Goal: Task Accomplishment & Management: Use online tool/utility

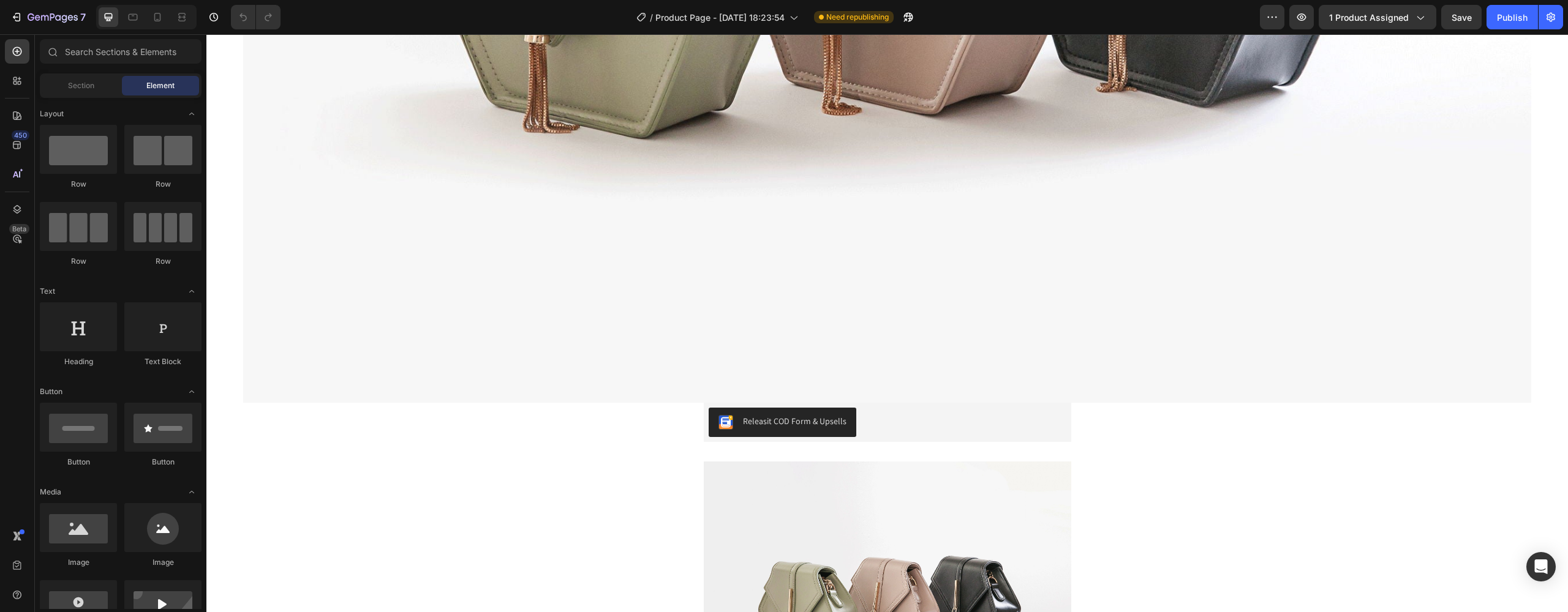
scroll to position [795, 0]
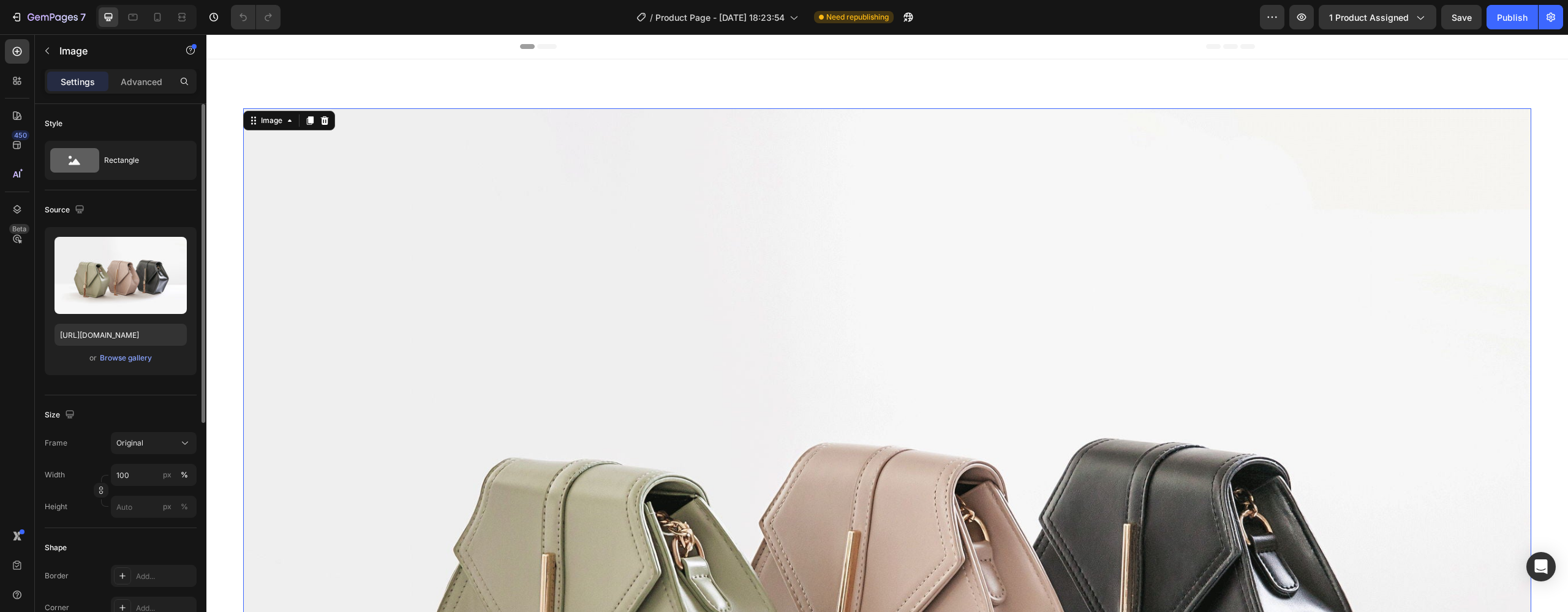
scroll to position [0, 0]
click at [151, 19] on div at bounding box center [157, 17] width 19 height 19
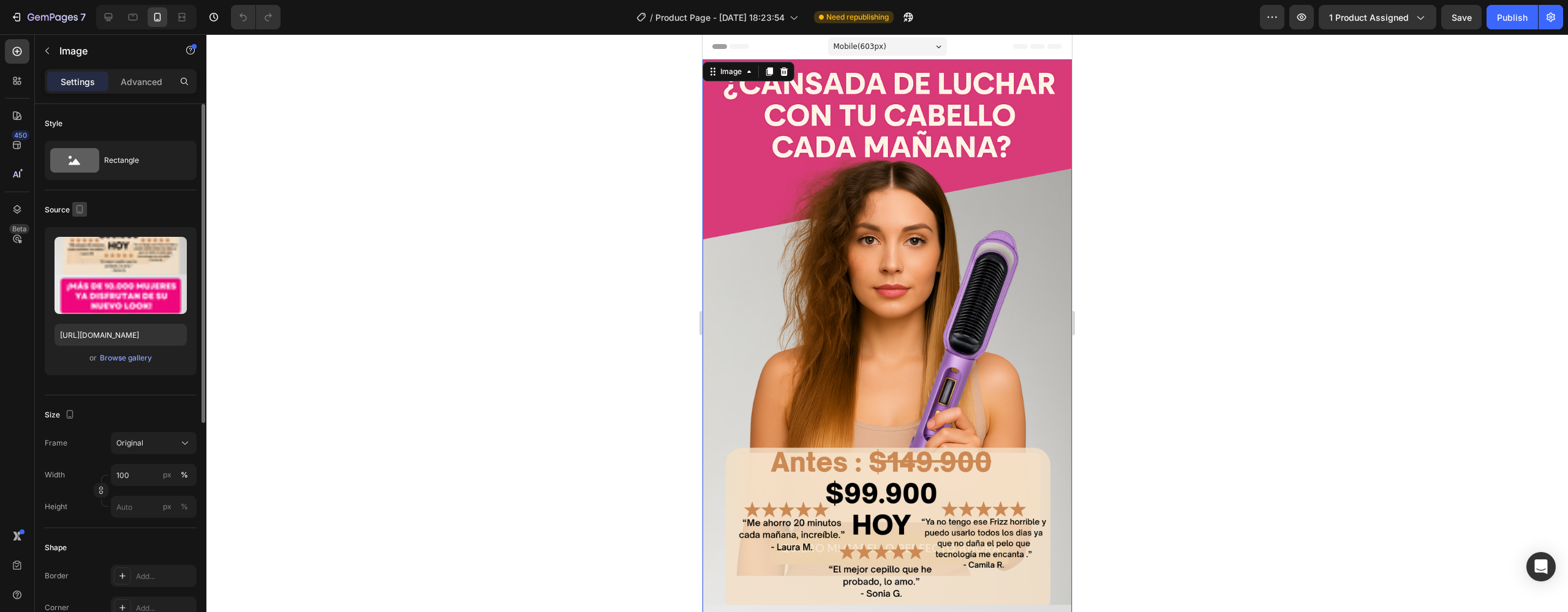
click at [82, 212] on icon "button" at bounding box center [80, 210] width 7 height 8
click at [83, 231] on icon "button" at bounding box center [83, 229] width 8 height 8
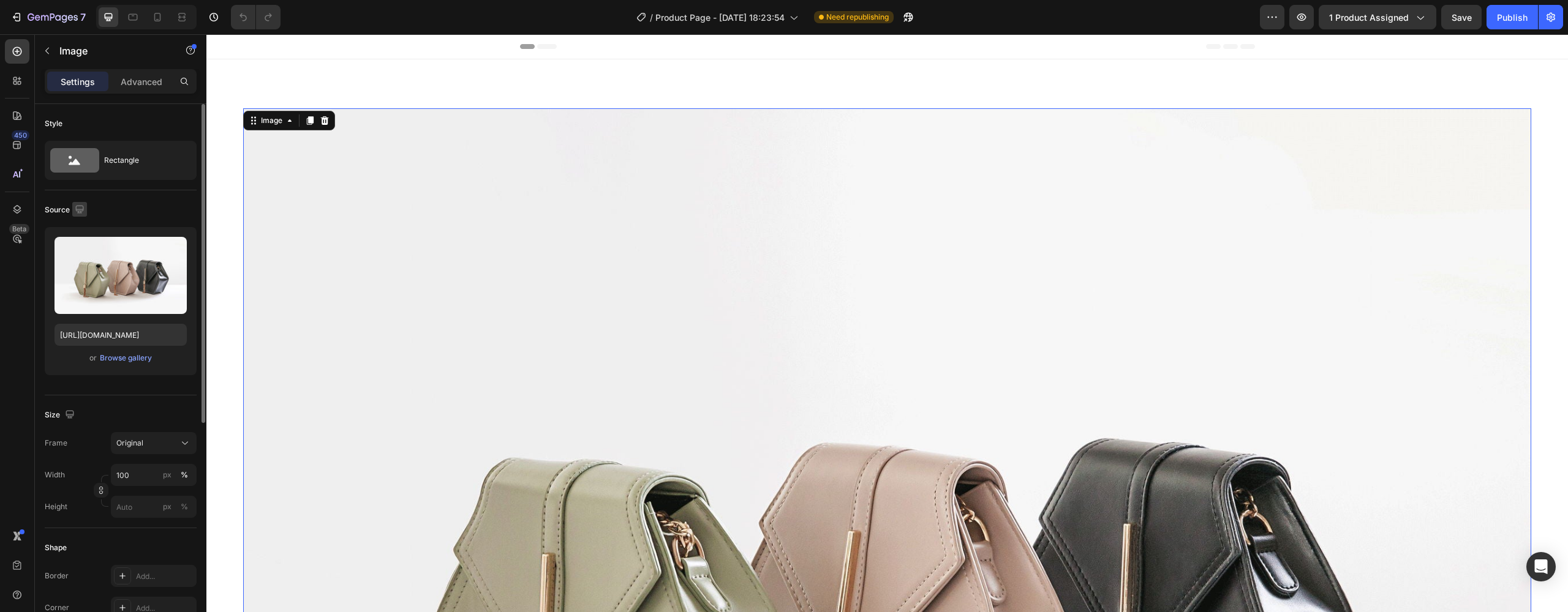
scroll to position [31, 0]
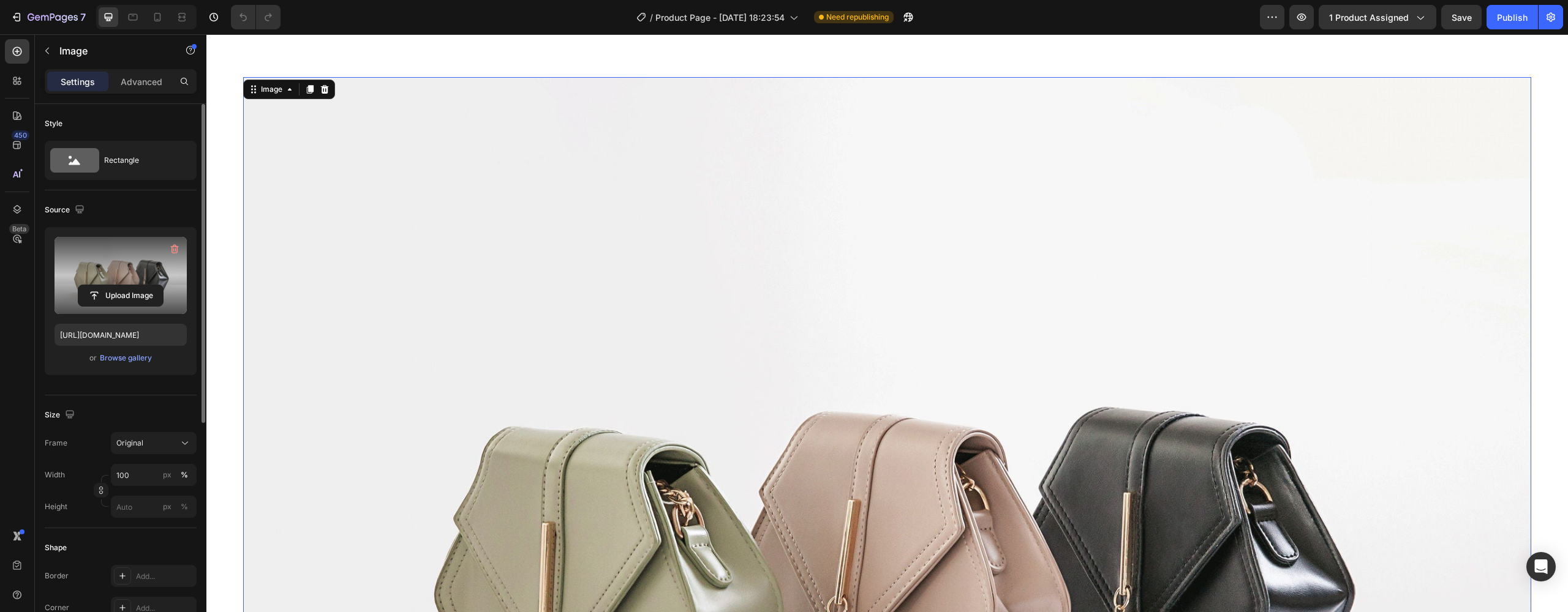
click at [86, 273] on label at bounding box center [121, 276] width 132 height 77
click at [86, 285] on input "file" at bounding box center [121, 296] width 85 height 21
click at [101, 362] on div "Browse gallery" at bounding box center [126, 358] width 52 height 11
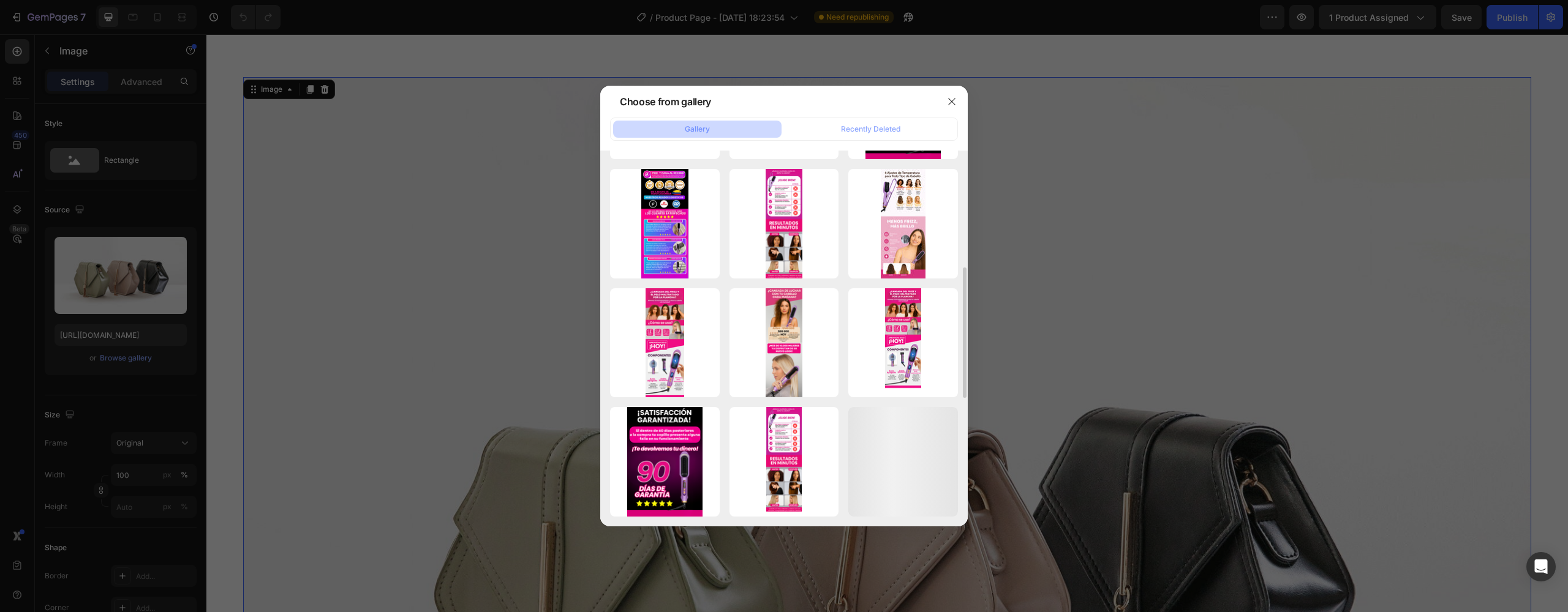
scroll to position [346, 0]
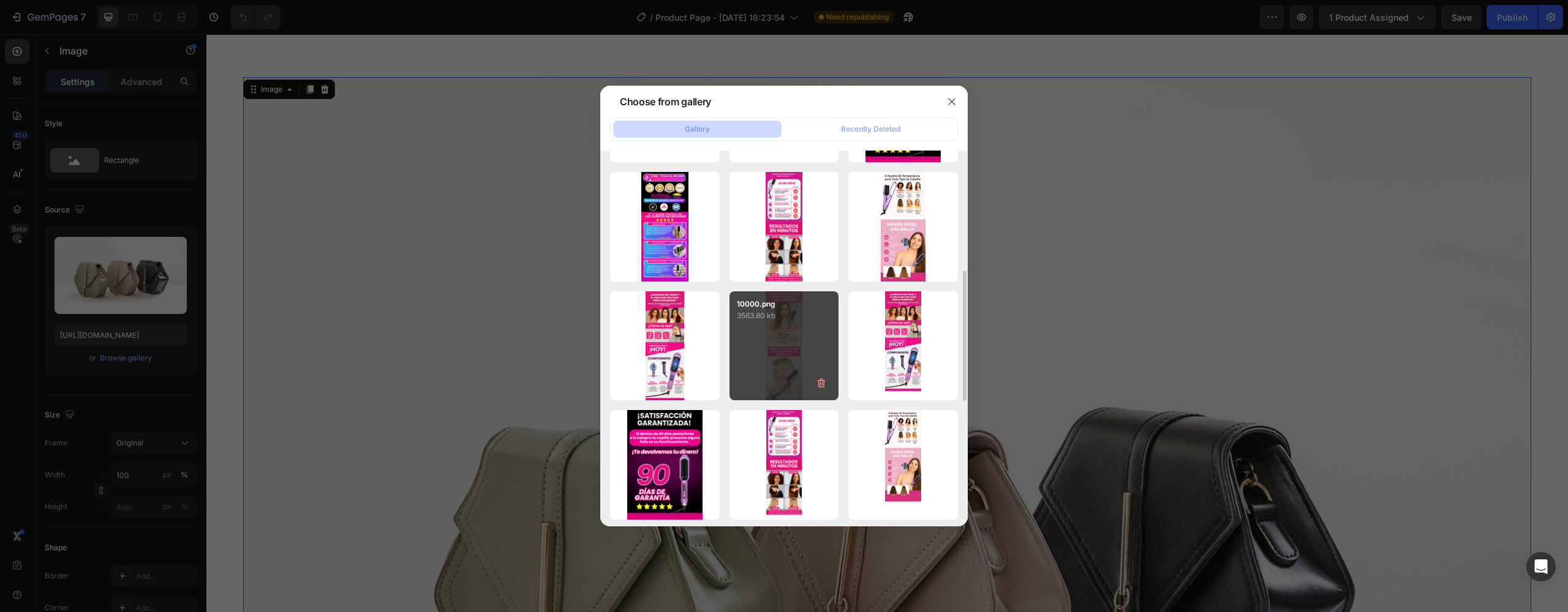
click at [782, 340] on div "10000.png 3563.80 kb" at bounding box center [784, 346] width 110 height 110
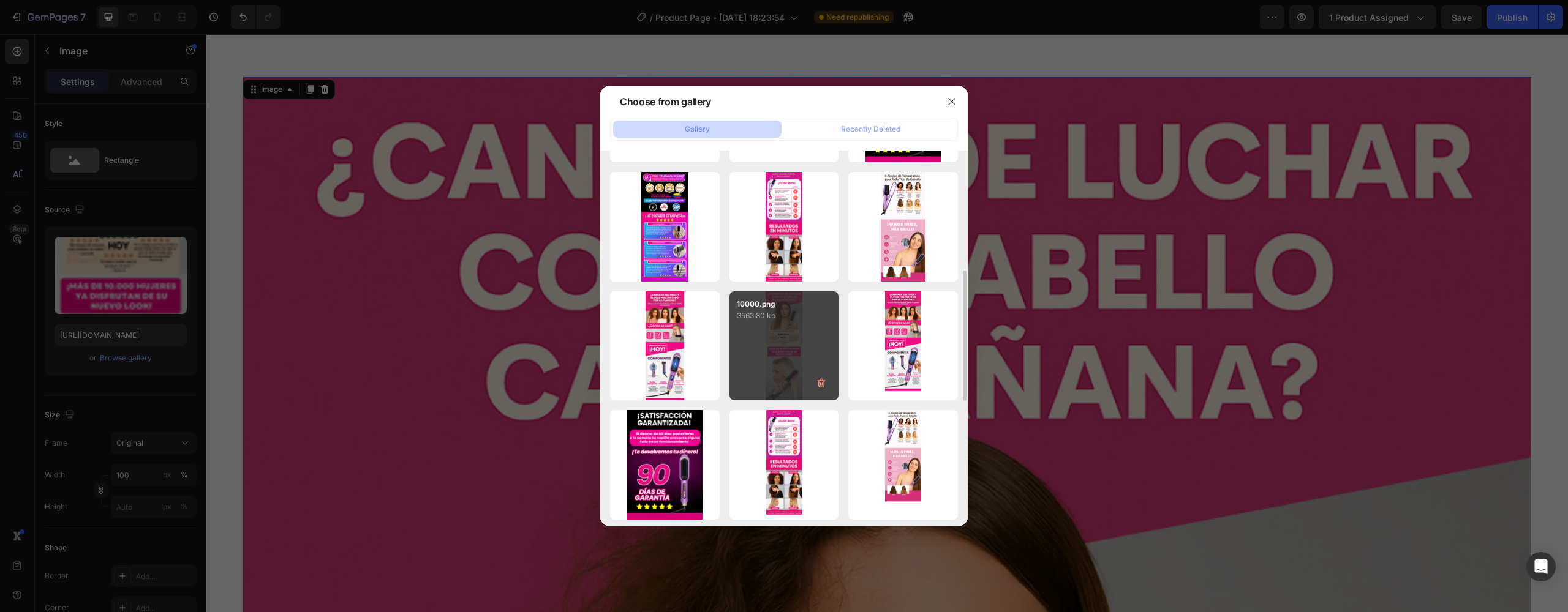
type input "[URL][DOMAIN_NAME]"
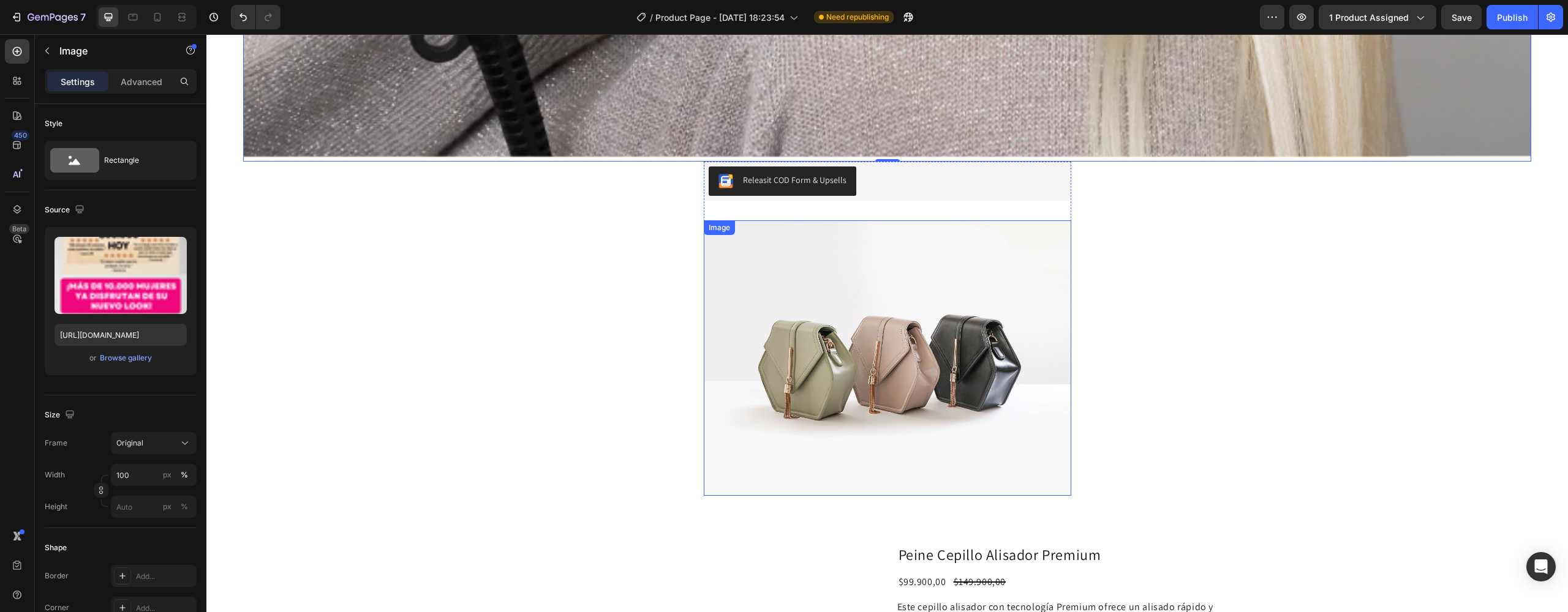
scroll to position [3655, 0]
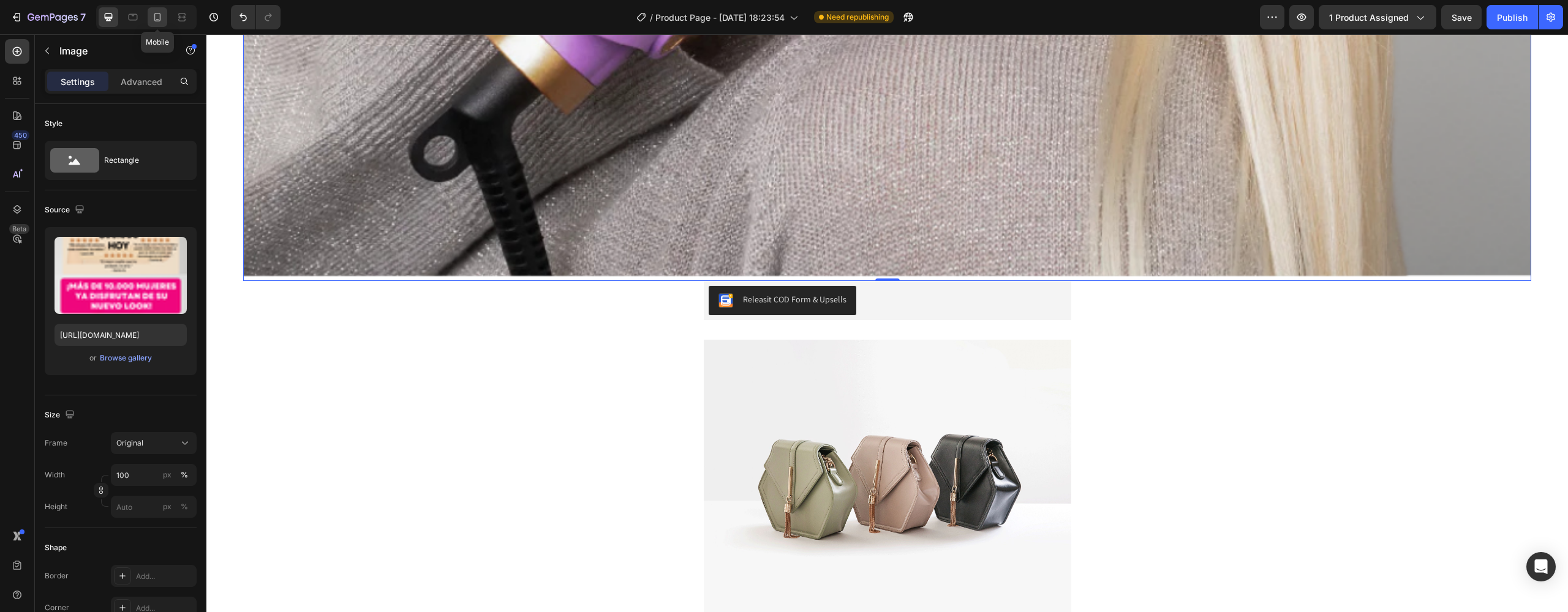
click at [152, 19] on icon at bounding box center [157, 17] width 12 height 12
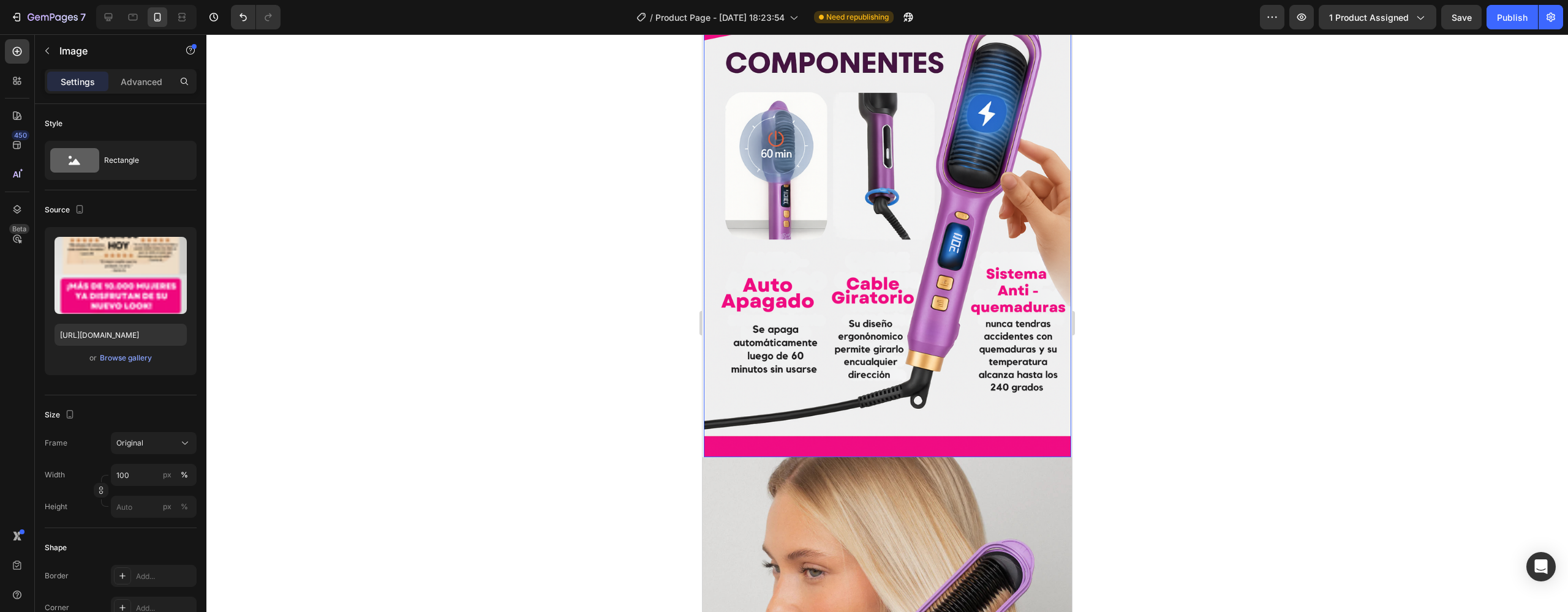
scroll to position [2002, 0]
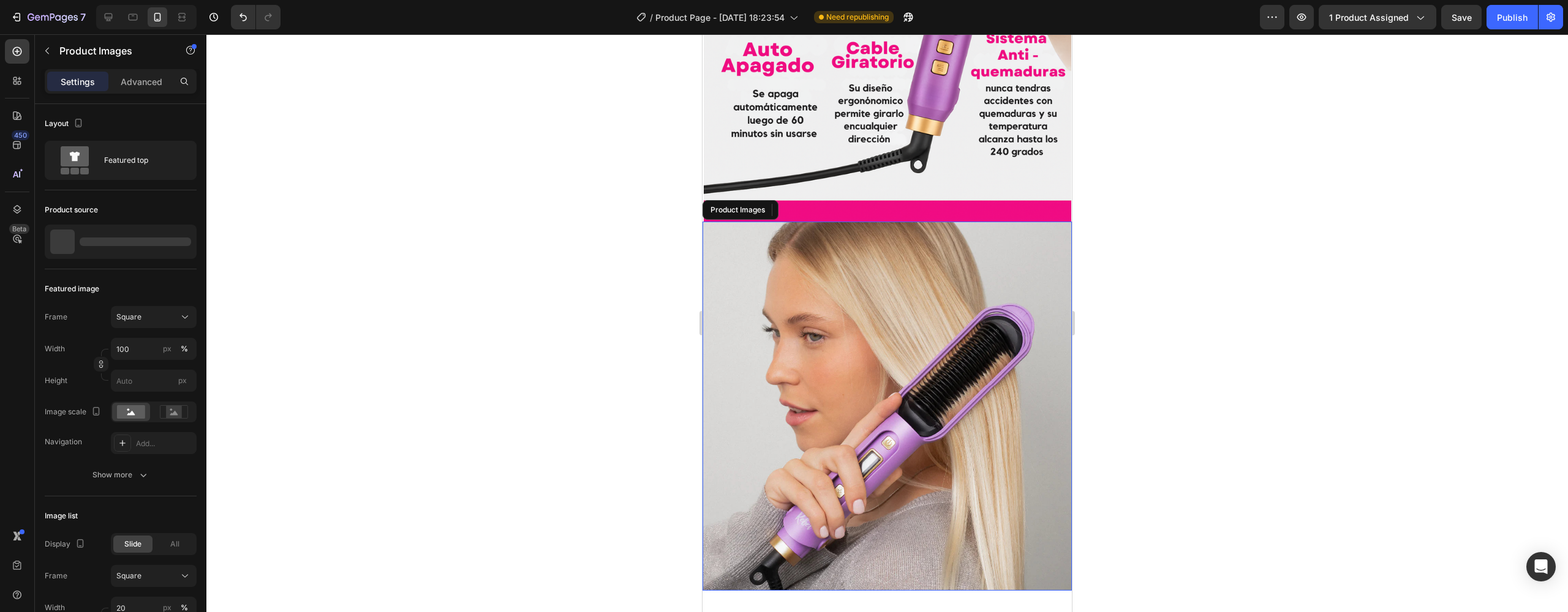
click at [972, 249] on img at bounding box center [887, 407] width 370 height 369
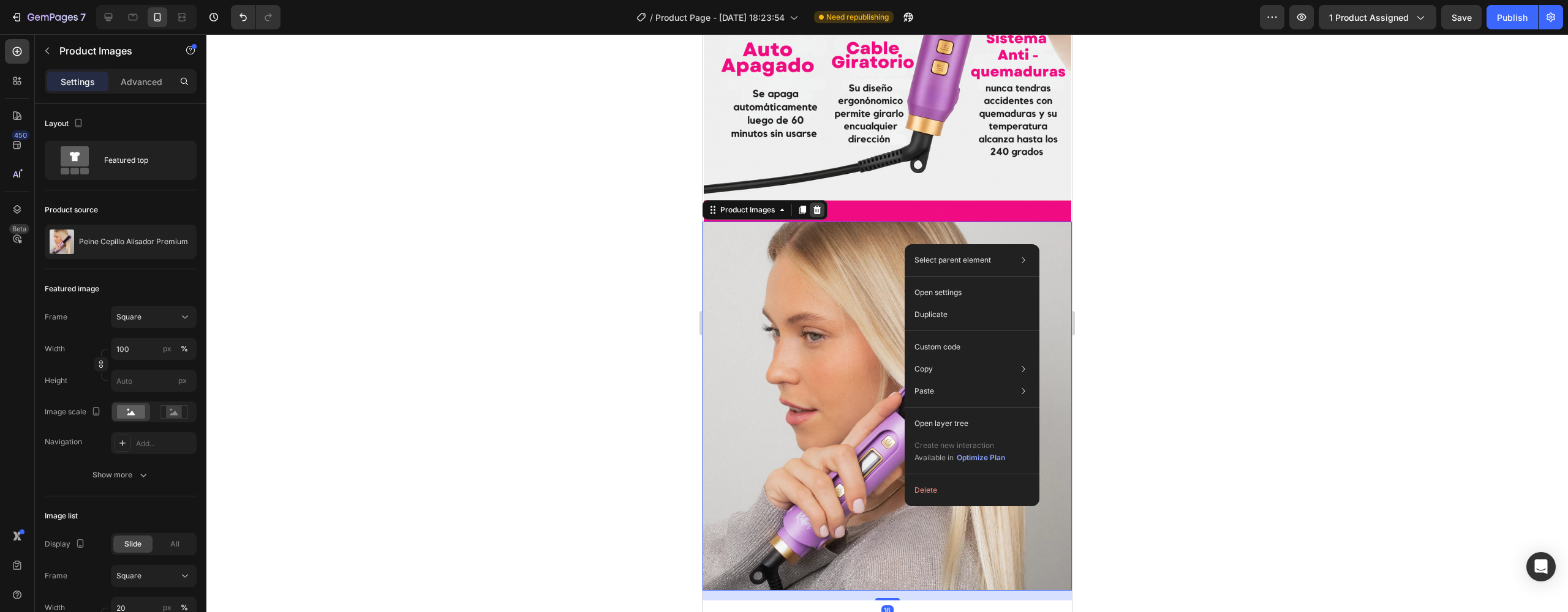
click at [816, 205] on icon at bounding box center [817, 210] width 10 height 10
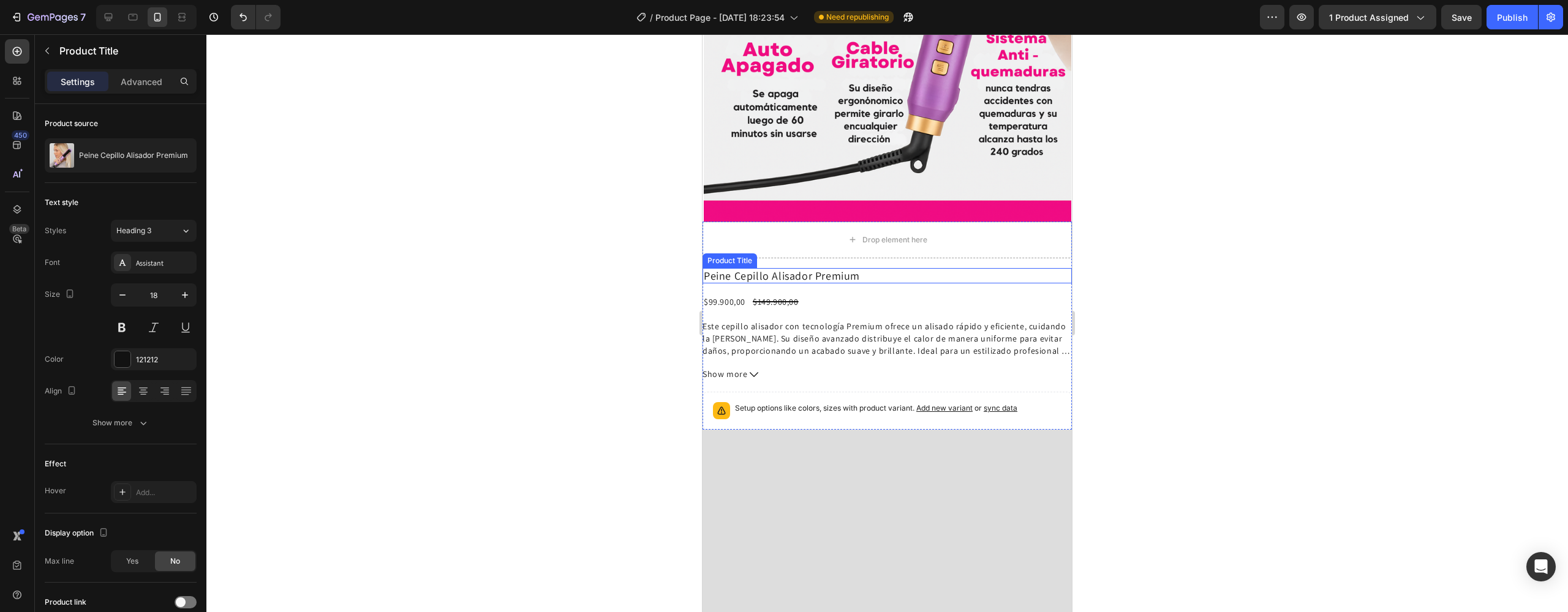
click at [879, 268] on h2 "Peine Cepillo Alisador Premium" at bounding box center [887, 276] width 370 height 16
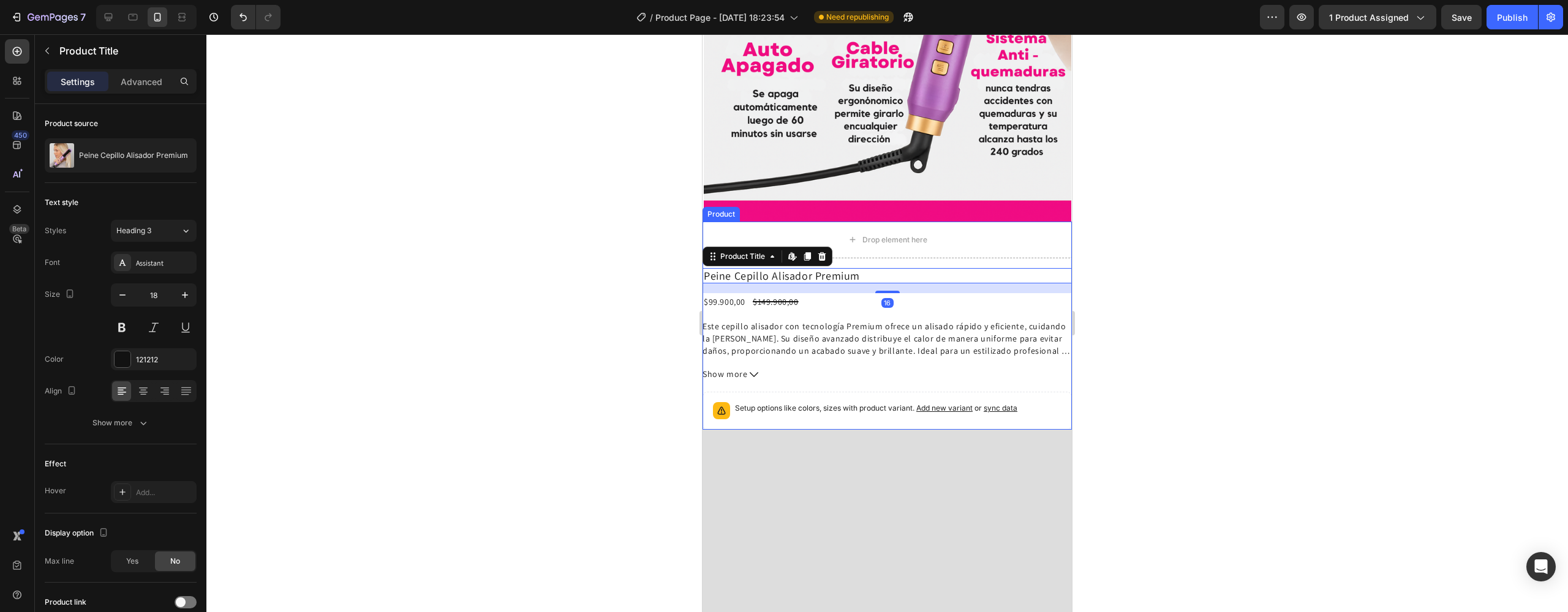
click at [879, 222] on div "Drop element here Peine Cepillo Alisador Premium Product Title Edit content in …" at bounding box center [887, 326] width 370 height 209
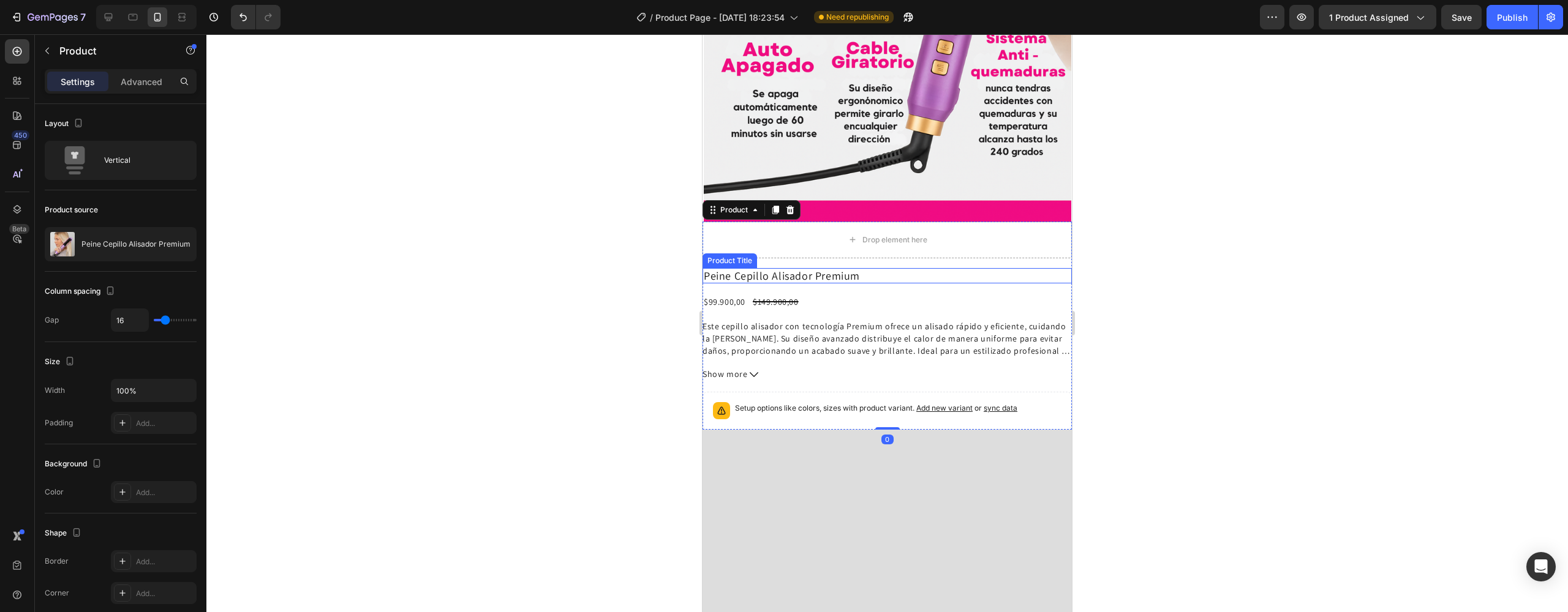
click at [861, 268] on h2 "Peine Cepillo Alisador Premium" at bounding box center [887, 276] width 370 height 16
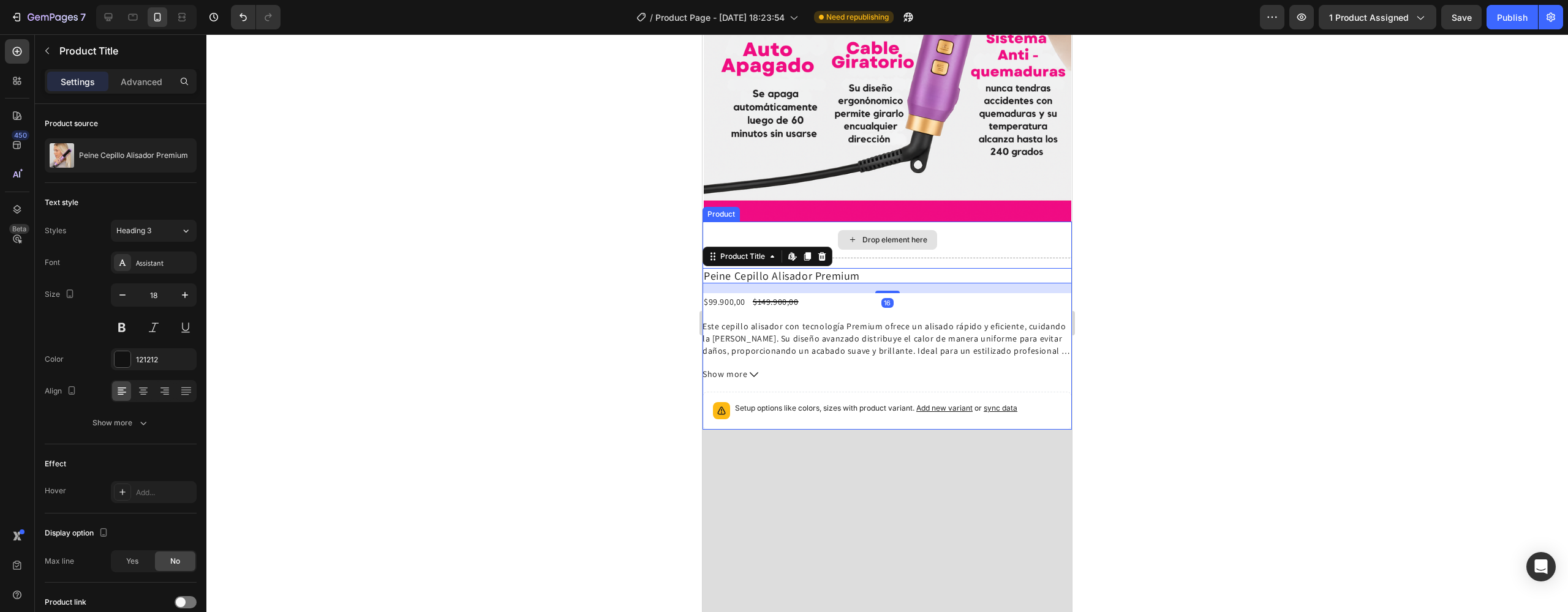
click at [814, 222] on div "Drop element here" at bounding box center [887, 240] width 370 height 37
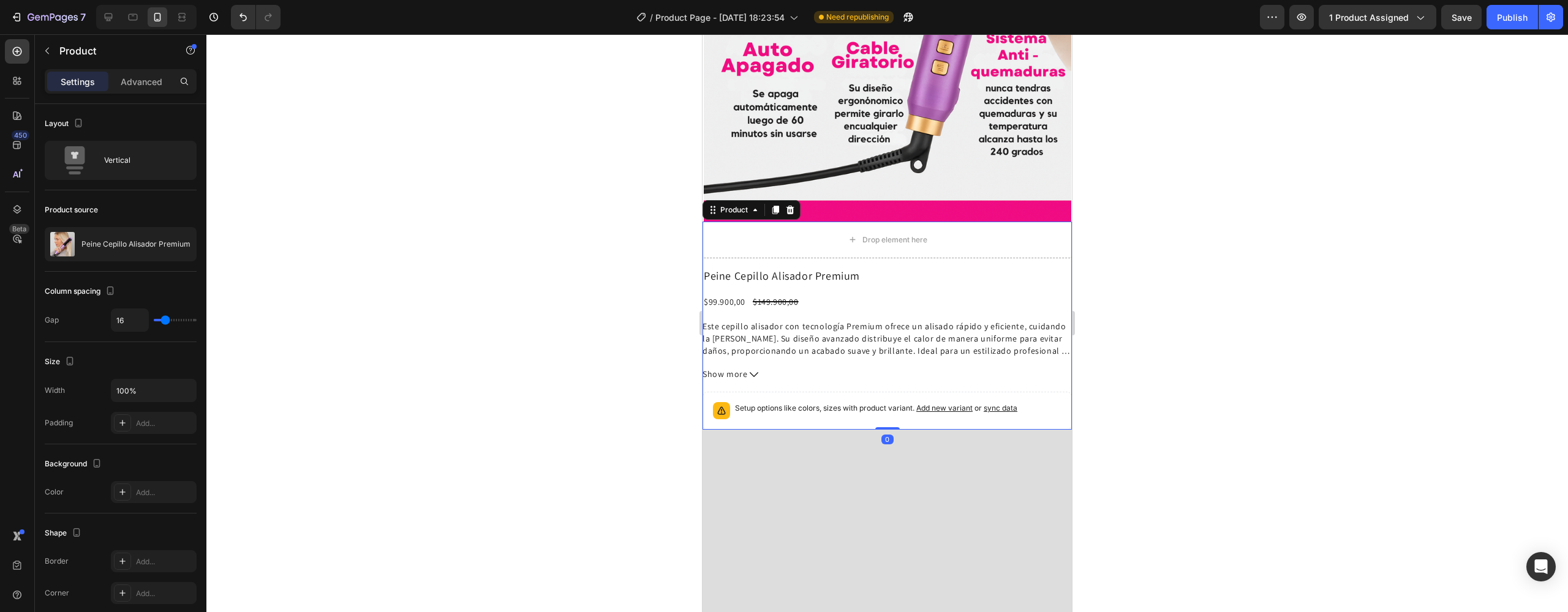
click at [812, 222] on div "Drop element here Peine Cepillo Alisador Premium Product Title $99.900,00 Produ…" at bounding box center [887, 326] width 370 height 209
click at [811, 268] on h2 "Peine Cepillo Alisador Premium" at bounding box center [887, 276] width 370 height 16
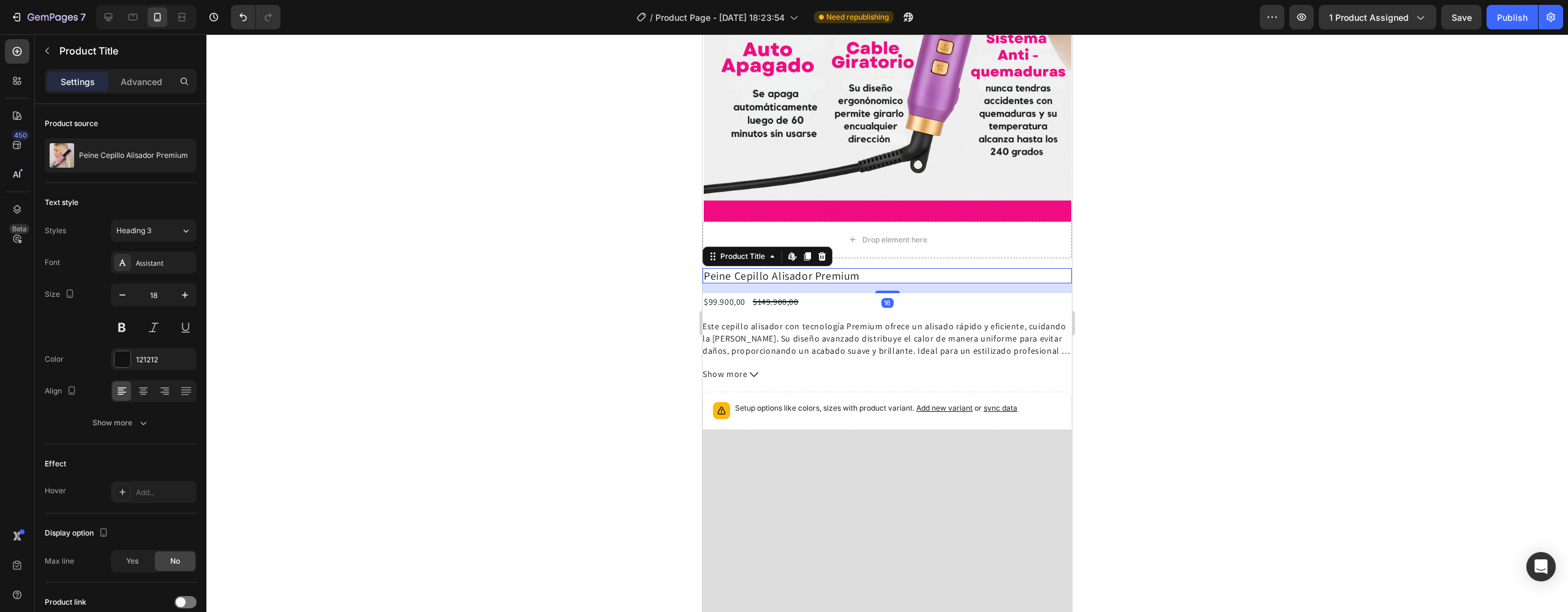
click at [822, 252] on icon at bounding box center [823, 256] width 8 height 8
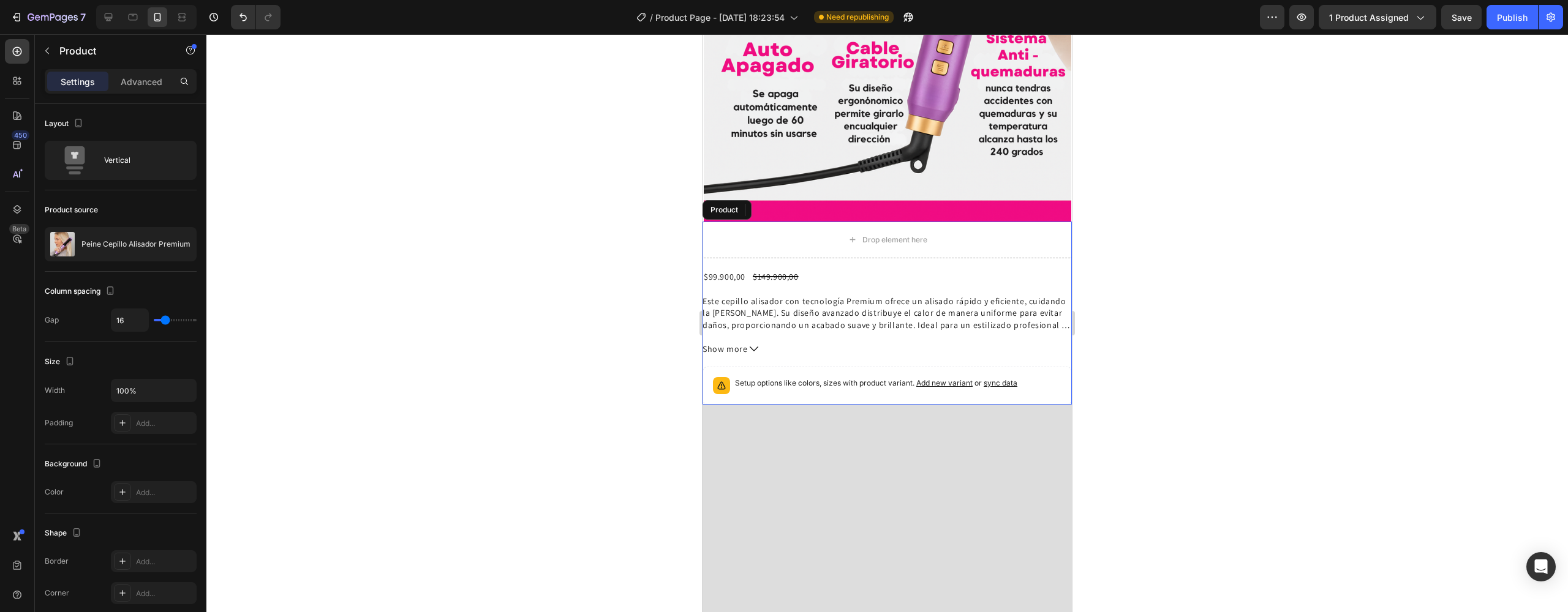
click at [799, 268] on div "$99.900,00 Product Price Product Price $149.900,00 Product Price Product Price …" at bounding box center [887, 336] width 370 height 136
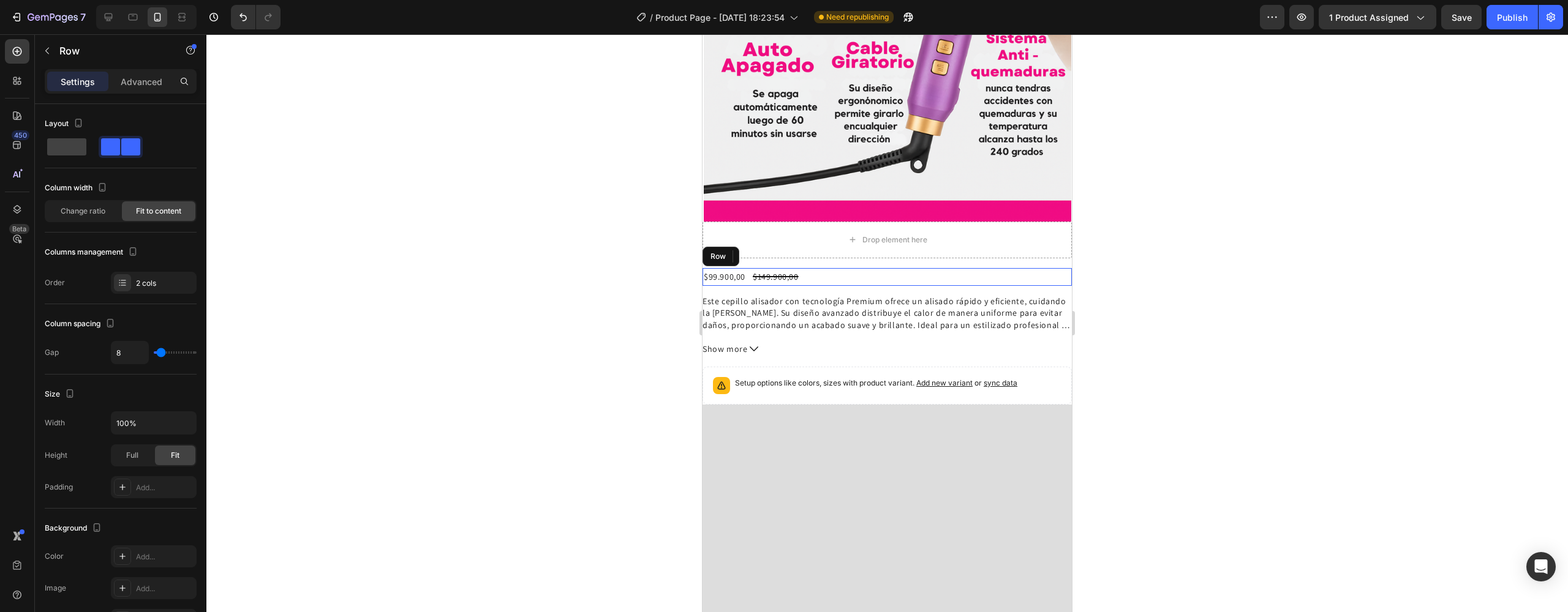
click at [803, 268] on div "$99.900,00 Product Price Product Price $149.900,00 Product Price Product Price …" at bounding box center [887, 277] width 370 height 18
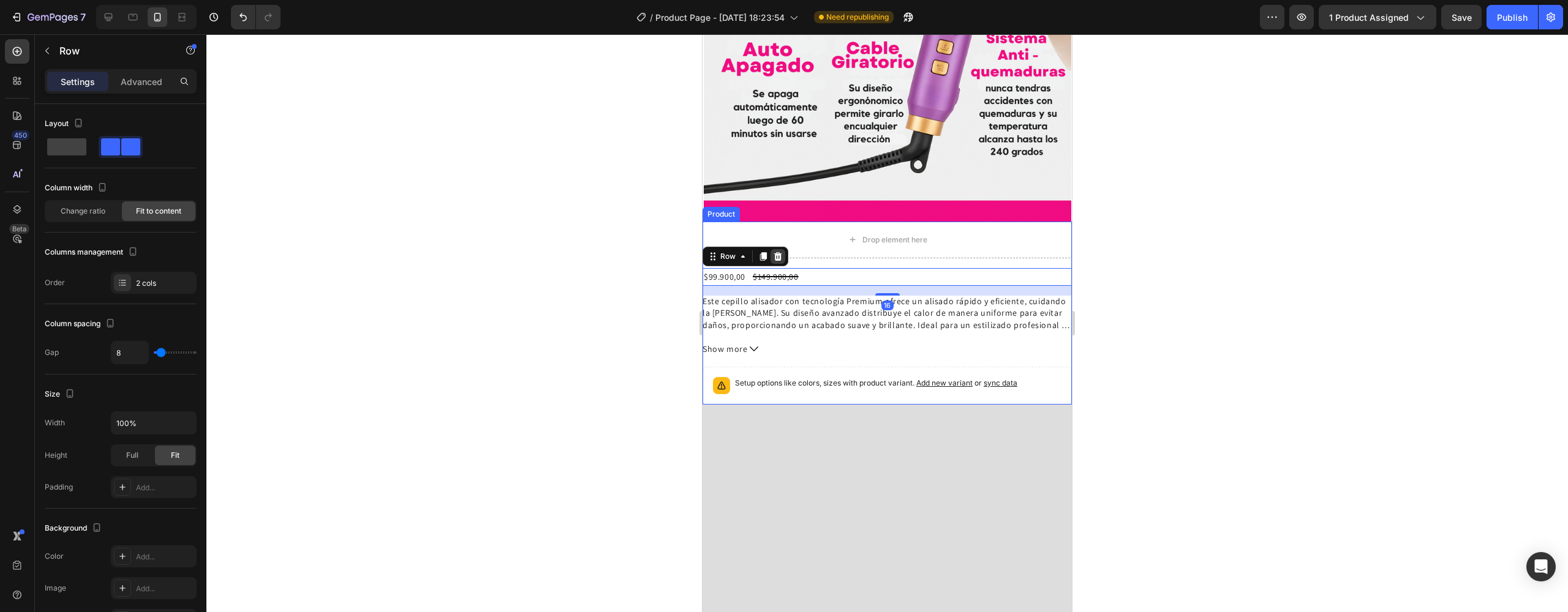
click at [778, 252] on icon at bounding box center [778, 256] width 8 height 8
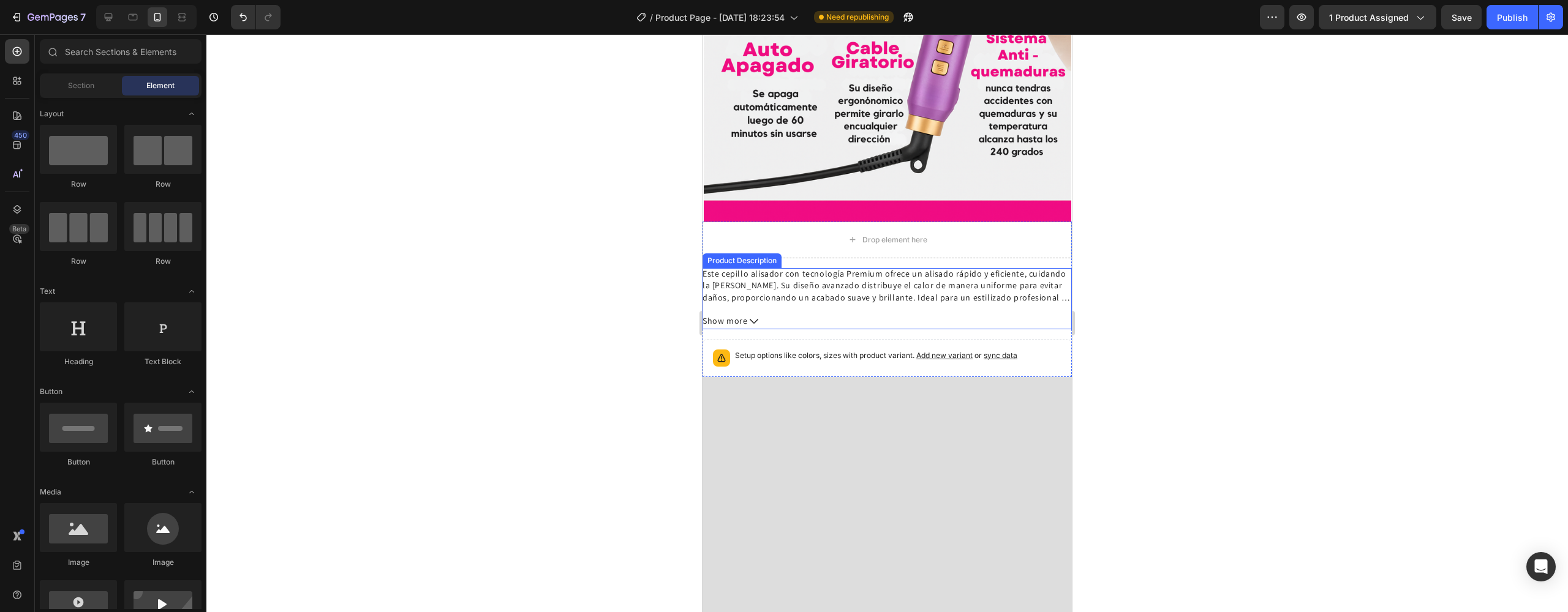
click at [787, 268] on p "Este cepillo alisador con tecnología Premium ofrece un alisado rápido y eficien…" at bounding box center [887, 286] width 370 height 36
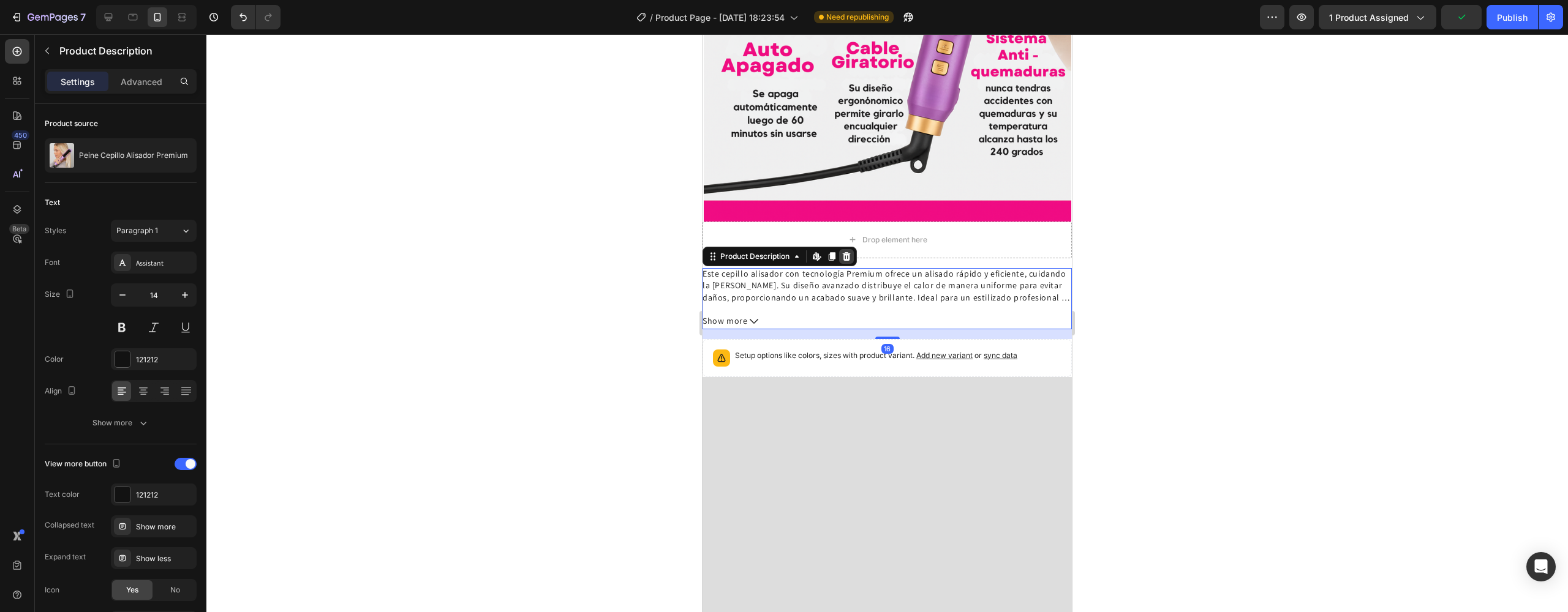
click at [845, 252] on icon at bounding box center [847, 256] width 8 height 8
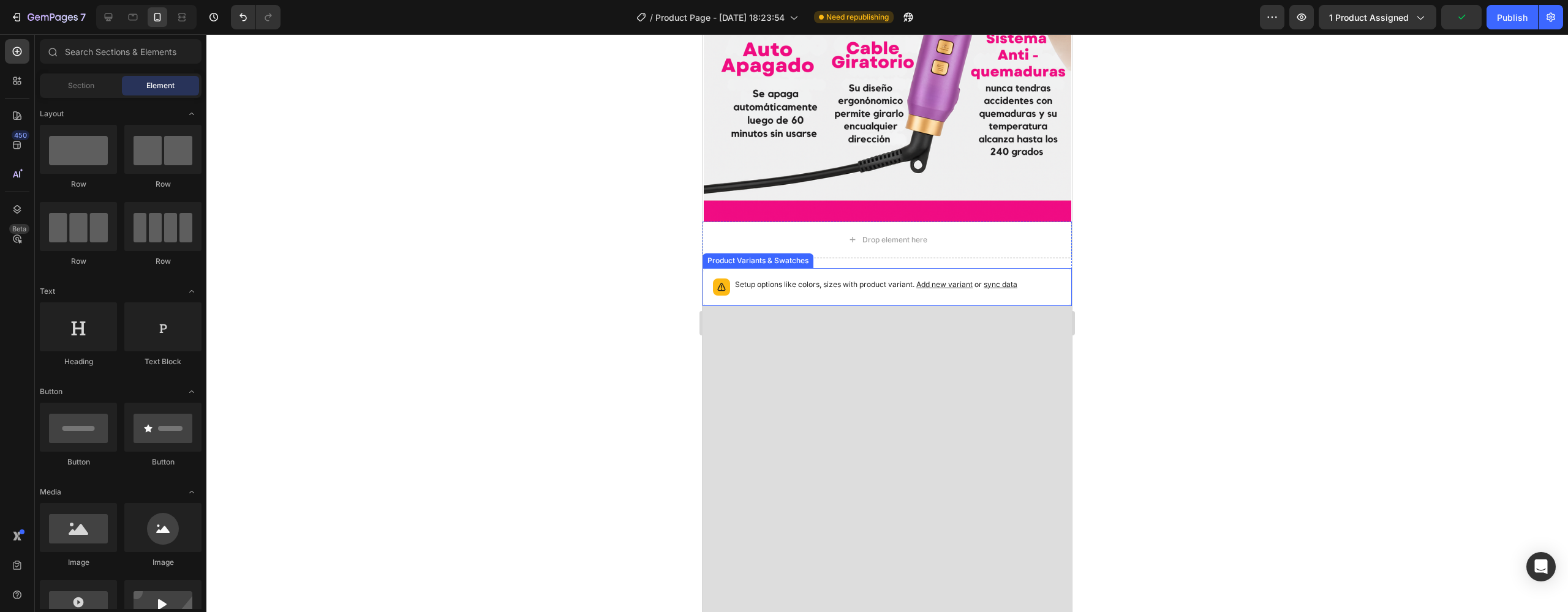
click at [806, 278] on p "Setup options like colors, sizes with product variant. Add new variant or sync …" at bounding box center [876, 285] width 283 height 12
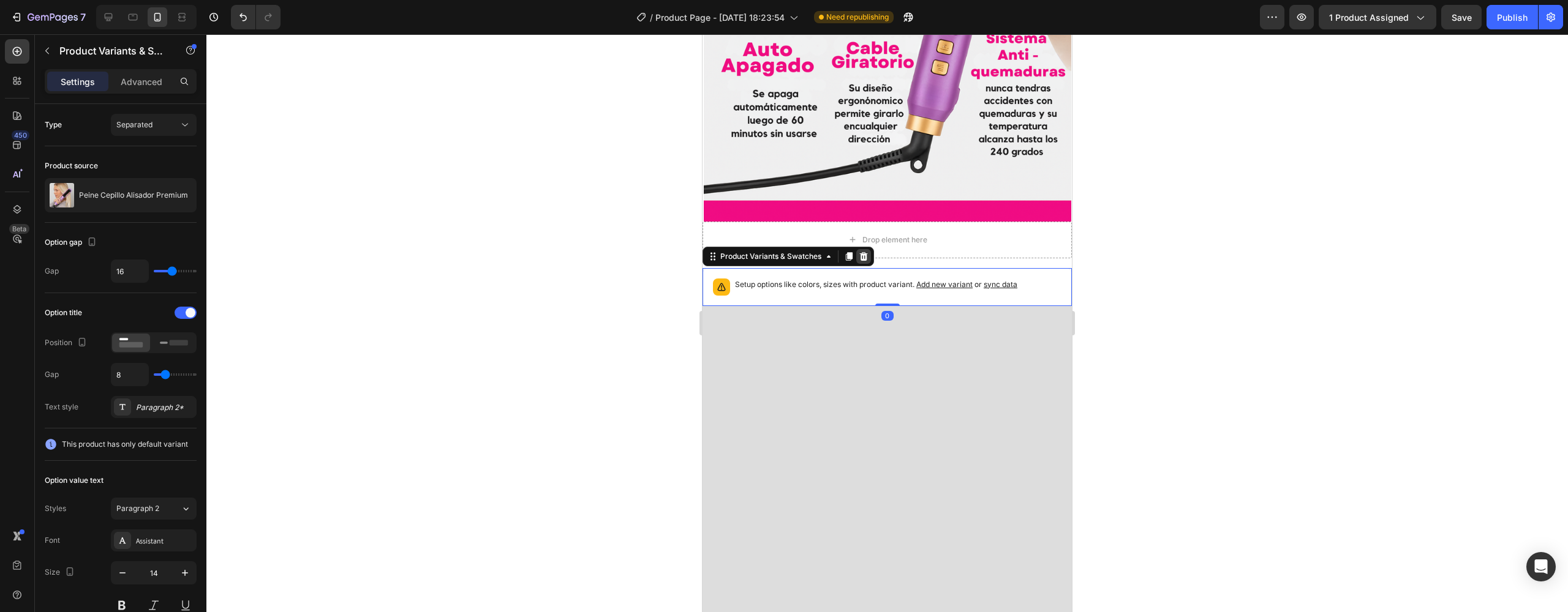
click at [866, 252] on icon at bounding box center [864, 256] width 8 height 8
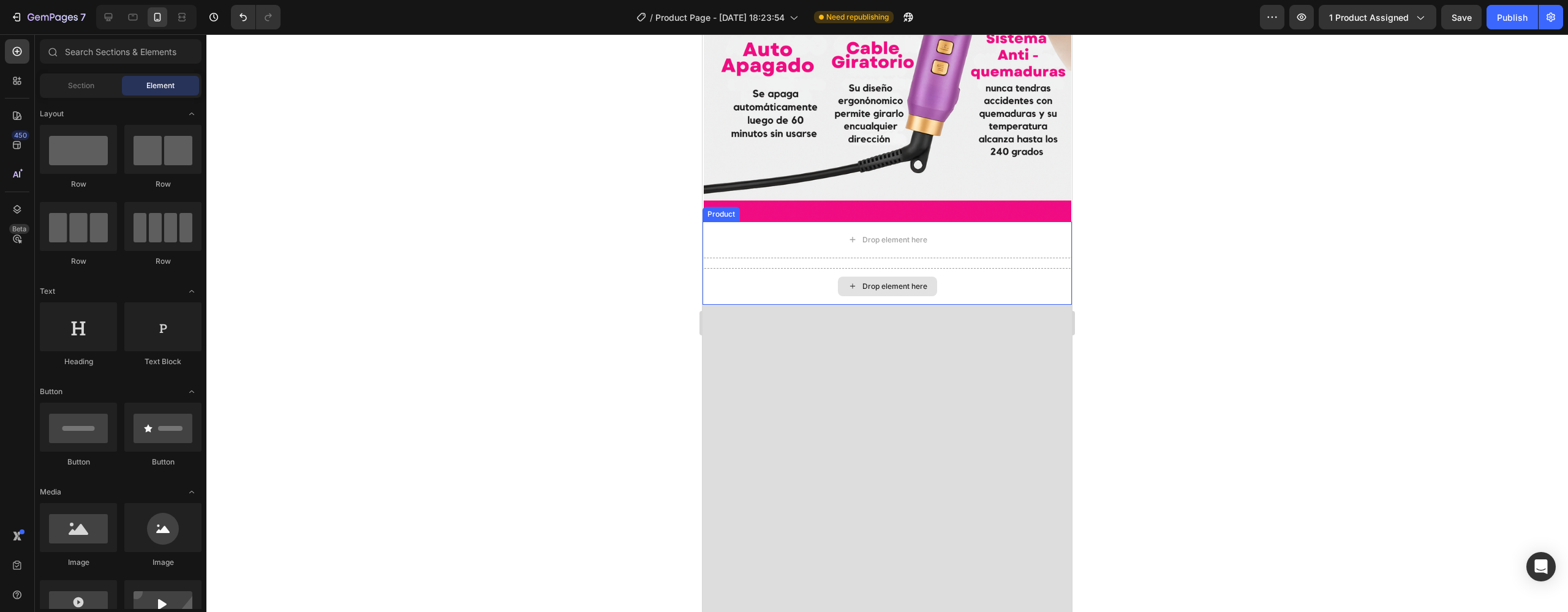
click at [883, 282] on div "Drop element here" at bounding box center [895, 287] width 65 height 10
click at [947, 222] on div "Drop element here" at bounding box center [887, 240] width 370 height 37
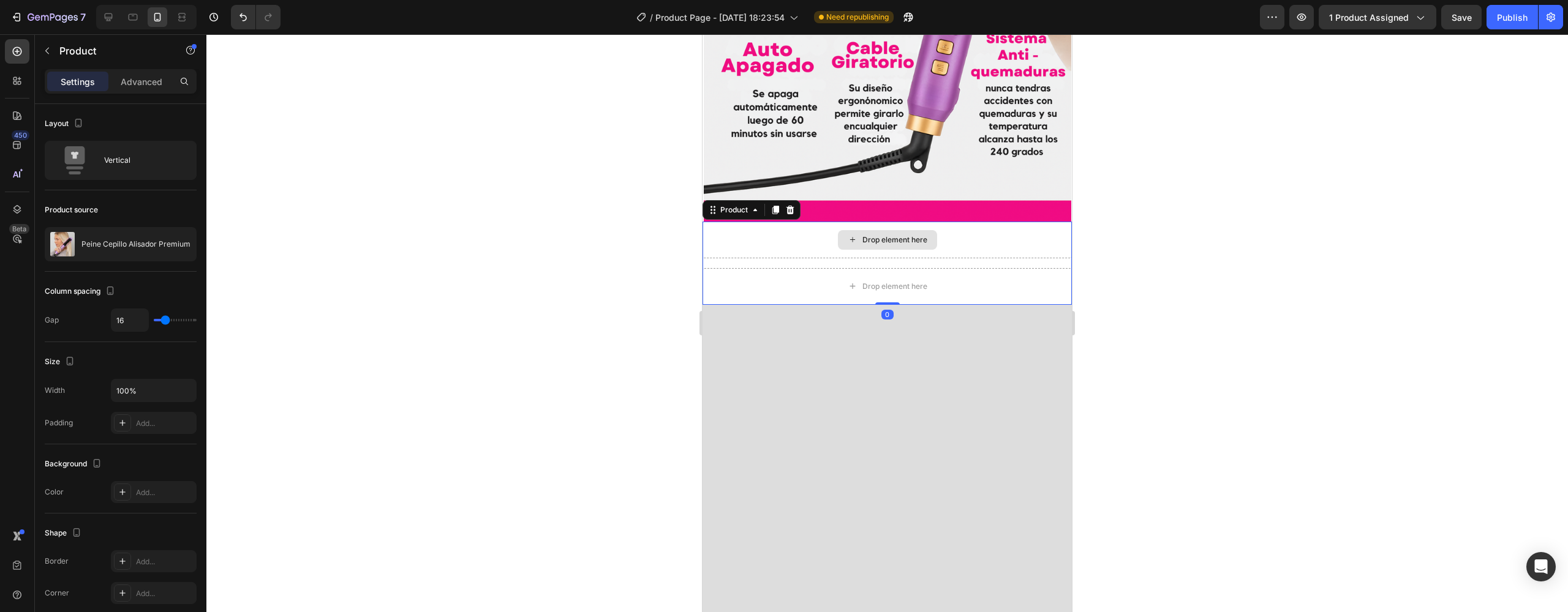
click at [838, 230] on div "Drop element here" at bounding box center [887, 240] width 99 height 19
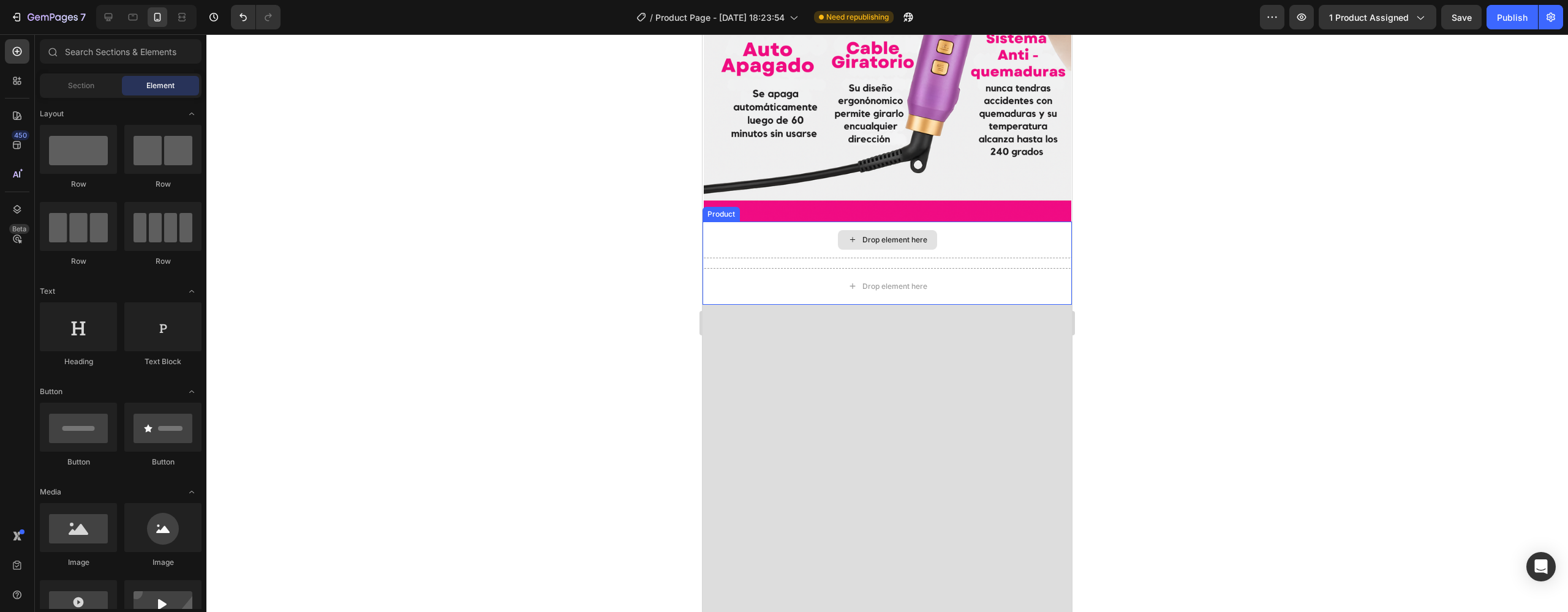
click at [790, 222] on div "Drop element here" at bounding box center [887, 240] width 370 height 37
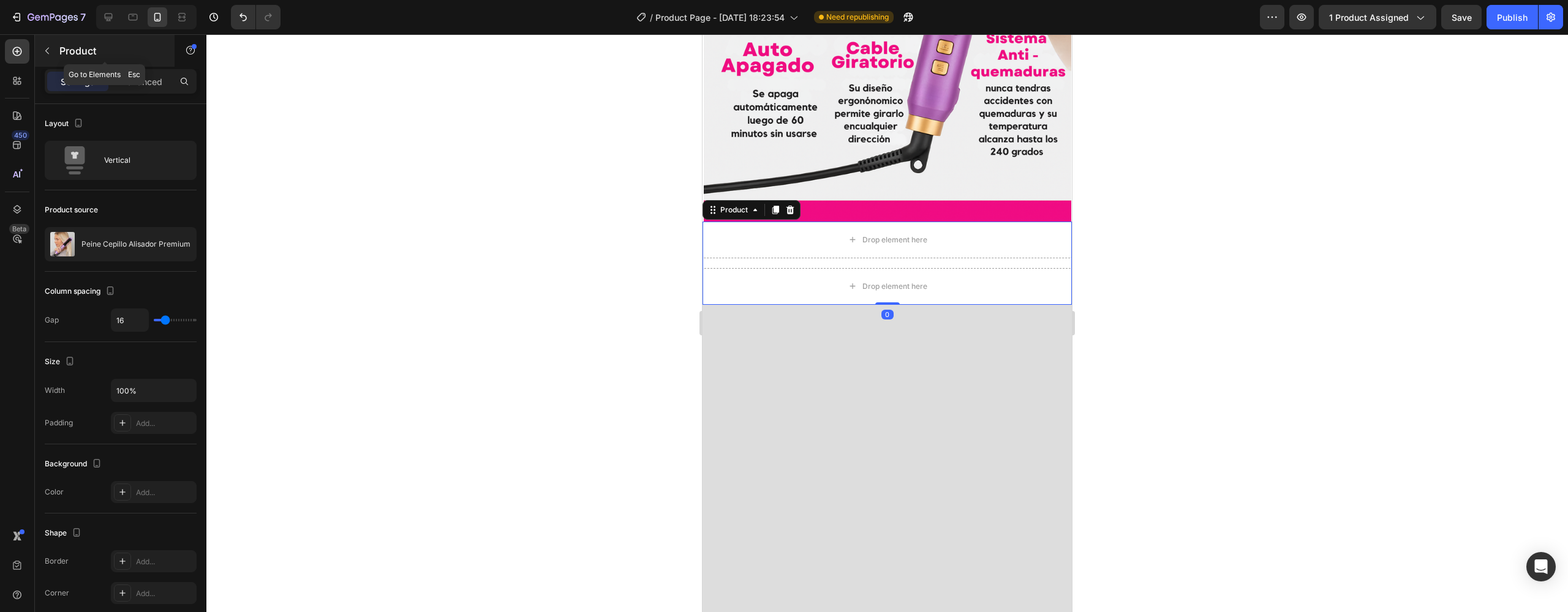
click at [47, 54] on icon "button" at bounding box center [47, 51] width 10 height 10
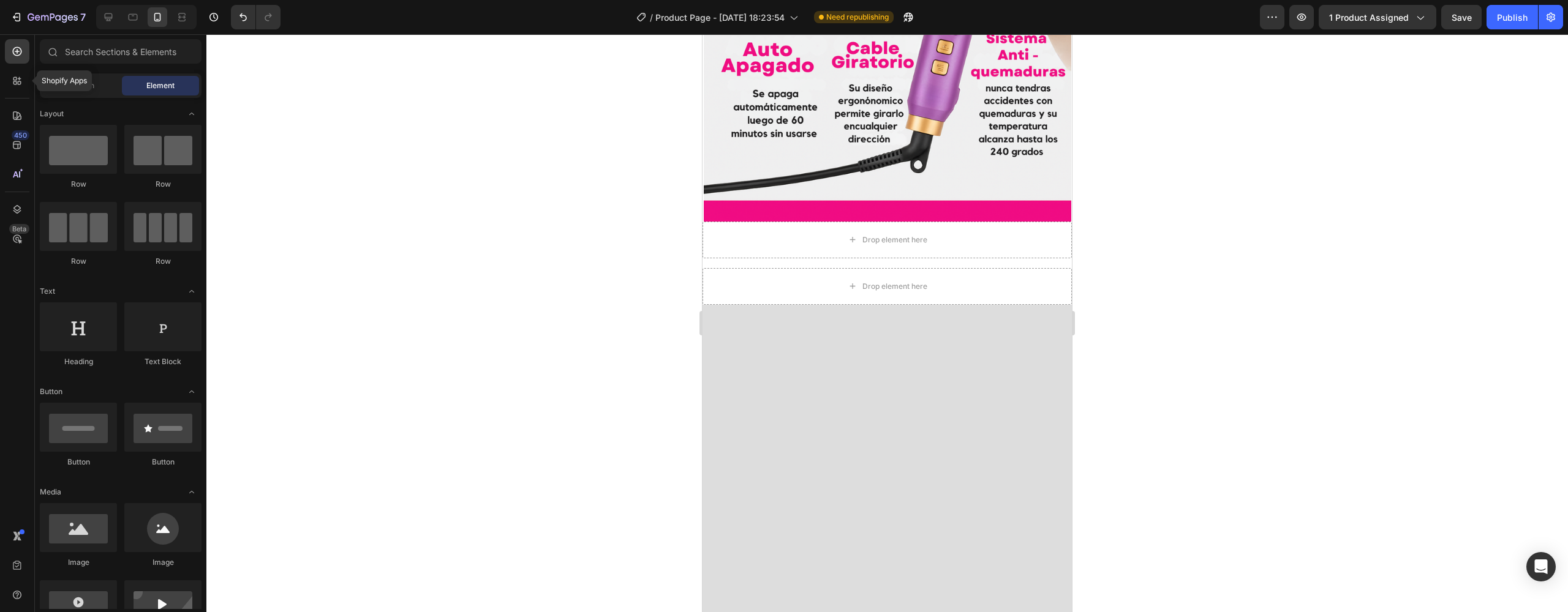
drag, startPoint x: 21, startPoint y: 79, endPoint x: 32, endPoint y: 72, distance: 13.0
click at [21, 78] on icon at bounding box center [17, 81] width 12 height 12
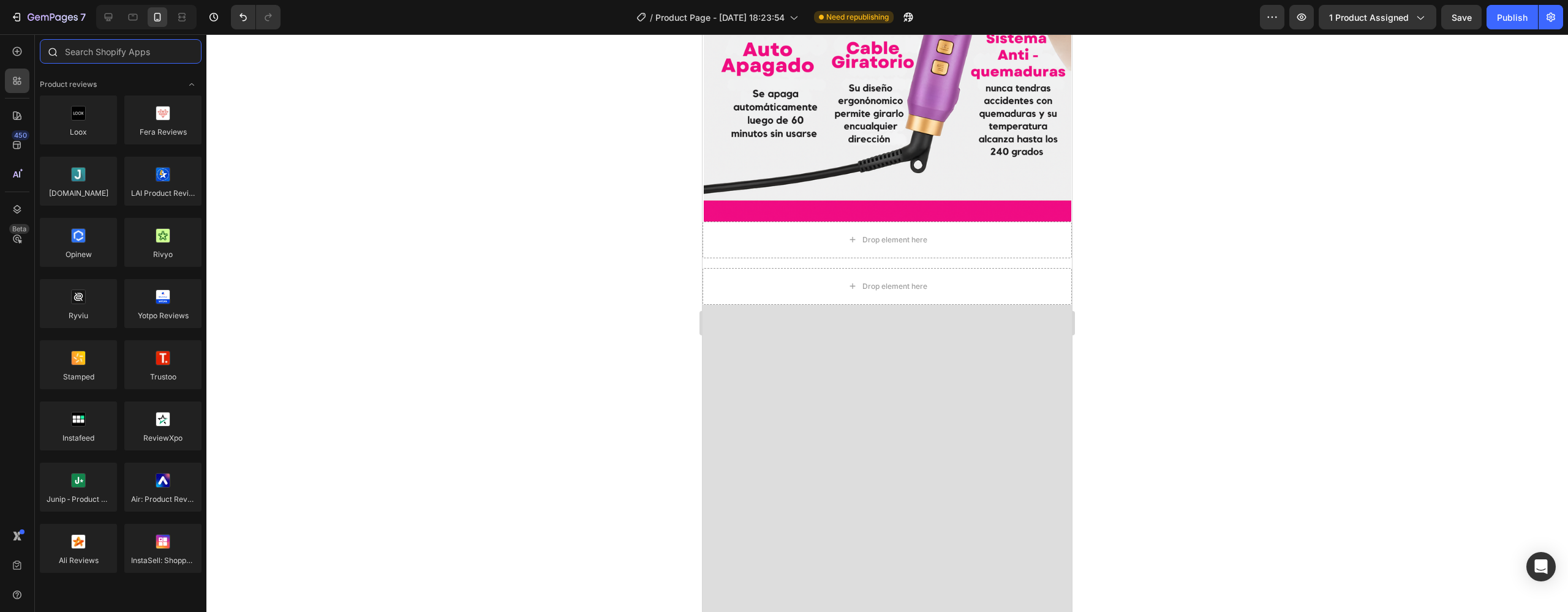
click at [91, 54] on input "text" at bounding box center [121, 52] width 162 height 25
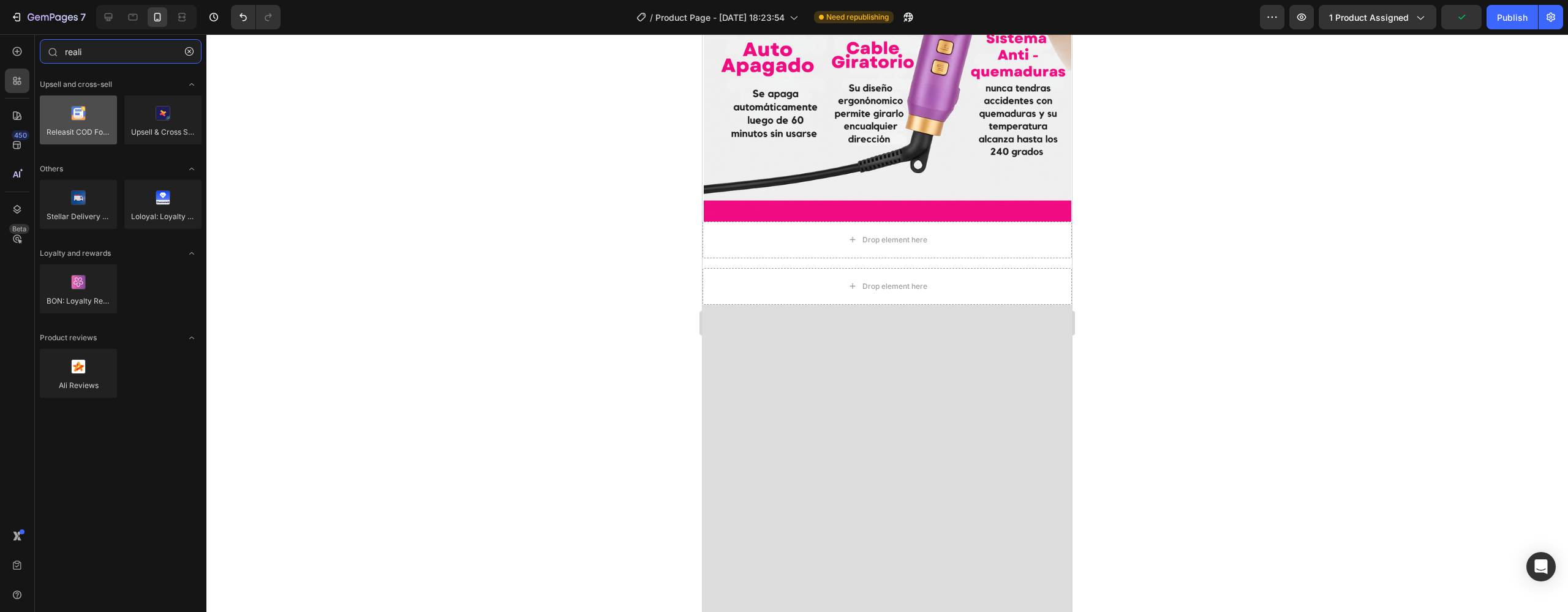
type input "reali"
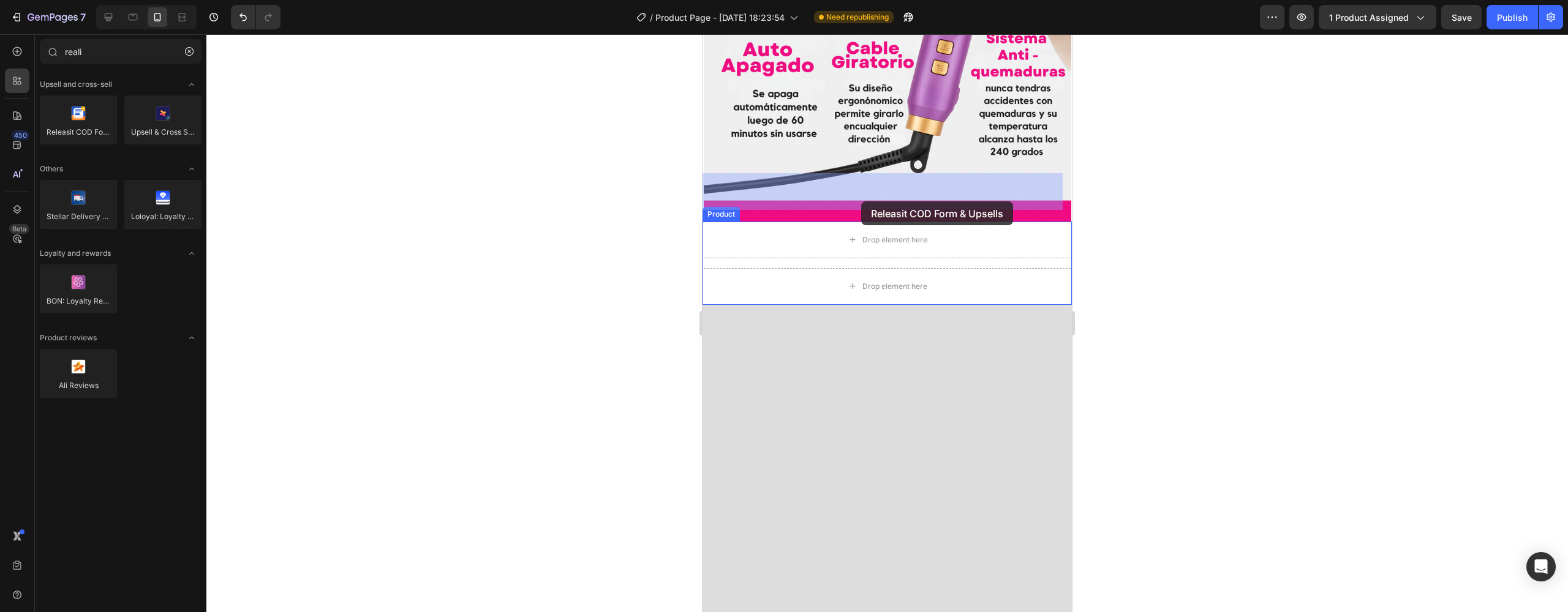
drag, startPoint x: 777, startPoint y: 151, endPoint x: 861, endPoint y: 201, distance: 97.8
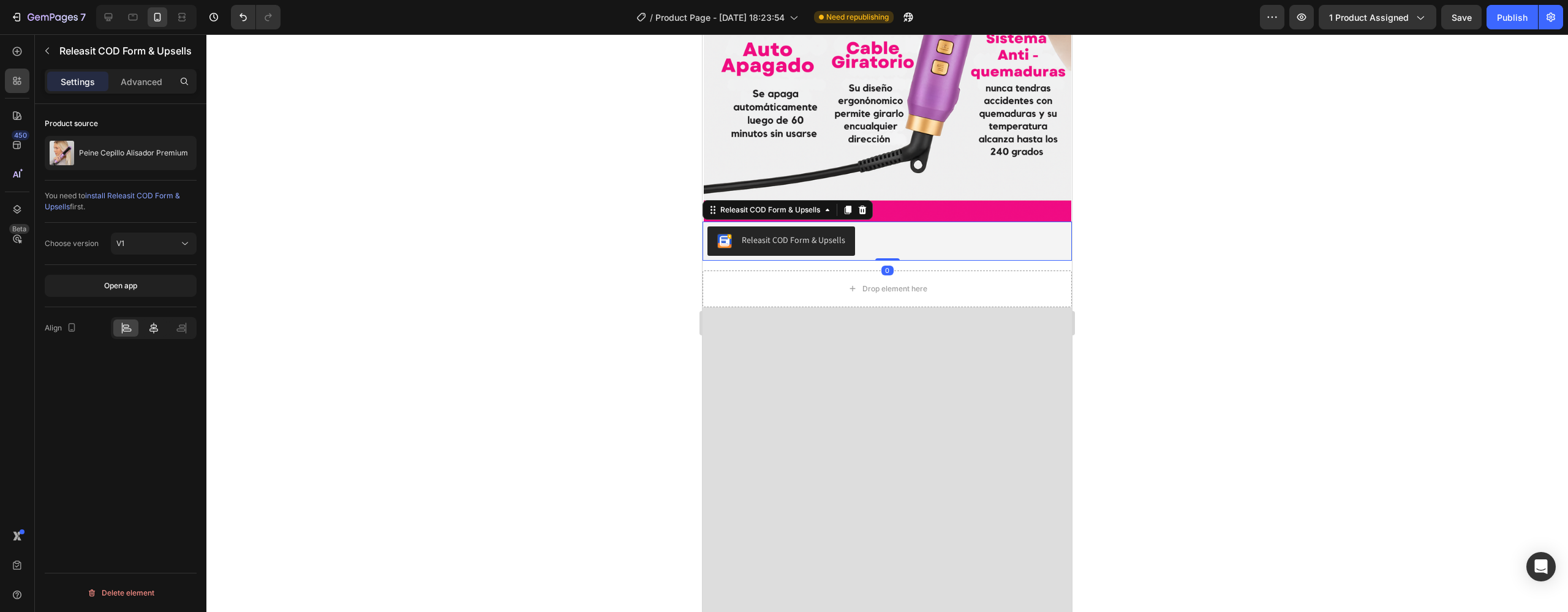
click at [154, 328] on icon at bounding box center [154, 328] width 12 height 12
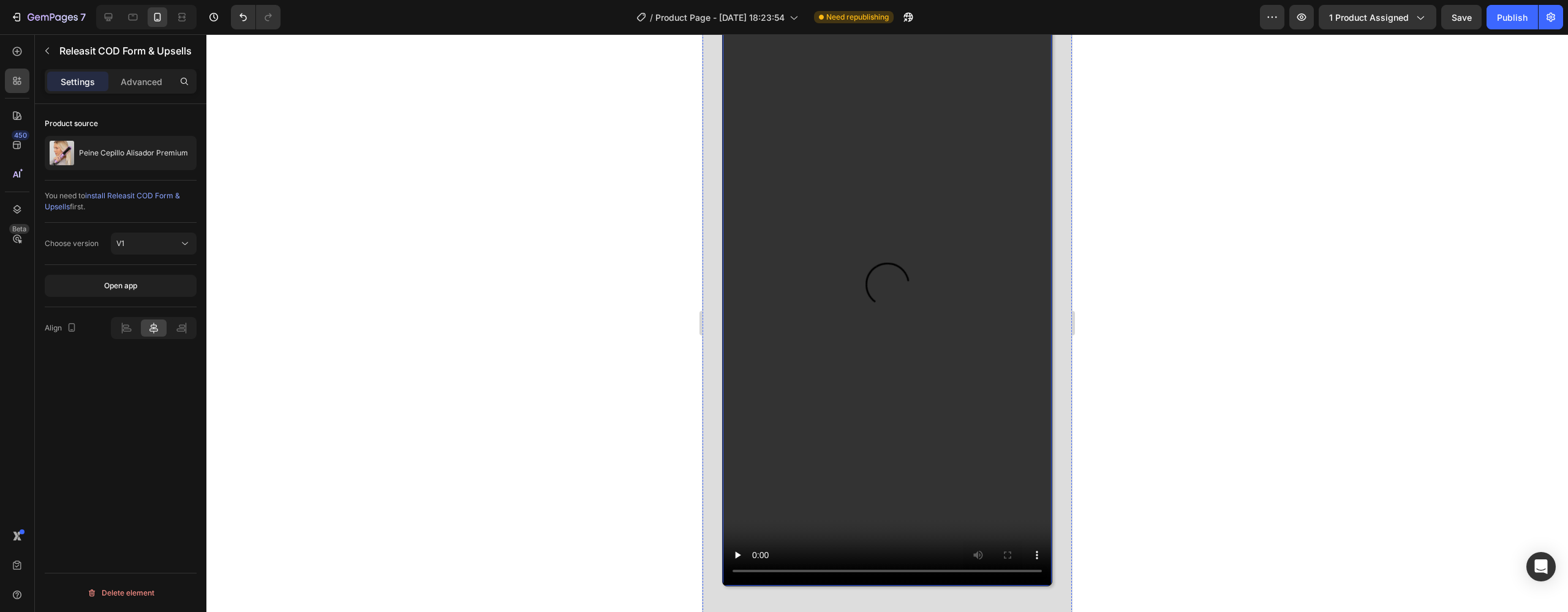
scroll to position [4050, 0]
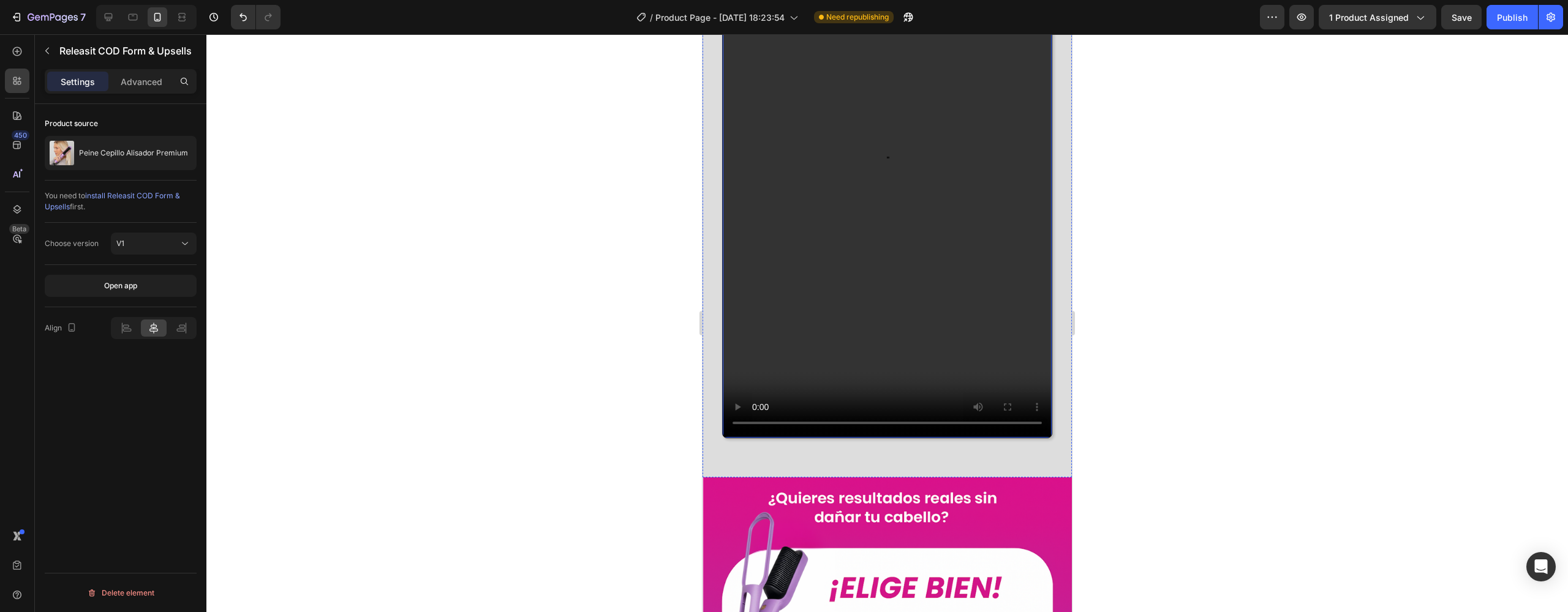
click at [761, 409] on video at bounding box center [887, 144] width 329 height 584
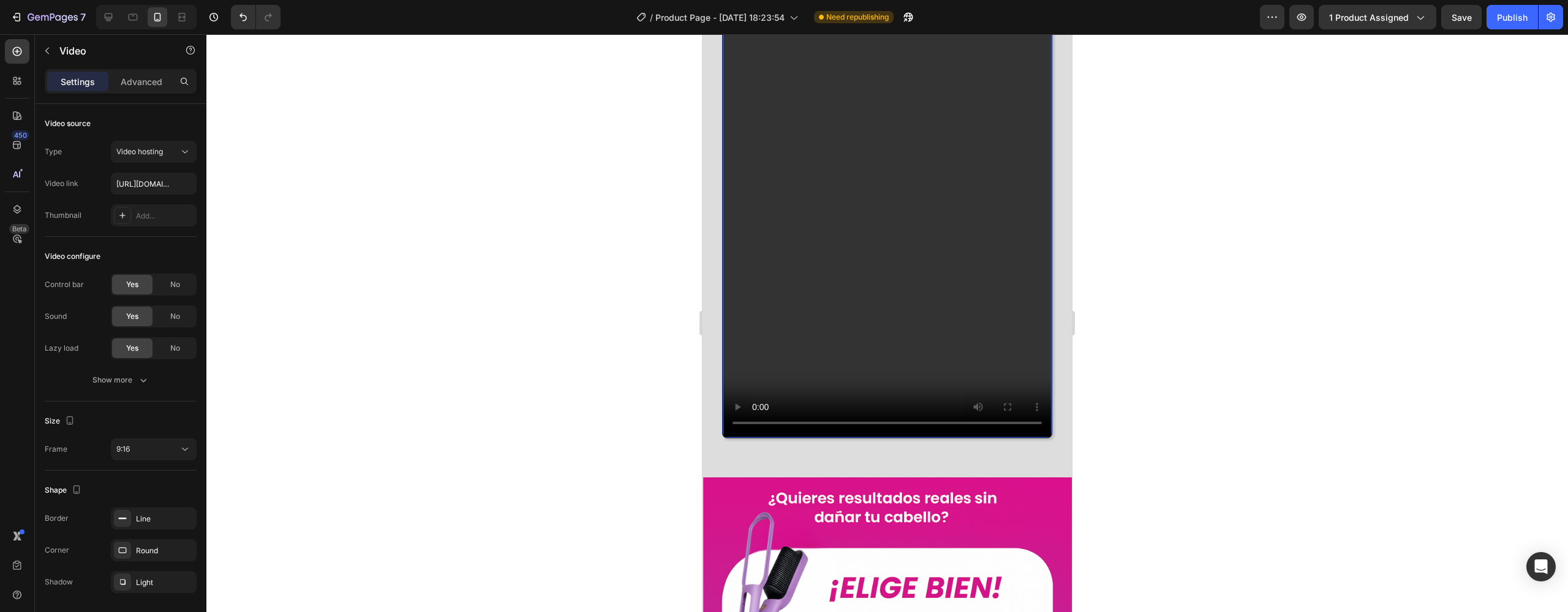
click at [842, 252] on video at bounding box center [887, 144] width 329 height 584
click at [182, 316] on div "No" at bounding box center [175, 316] width 41 height 19
click at [1003, 402] on video at bounding box center [887, 144] width 329 height 584
click at [1003, 404] on video at bounding box center [887, 144] width 329 height 584
click at [761, 405] on video at bounding box center [887, 144] width 329 height 584
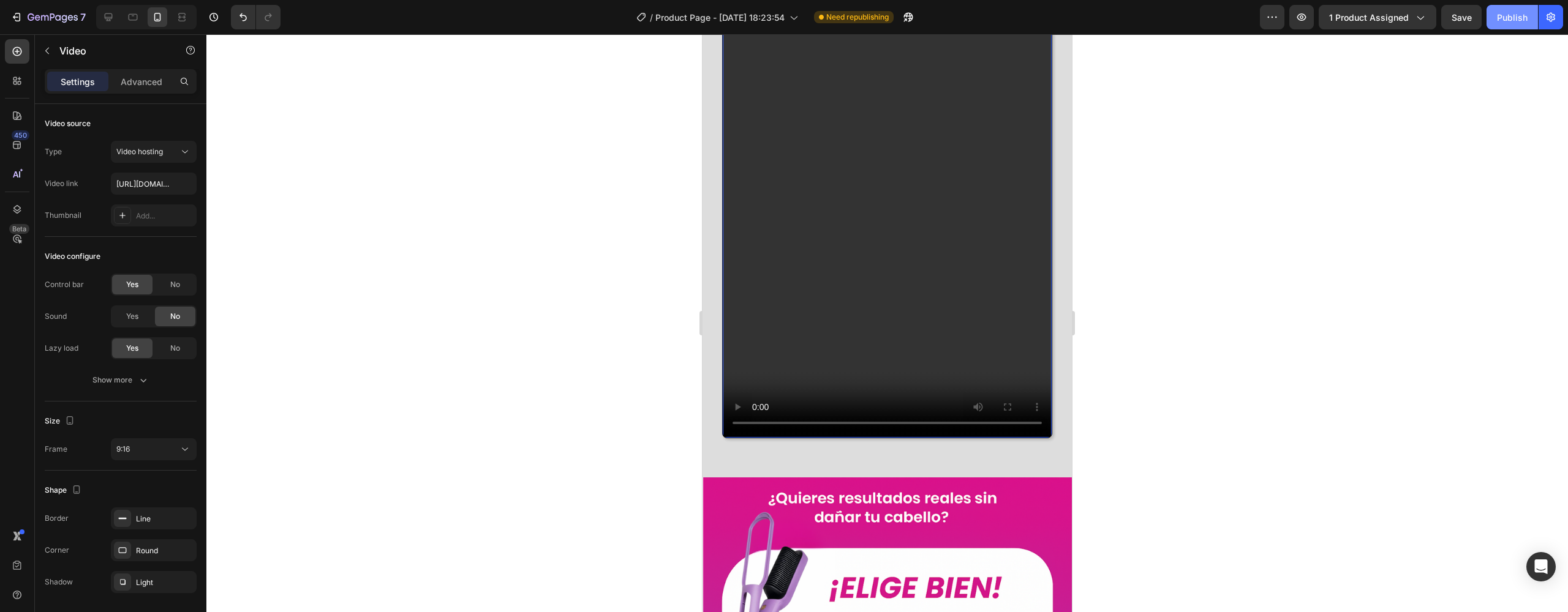
click at [1518, 26] on button "Publish" at bounding box center [1512, 17] width 52 height 25
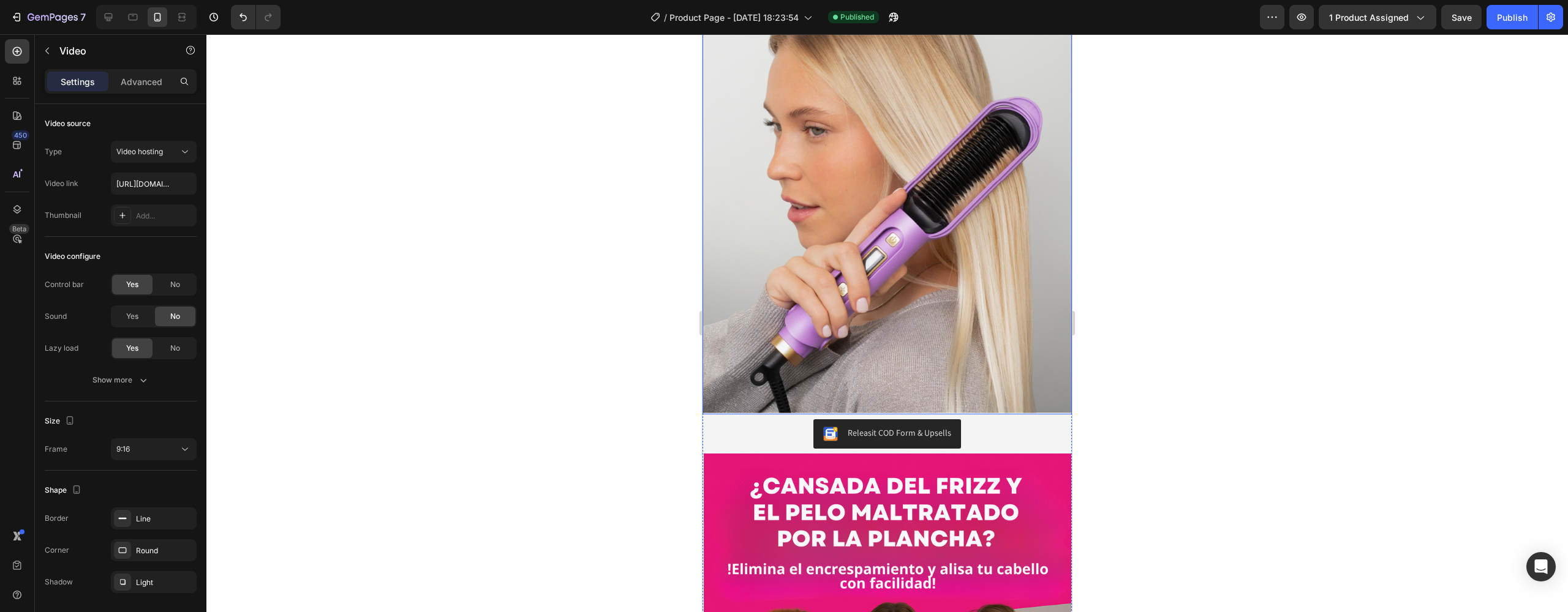
scroll to position [755, 0]
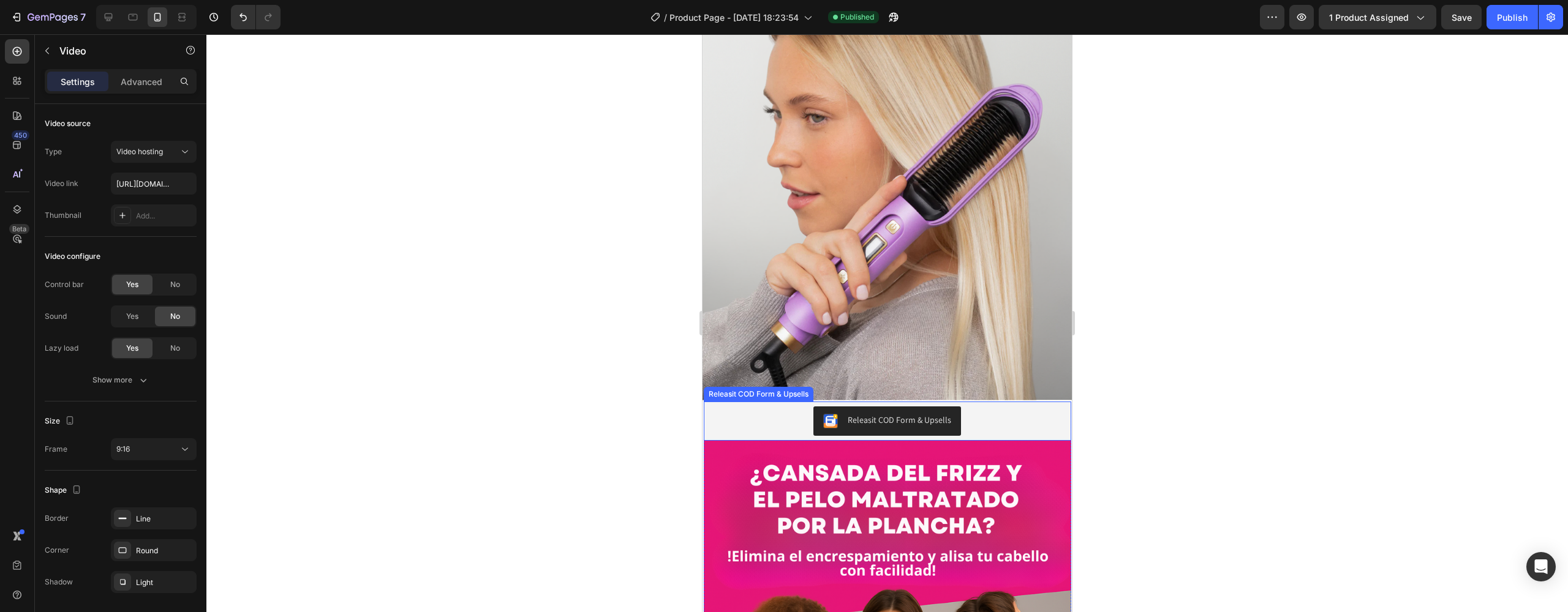
click at [742, 407] on div "Releasit COD Form & Upsells" at bounding box center [887, 421] width 358 height 30
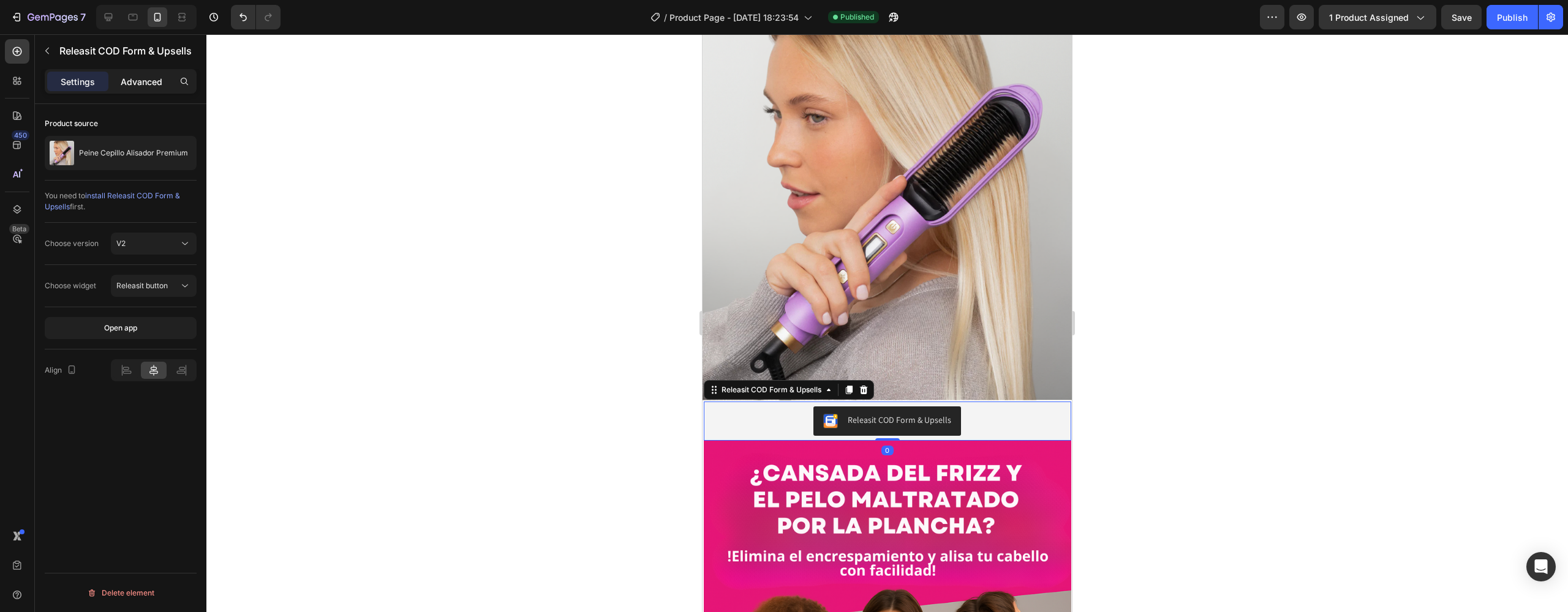
click at [145, 88] on div "Advanced" at bounding box center [141, 81] width 61 height 19
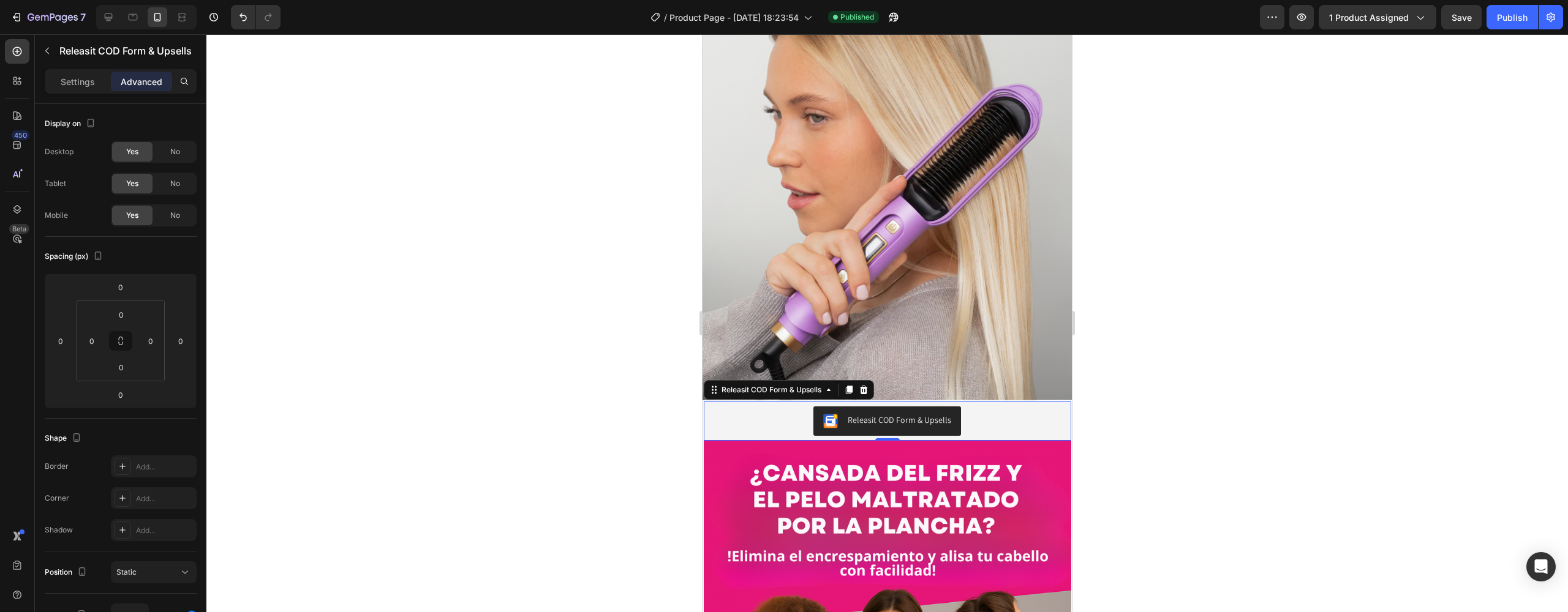
click at [690, 391] on div at bounding box center [887, 323] width 1362 height 578
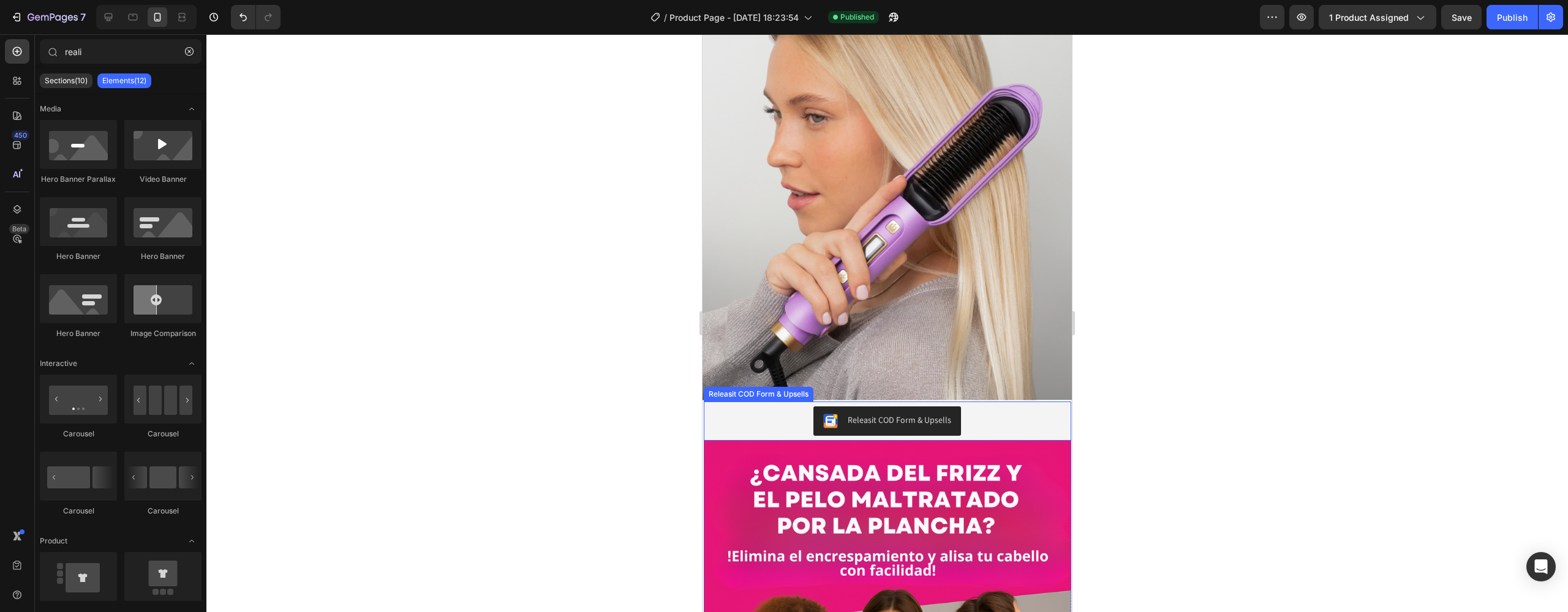
click at [716, 387] on div "Releasit COD Form & Upsells" at bounding box center [758, 394] width 110 height 14
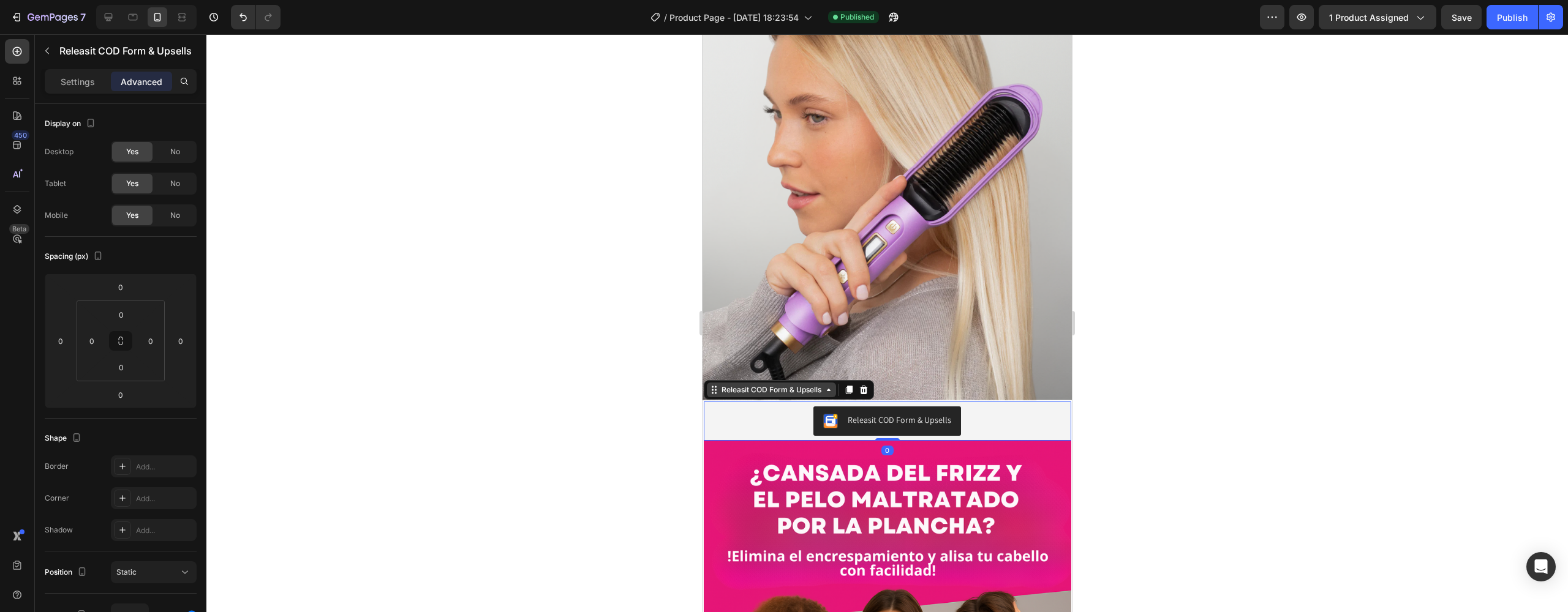
click at [732, 385] on div "Releasit COD Form & Upsells" at bounding box center [772, 390] width 105 height 11
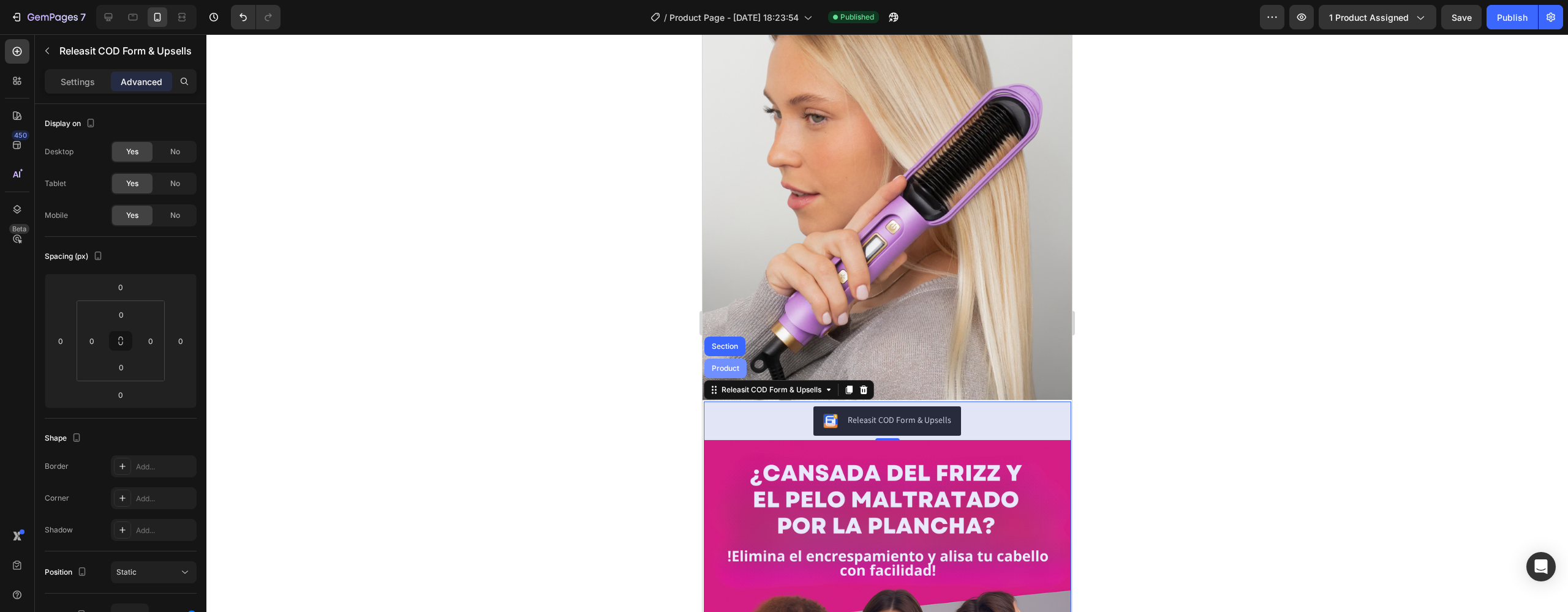
click at [727, 365] on div "Product" at bounding box center [725, 369] width 32 height 8
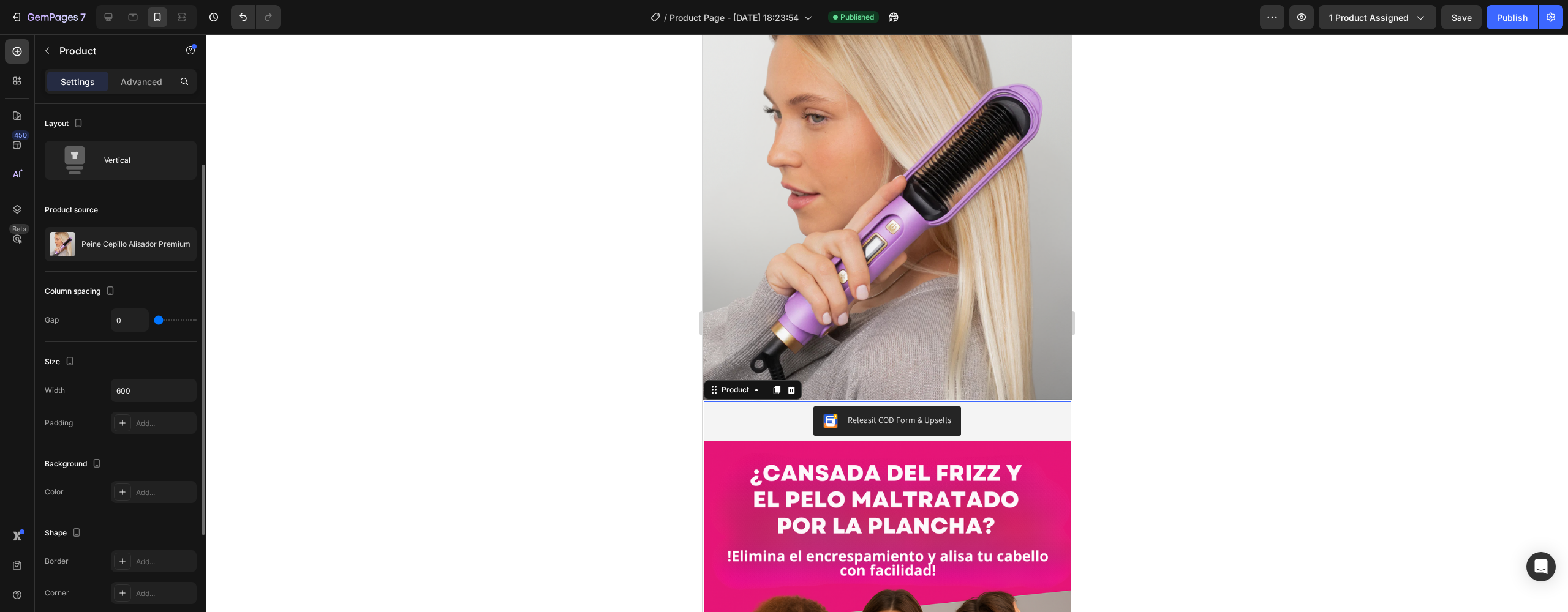
scroll to position [252, 0]
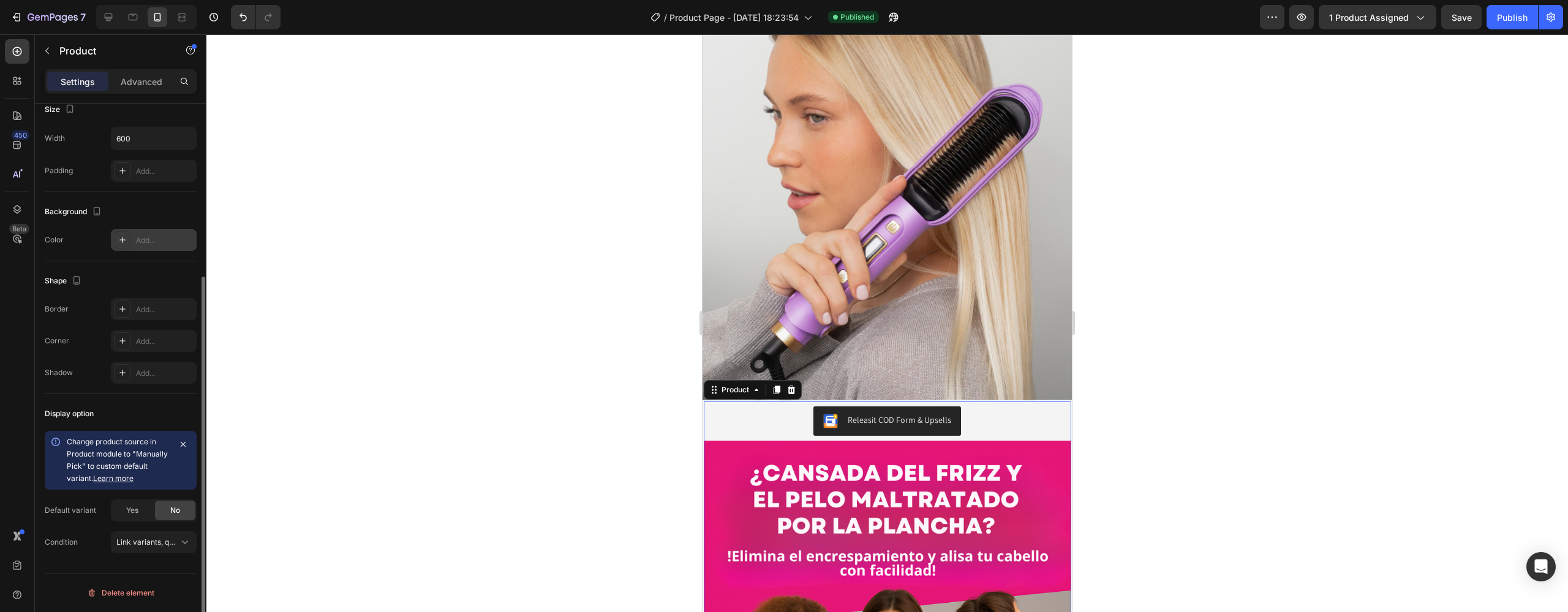
click at [132, 239] on div "Add..." at bounding box center [154, 240] width 86 height 22
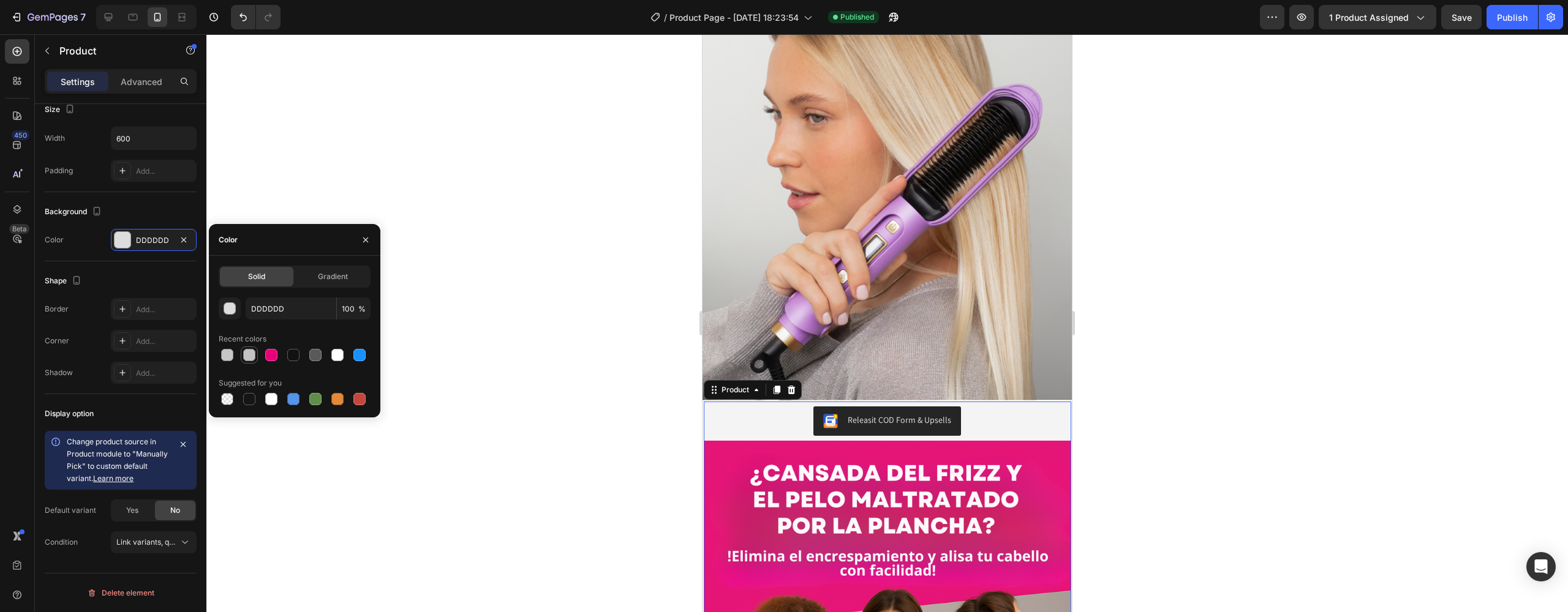
click at [244, 358] on div at bounding box center [250, 355] width 12 height 12
click at [275, 356] on div at bounding box center [272, 355] width 12 height 12
click at [251, 355] on div at bounding box center [250, 355] width 12 height 12
type input "C4C4C4"
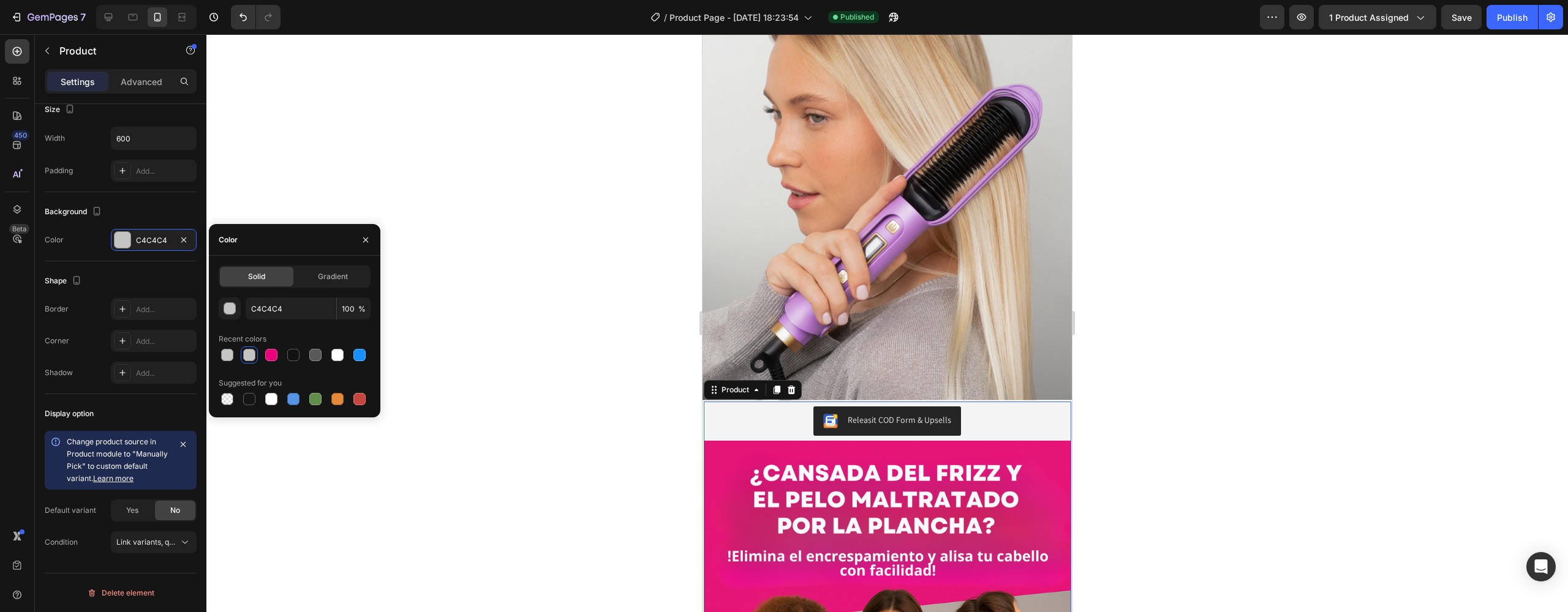
click at [248, 347] on div at bounding box center [249, 355] width 17 height 17
click at [1529, 17] on button "Publish" at bounding box center [1512, 17] width 52 height 25
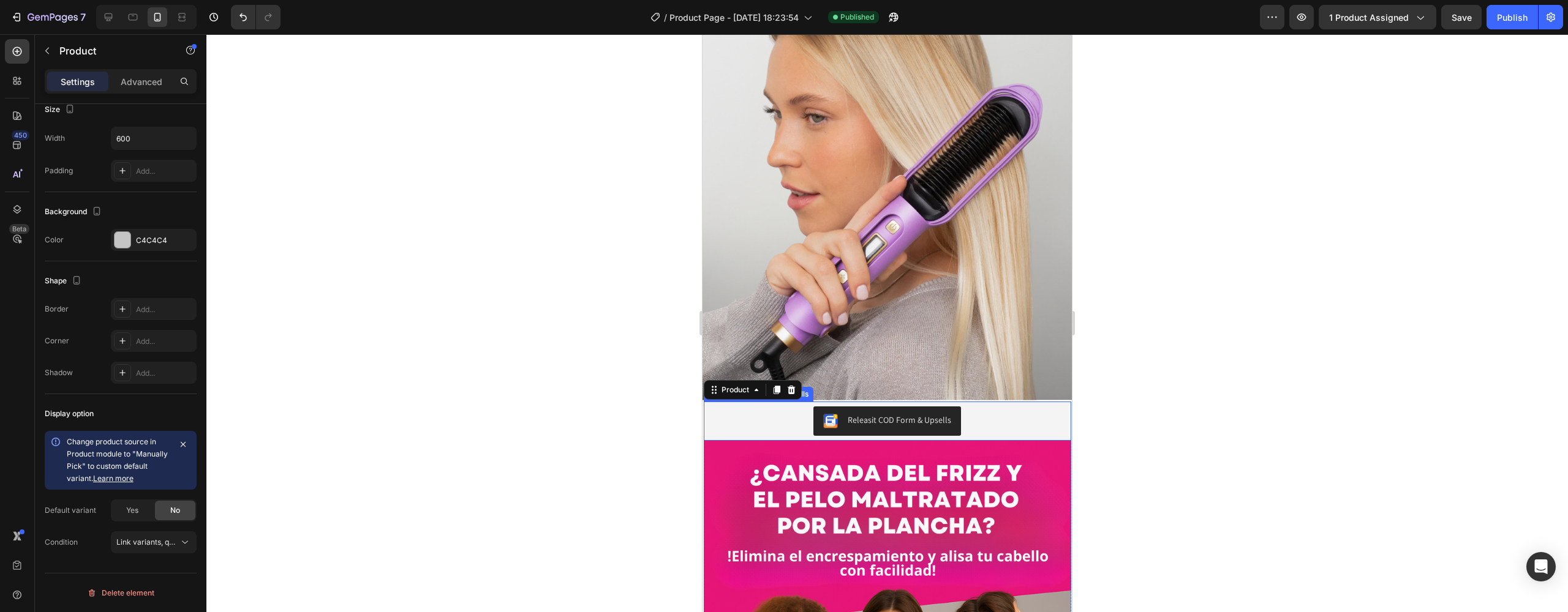
click at [978, 407] on div "Releasit COD Form & Upsells" at bounding box center [887, 421] width 358 height 30
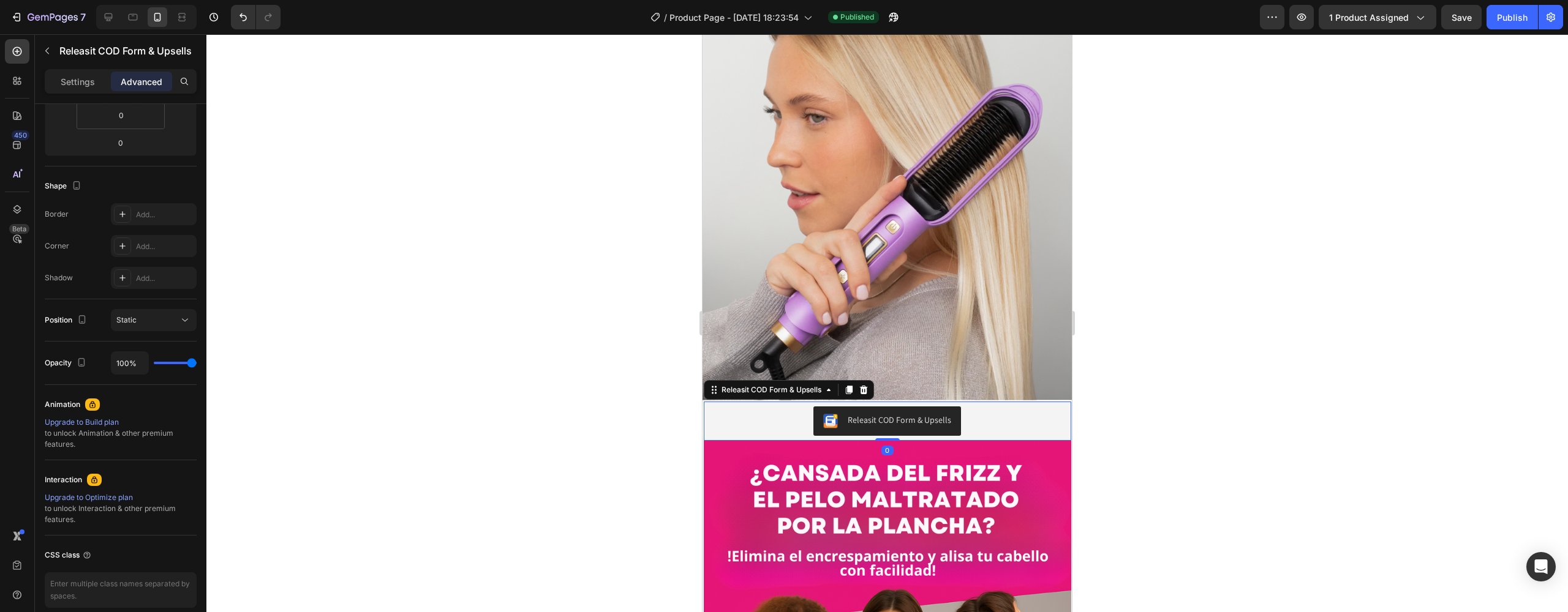
scroll to position [0, 0]
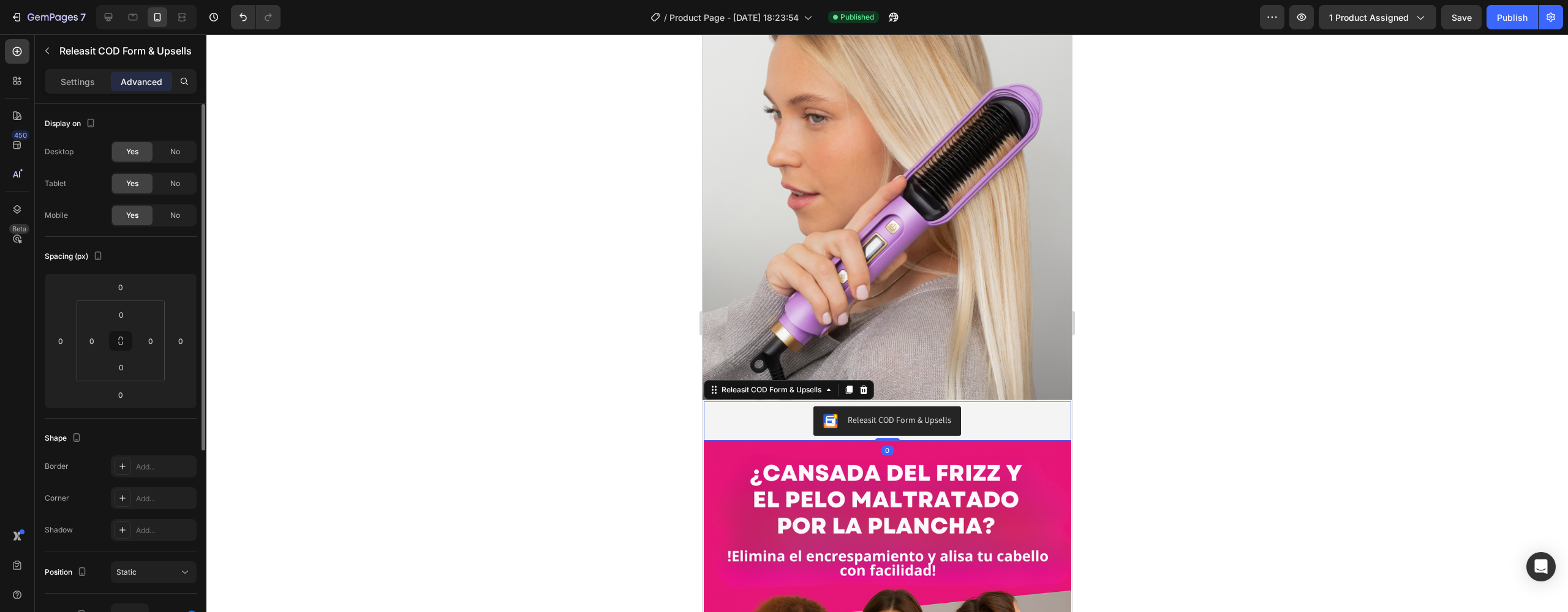
click at [911, 414] on div "Releasit COD Form & Upsells" at bounding box center [900, 420] width 103 height 13
click at [128, 376] on input "0" at bounding box center [121, 367] width 25 height 19
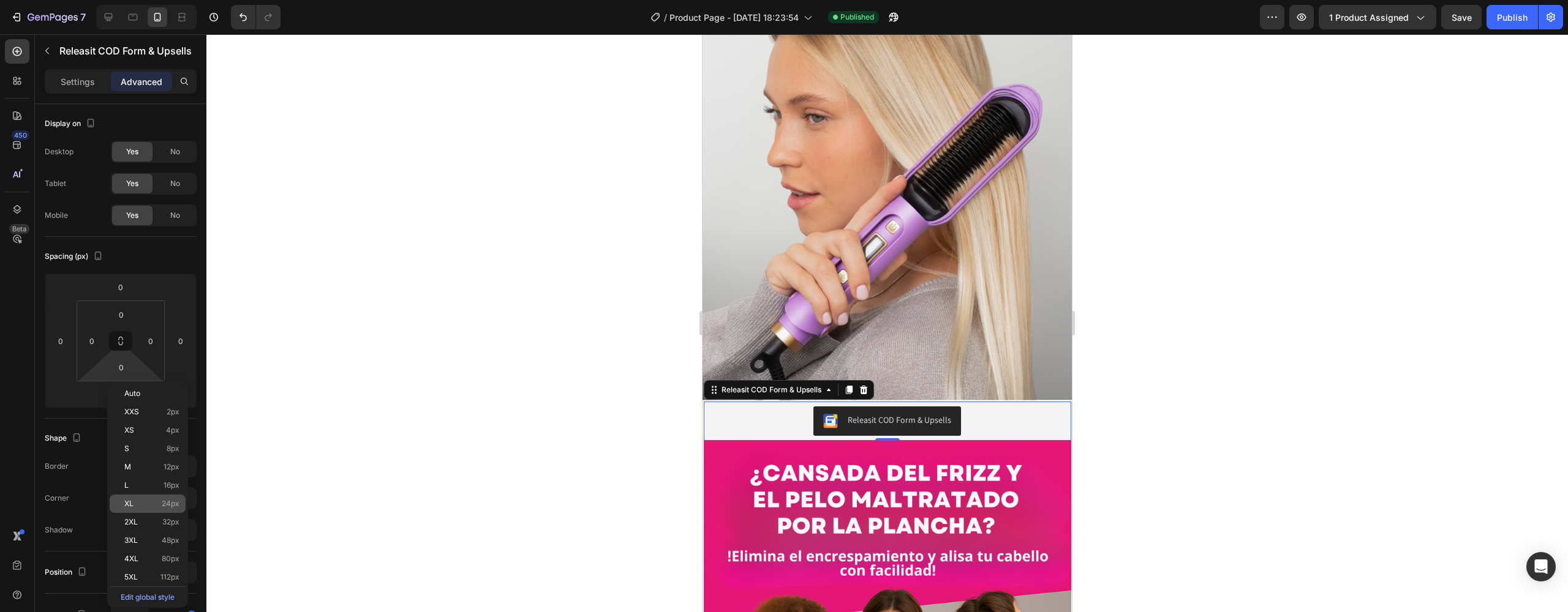
click at [150, 497] on div "XL 24px" at bounding box center [148, 504] width 76 height 19
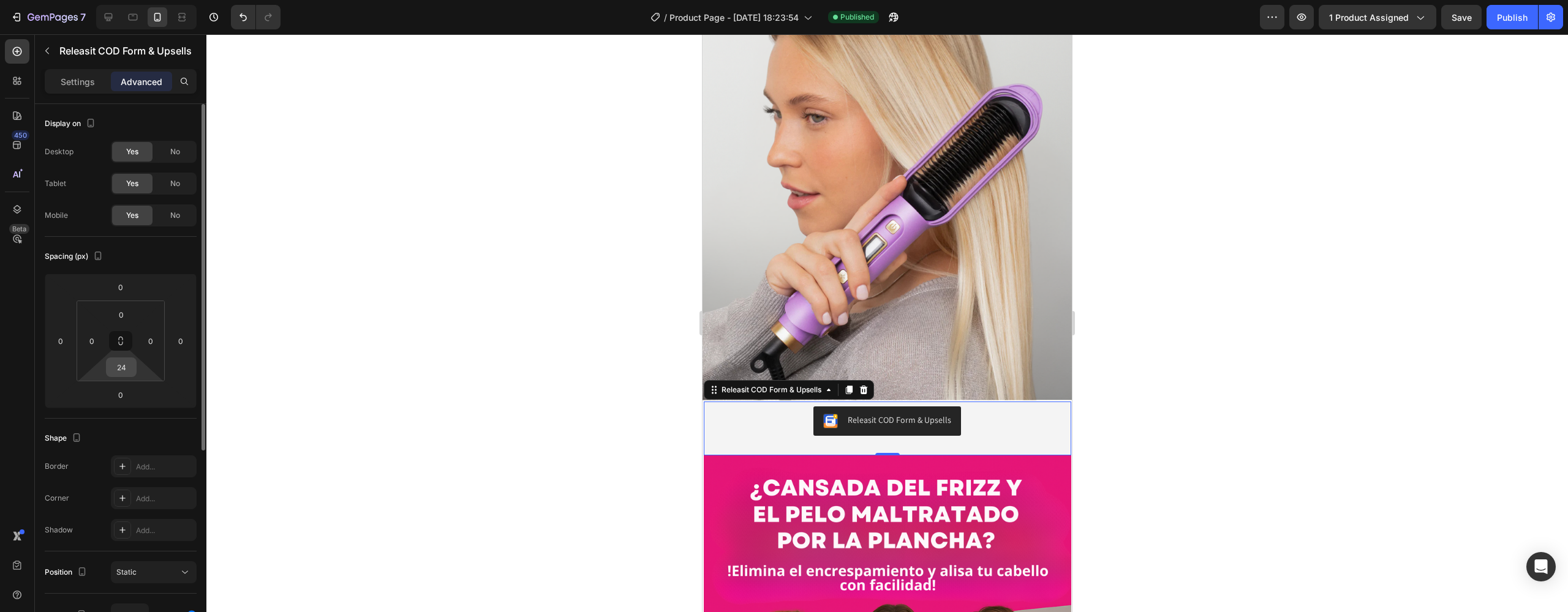
click at [128, 374] on input "24" at bounding box center [121, 367] width 25 height 19
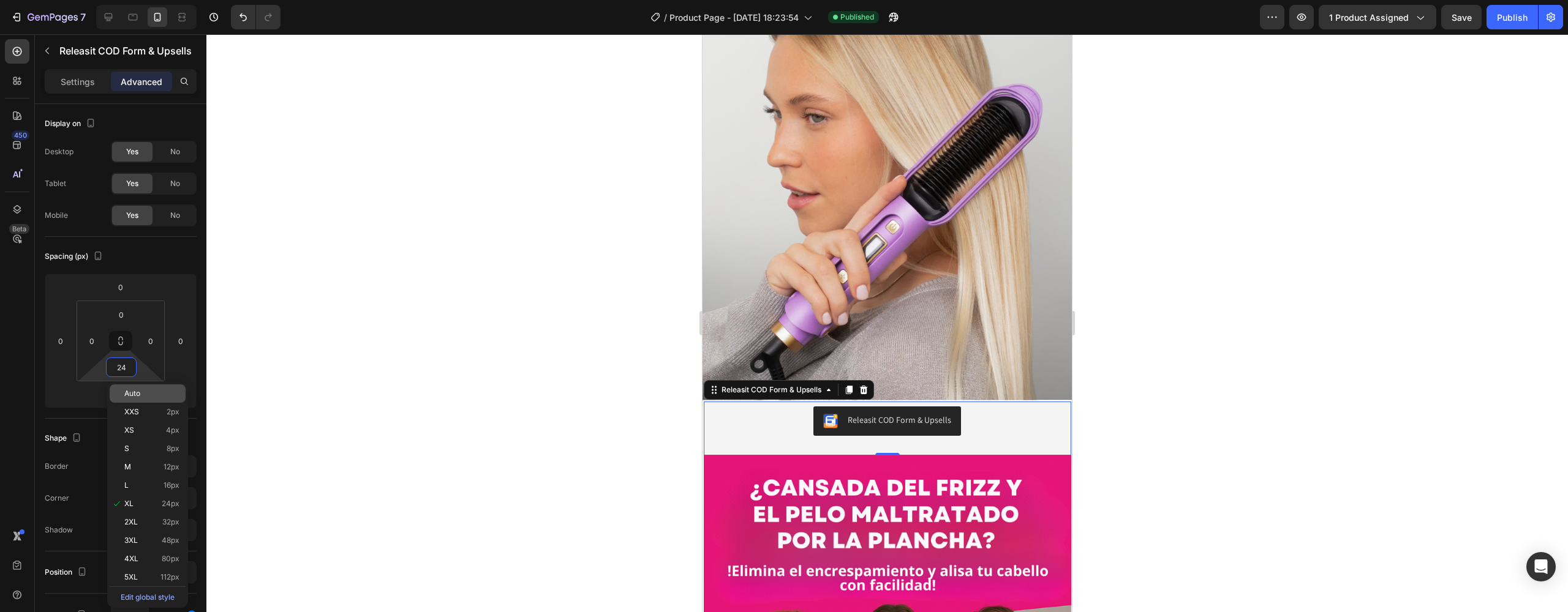
click at [132, 399] on div "Auto" at bounding box center [148, 394] width 76 height 19
type input "Auto"
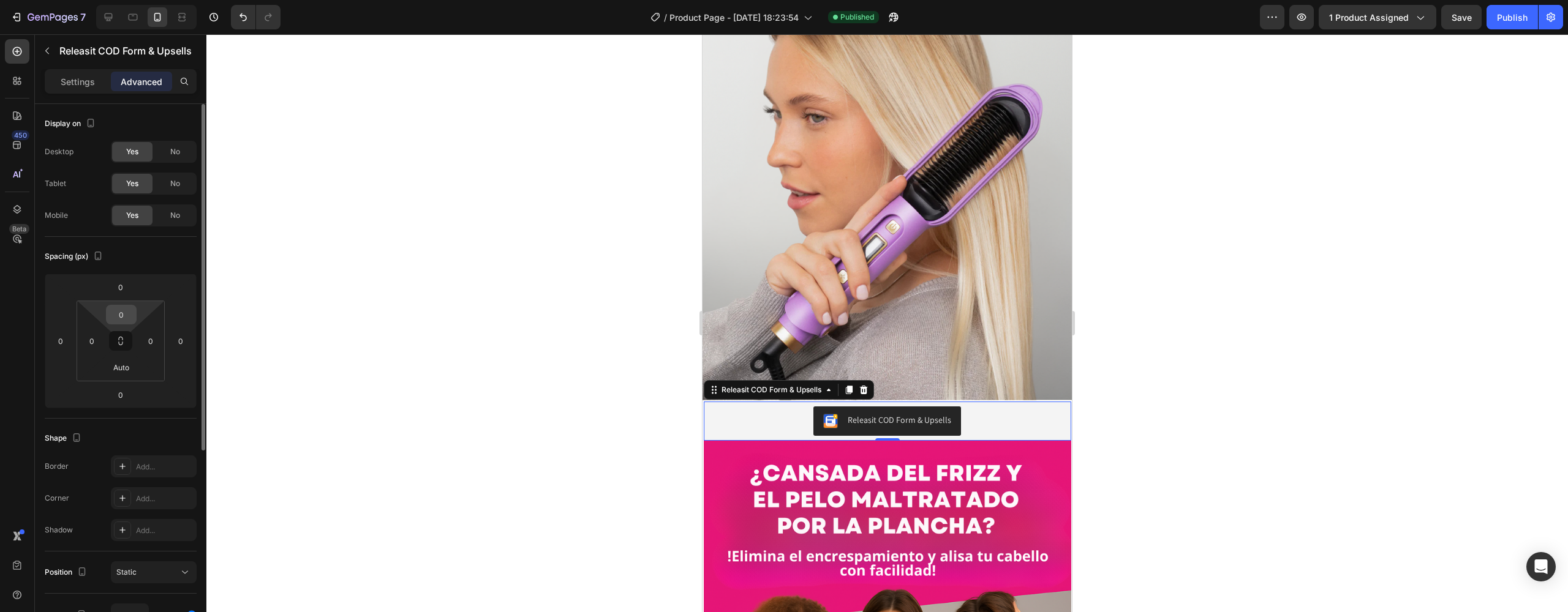
click at [126, 312] on input "0" at bounding box center [121, 314] width 25 height 19
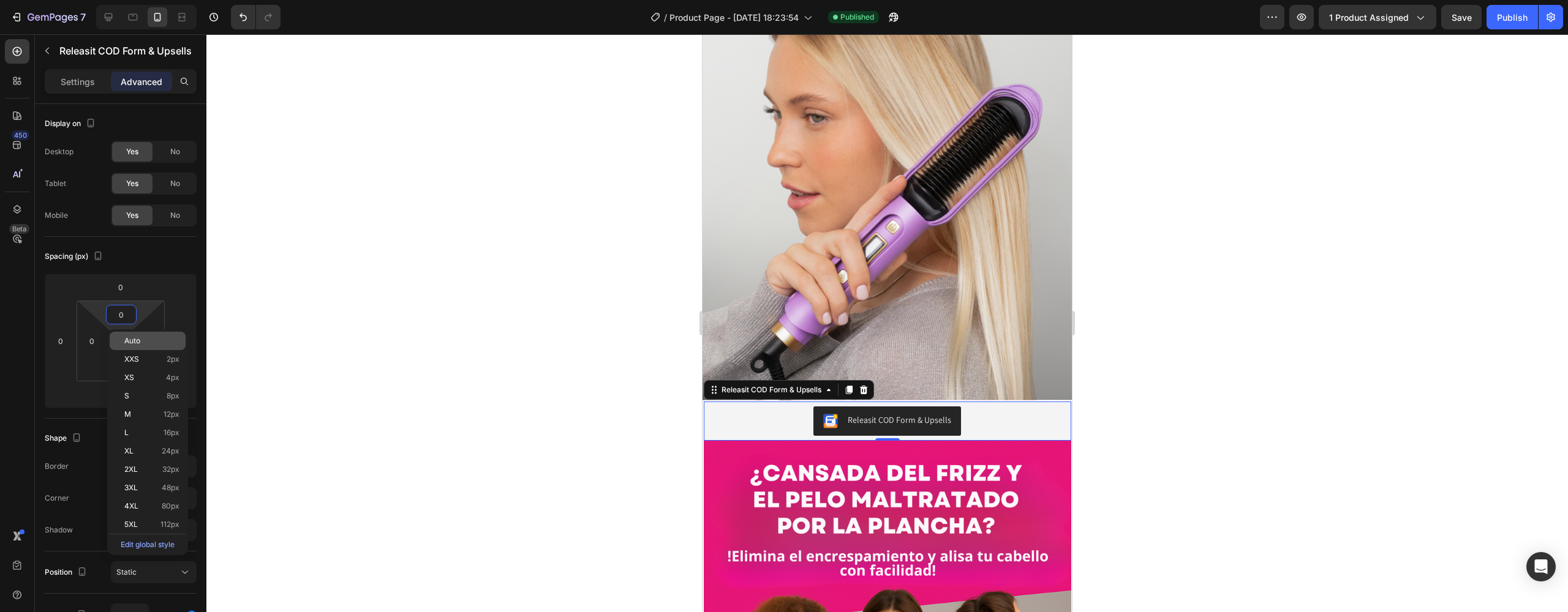
click at [134, 338] on span "Auto" at bounding box center [132, 341] width 16 height 8
type input "Auto"
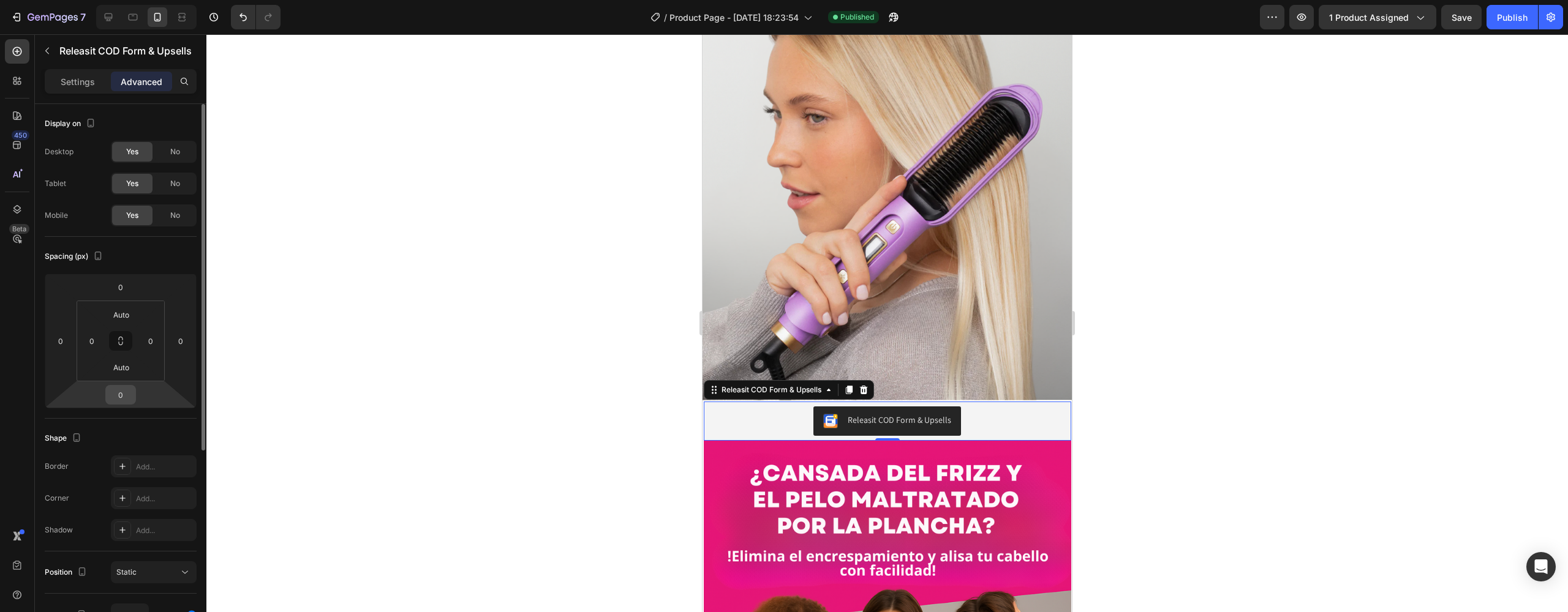
click at [134, 396] on div "0" at bounding box center [121, 395] width 30 height 19
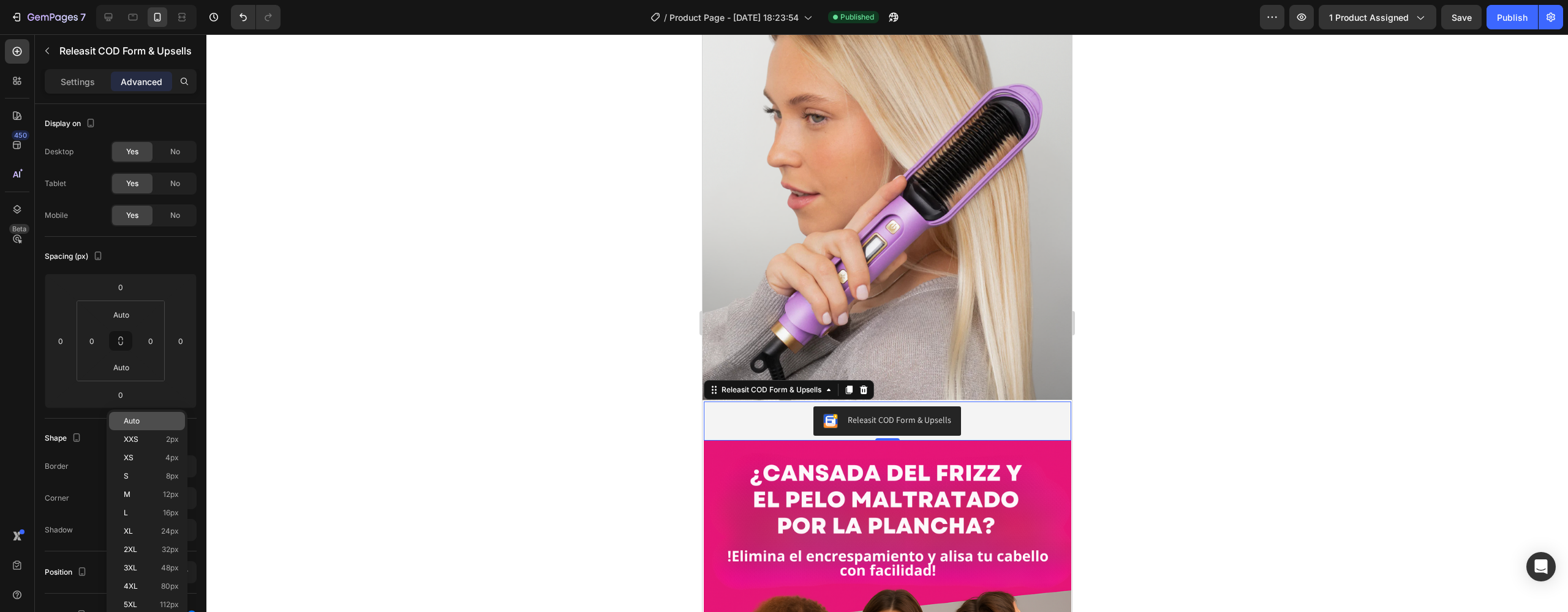
click at [141, 419] on p "Auto" at bounding box center [151, 421] width 55 height 8
click at [95, 74] on div "Settings" at bounding box center [77, 81] width 61 height 19
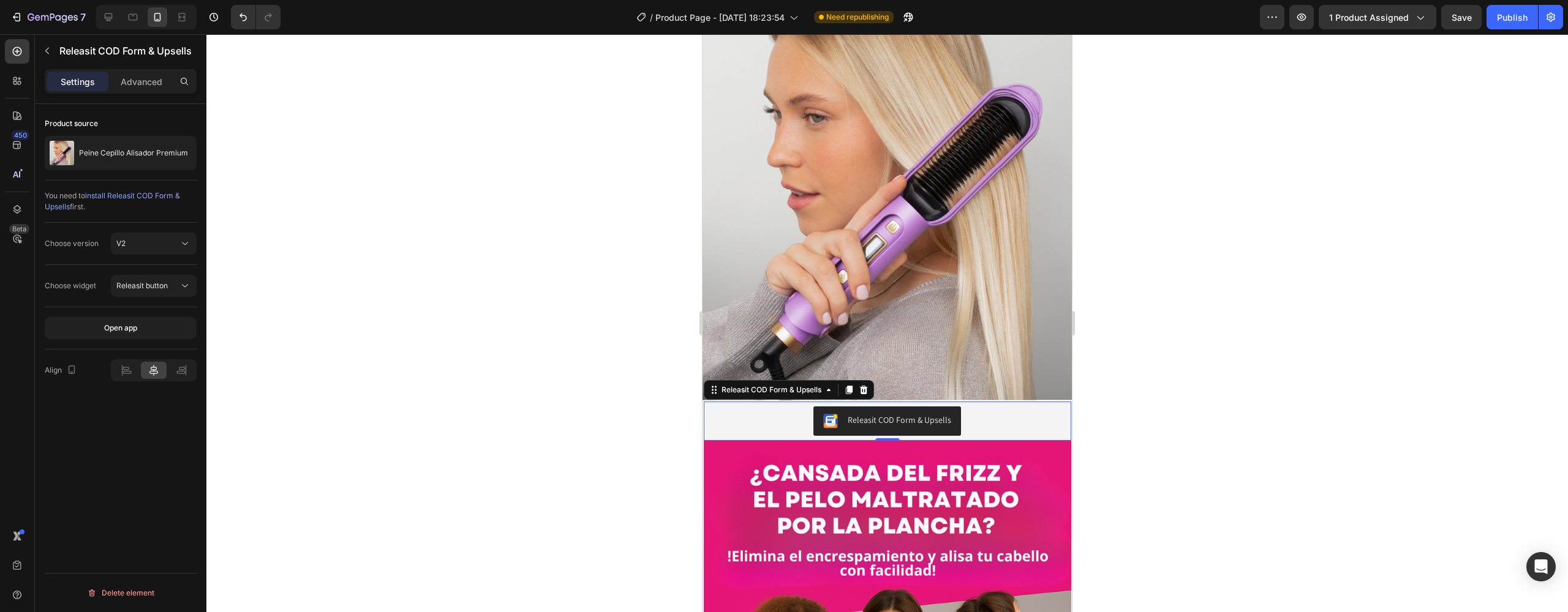
click at [736, 407] on div "Releasit COD Form & Upsells" at bounding box center [887, 421] width 358 height 30
click at [717, 382] on div "Releasit COD Form & Upsells" at bounding box center [771, 389] width 129 height 14
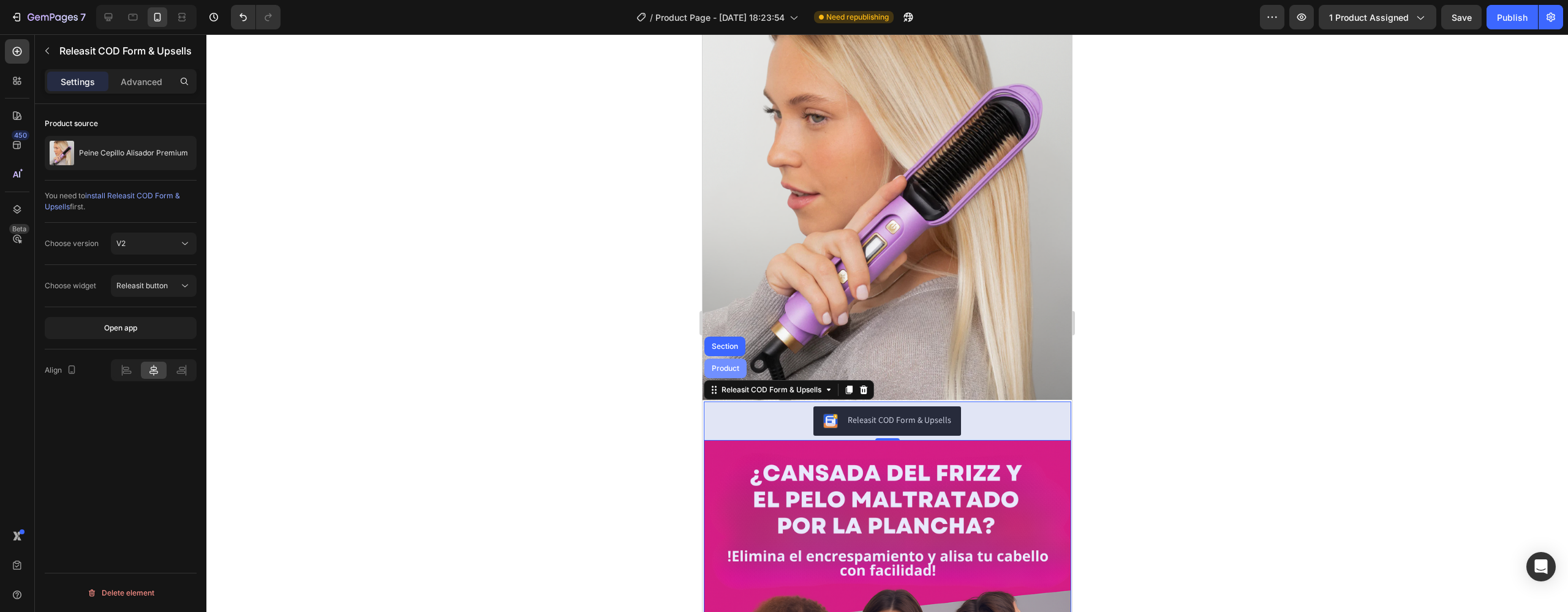
click at [729, 359] on div "Product" at bounding box center [725, 369] width 42 height 19
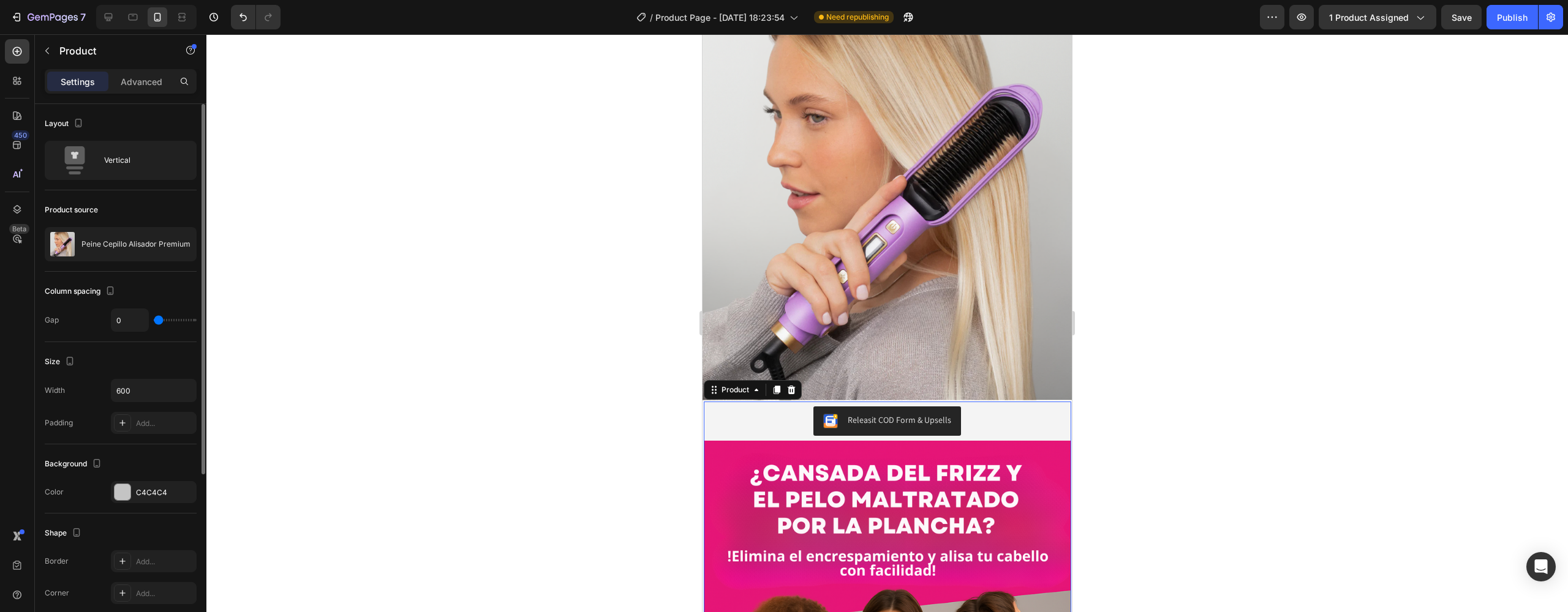
type input "1"
type input "2"
type input "4"
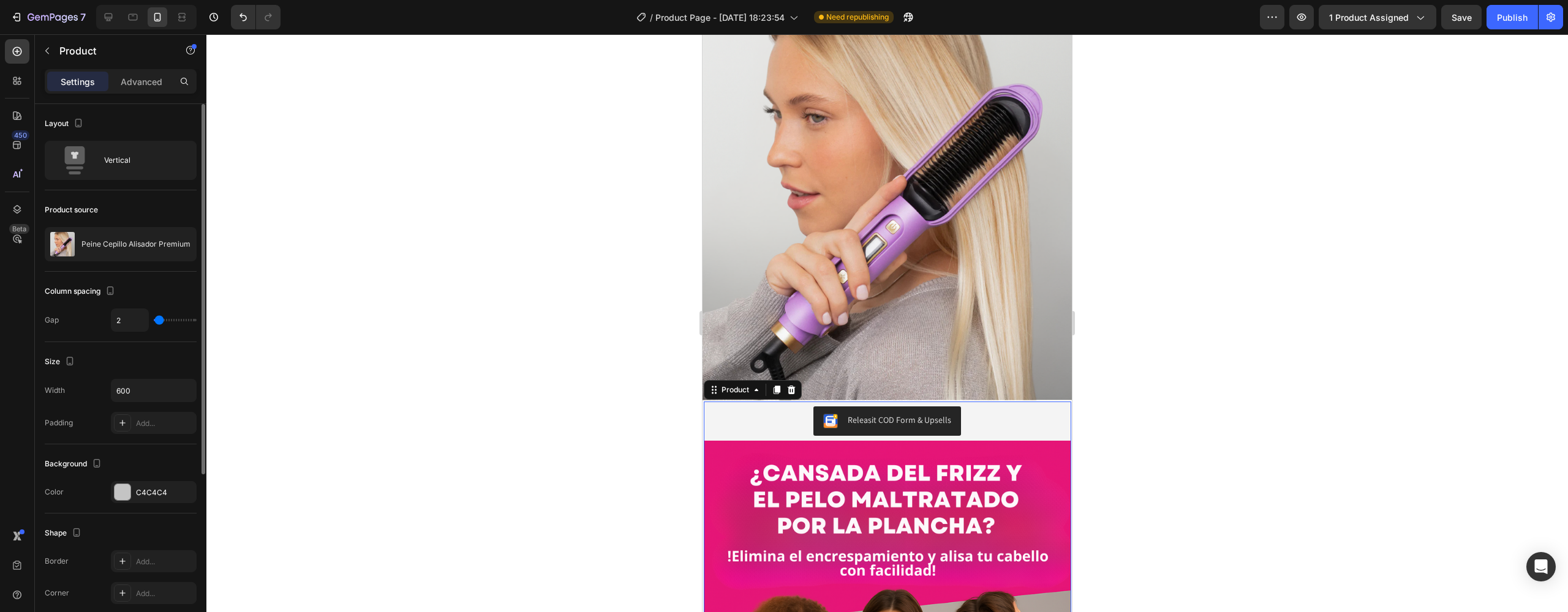
type input "4"
type input "5"
type input "6"
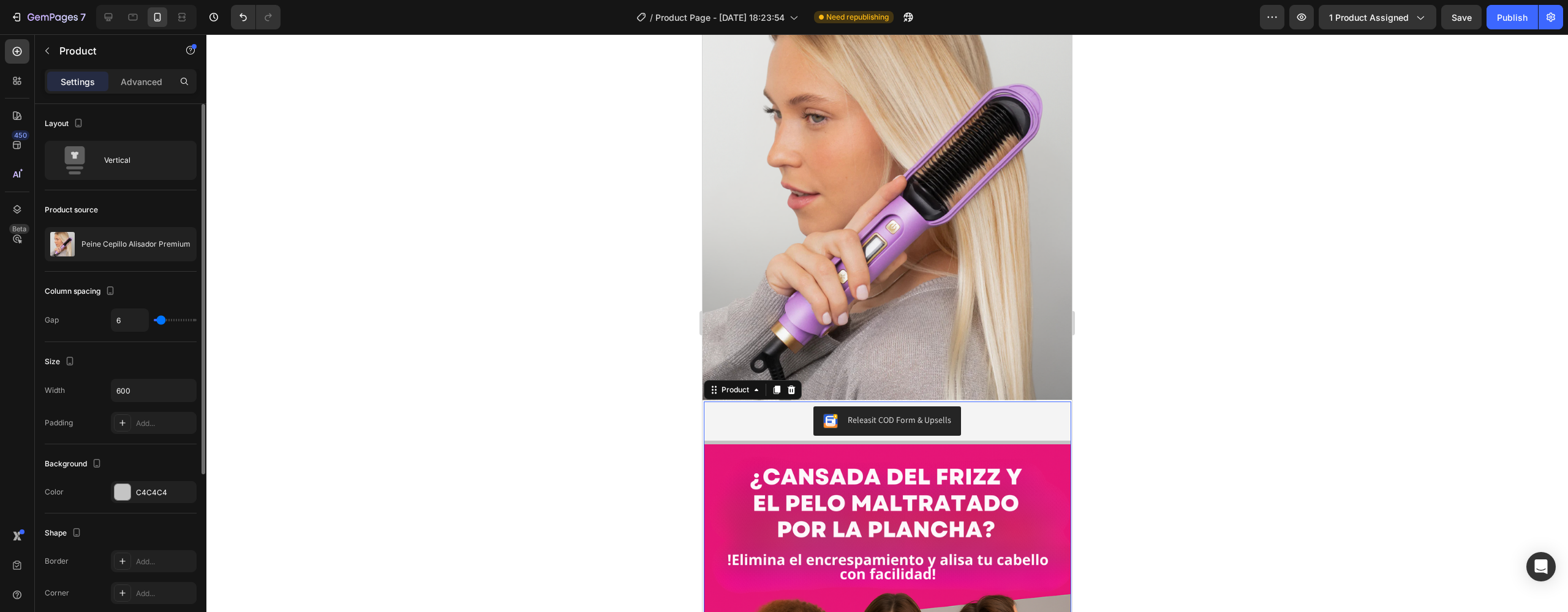
type input "8"
type input "9"
type input "11"
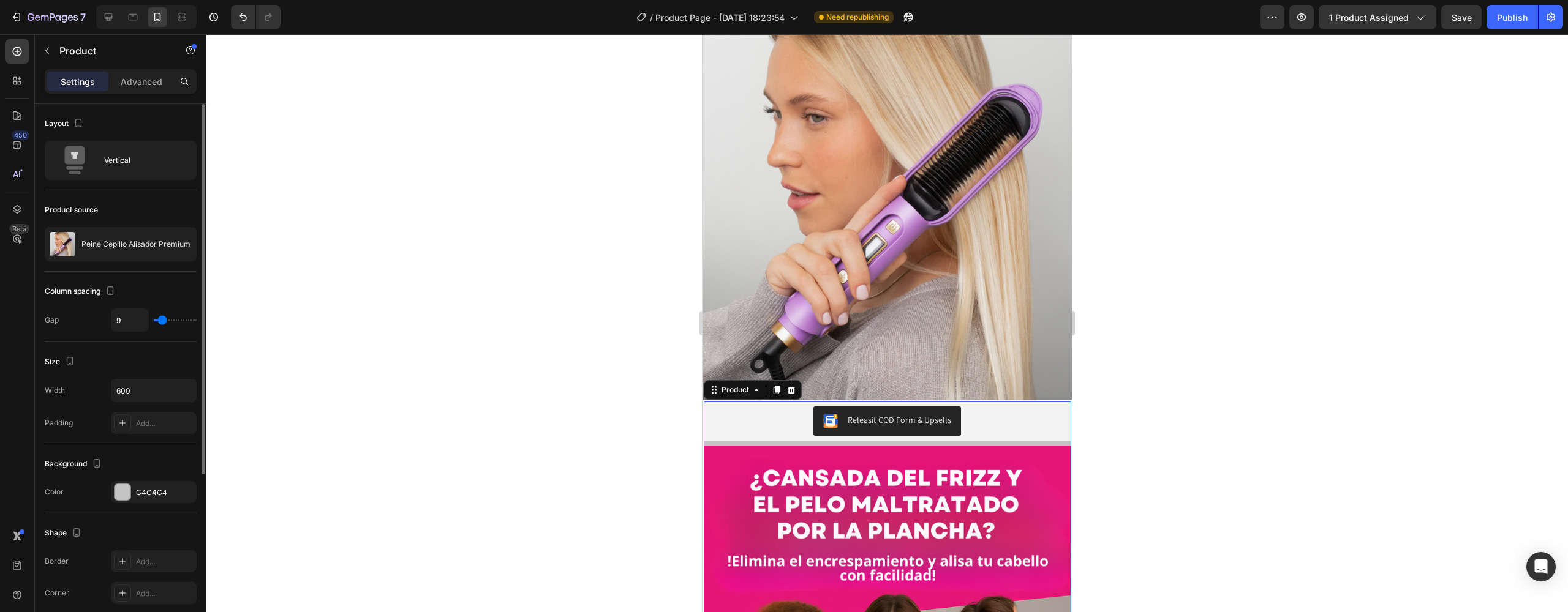
type input "11"
type input "12"
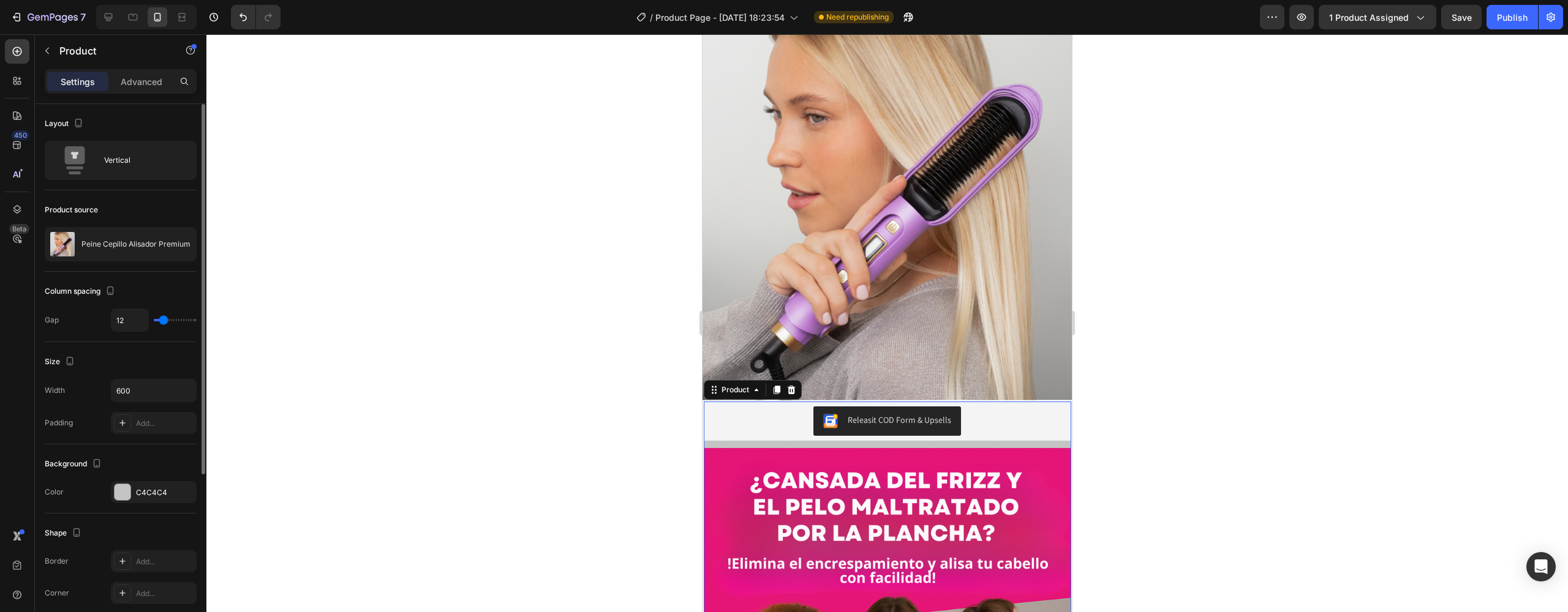
type input "13"
type input "15"
type input "16"
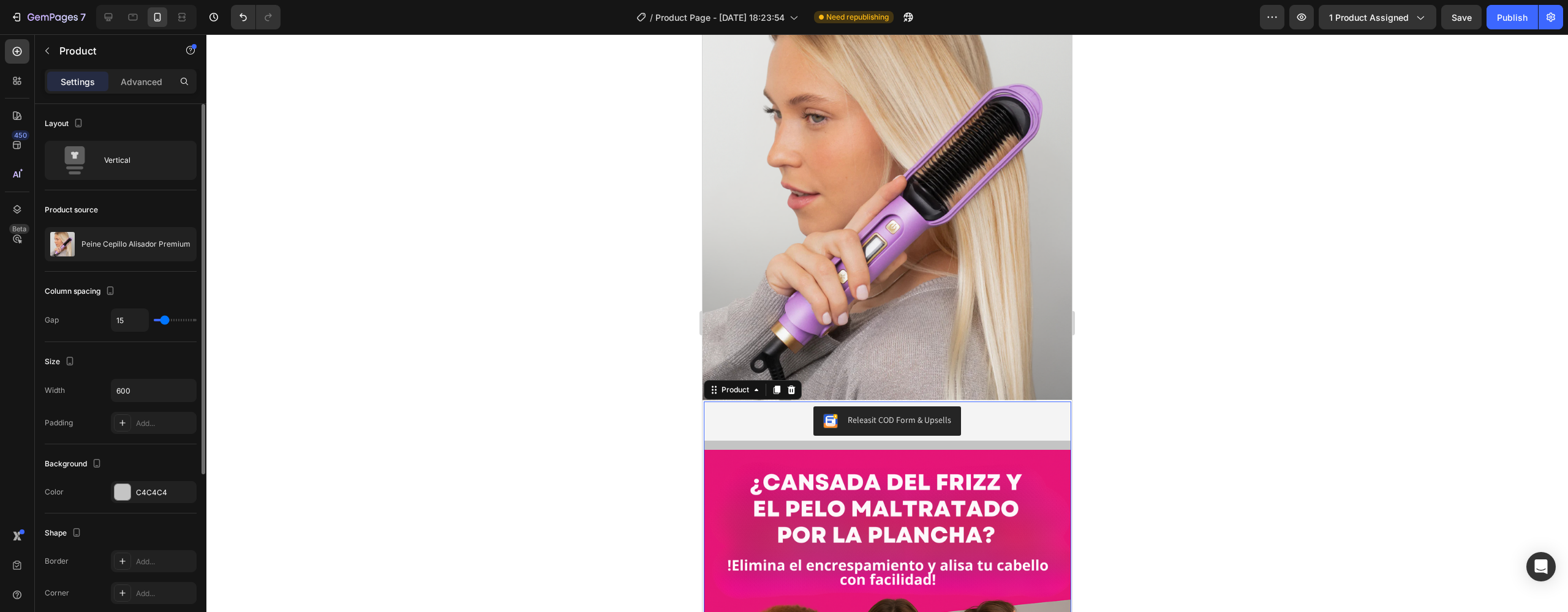
type input "16"
type input "15"
type input "13"
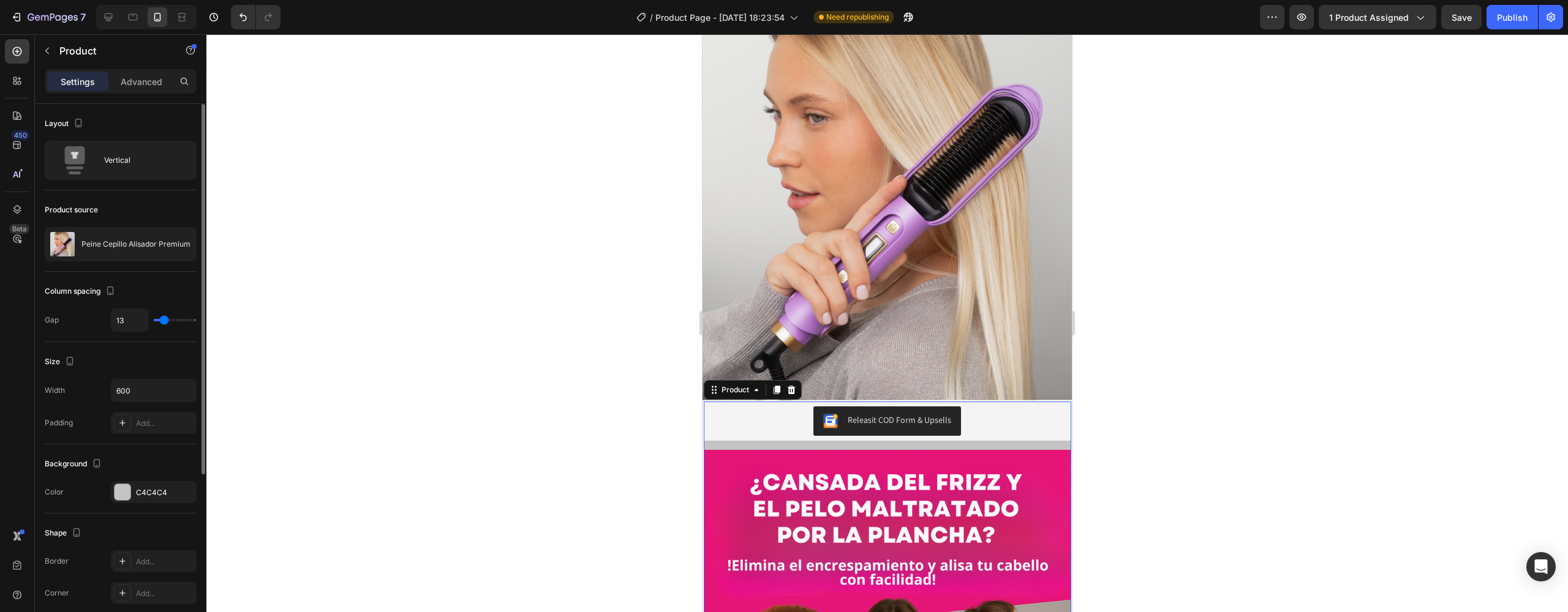
type input "12"
type input "11"
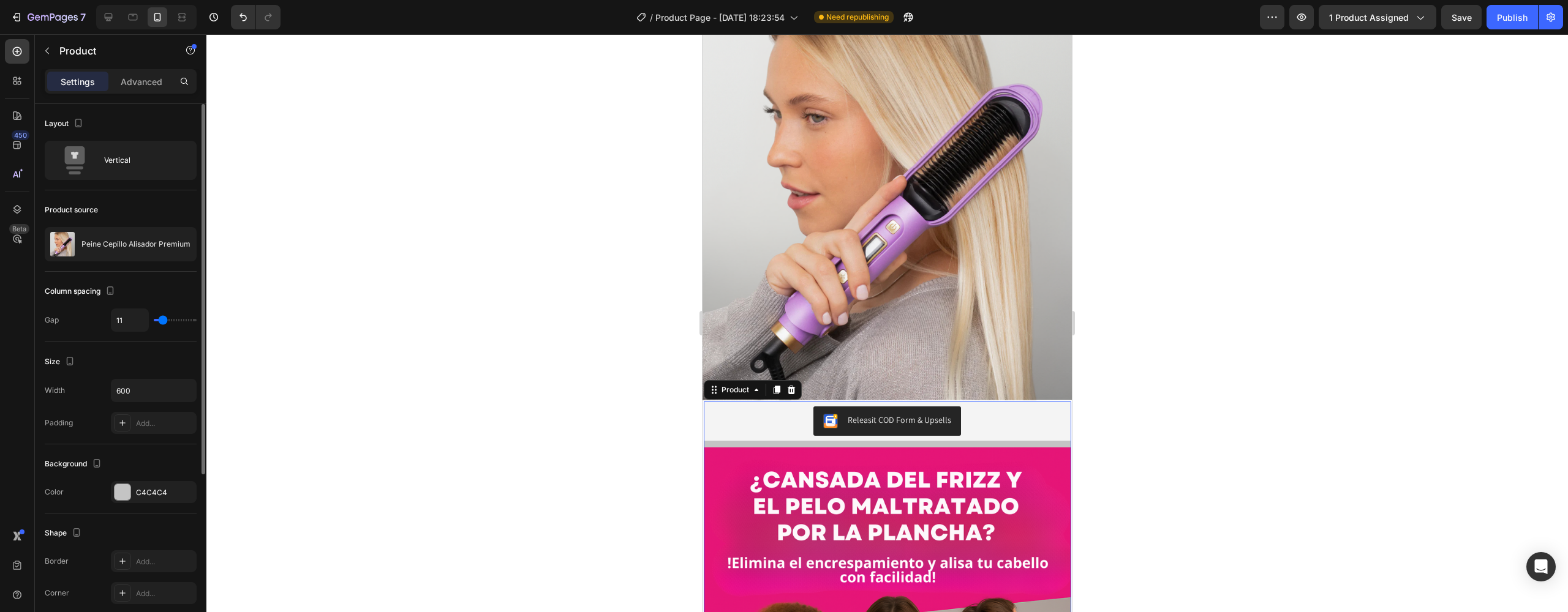
type input "9"
type input "8"
type input "6"
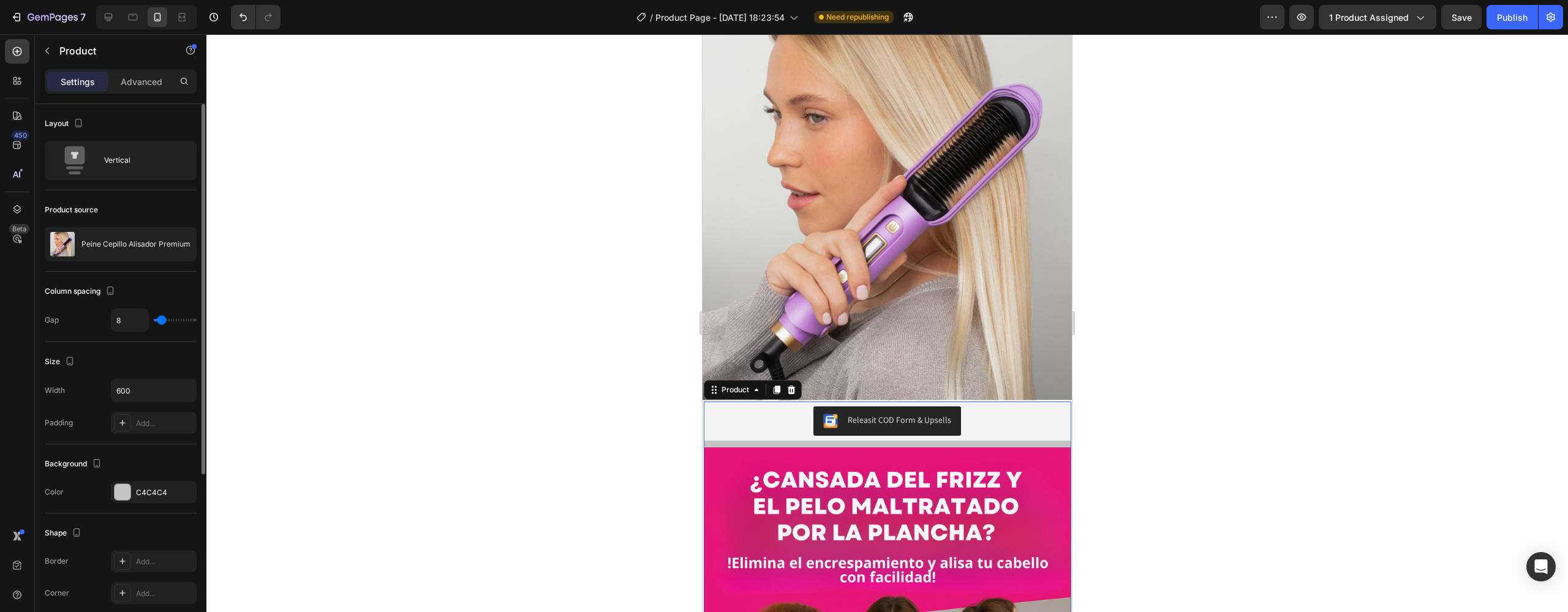
type input "6"
type input "5"
type input "4"
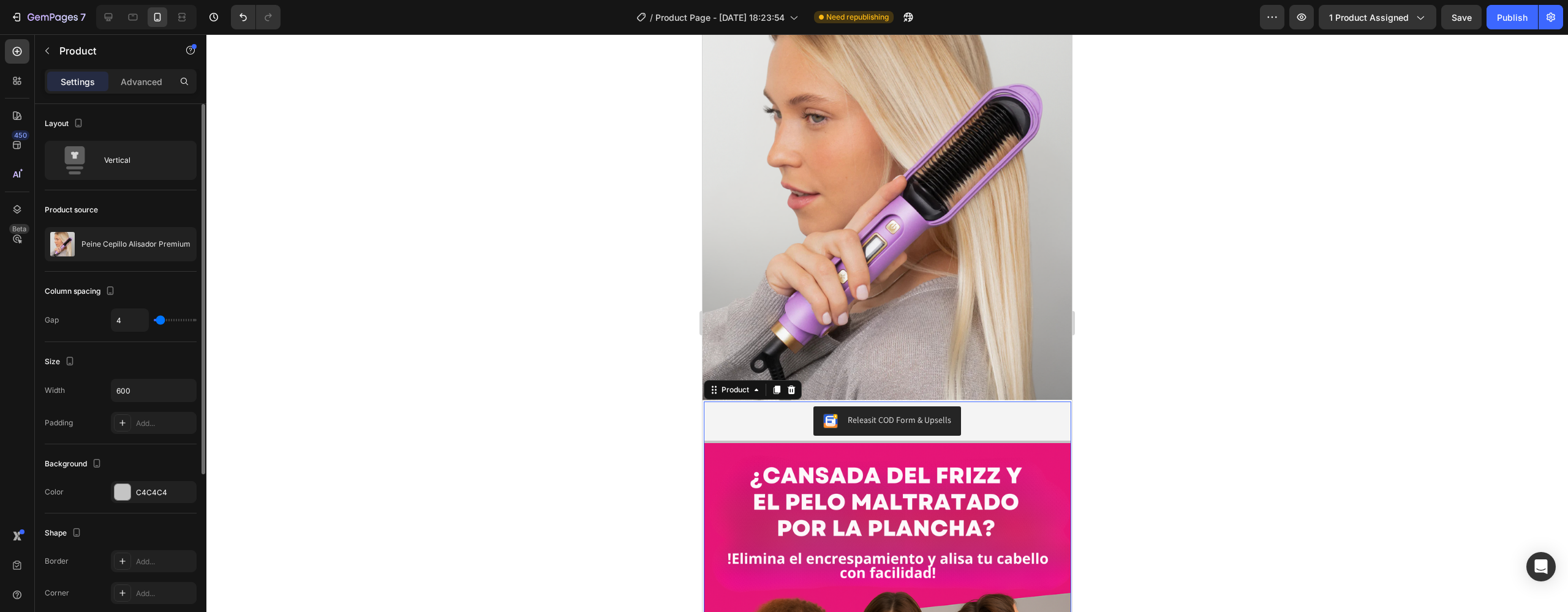
type input "4"
click at [158, 321] on input "range" at bounding box center [175, 320] width 43 height 3
click at [1514, 26] on button "Publish" at bounding box center [1512, 17] width 52 height 25
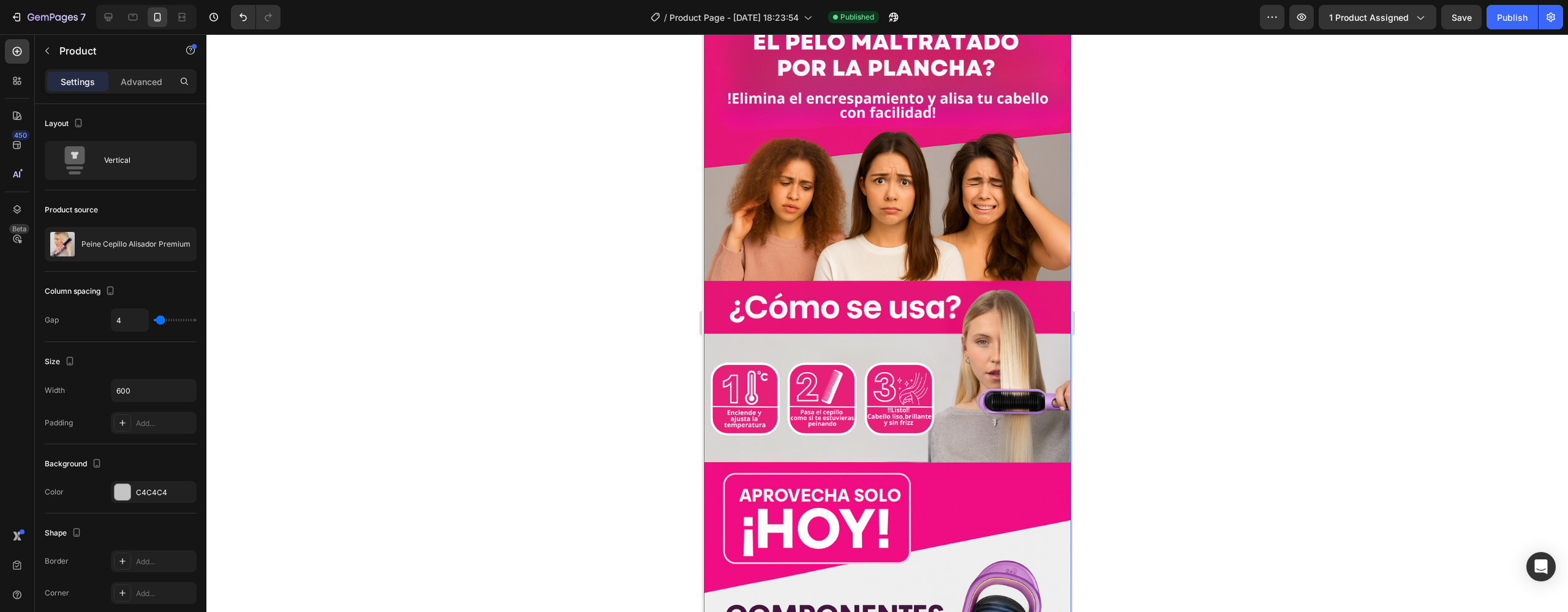
scroll to position [1474, 0]
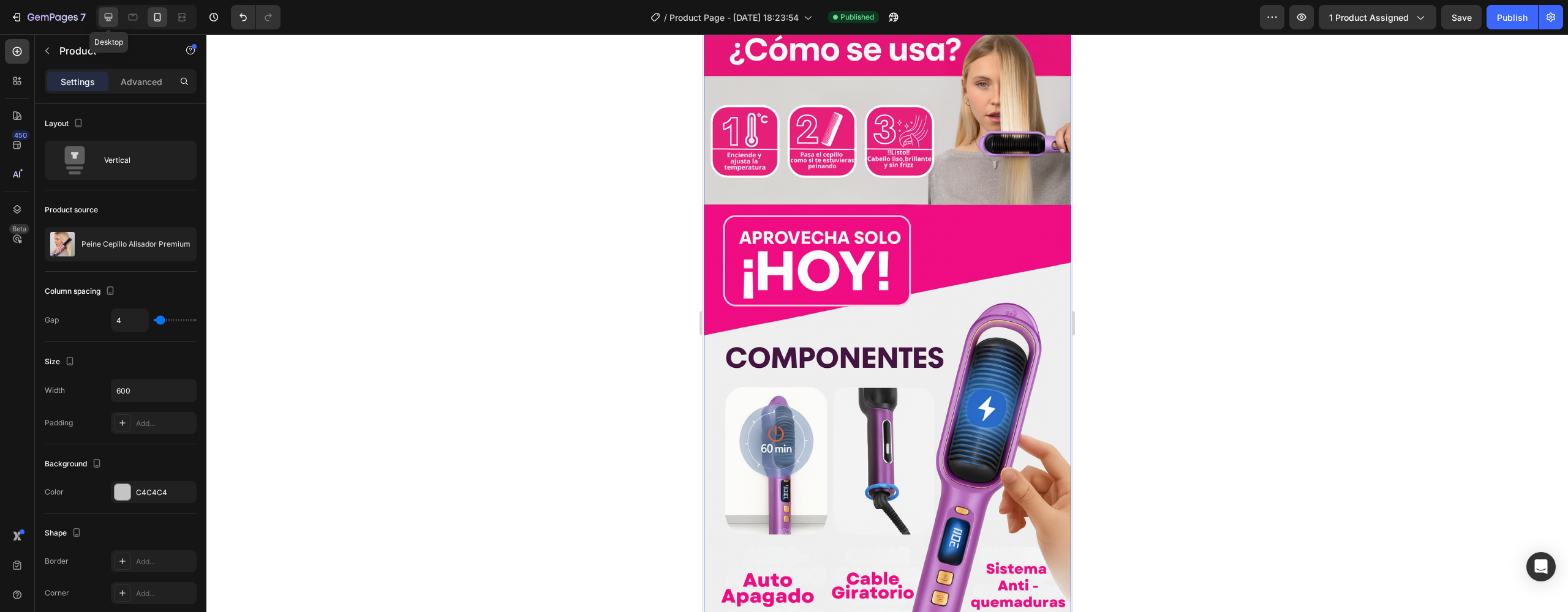
click at [109, 15] on icon at bounding box center [108, 17] width 12 height 12
type input "32"
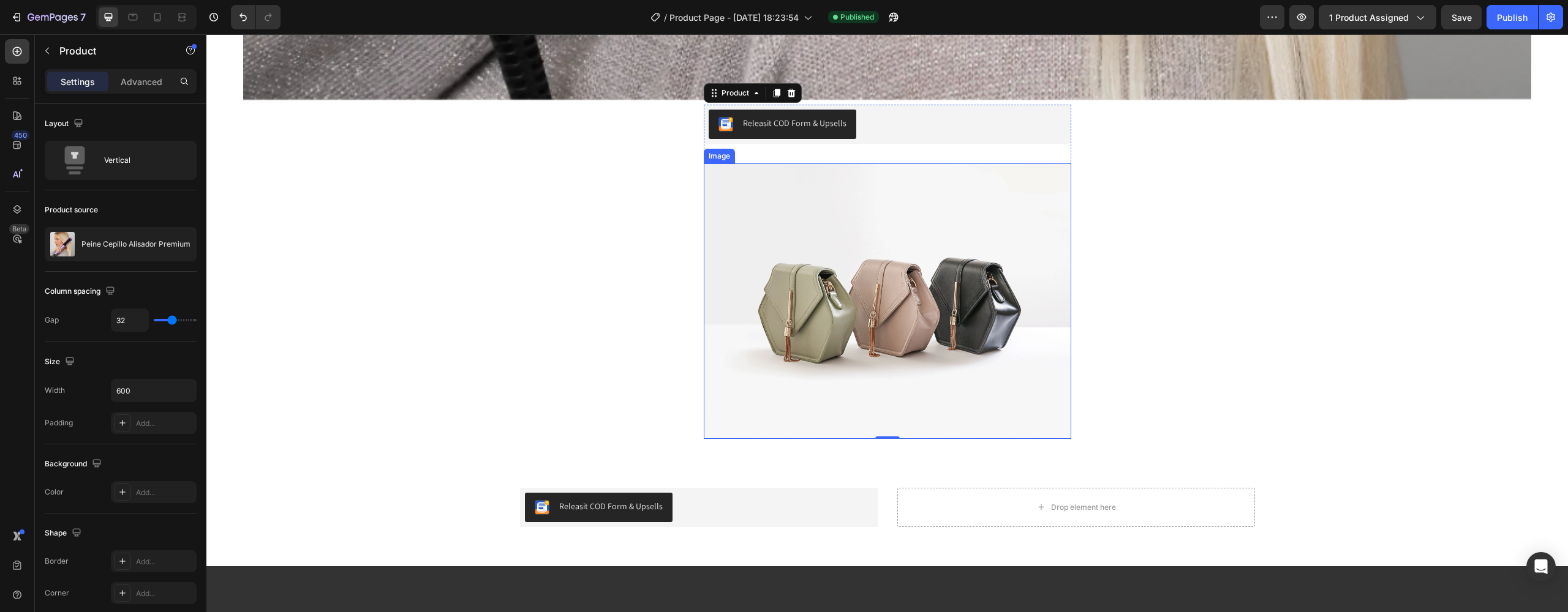
scroll to position [3817, 0]
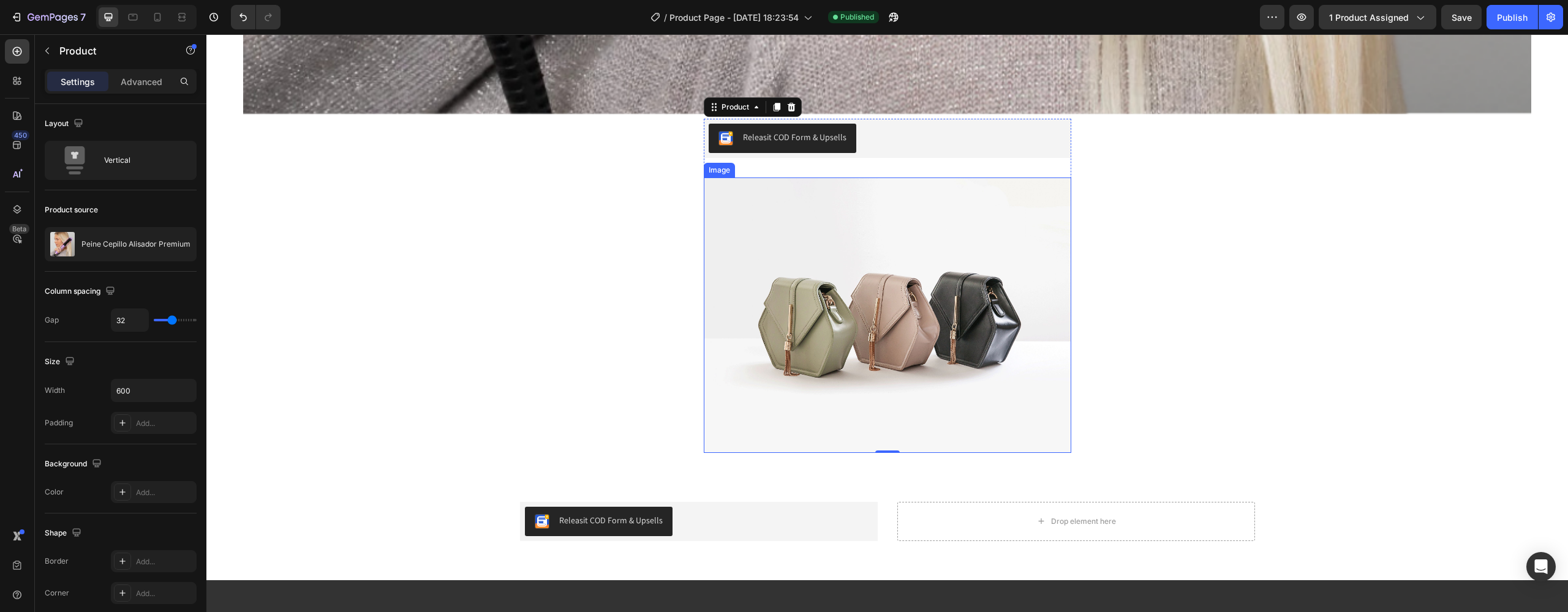
click at [804, 201] on img at bounding box center [887, 316] width 368 height 276
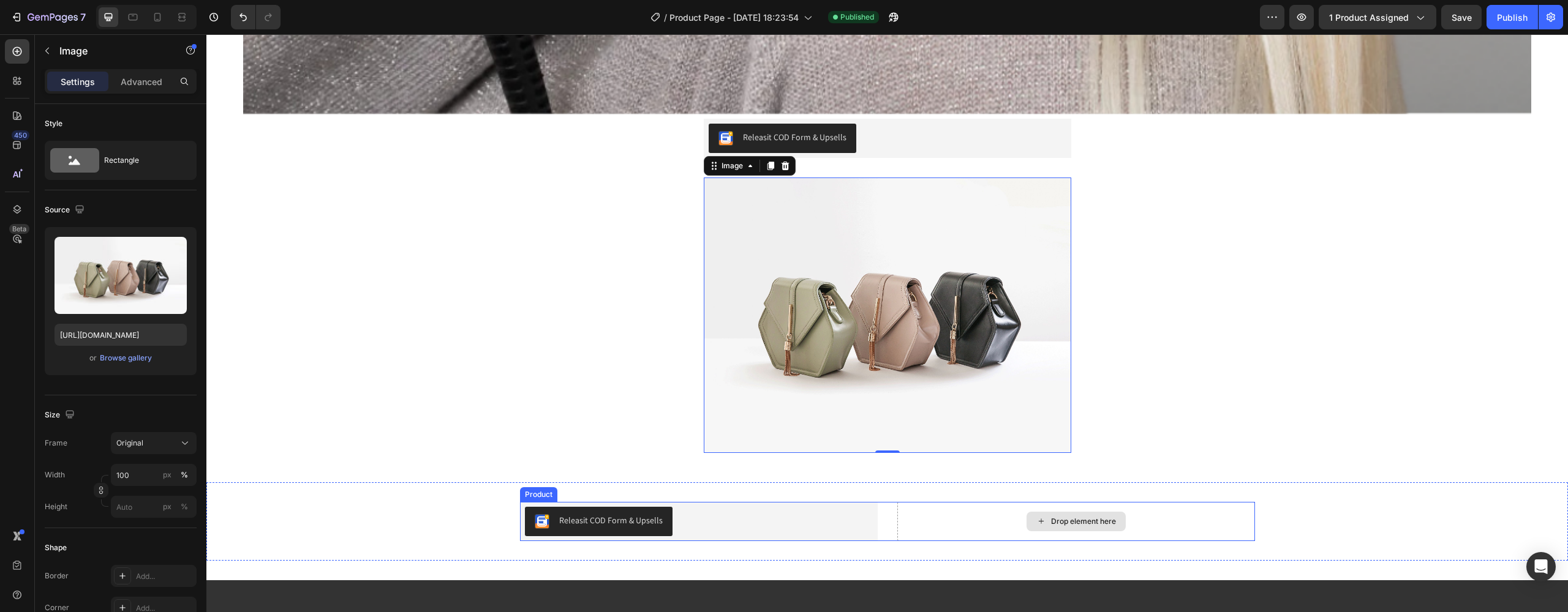
click at [963, 504] on div "Drop element here" at bounding box center [1076, 522] width 358 height 39
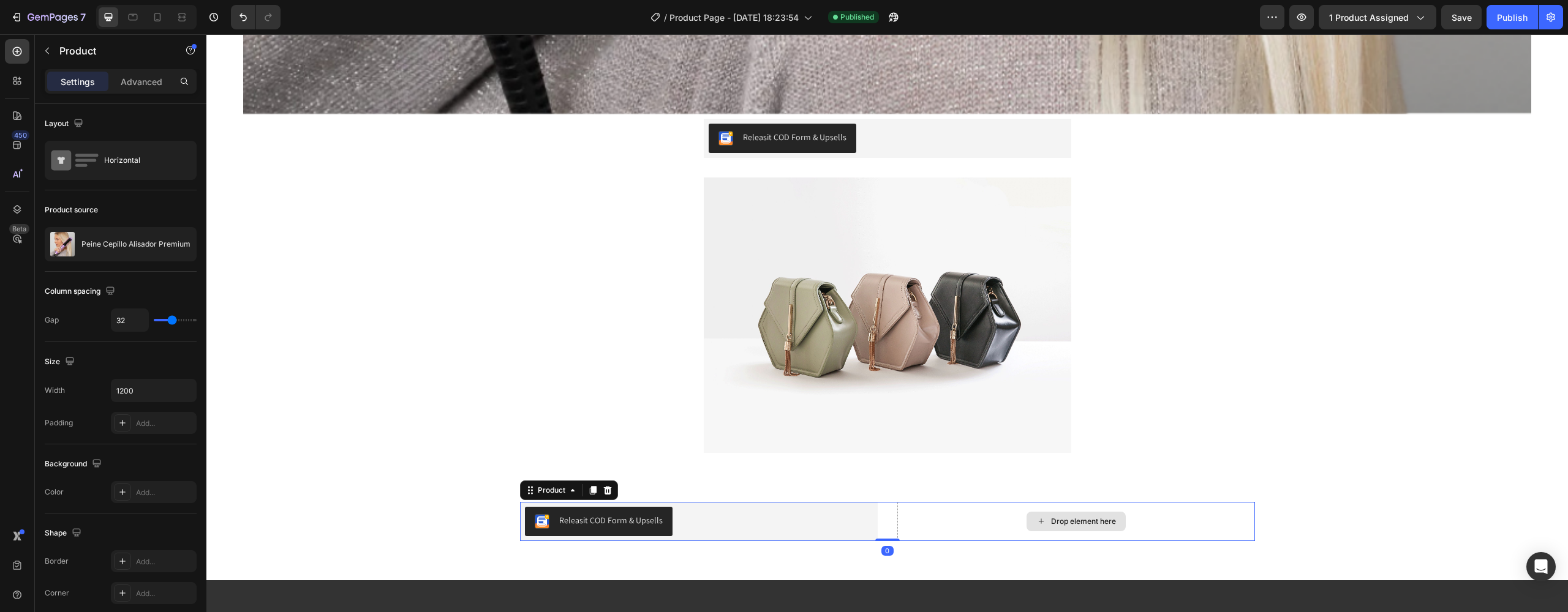
click at [938, 502] on div "Drop element here" at bounding box center [1076, 522] width 358 height 39
click at [896, 240] on img at bounding box center [887, 316] width 368 height 276
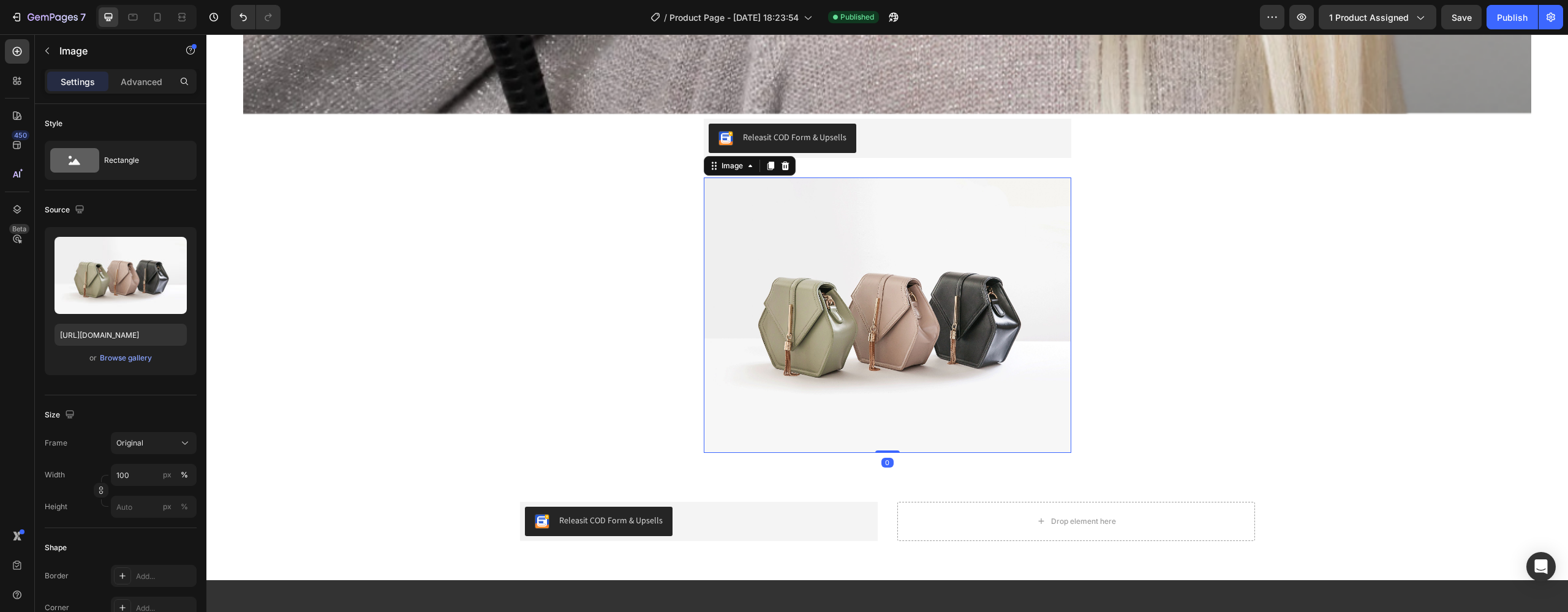
scroll to position [3725, 0]
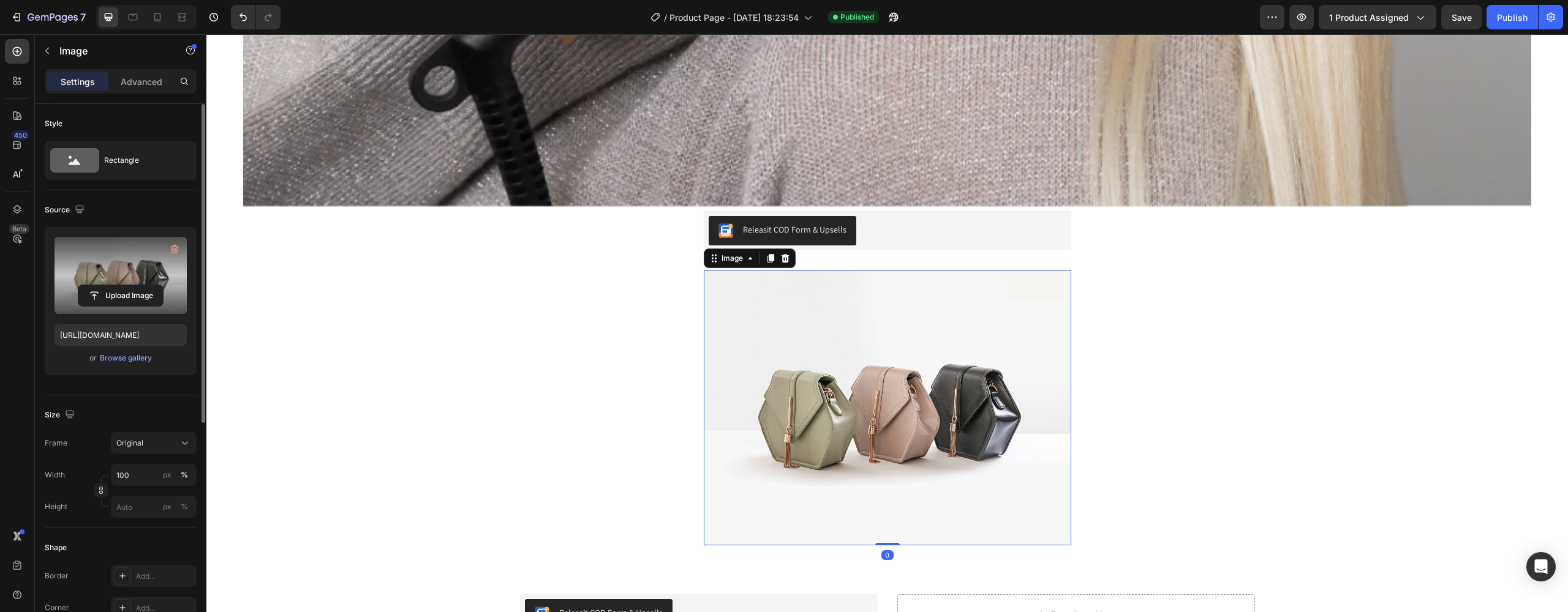
click at [90, 272] on label at bounding box center [121, 276] width 132 height 77
click at [90, 285] on input "file" at bounding box center [121, 296] width 85 height 21
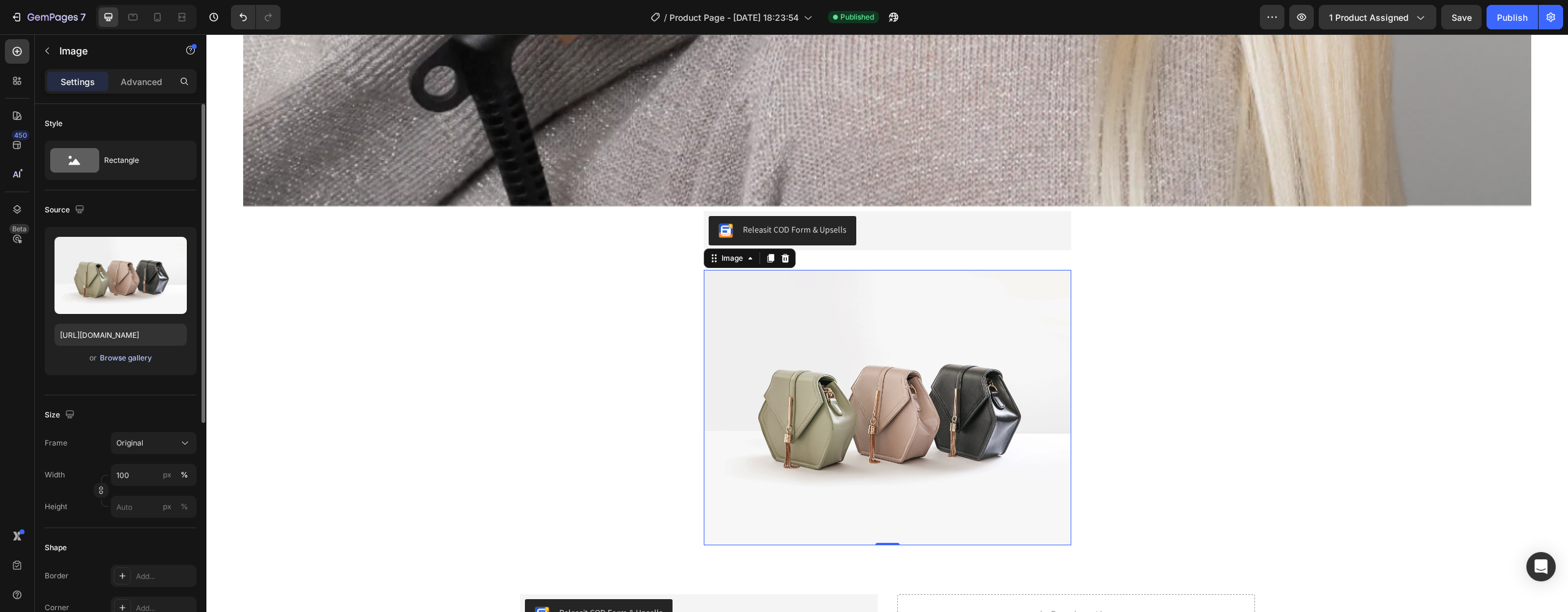
click at [132, 362] on div "Browse gallery" at bounding box center [126, 358] width 52 height 11
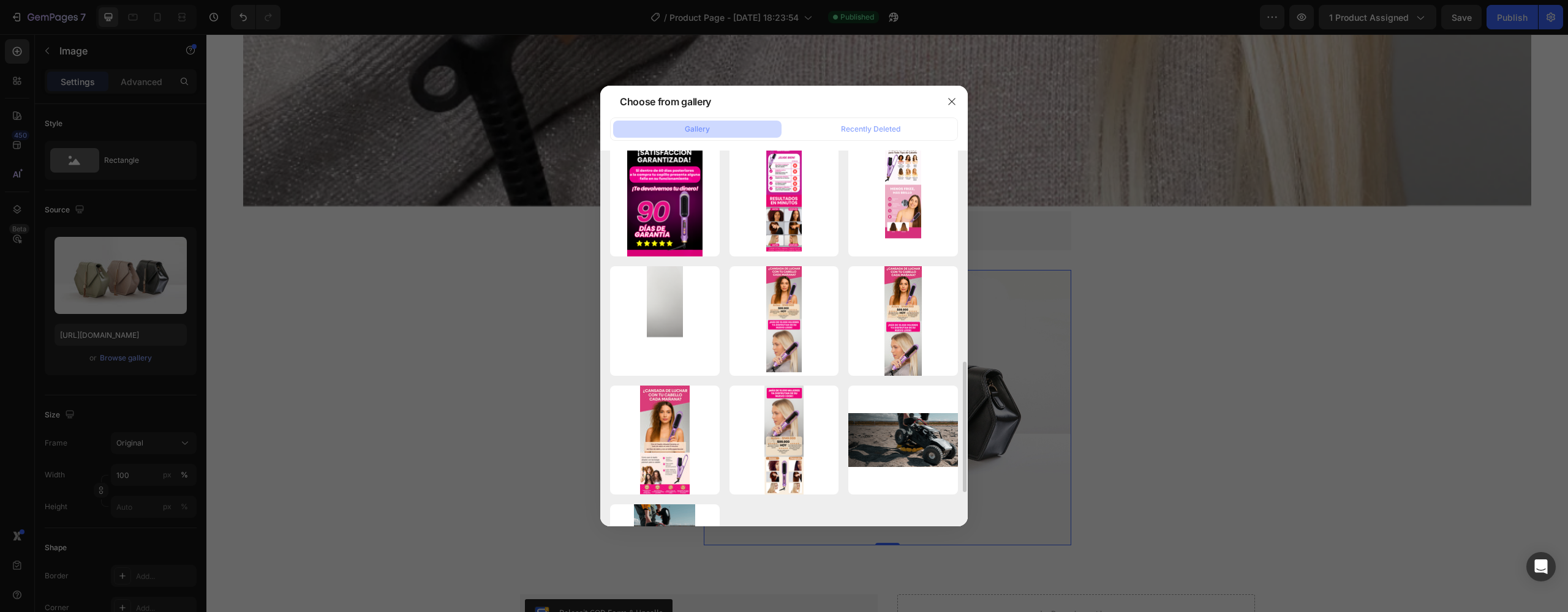
scroll to position [365, 0]
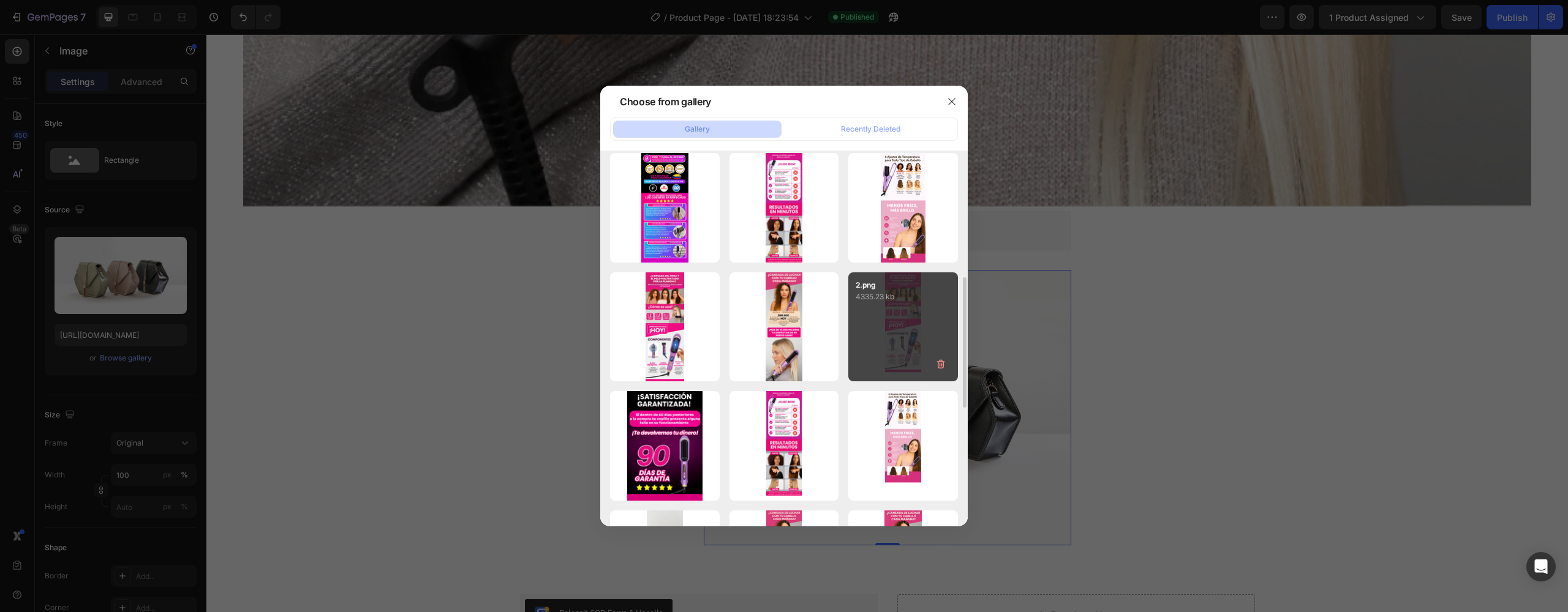
click at [885, 297] on p "4335.23 kb" at bounding box center [903, 297] width 95 height 12
type input "[URL][DOMAIN_NAME]"
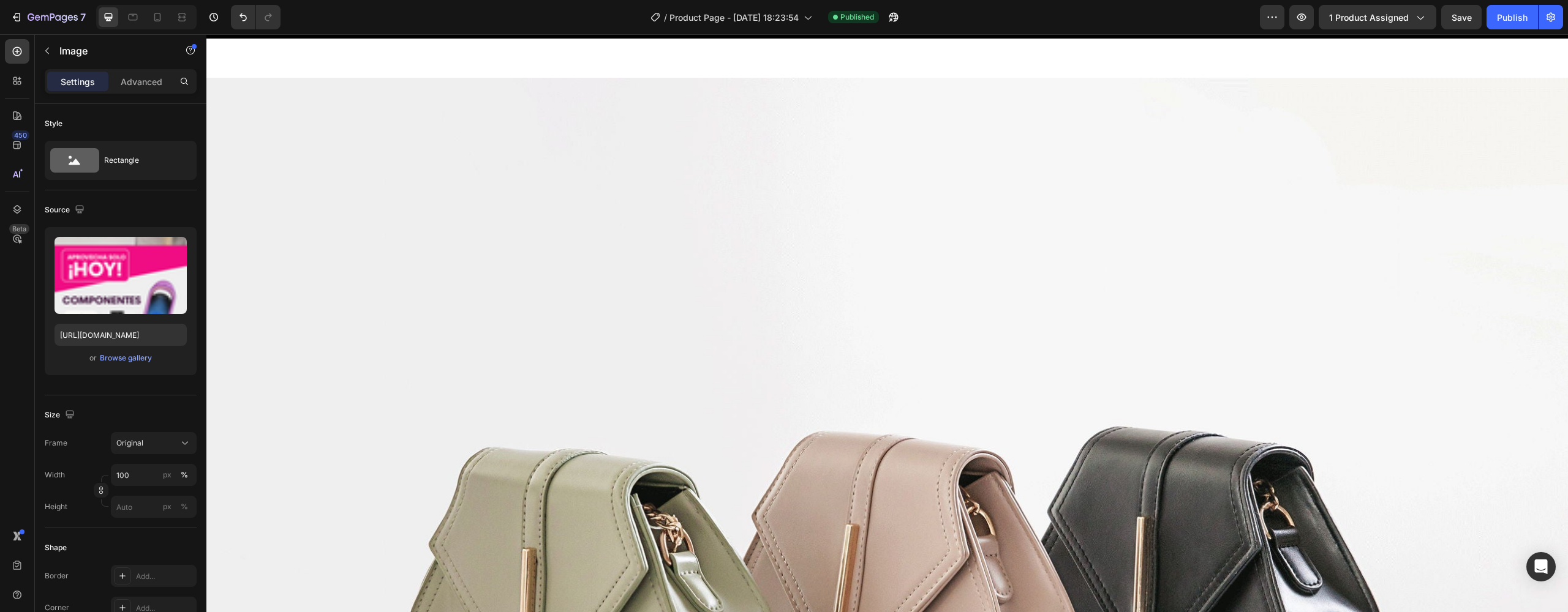
scroll to position [5947, 0]
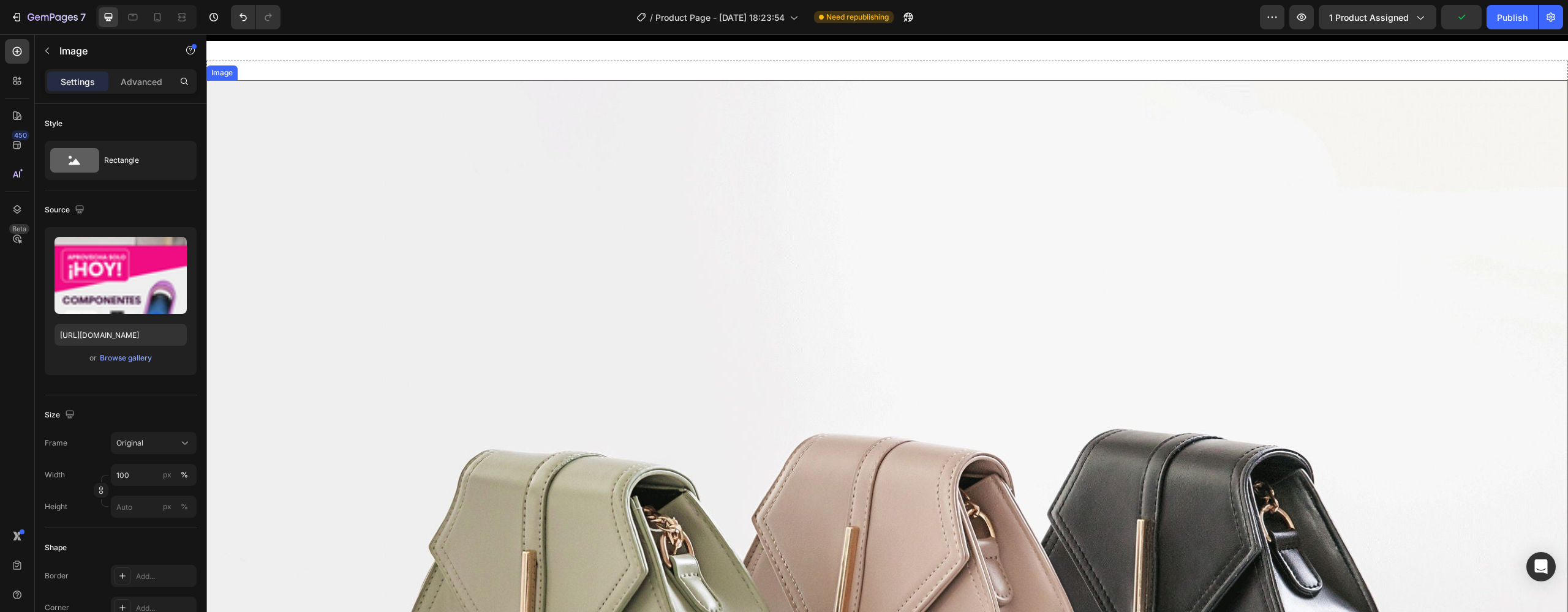
click at [781, 275] on img at bounding box center [887, 590] width 1362 height 1021
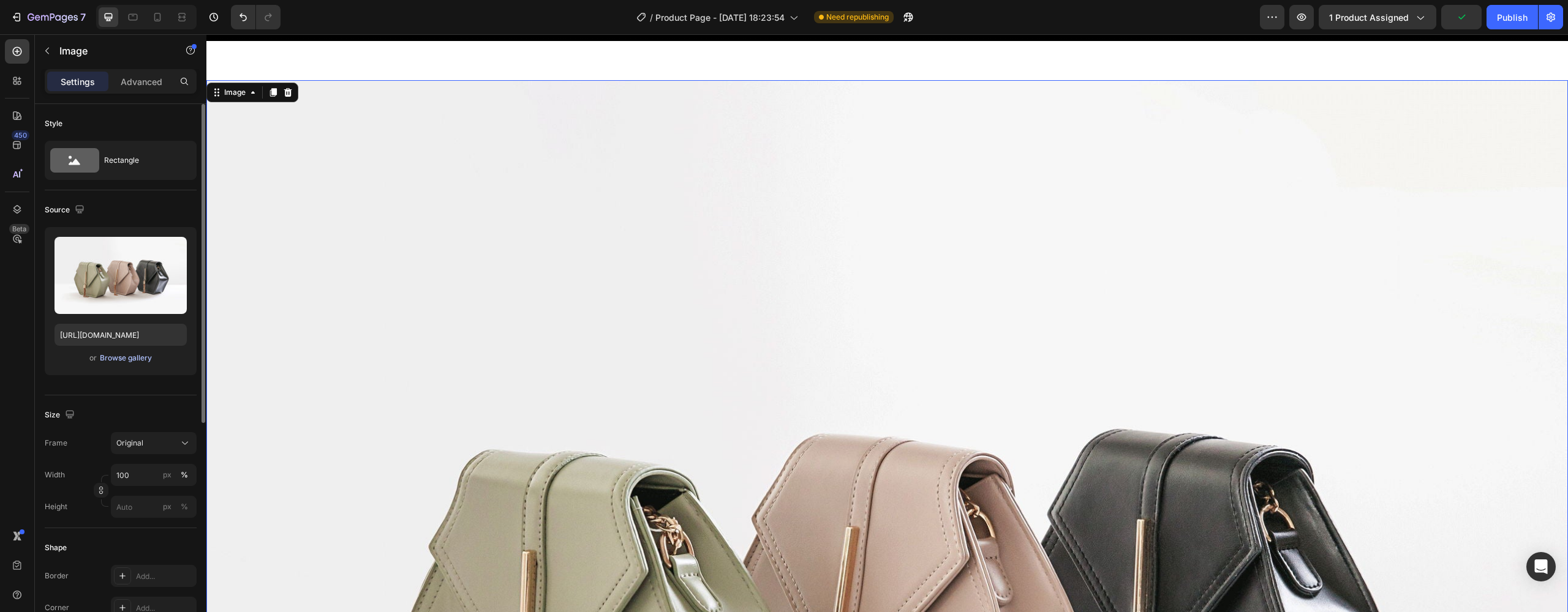
click at [114, 360] on div "Browse gallery" at bounding box center [126, 358] width 52 height 11
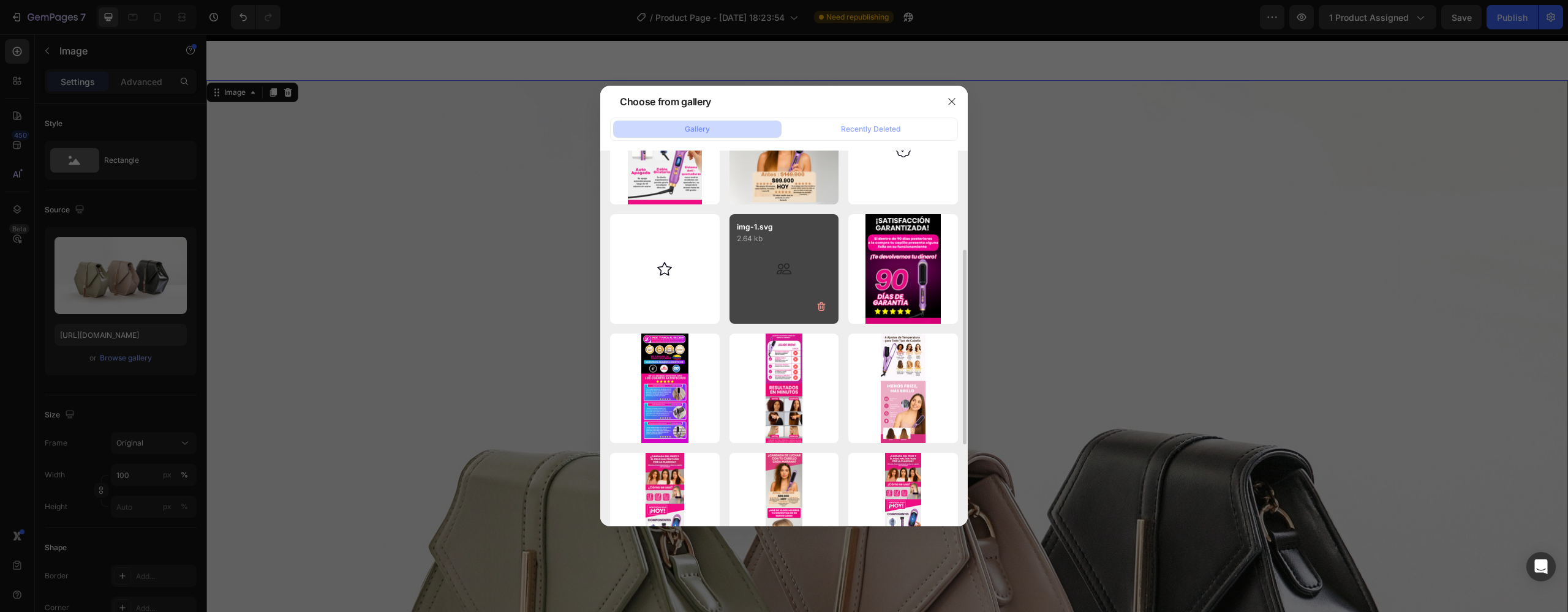
scroll to position [204, 0]
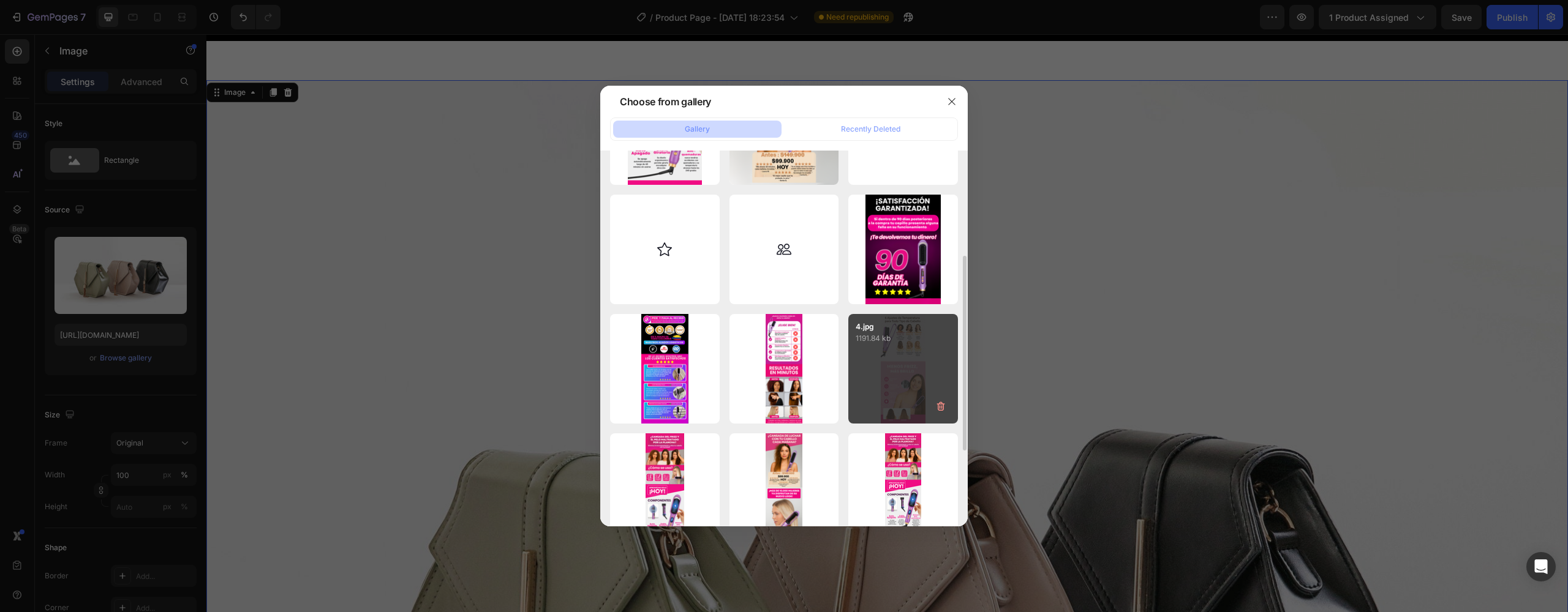
click at [914, 354] on div "4.jpg 1191.84 kb" at bounding box center [903, 369] width 110 height 110
type input "[URL][DOMAIN_NAME]"
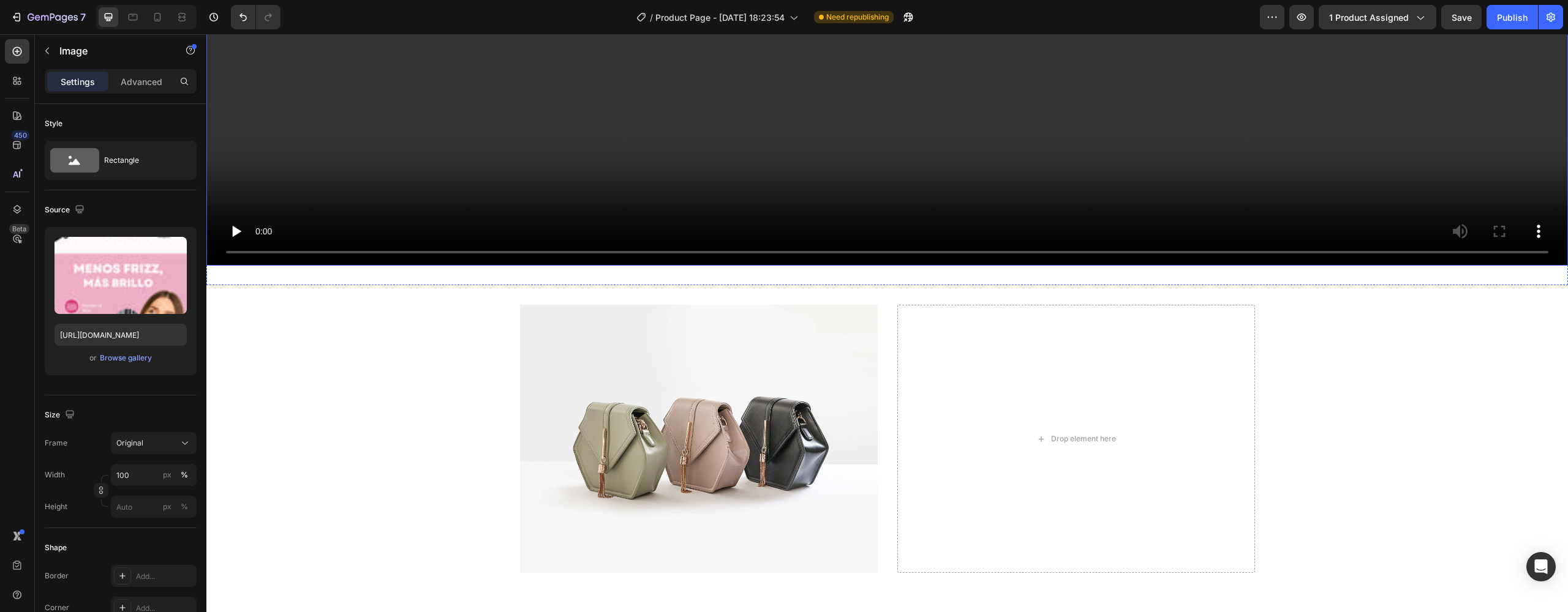
scroll to position [10121, 0]
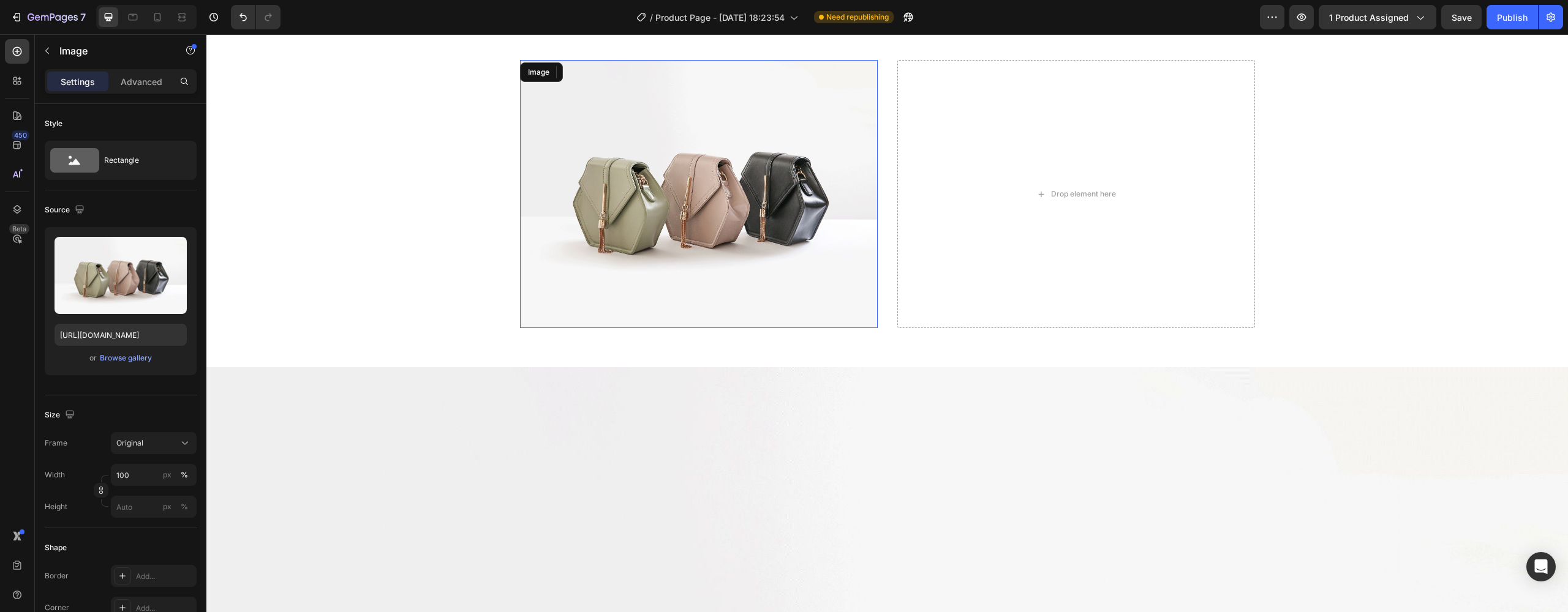
click at [797, 241] on img at bounding box center [698, 194] width 358 height 268
click at [960, 200] on div "Drop element here" at bounding box center [1076, 194] width 358 height 268
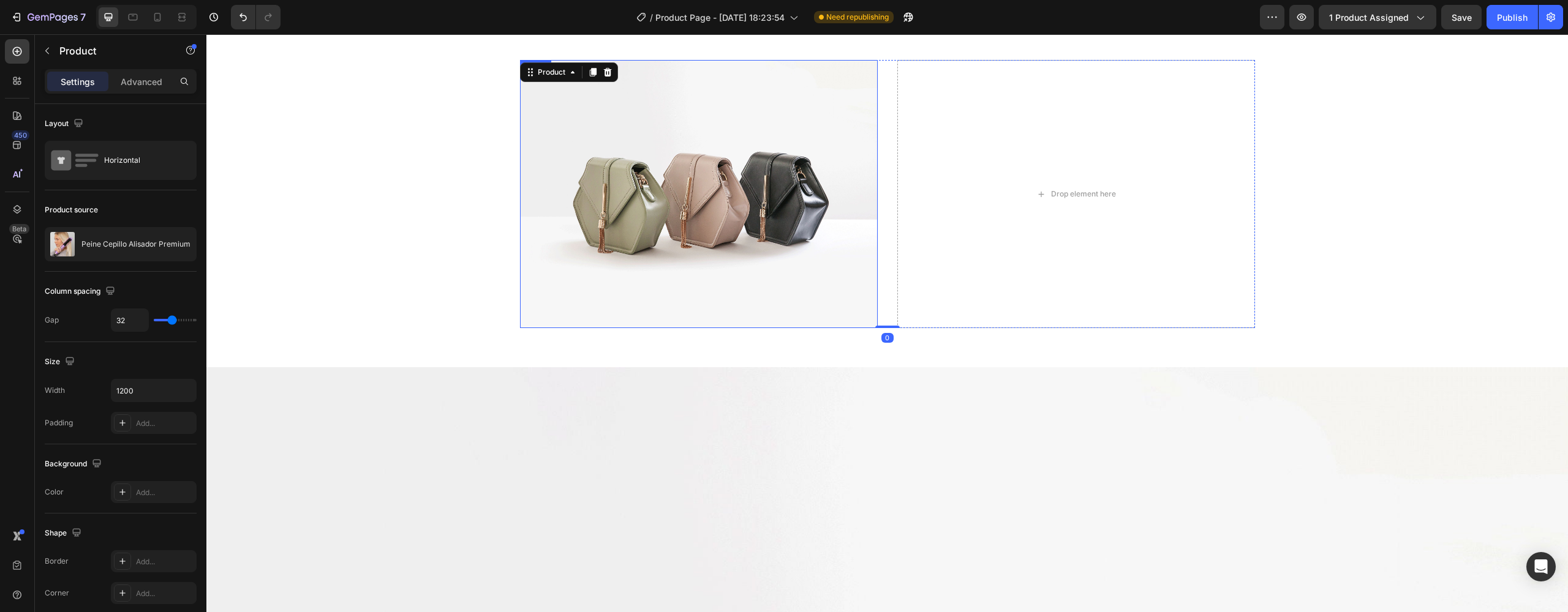
click at [721, 185] on img at bounding box center [698, 194] width 358 height 268
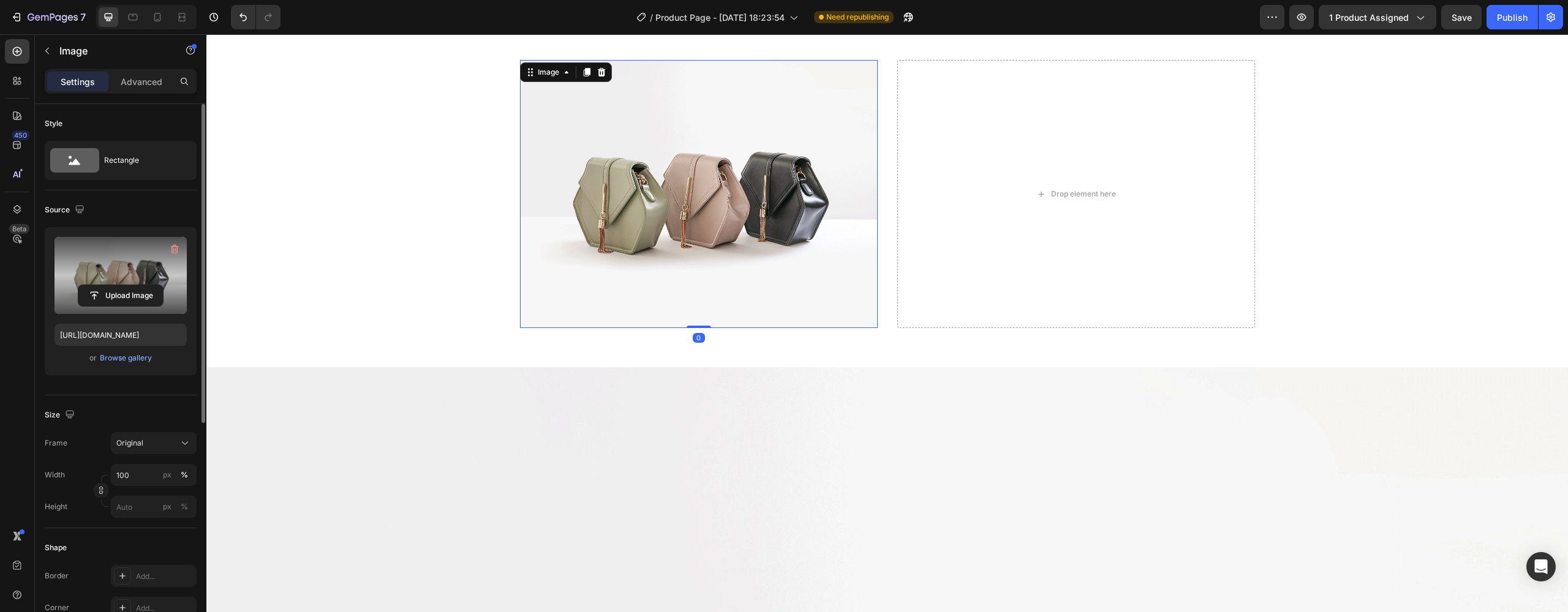
click at [126, 271] on label at bounding box center [121, 276] width 132 height 77
click at [126, 285] on input "file" at bounding box center [121, 296] width 85 height 21
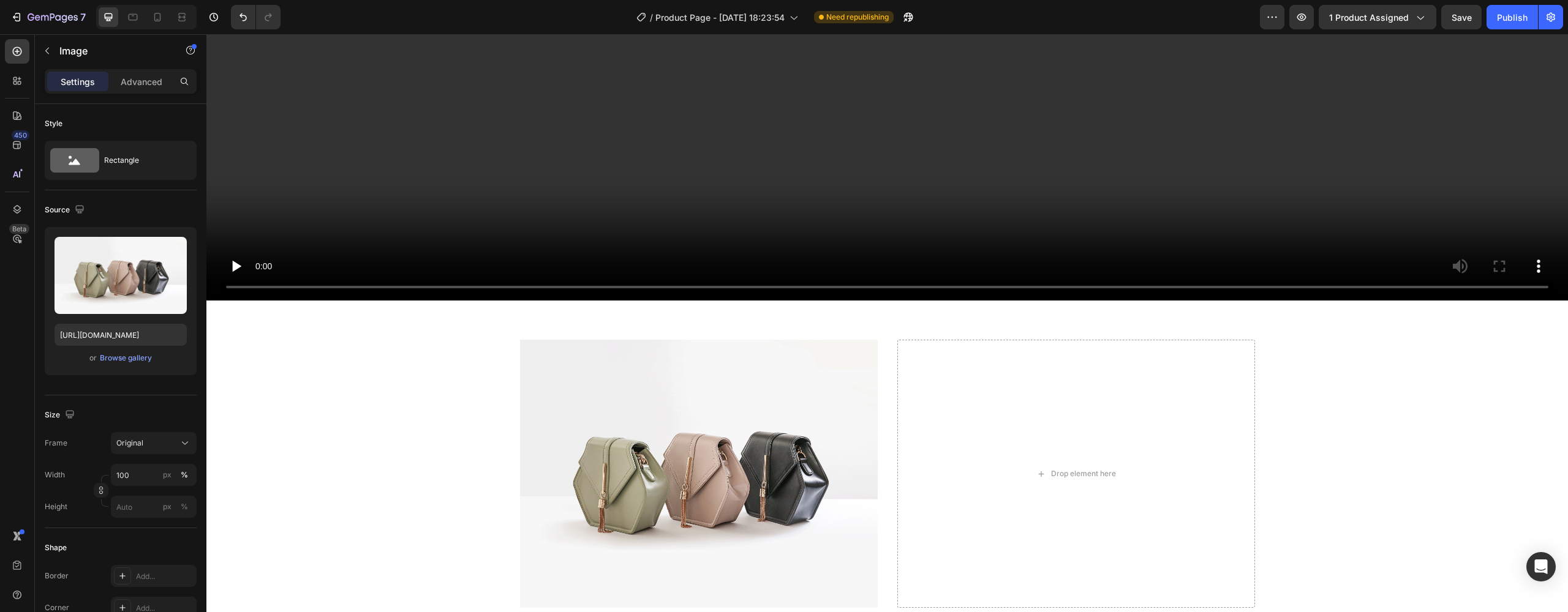
scroll to position [9991, 0]
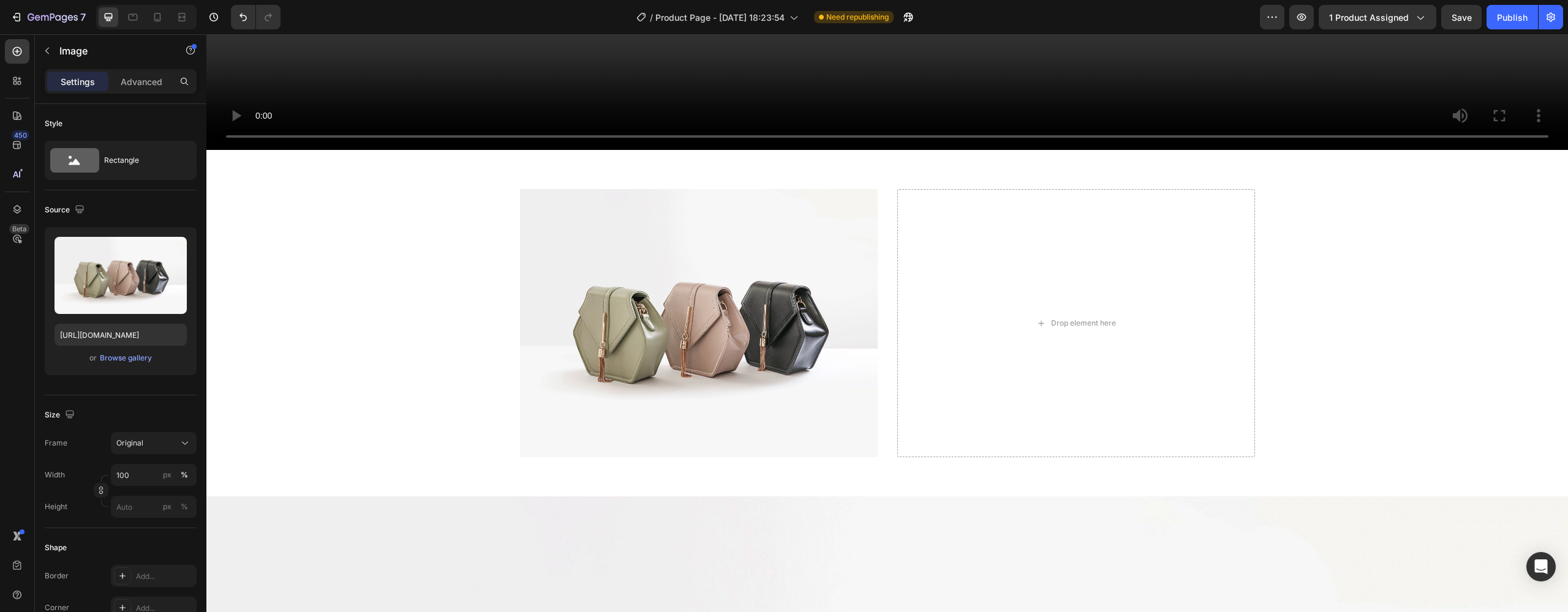
click at [800, 239] on img at bounding box center [698, 323] width 358 height 268
click at [772, 254] on img at bounding box center [698, 323] width 358 height 268
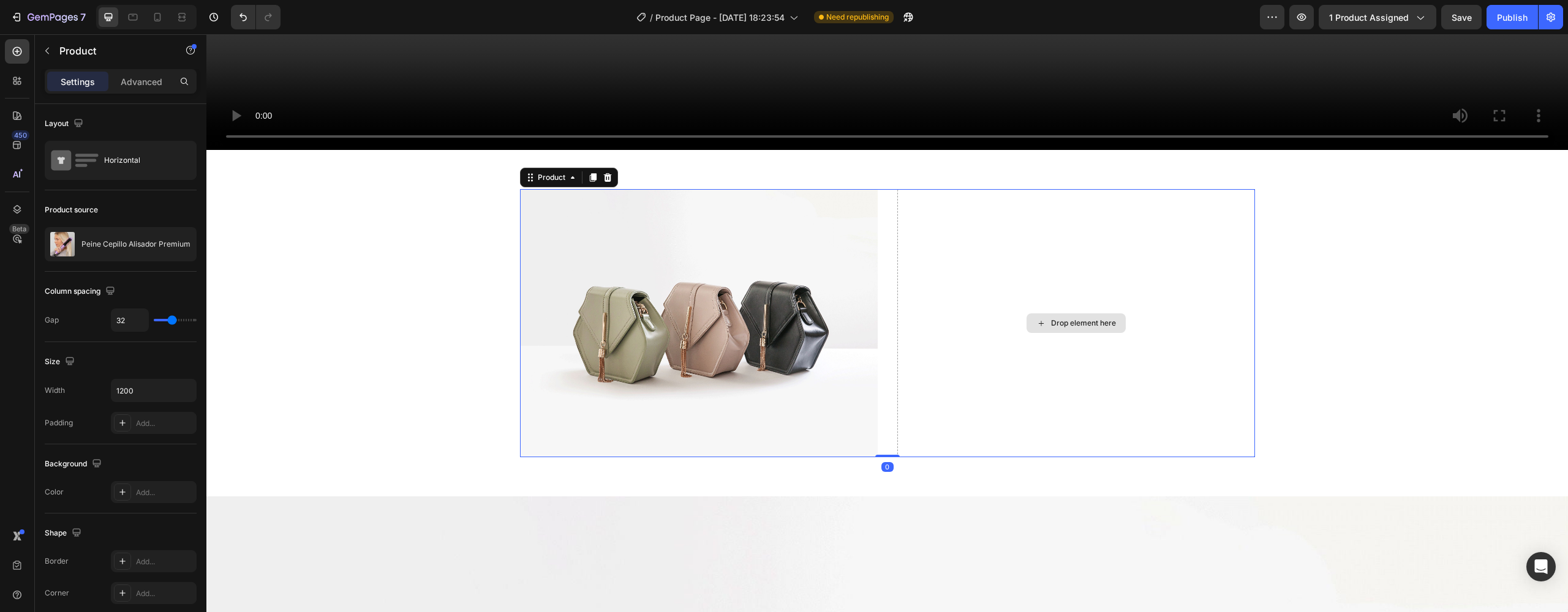
click at [927, 261] on div "Drop element here" at bounding box center [1076, 323] width 358 height 268
click at [788, 273] on img at bounding box center [698, 323] width 358 height 268
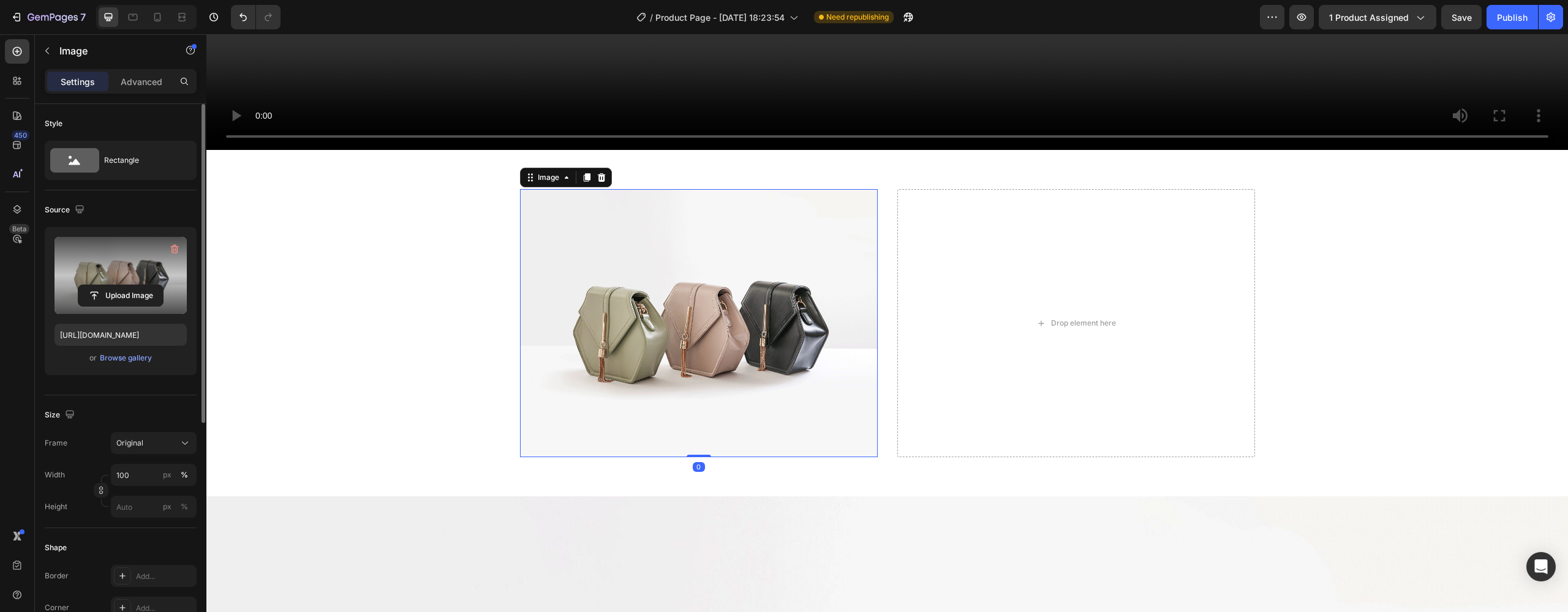
click at [155, 272] on label at bounding box center [121, 276] width 132 height 77
click at [155, 285] on input "file" at bounding box center [121, 296] width 85 height 21
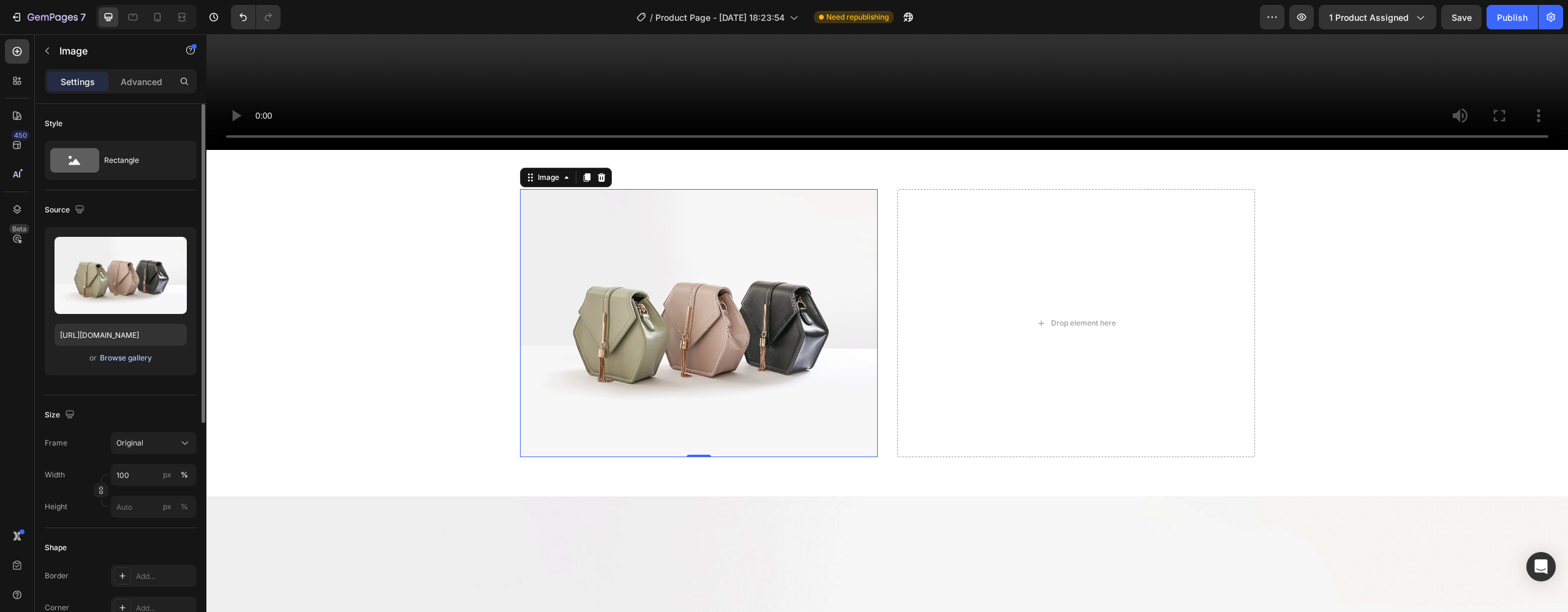
click at [144, 358] on div "Browse gallery" at bounding box center [126, 358] width 52 height 11
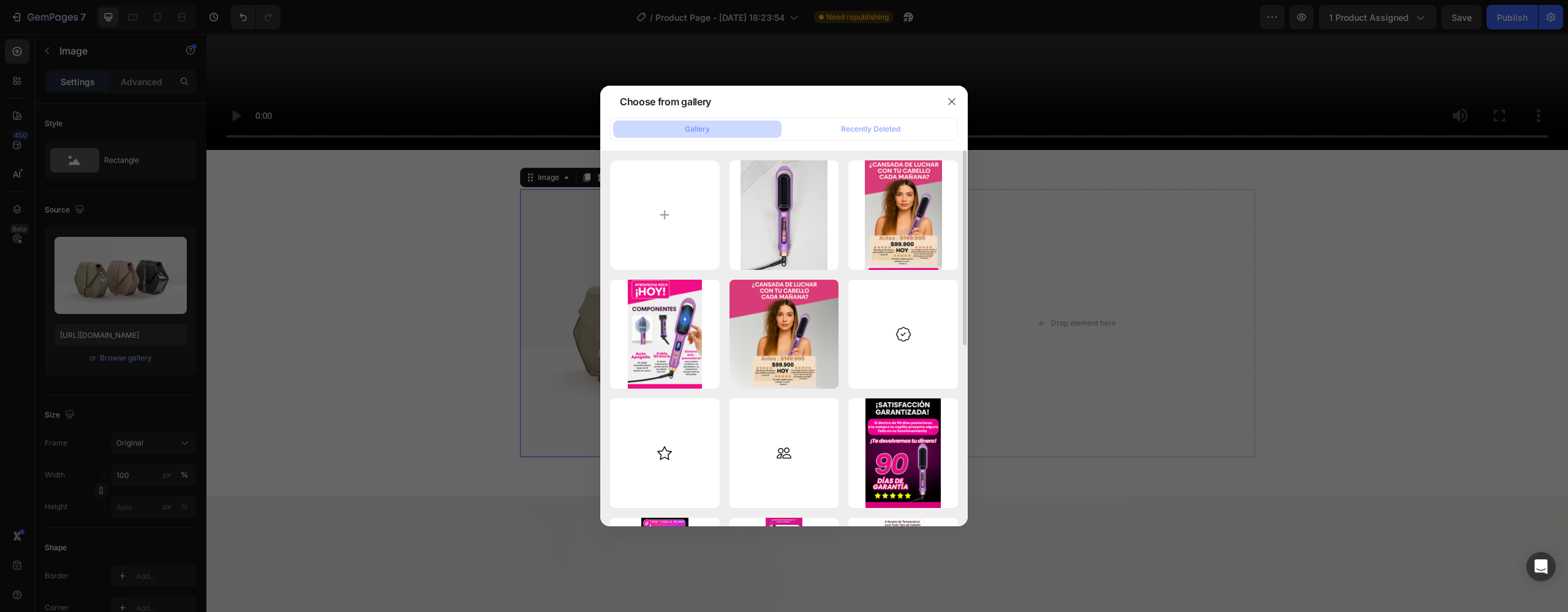
scroll to position [349, 0]
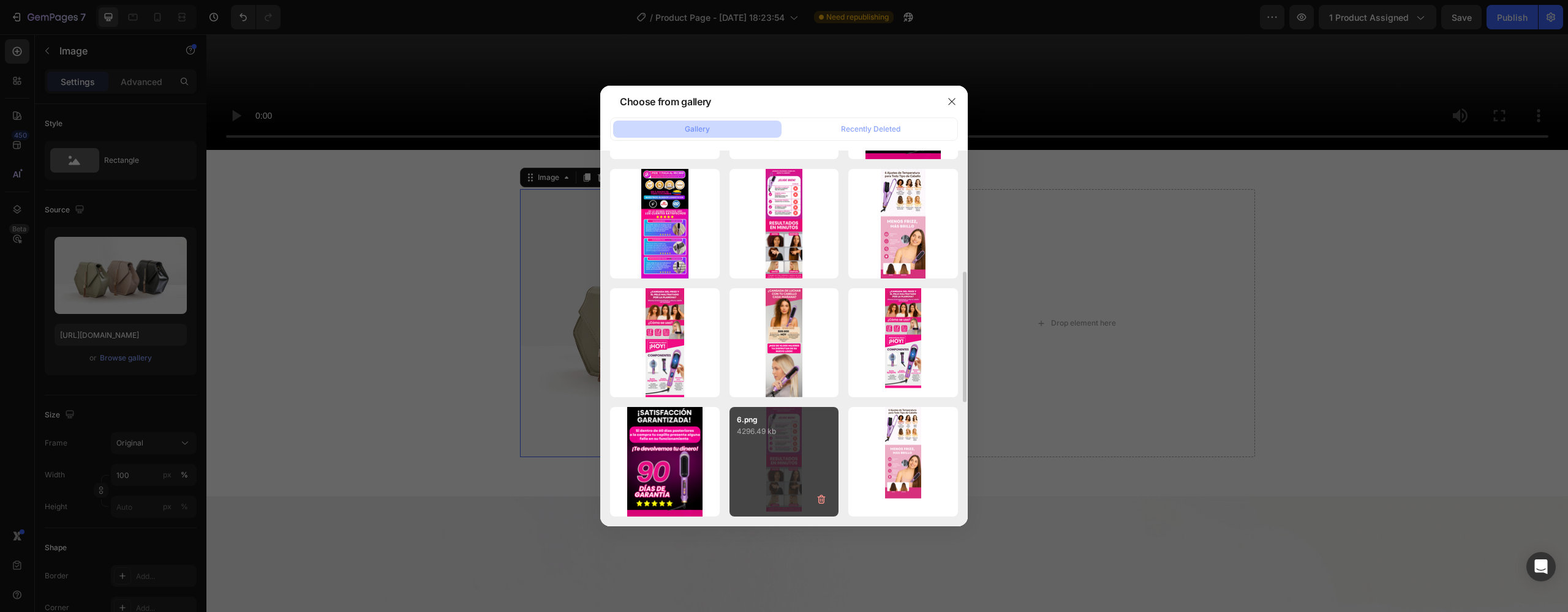
click at [792, 452] on div "6.png 4296.49 kb" at bounding box center [784, 462] width 110 height 110
type input "[URL][DOMAIN_NAME]"
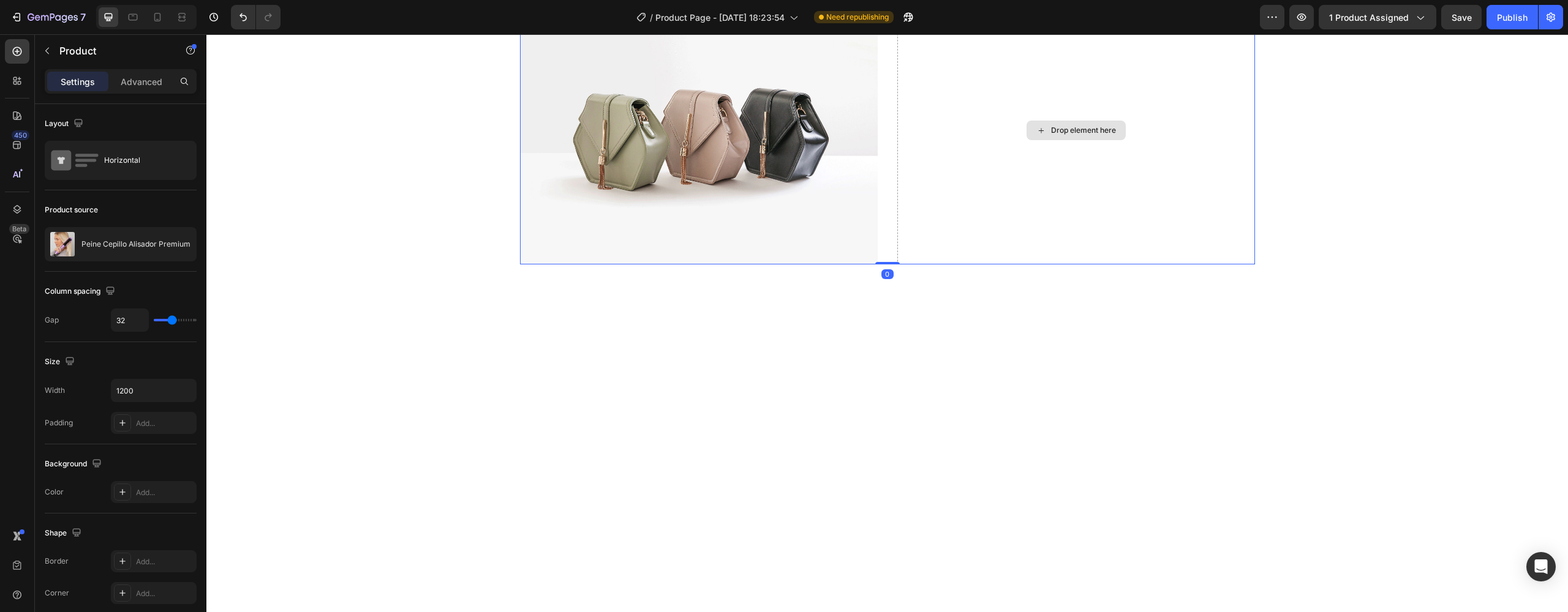
scroll to position [10069, 0]
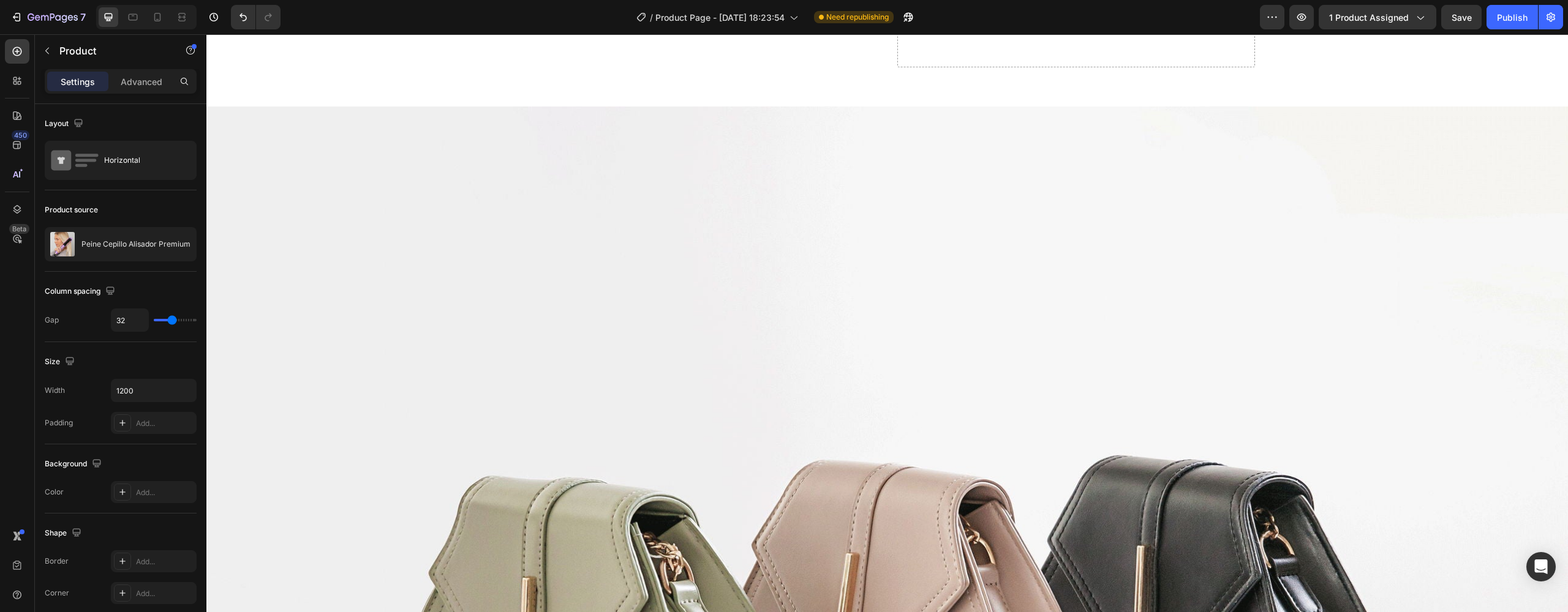
scroll to position [11324, 0]
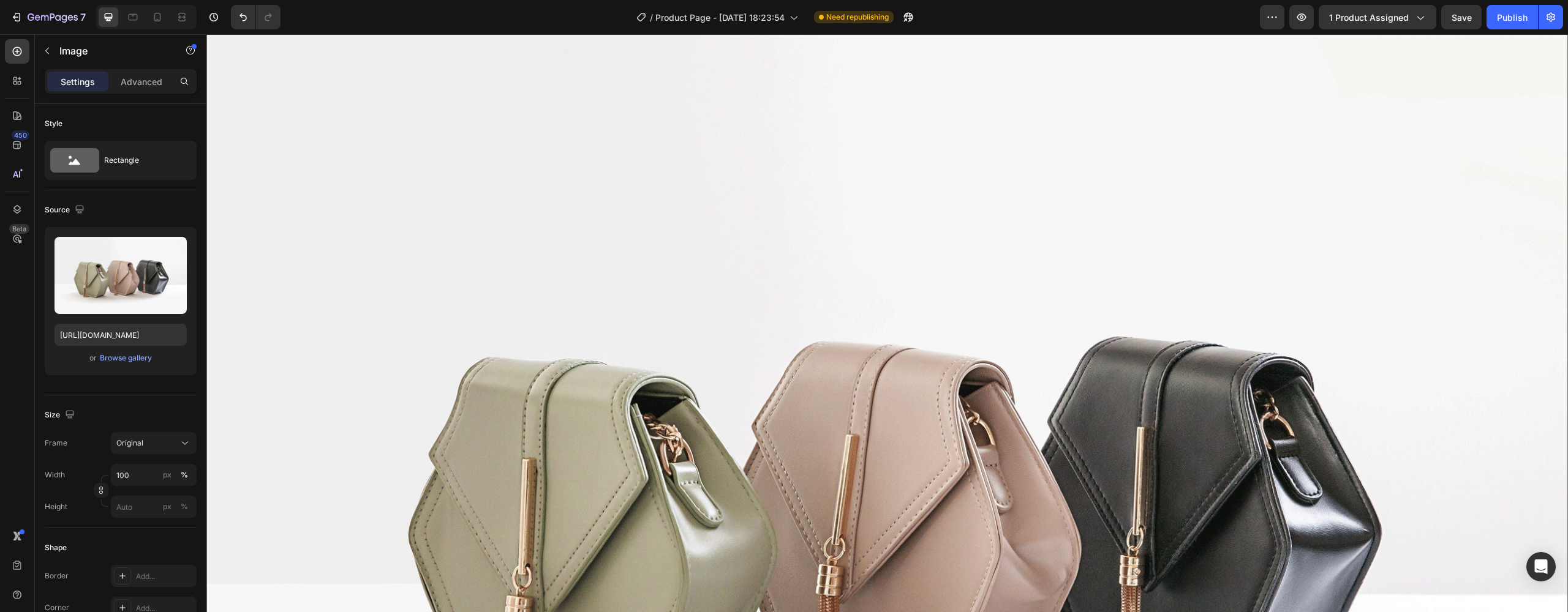
click at [737, 329] on img at bounding box center [887, 498] width 1362 height 1021
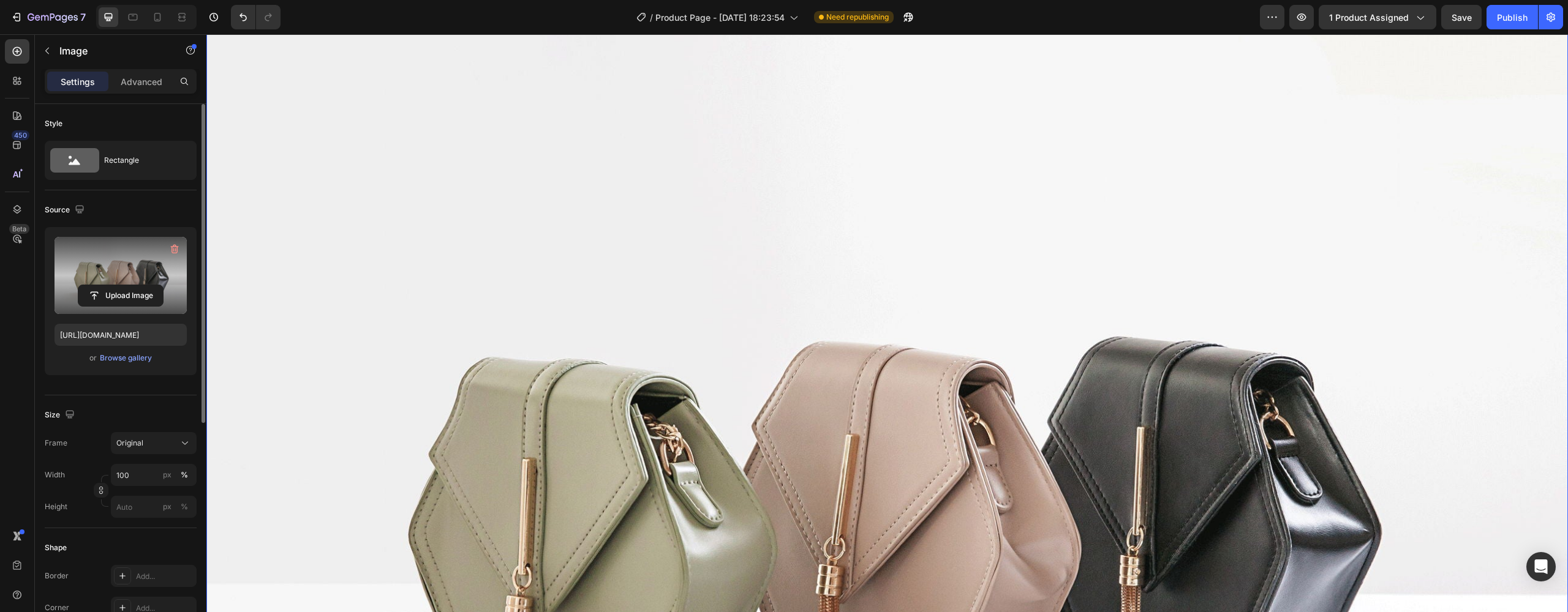
click at [128, 271] on label at bounding box center [121, 276] width 132 height 77
click at [128, 285] on input "file" at bounding box center [121, 296] width 85 height 21
click at [132, 362] on div "Browse gallery" at bounding box center [126, 358] width 52 height 11
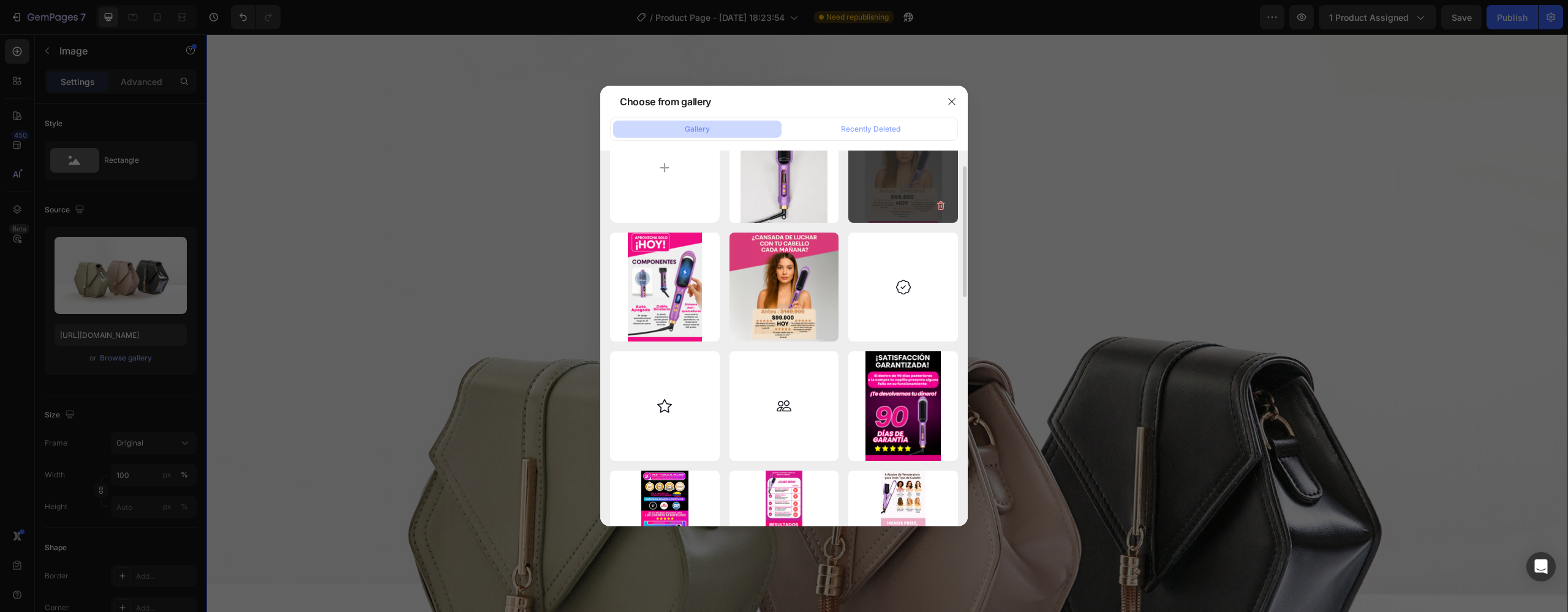
scroll to position [0, 0]
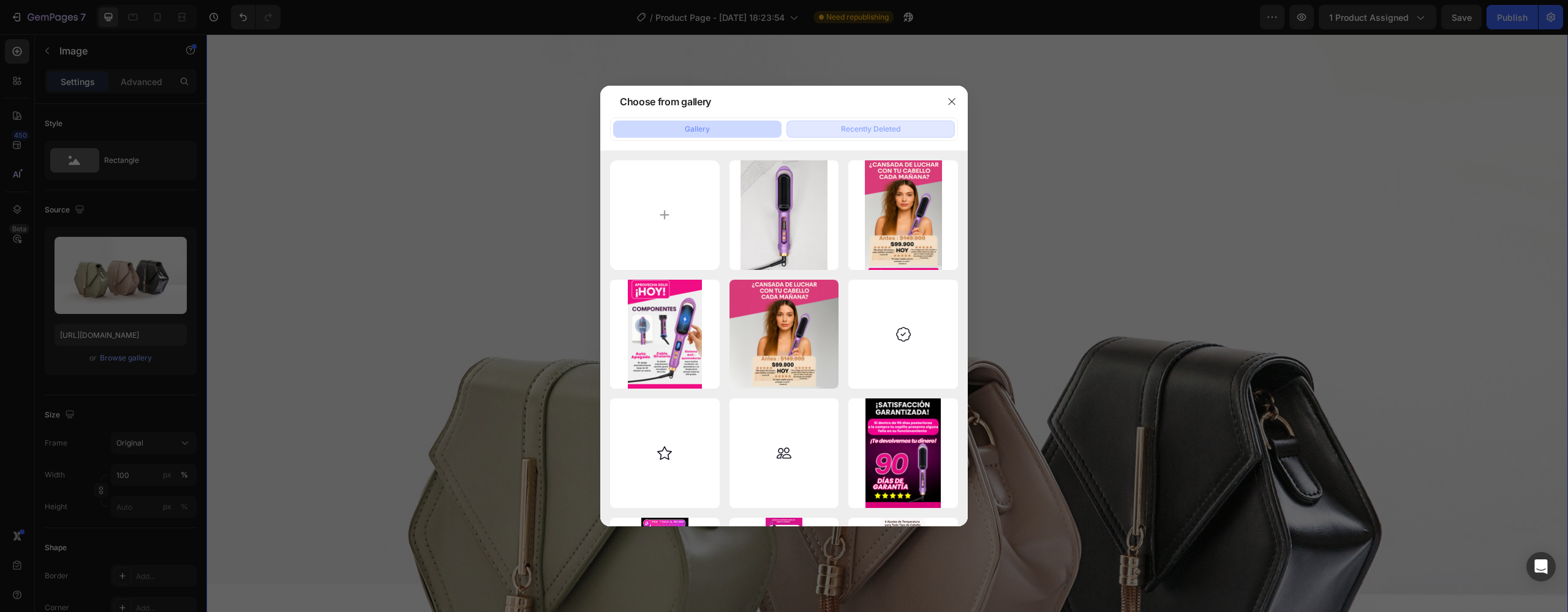
click at [831, 130] on button "Recently Deleted" at bounding box center [871, 129] width 168 height 17
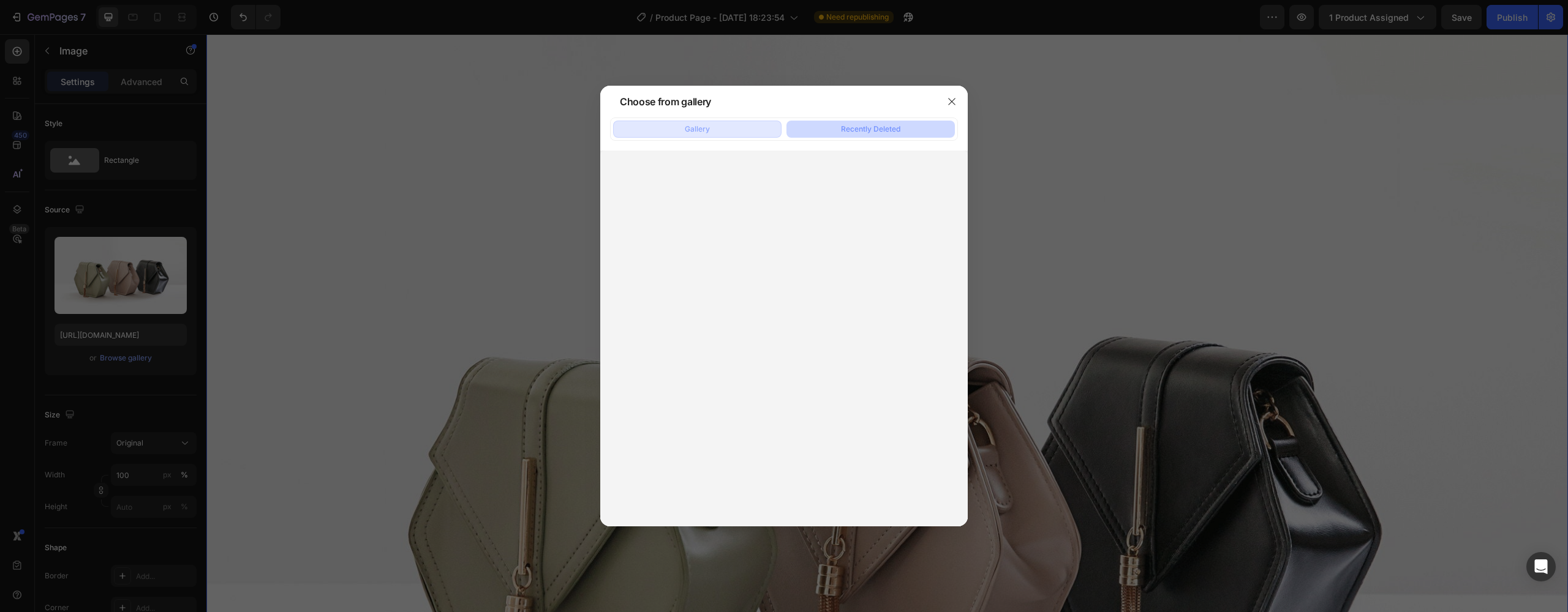
click at [745, 131] on button "Gallery" at bounding box center [697, 129] width 168 height 17
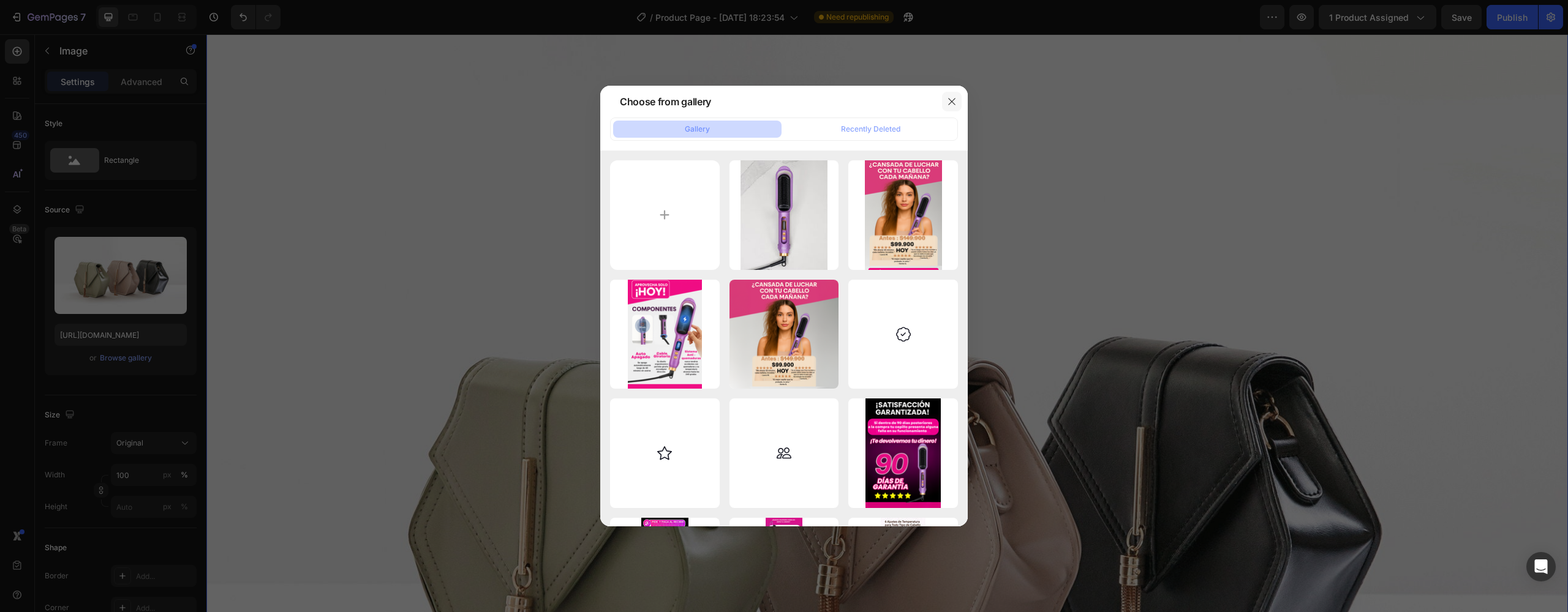
click at [956, 101] on icon "button" at bounding box center [952, 101] width 10 height 10
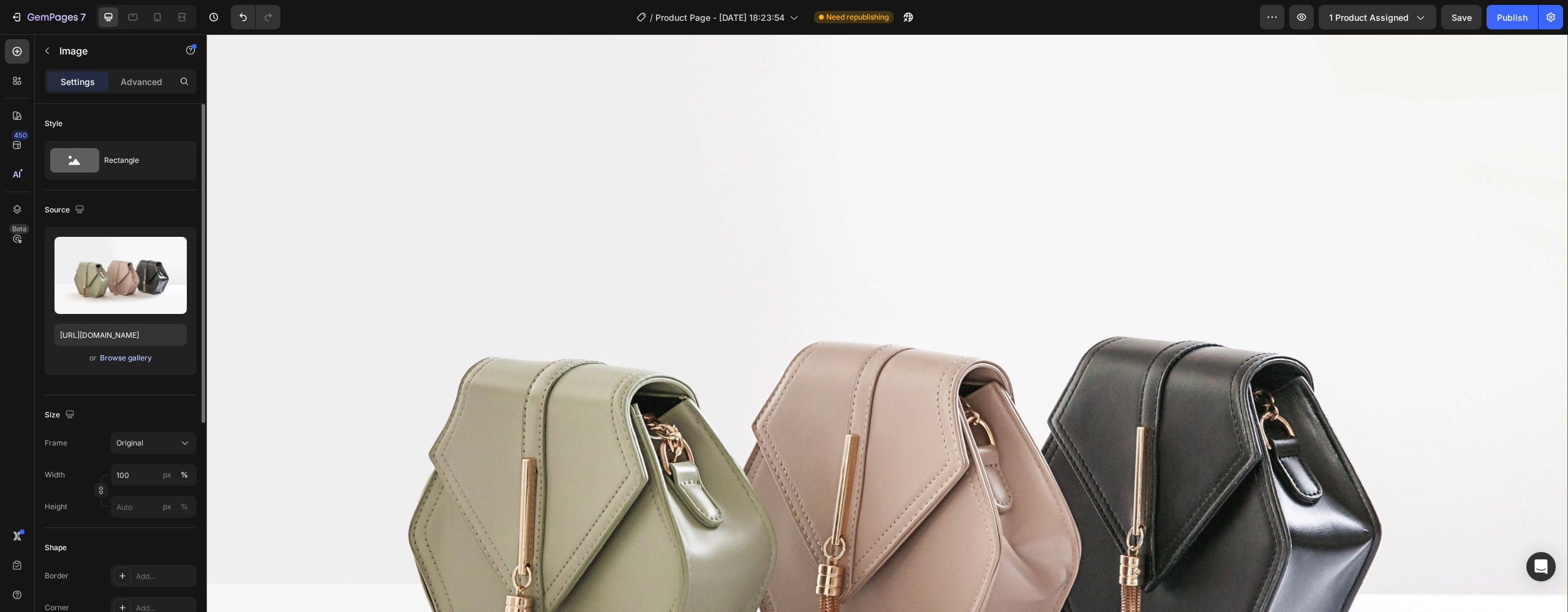
click at [136, 358] on div "Browse gallery" at bounding box center [126, 358] width 52 height 11
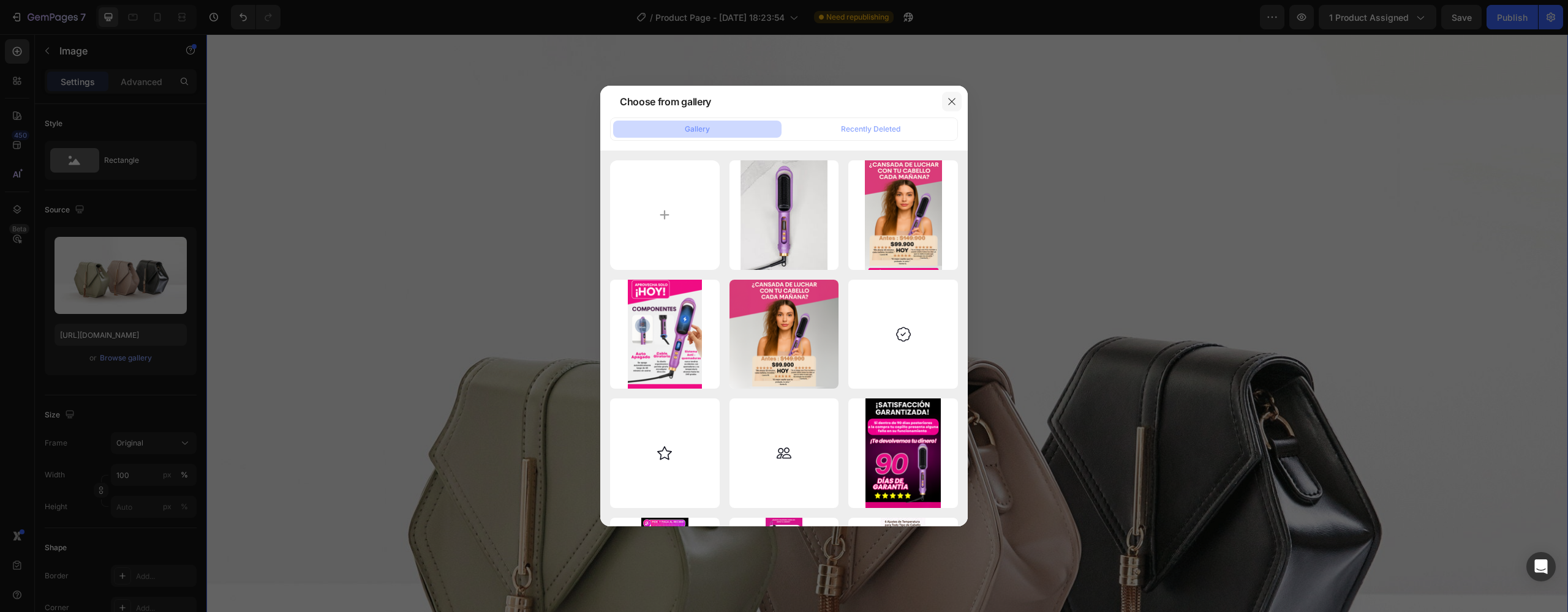
click at [950, 102] on icon "button" at bounding box center [952, 101] width 10 height 10
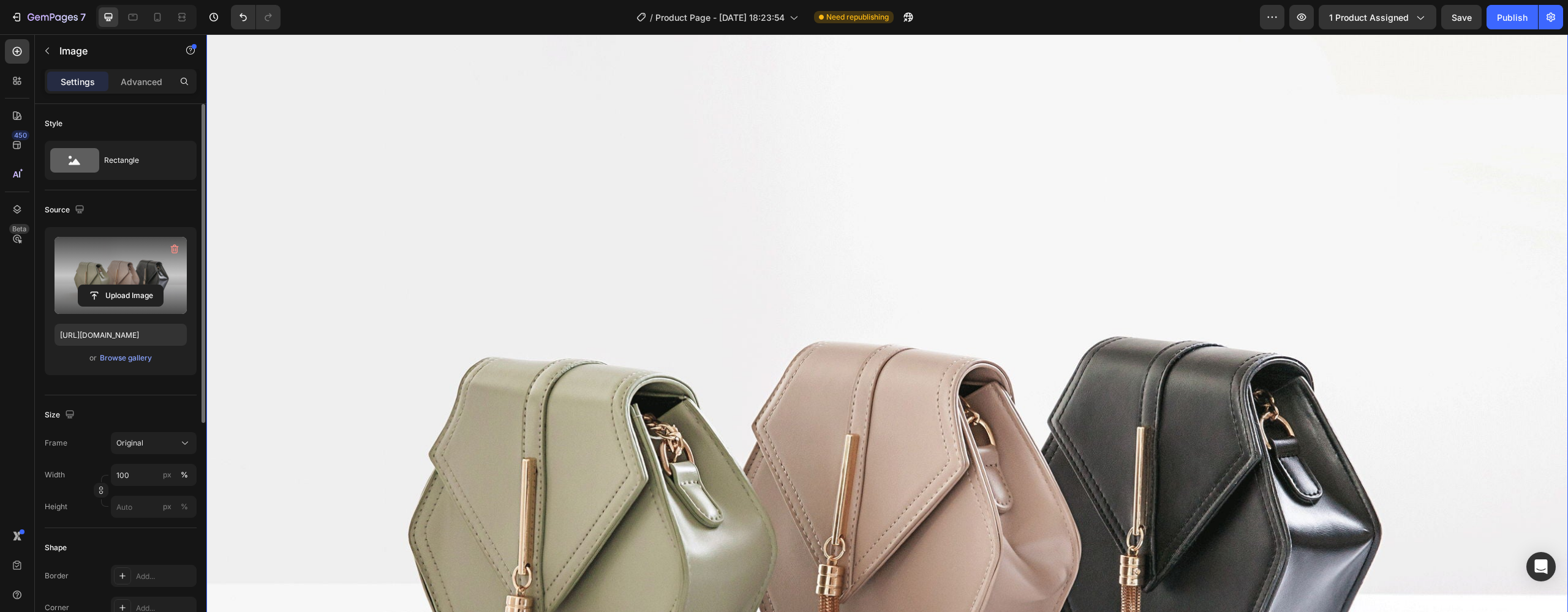
click at [124, 262] on label at bounding box center [121, 276] width 132 height 77
click at [124, 285] on input "file" at bounding box center [121, 296] width 85 height 21
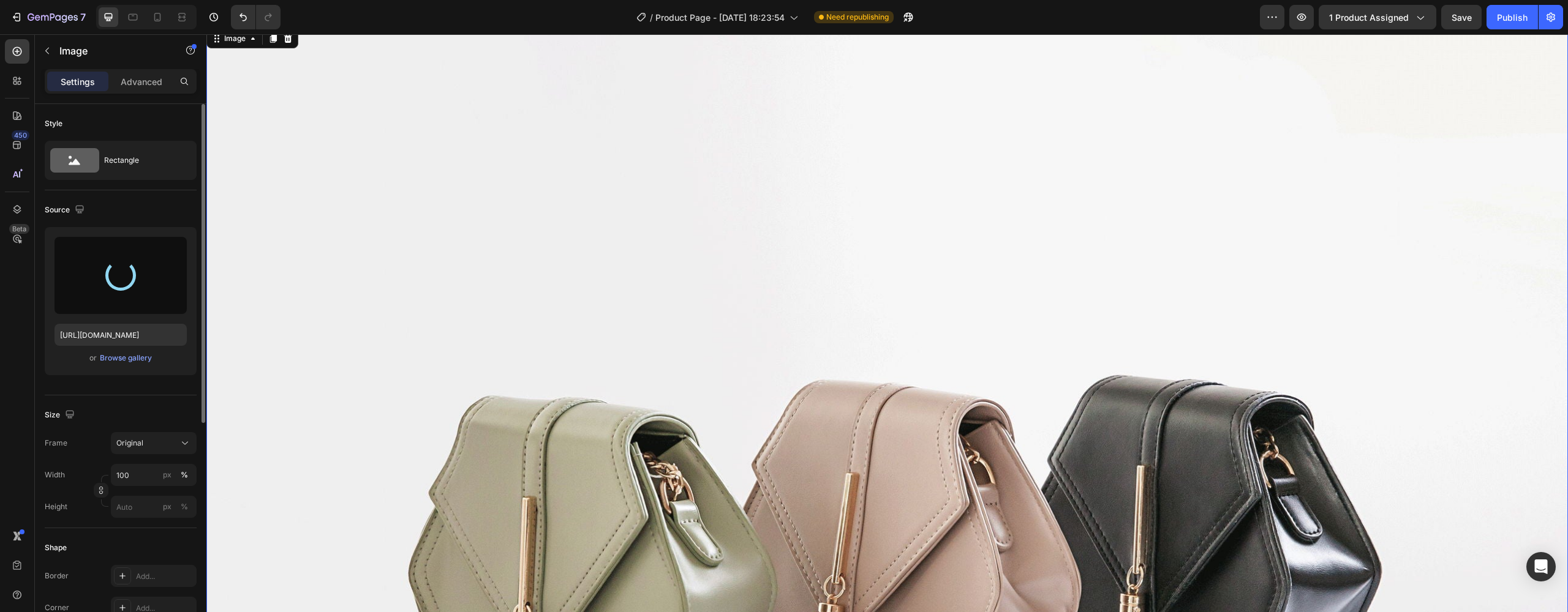
type input "[URL][DOMAIN_NAME]"
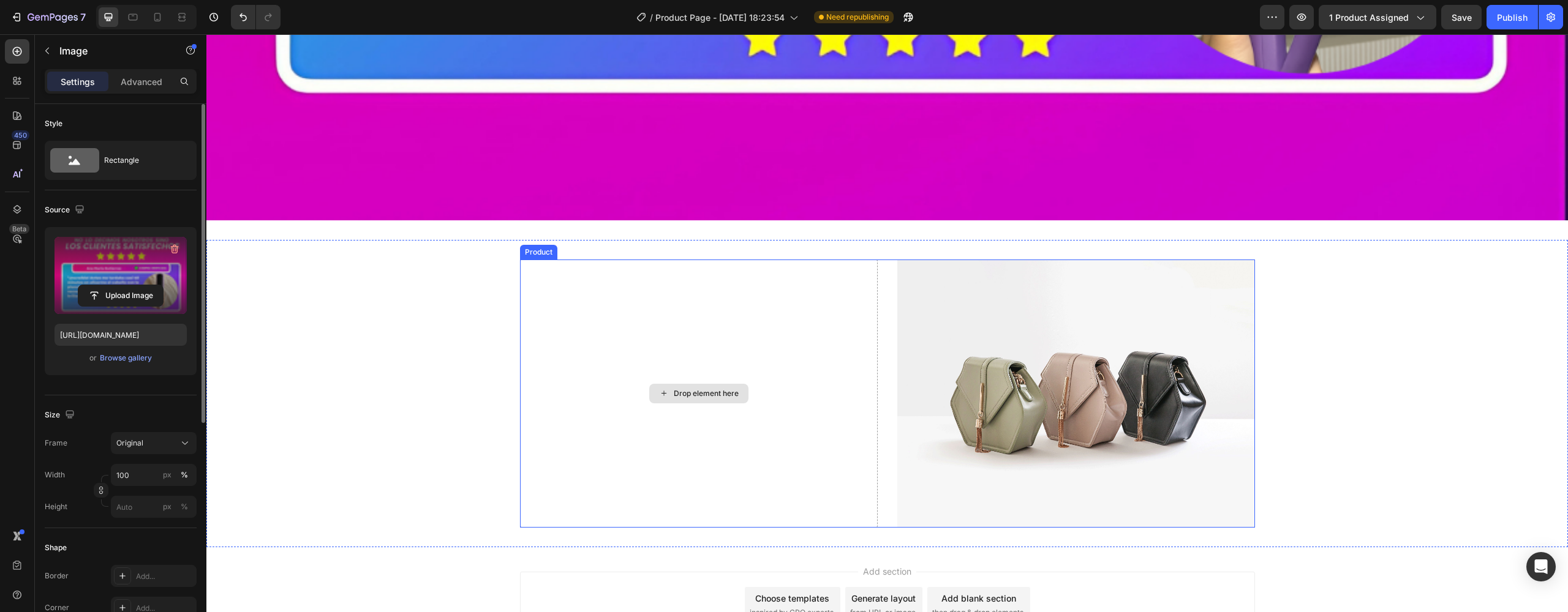
scroll to position [14349, 0]
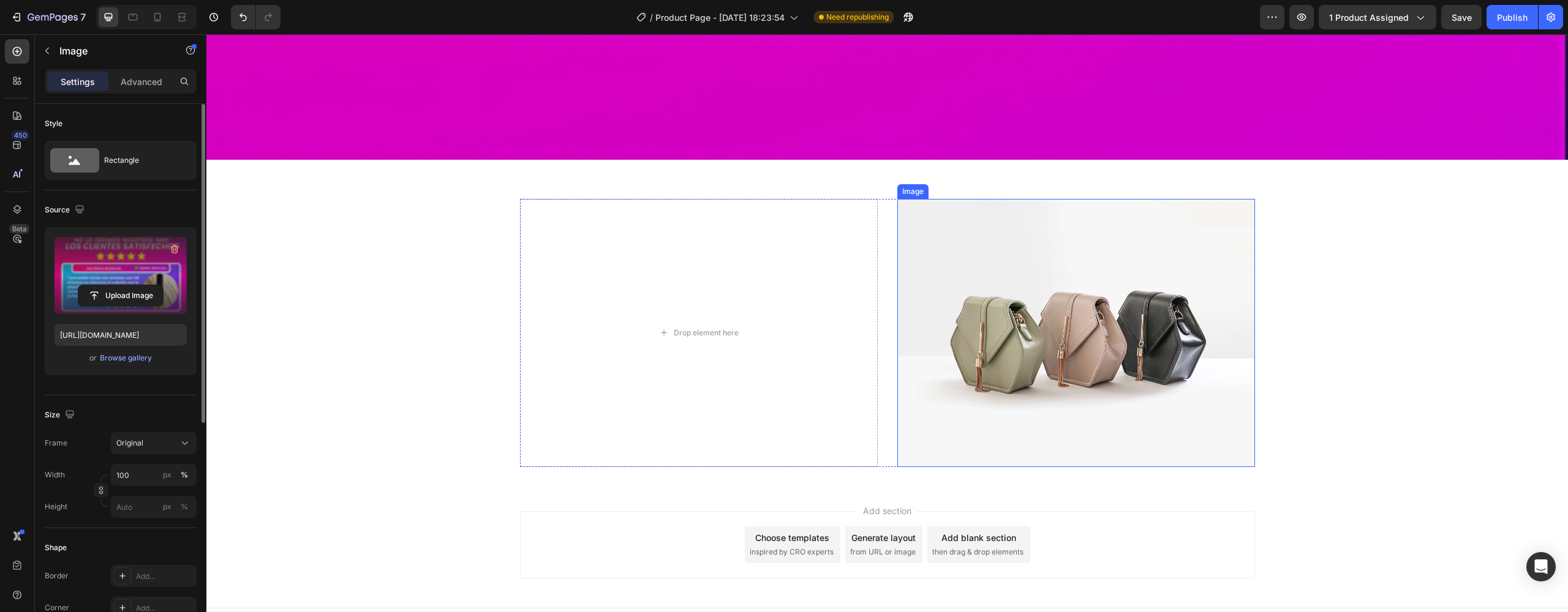
click at [996, 287] on img at bounding box center [1076, 333] width 358 height 268
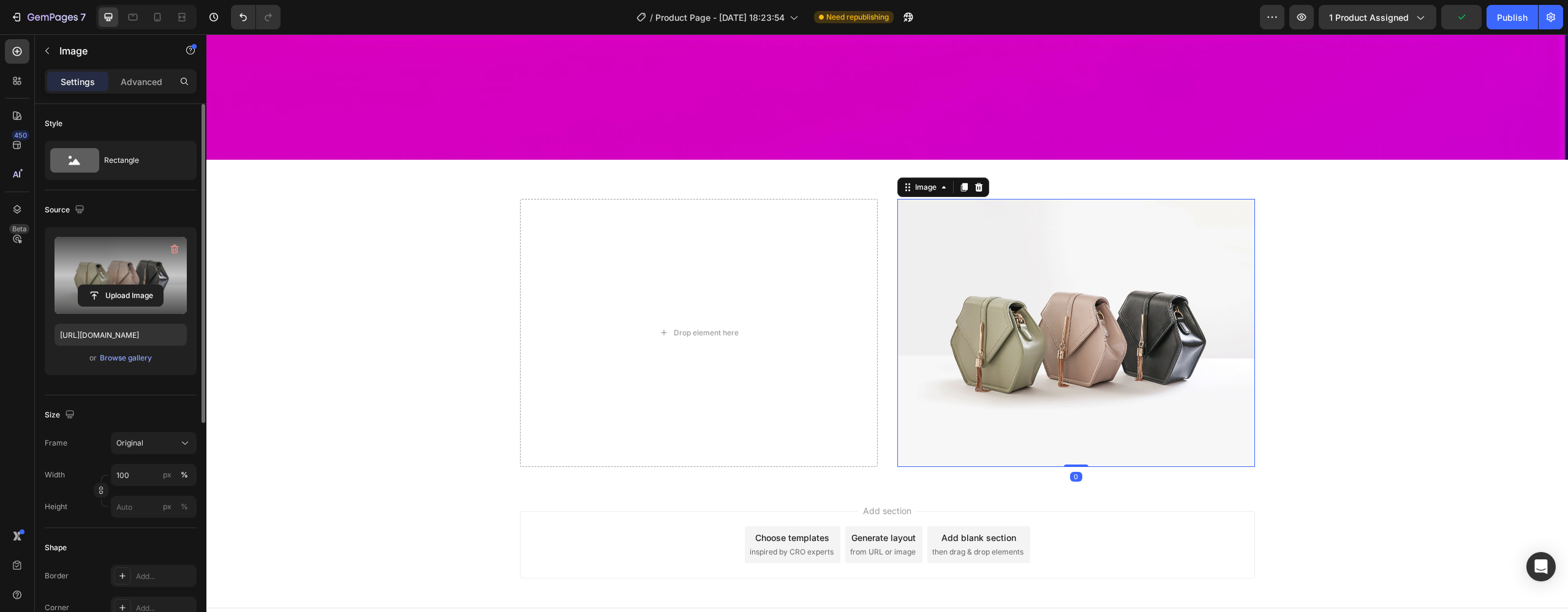
click at [162, 259] on label at bounding box center [121, 276] width 132 height 77
click at [162, 285] on input "file" at bounding box center [121, 296] width 85 height 21
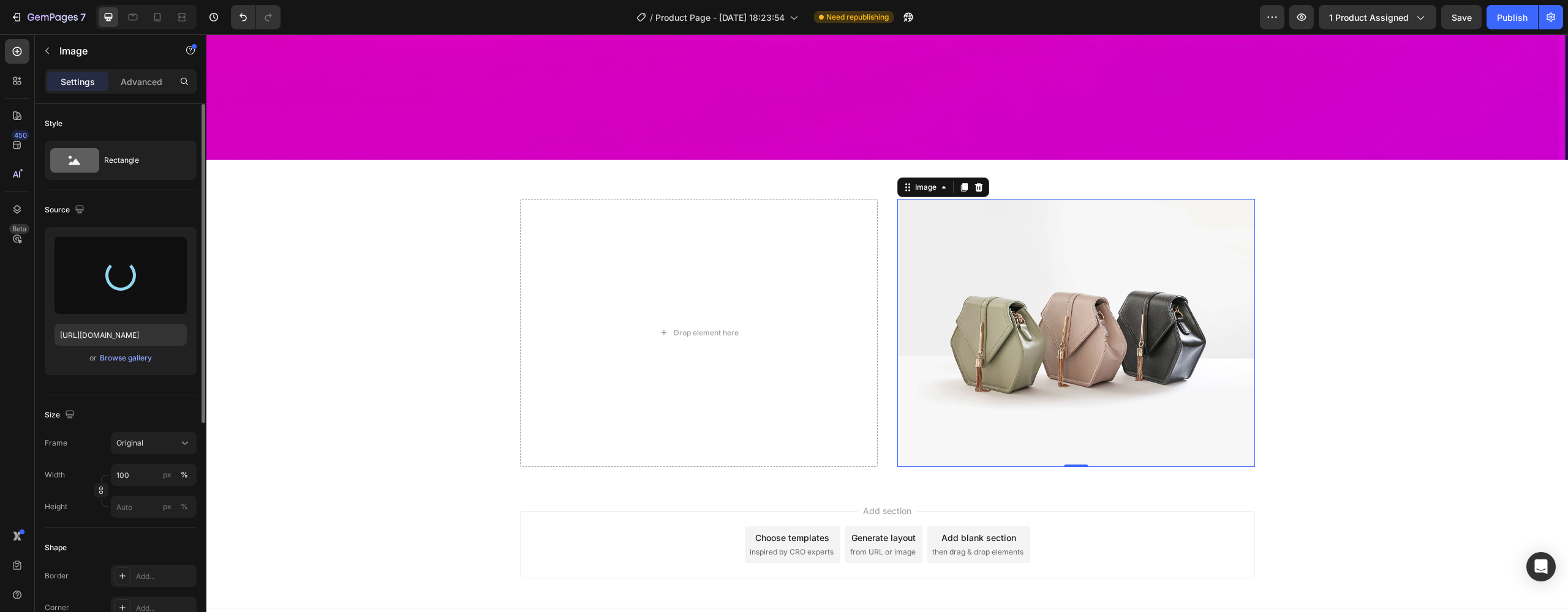
type input "[URL][DOMAIN_NAME]"
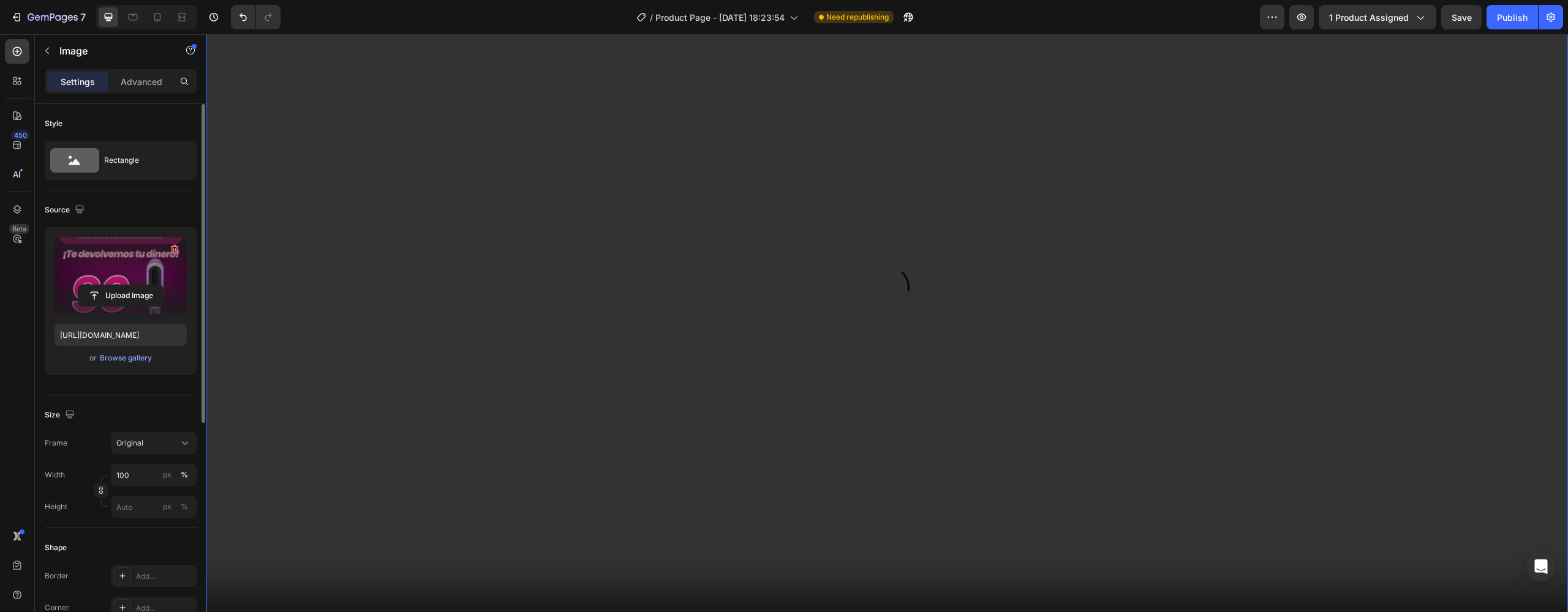
scroll to position [1408, 0]
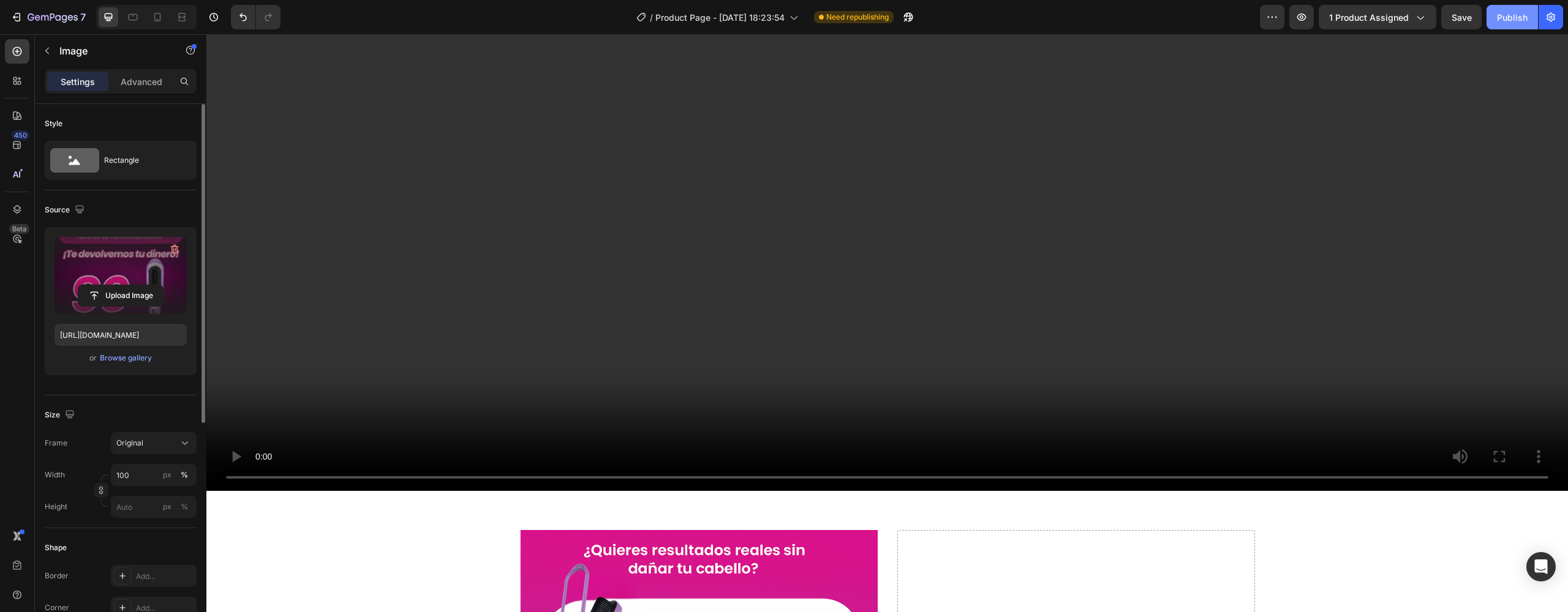
click at [1505, 19] on div "Publish" at bounding box center [1512, 17] width 30 height 13
click at [154, 14] on icon at bounding box center [157, 17] width 12 height 12
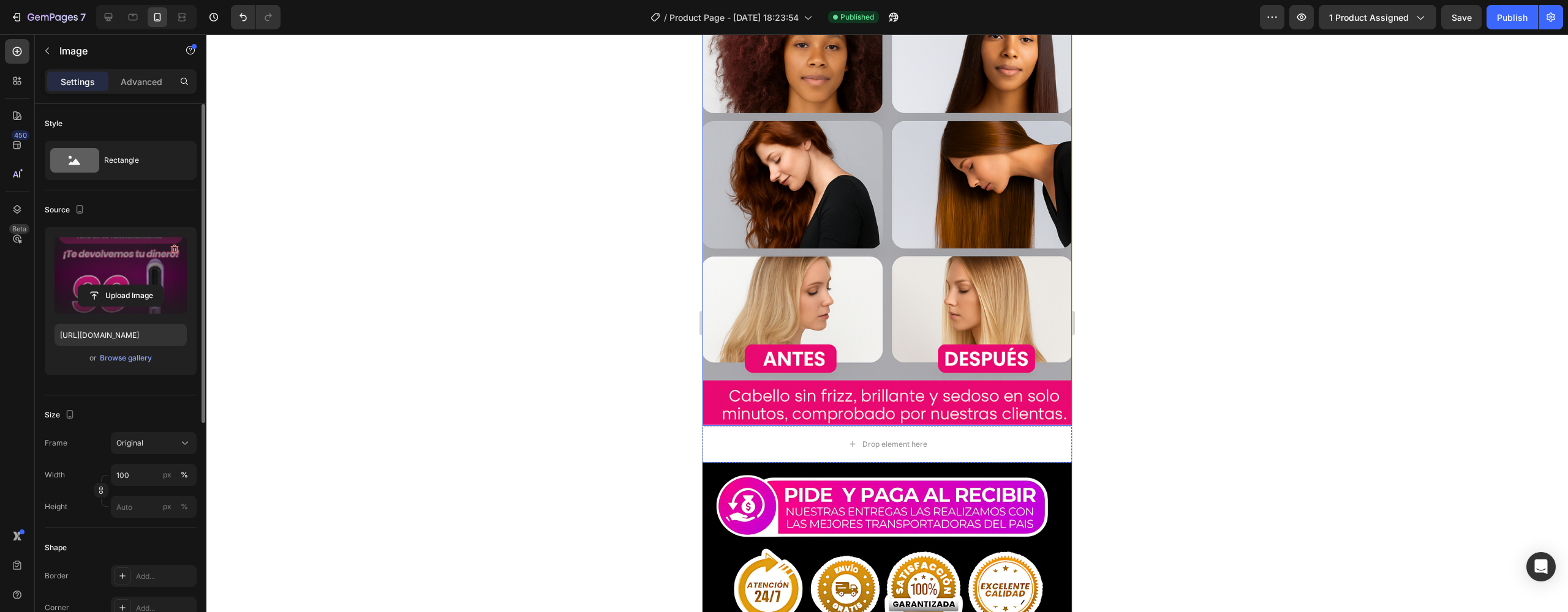
scroll to position [3242, 0]
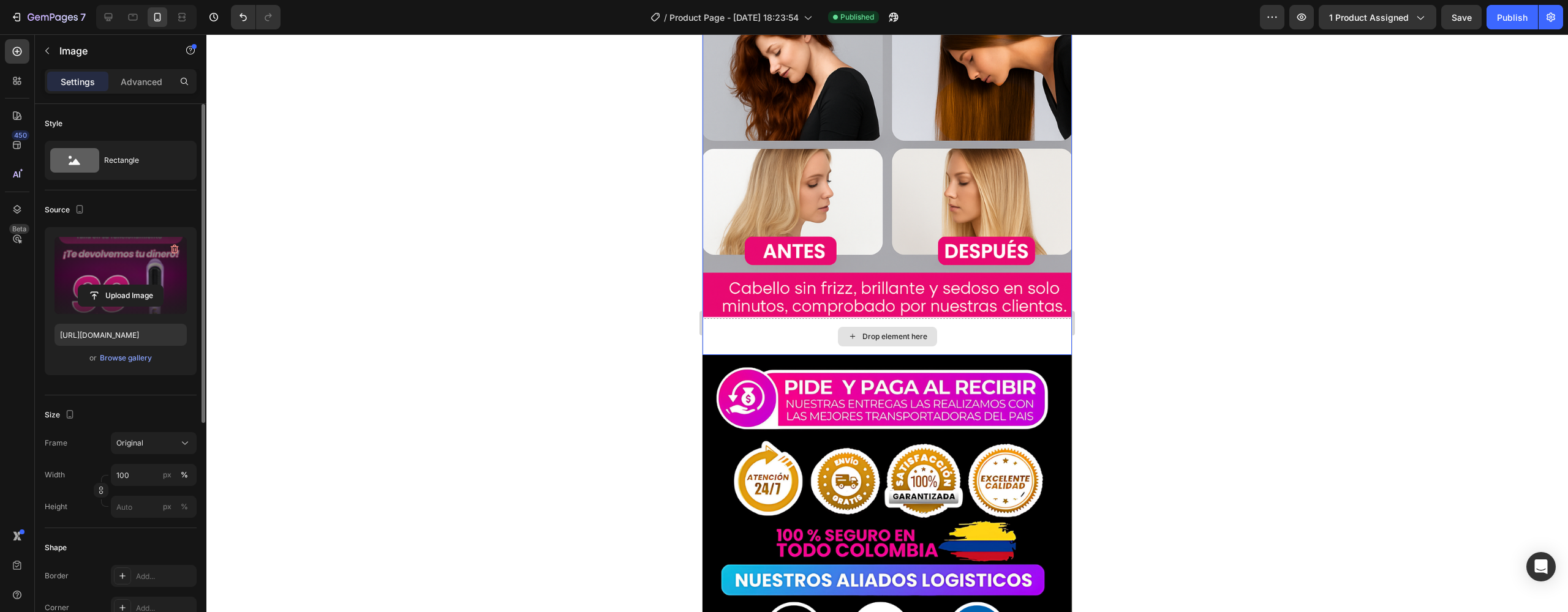
click at [789, 318] on div "Drop element here" at bounding box center [887, 336] width 370 height 37
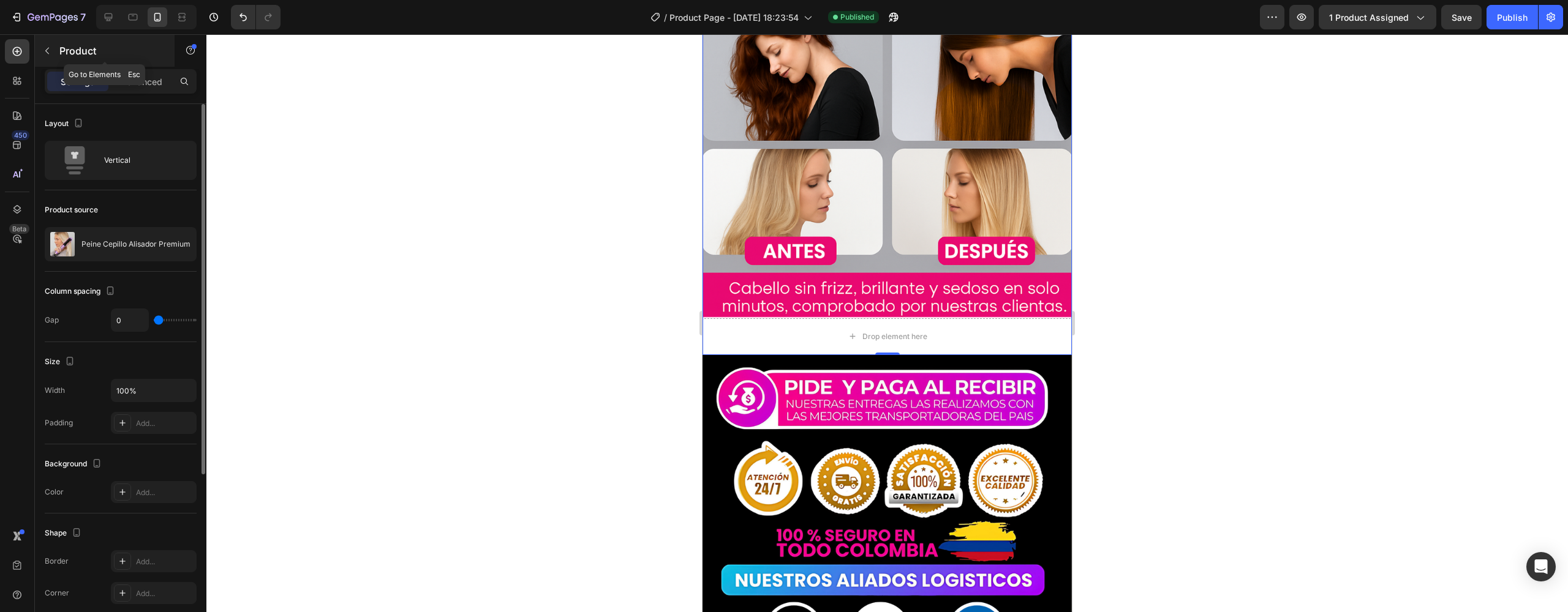
click at [50, 43] on button "button" at bounding box center [47, 51] width 19 height 19
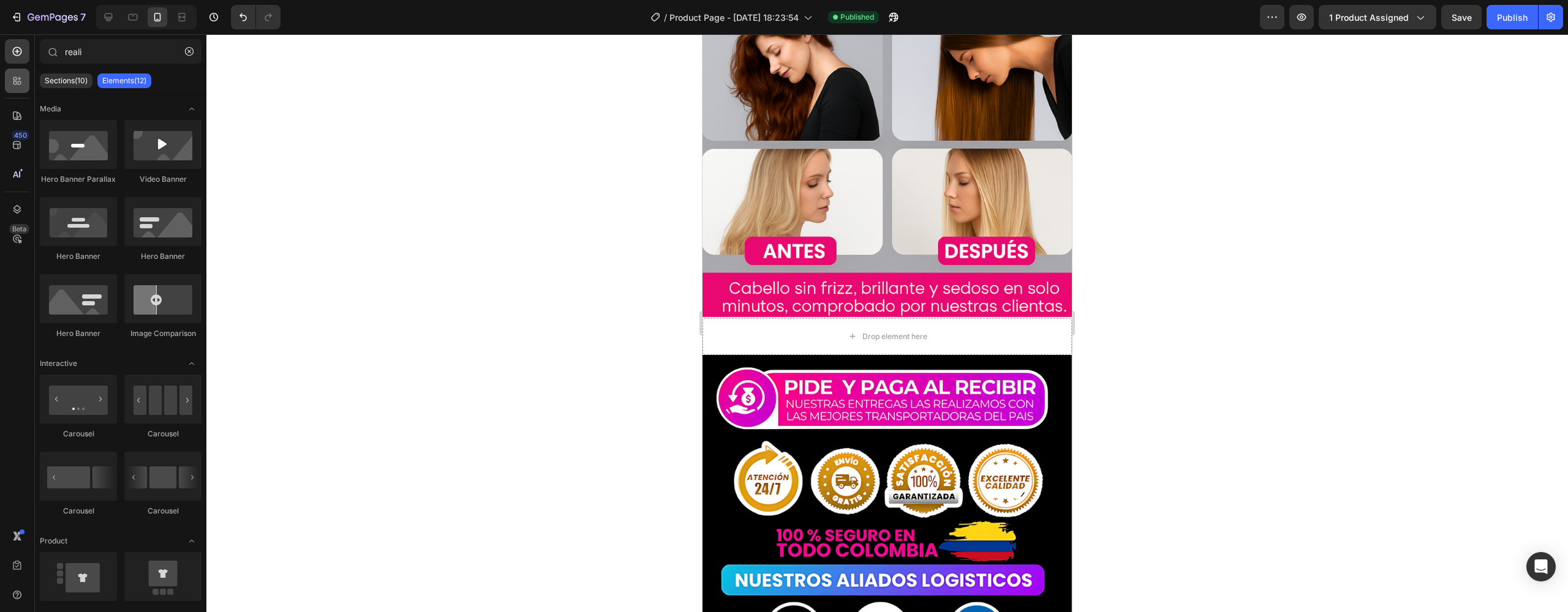
click at [18, 88] on div at bounding box center [17, 81] width 25 height 25
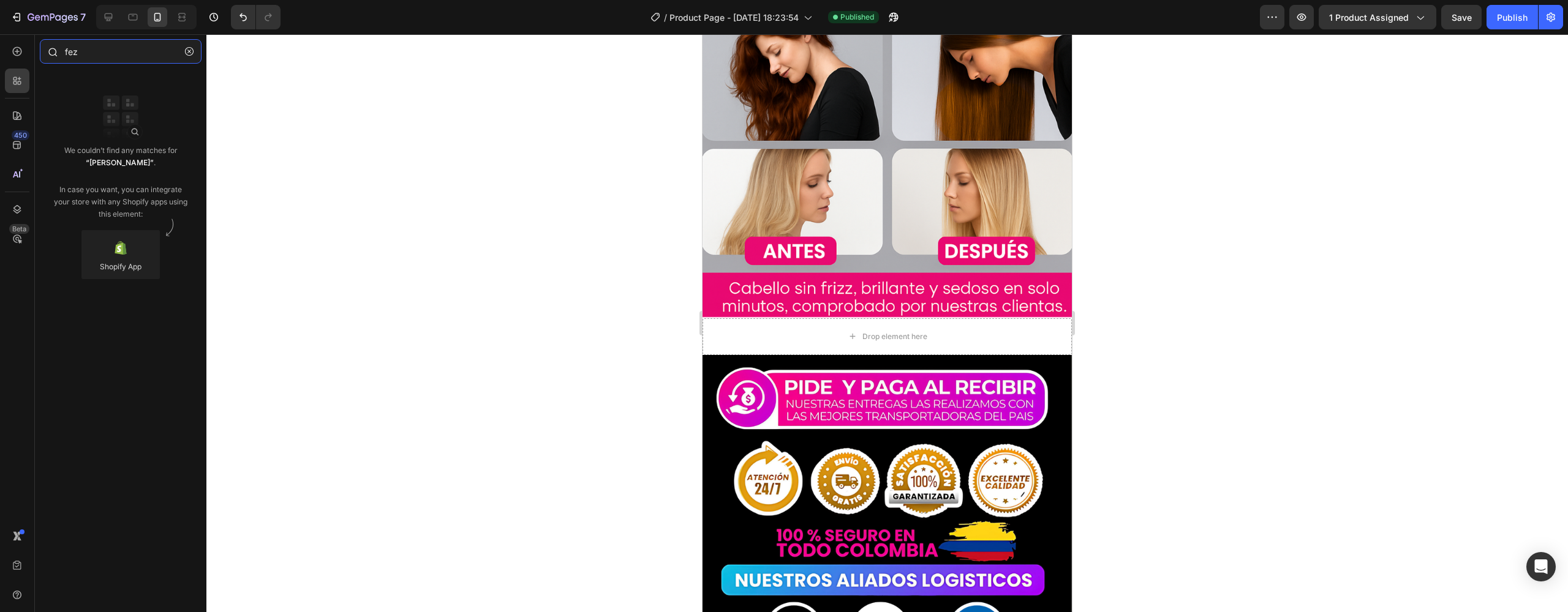
drag, startPoint x: 94, startPoint y: 63, endPoint x: 101, endPoint y: 49, distance: 15.7
click at [101, 49] on input "fez" at bounding box center [121, 52] width 162 height 25
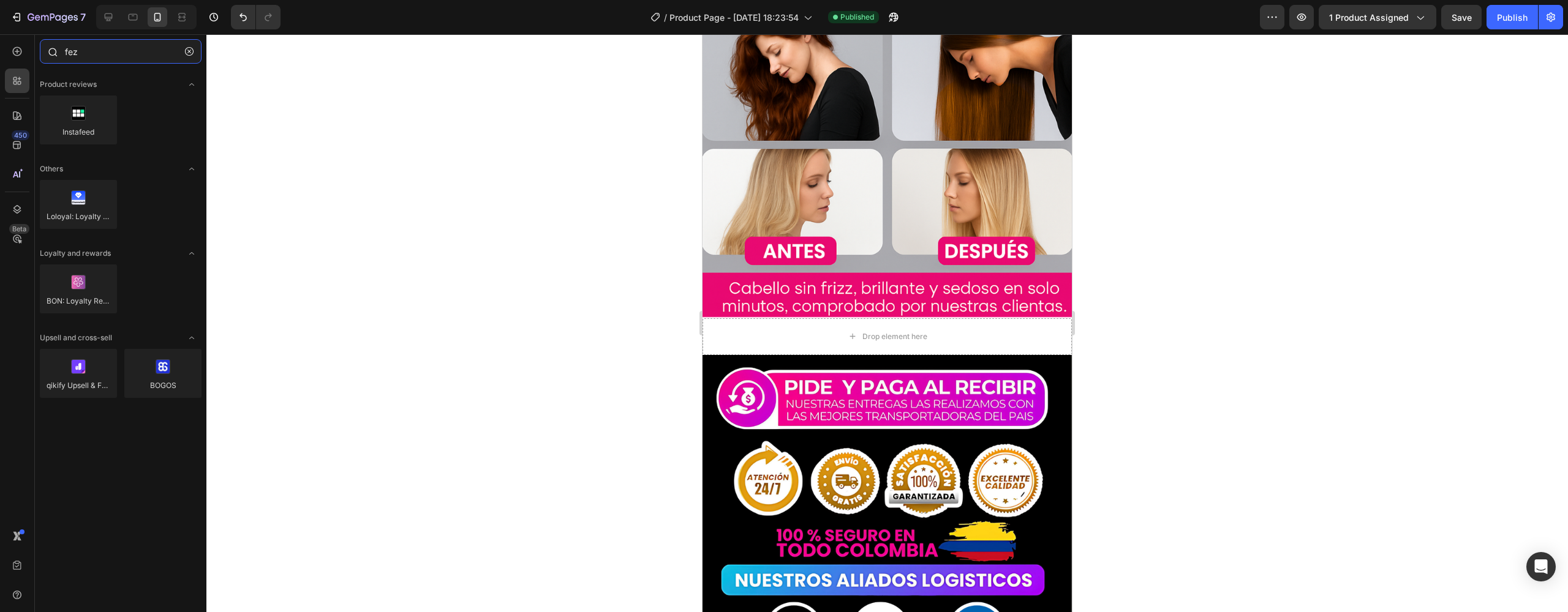
click at [101, 49] on input "fez" at bounding box center [121, 52] width 162 height 25
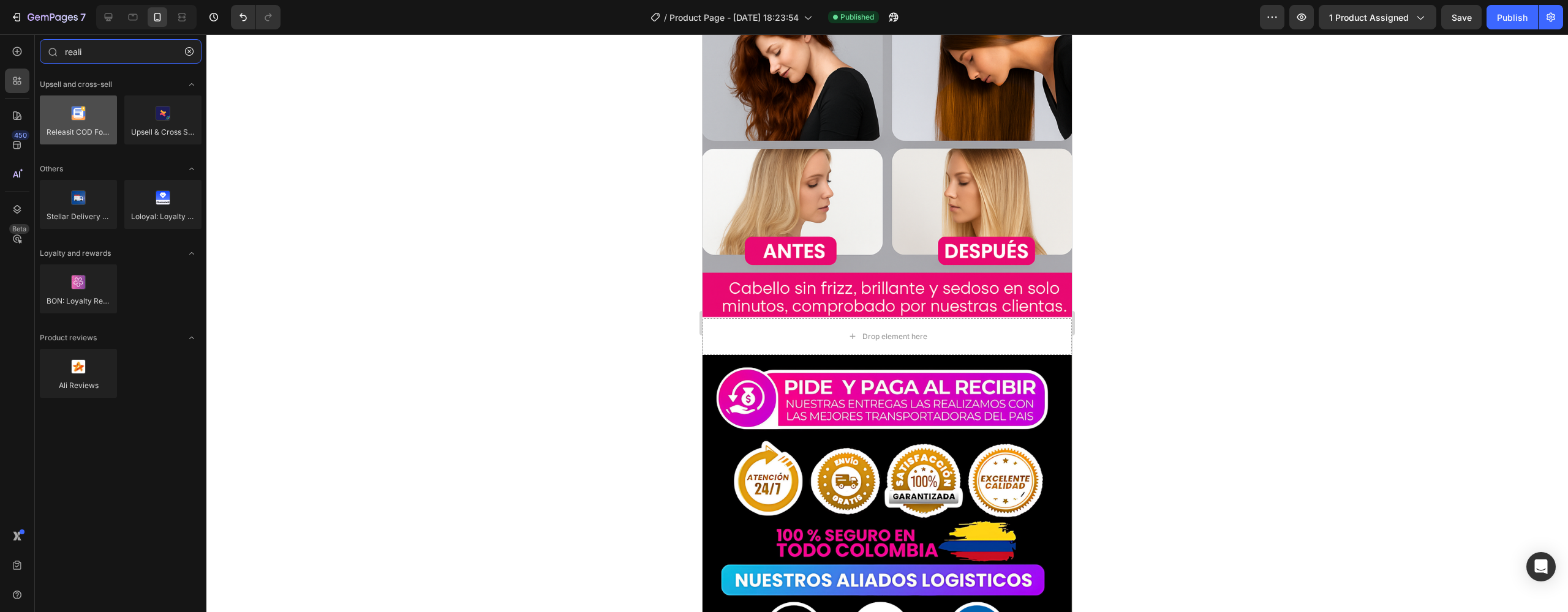
type input "reali"
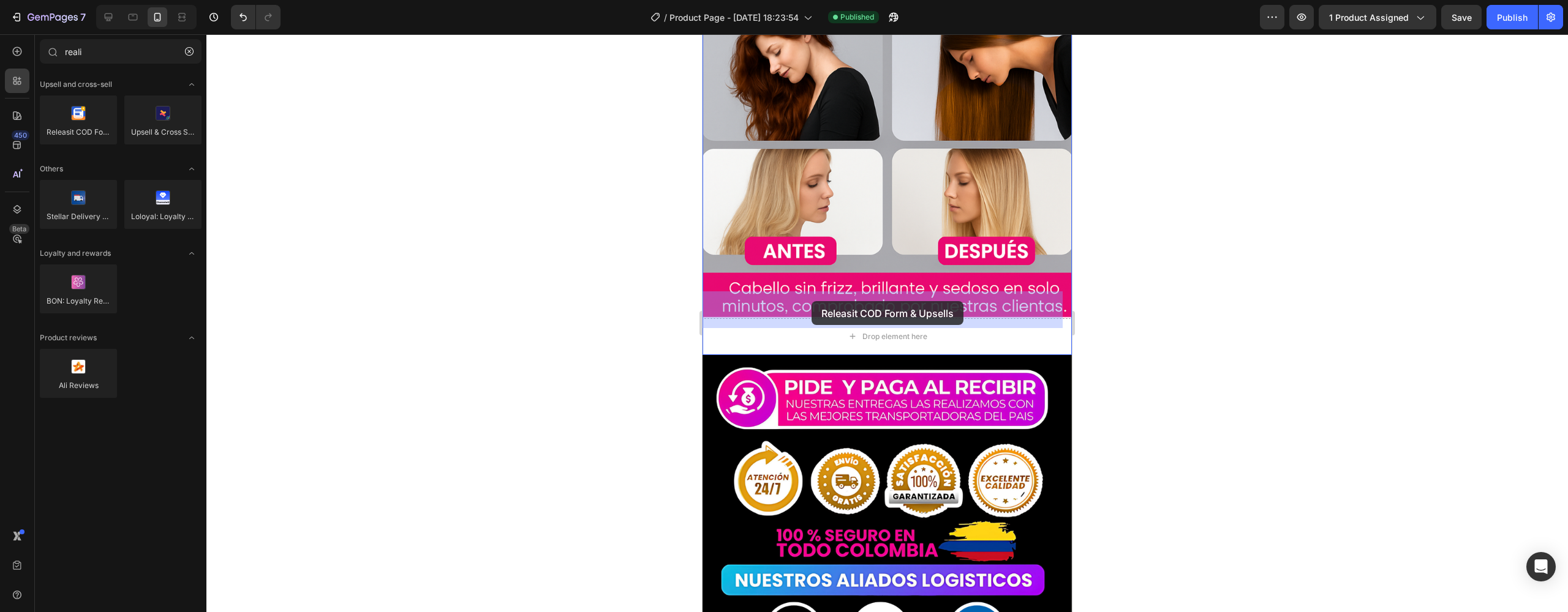
drag, startPoint x: 783, startPoint y: 155, endPoint x: 812, endPoint y: 301, distance: 148.9
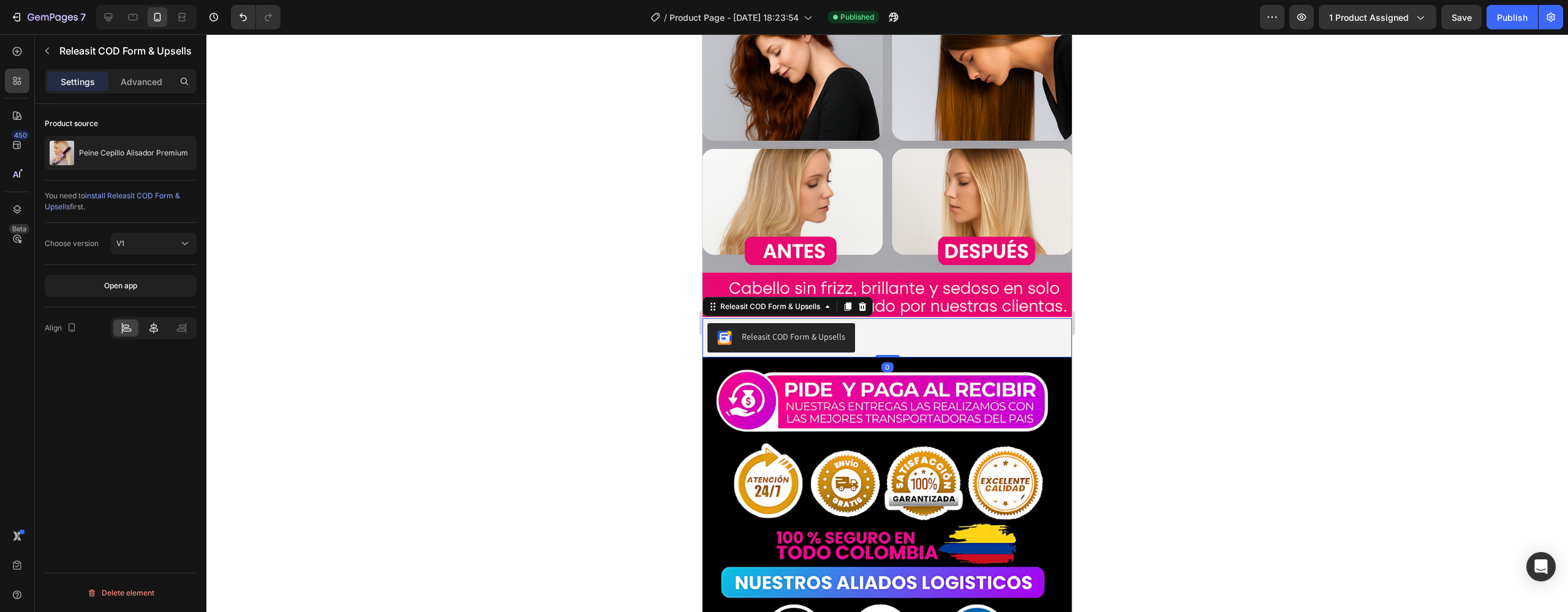
click at [154, 328] on icon at bounding box center [154, 328] width 12 height 12
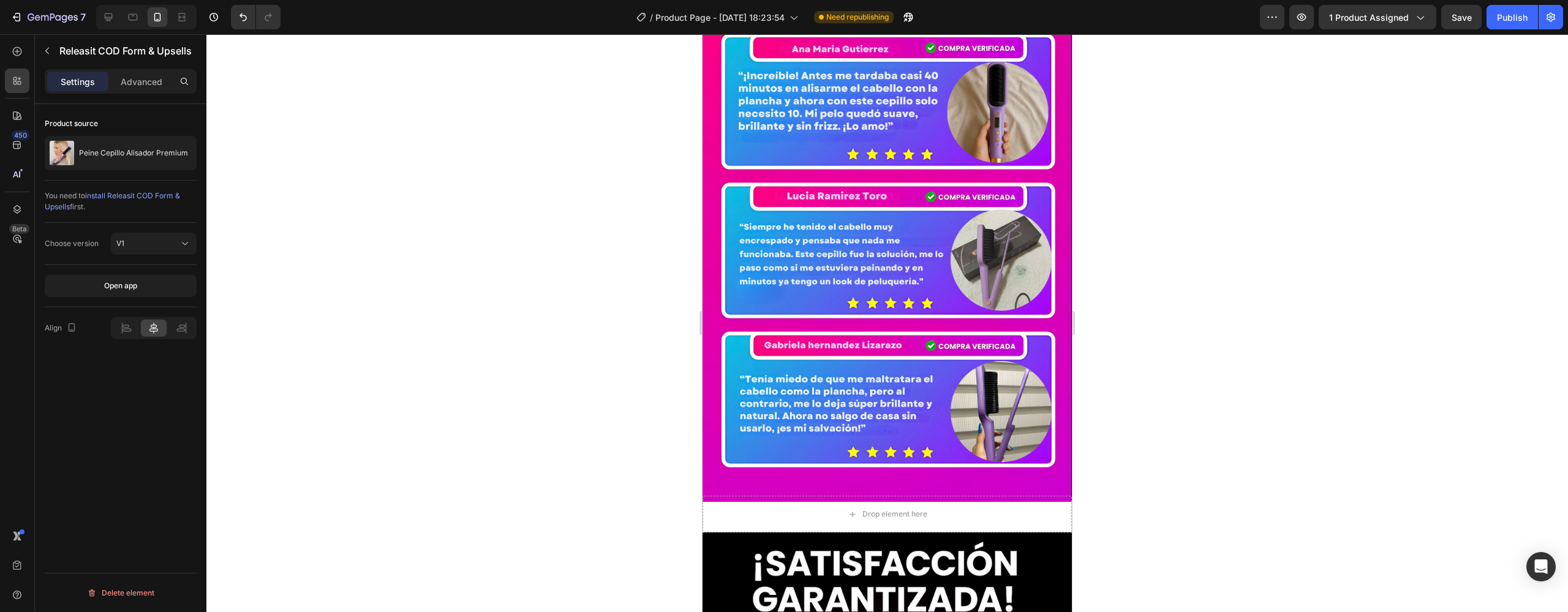
scroll to position [4332, 0]
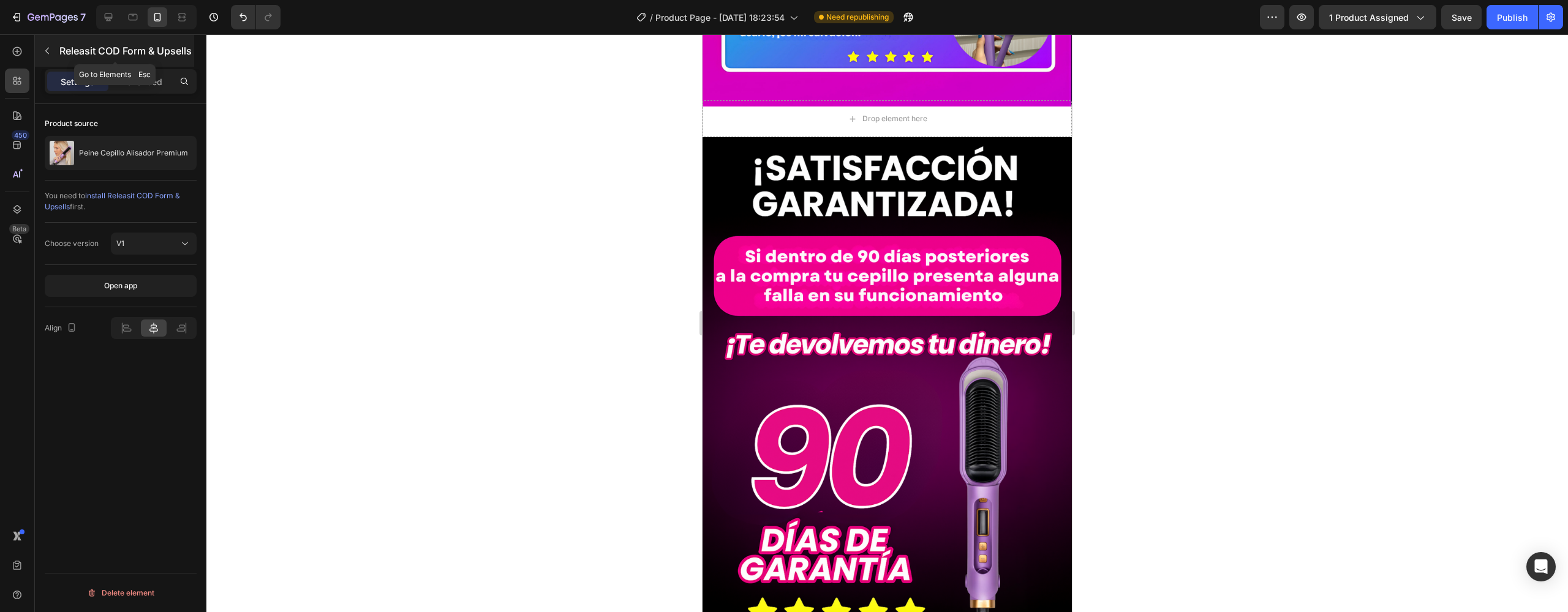
click at [43, 52] on icon "button" at bounding box center [47, 51] width 10 height 10
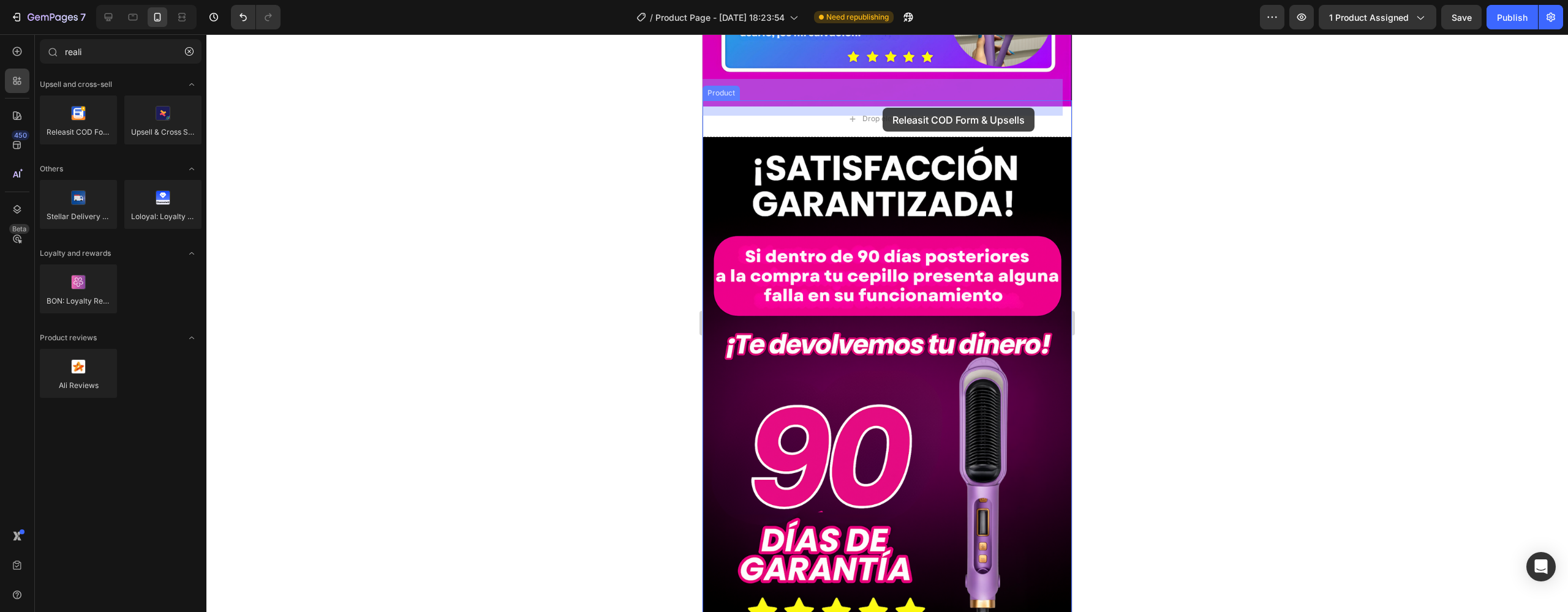
drag, startPoint x: 765, startPoint y: 145, endPoint x: 883, endPoint y: 106, distance: 124.3
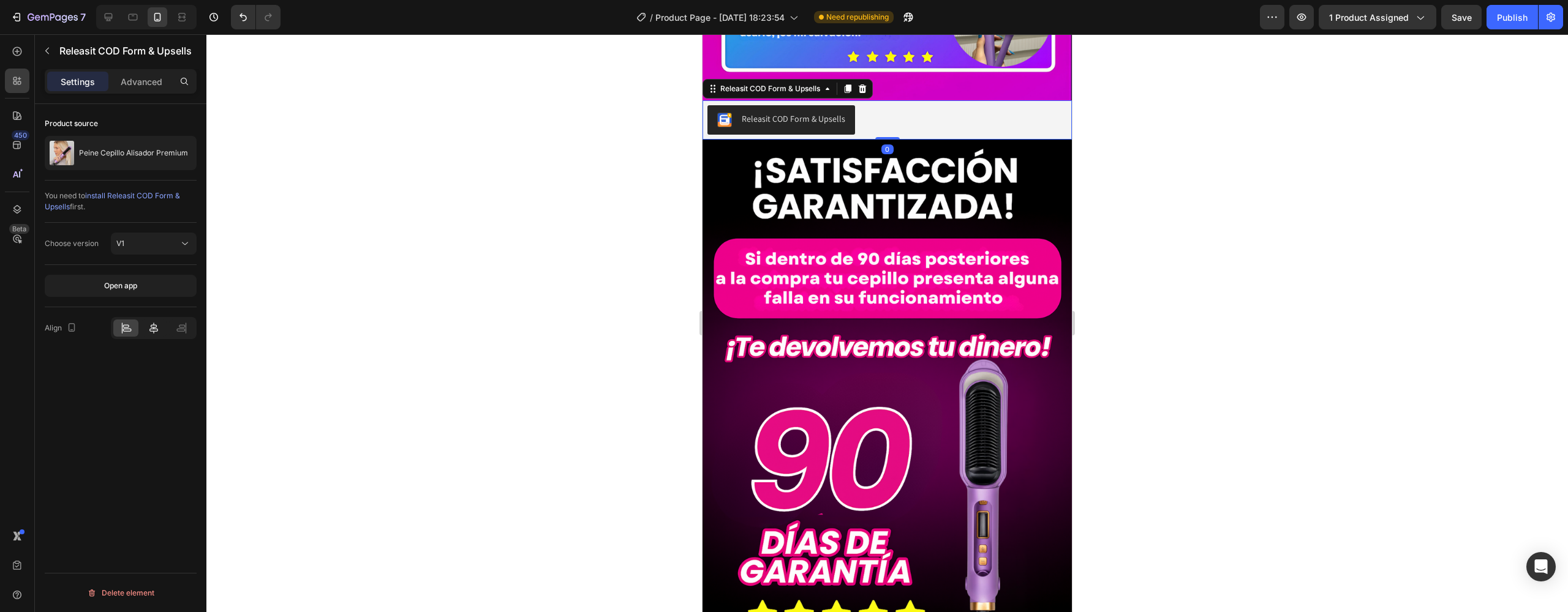
click at [161, 332] on div at bounding box center [153, 328] width 25 height 17
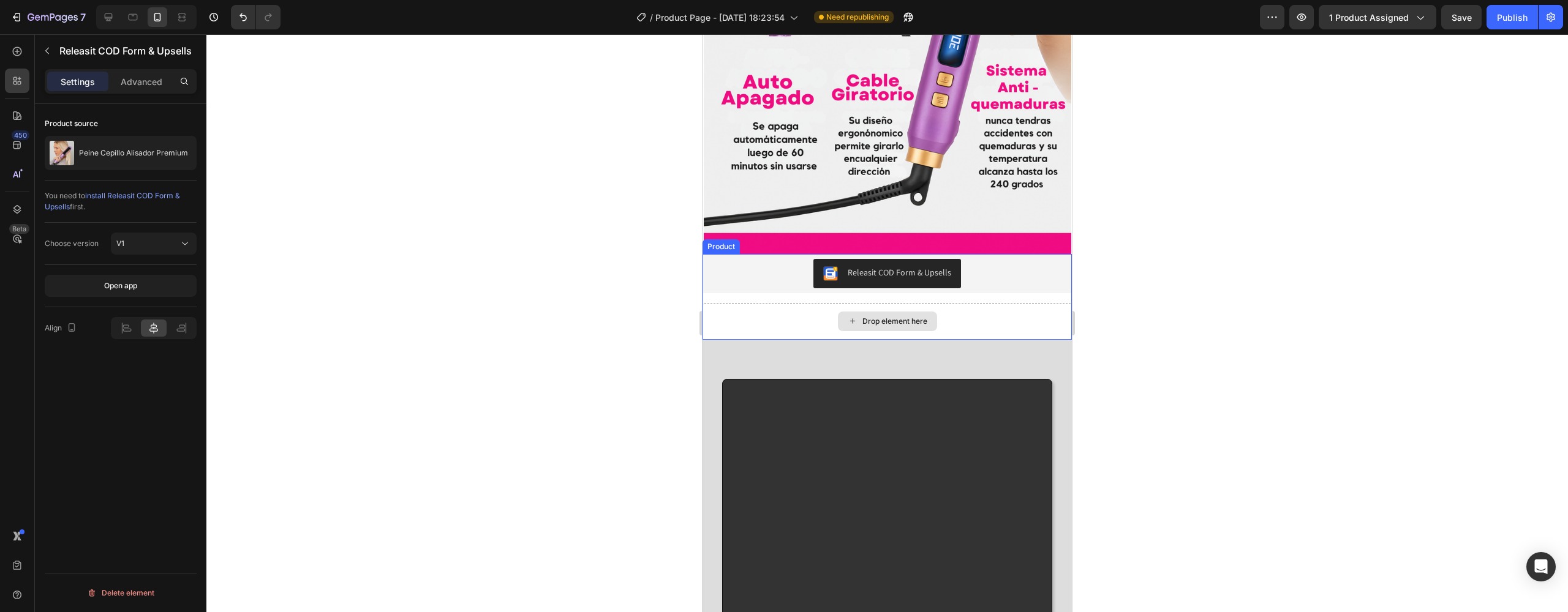
scroll to position [1974, 0]
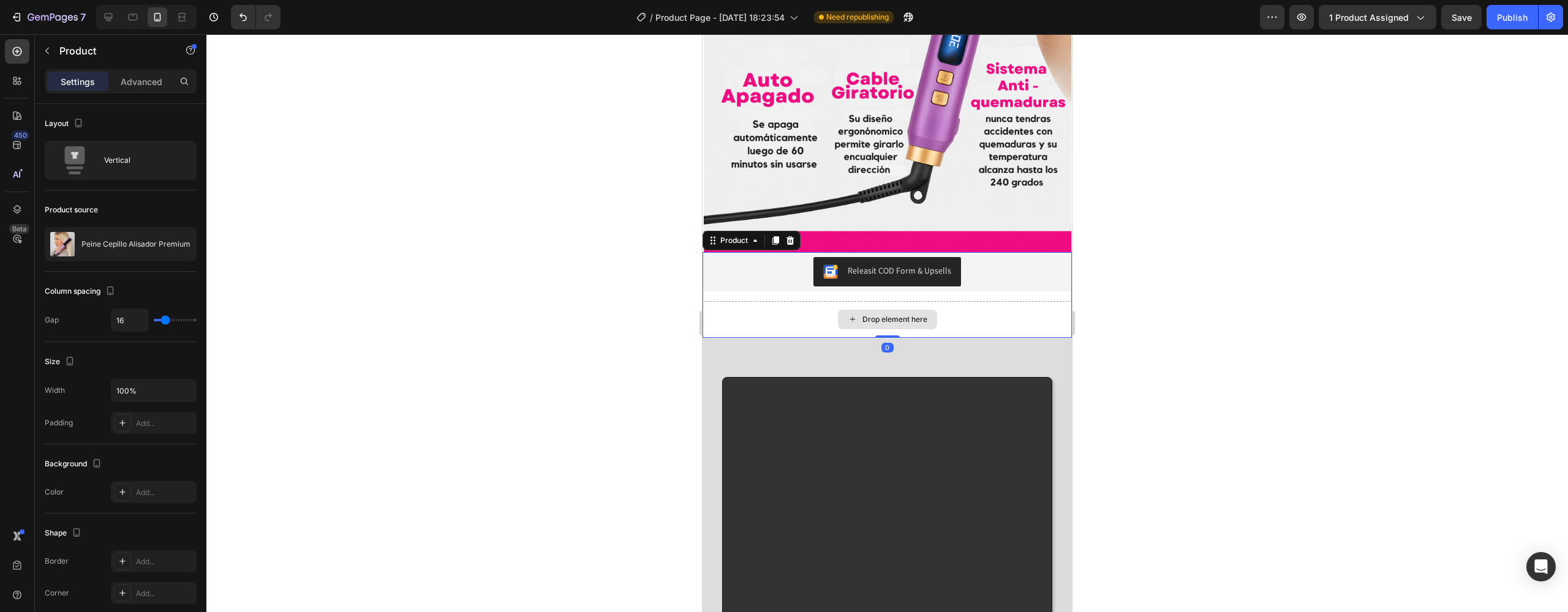
click at [825, 301] on div "Drop element here" at bounding box center [887, 319] width 370 height 37
click at [791, 236] on icon at bounding box center [791, 241] width 8 height 8
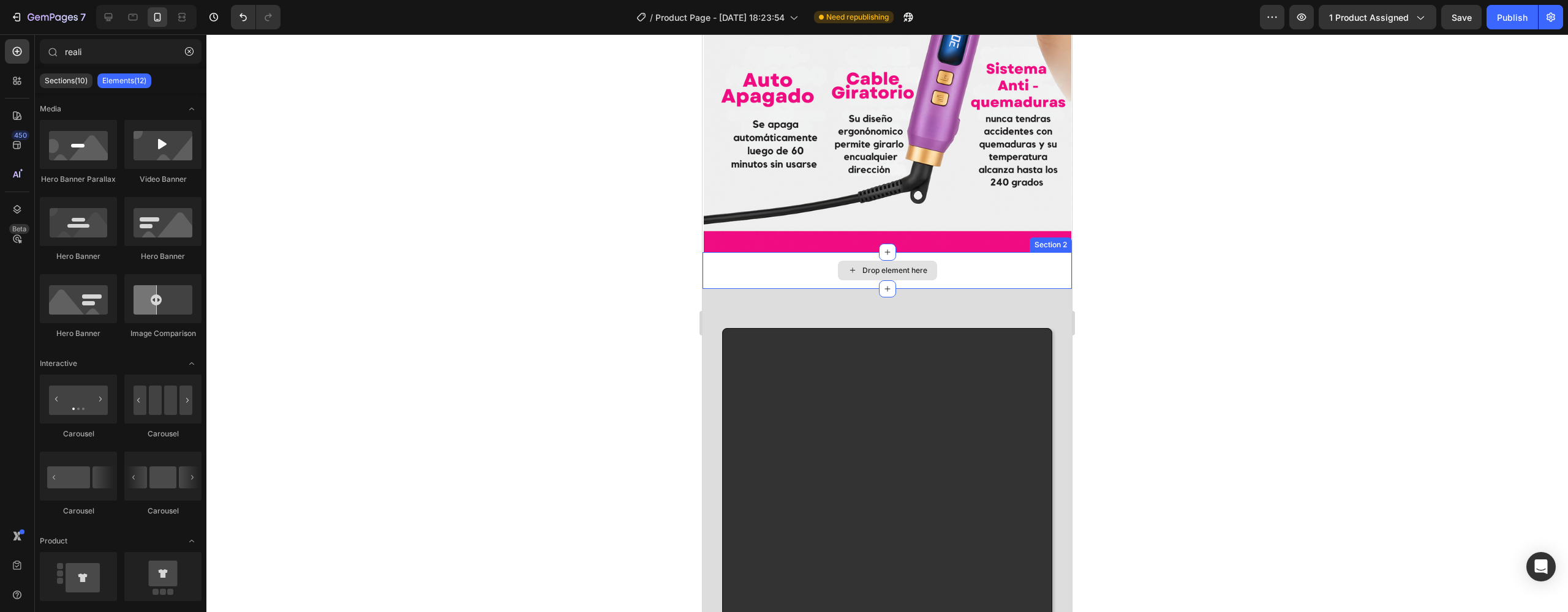
click at [803, 252] on div "Drop element here" at bounding box center [887, 270] width 370 height 37
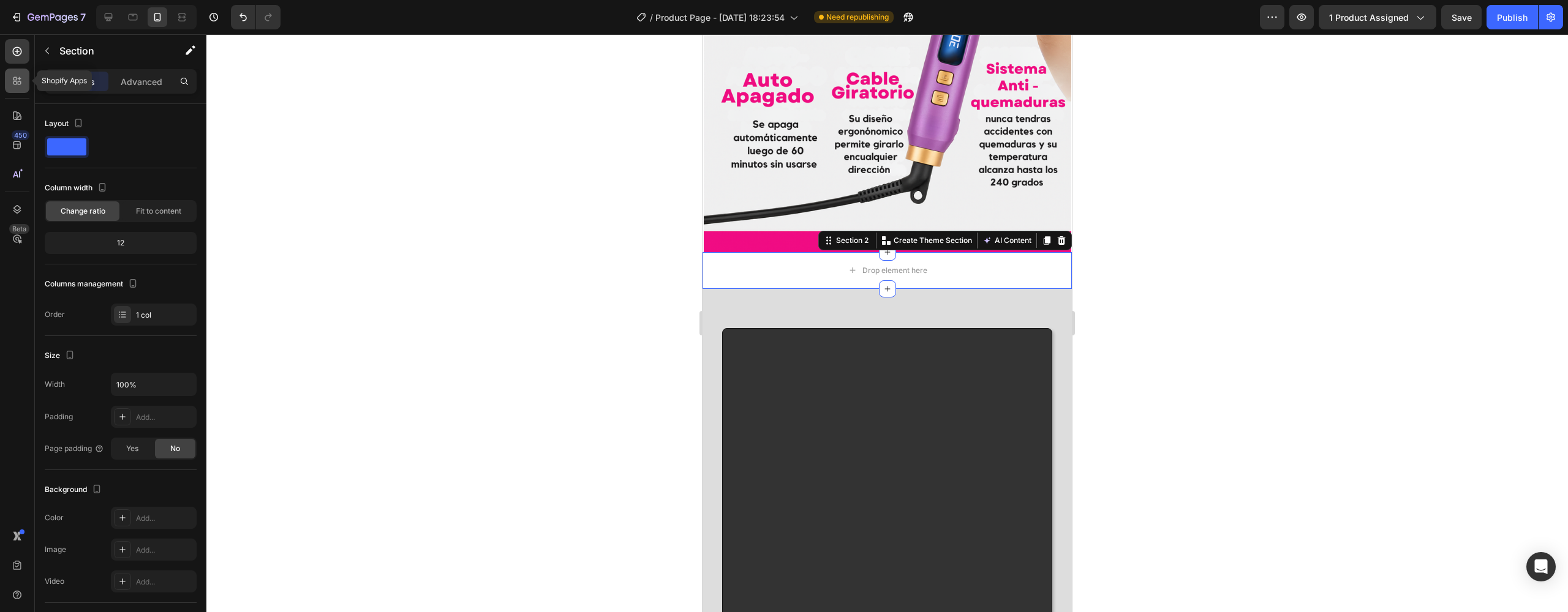
click at [19, 81] on icon at bounding box center [19, 83] width 3 height 3
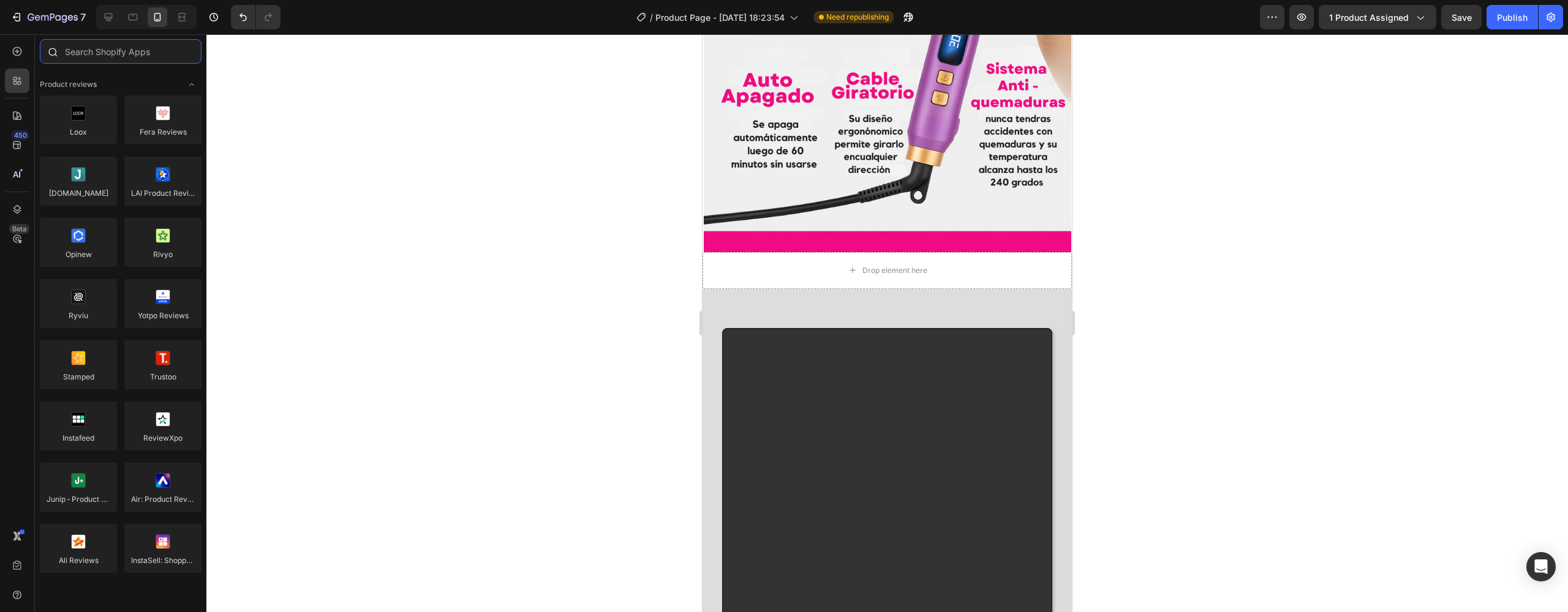
click at [72, 54] on input "text" at bounding box center [121, 52] width 162 height 25
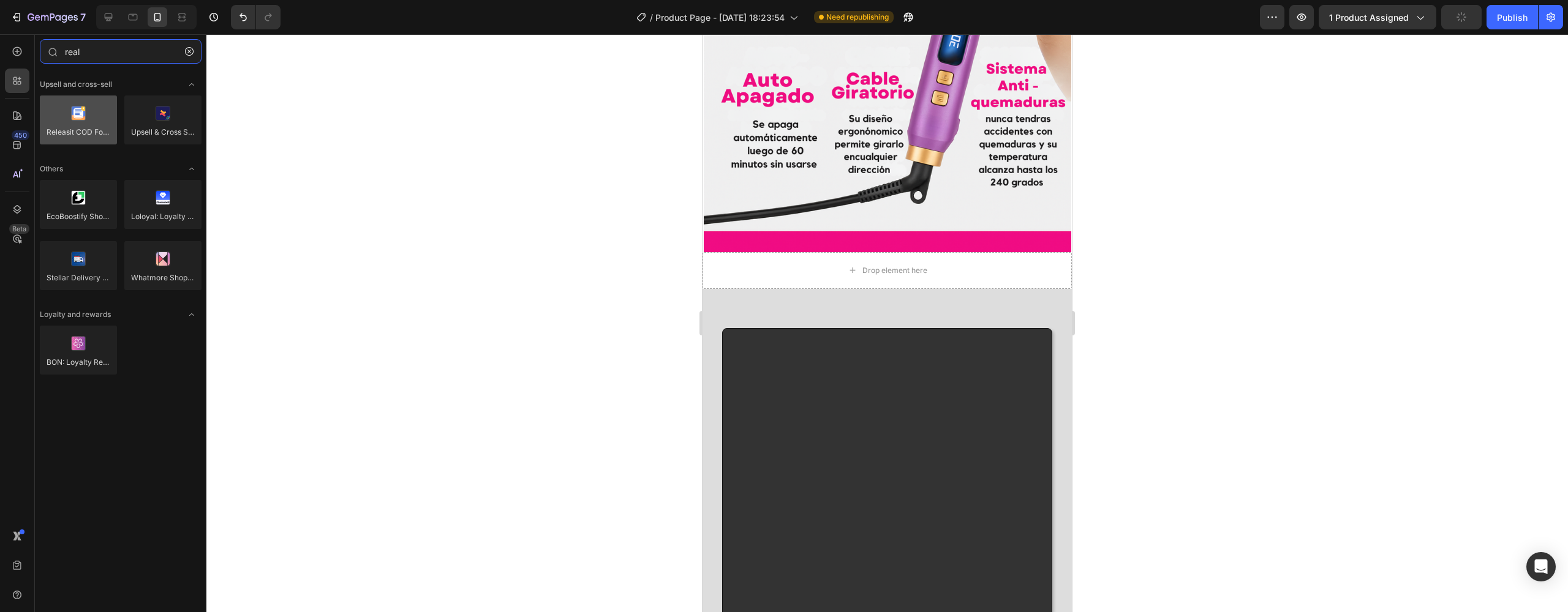
type input "real"
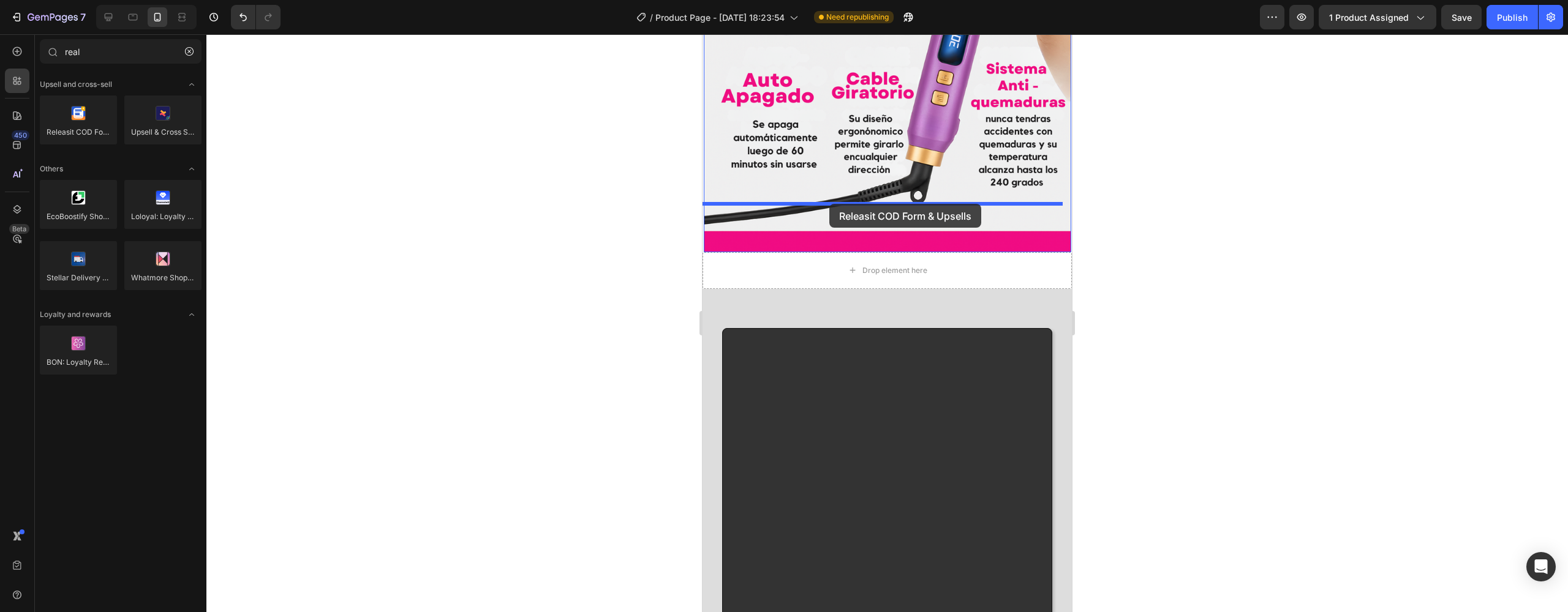
drag, startPoint x: 794, startPoint y: 153, endPoint x: 830, endPoint y: 204, distance: 62.4
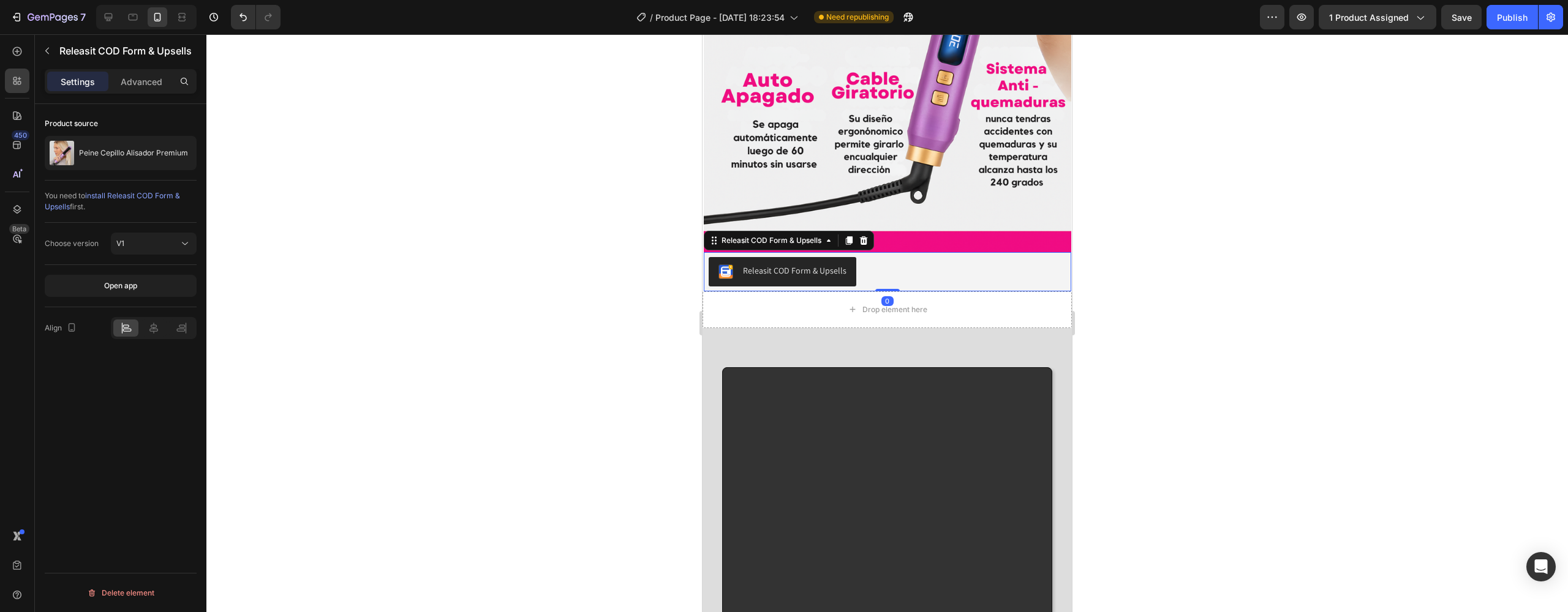
click at [888, 296] on div "0" at bounding box center [888, 301] width 12 height 10
click at [918, 305] on div "Drop element here" at bounding box center [895, 309] width 65 height 10
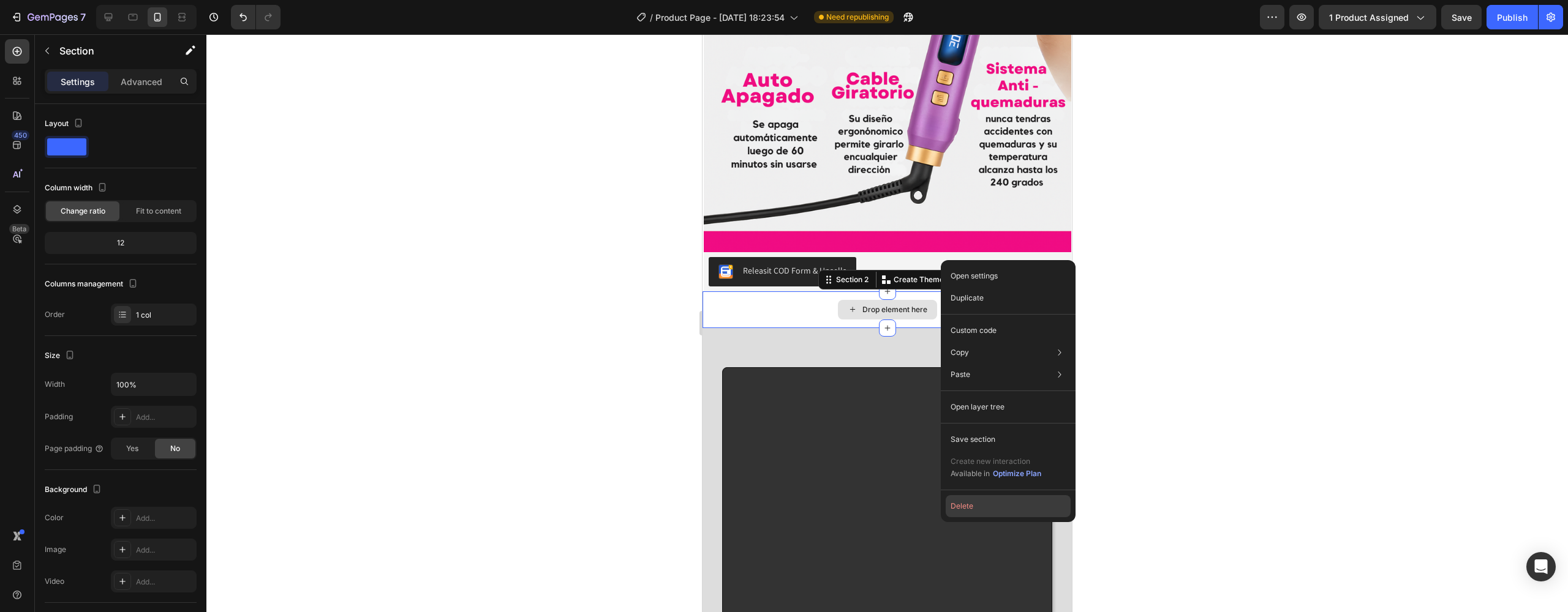
click at [976, 509] on button "Delete" at bounding box center [1008, 507] width 125 height 22
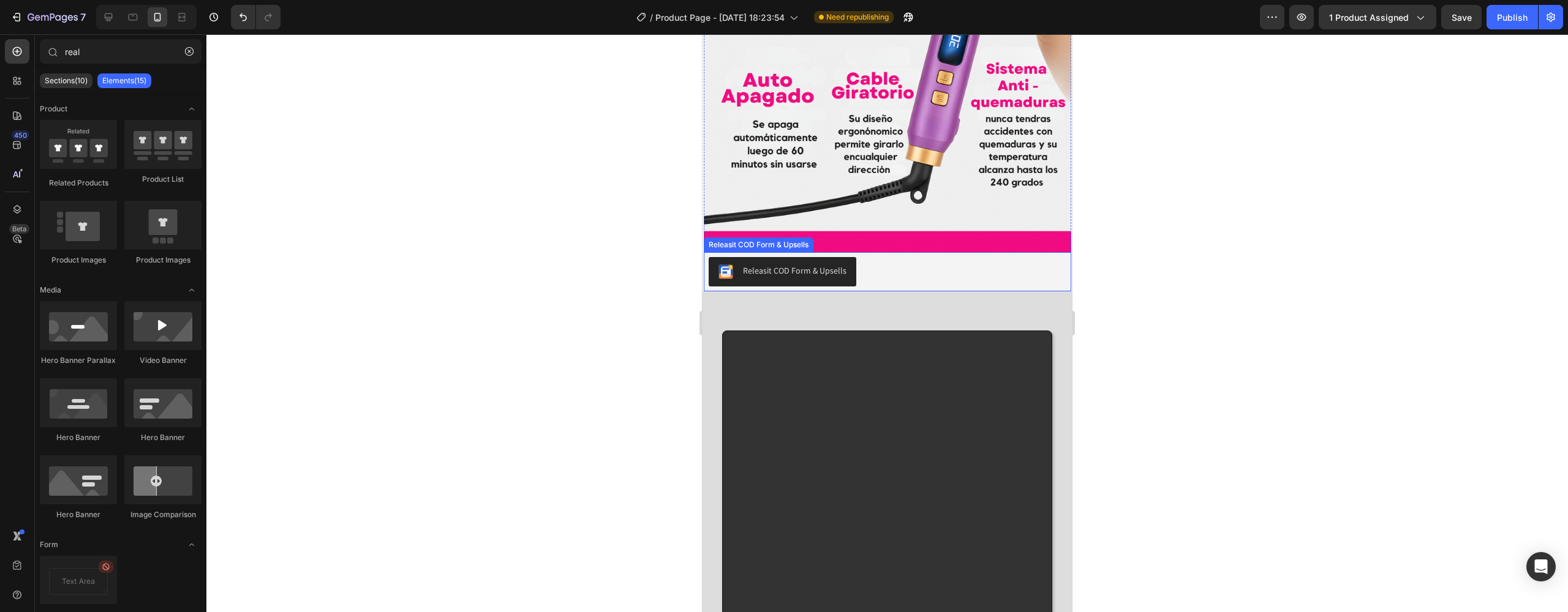
click at [863, 257] on div "Releasit COD Form & Upsells" at bounding box center [887, 272] width 358 height 30
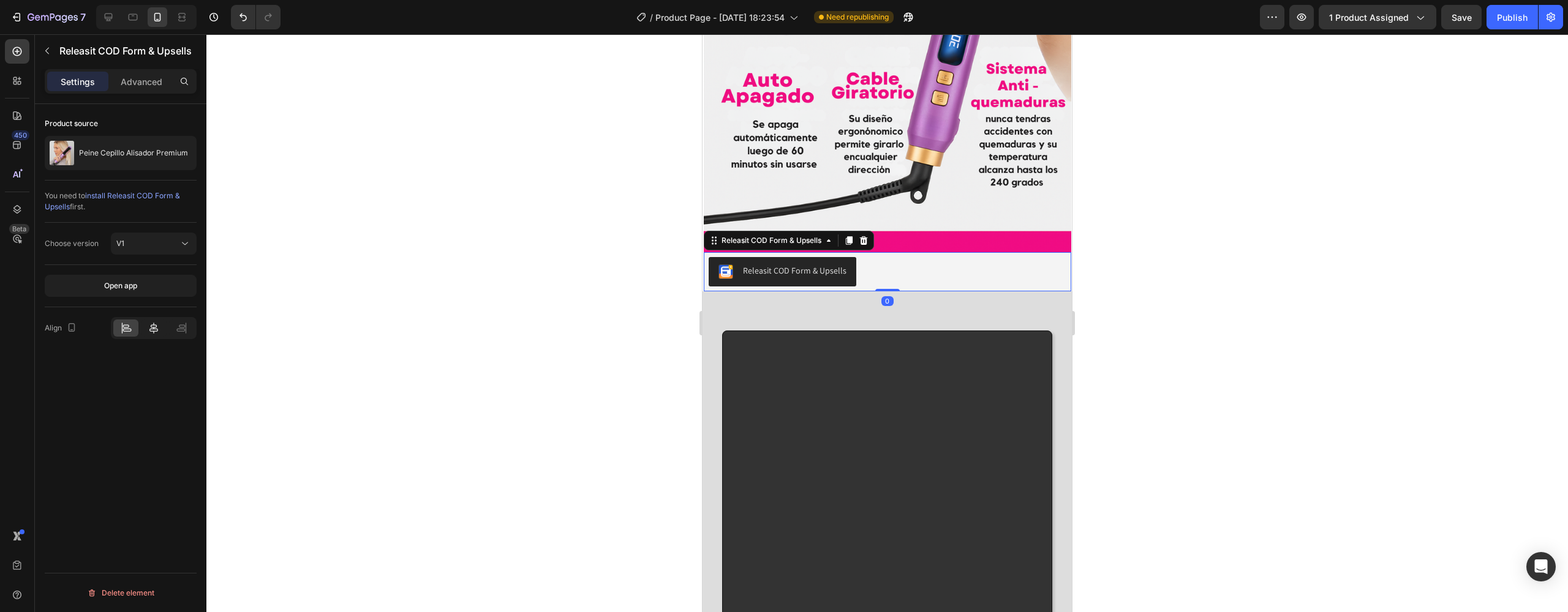
click at [152, 329] on icon at bounding box center [154, 328] width 8 height 11
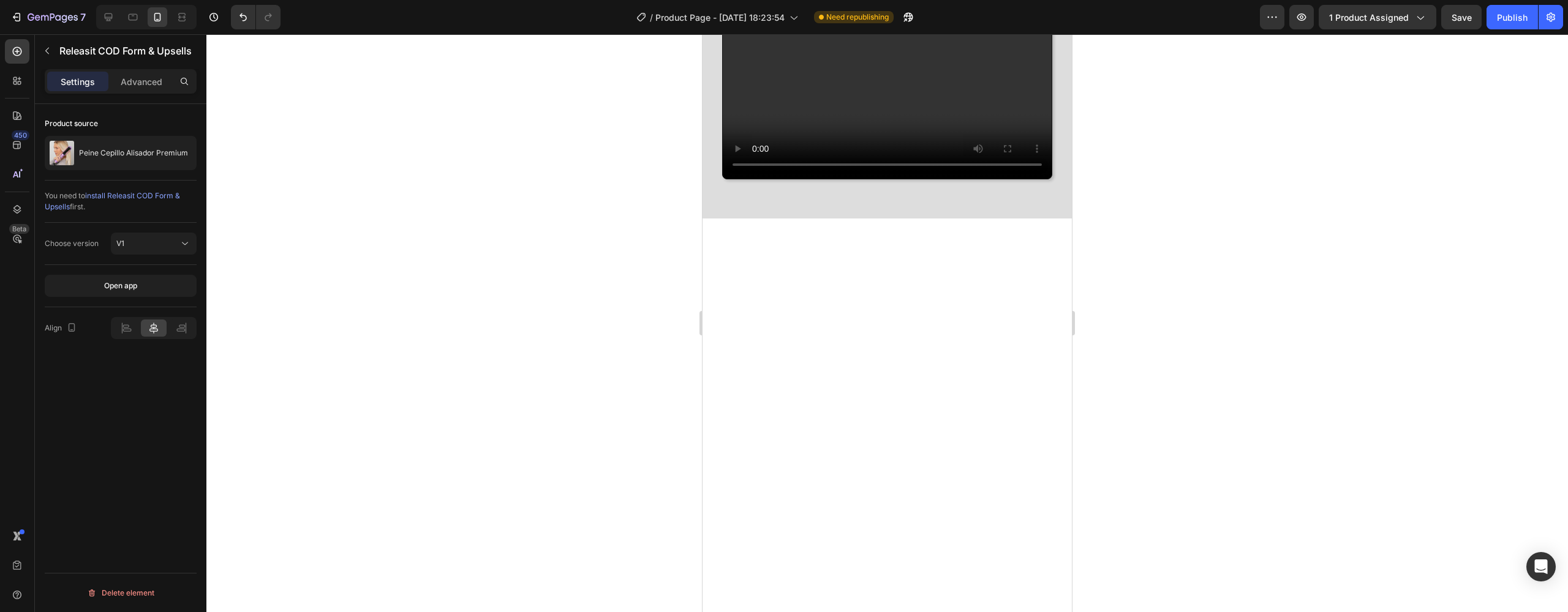
scroll to position [3383, 0]
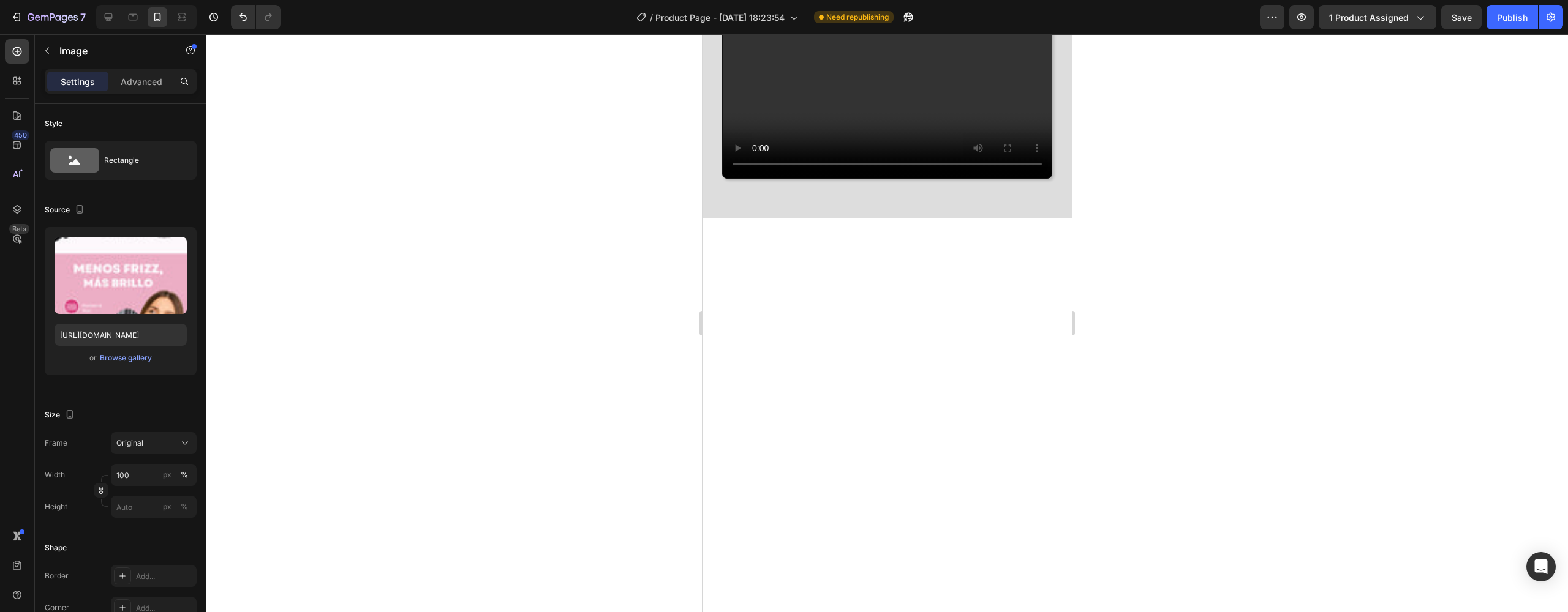
click at [19, 87] on div at bounding box center [17, 81] width 25 height 25
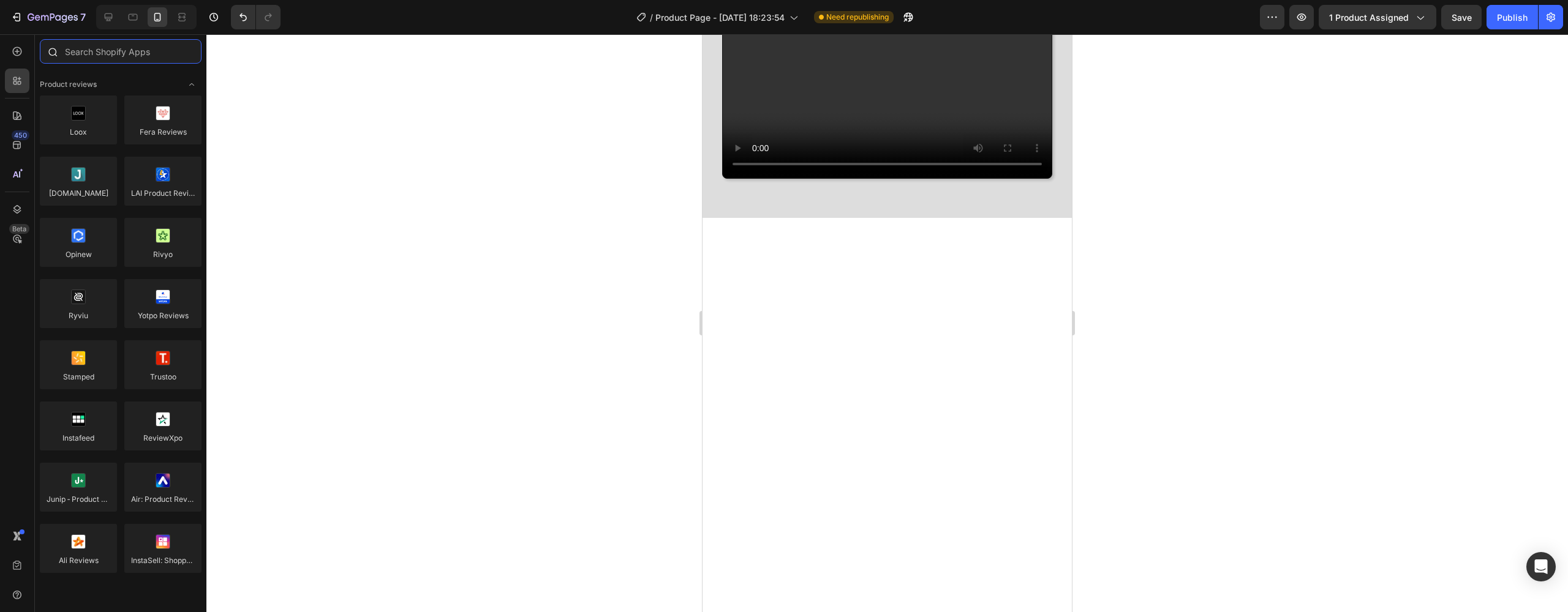
click at [78, 52] on input "text" at bounding box center [121, 52] width 162 height 25
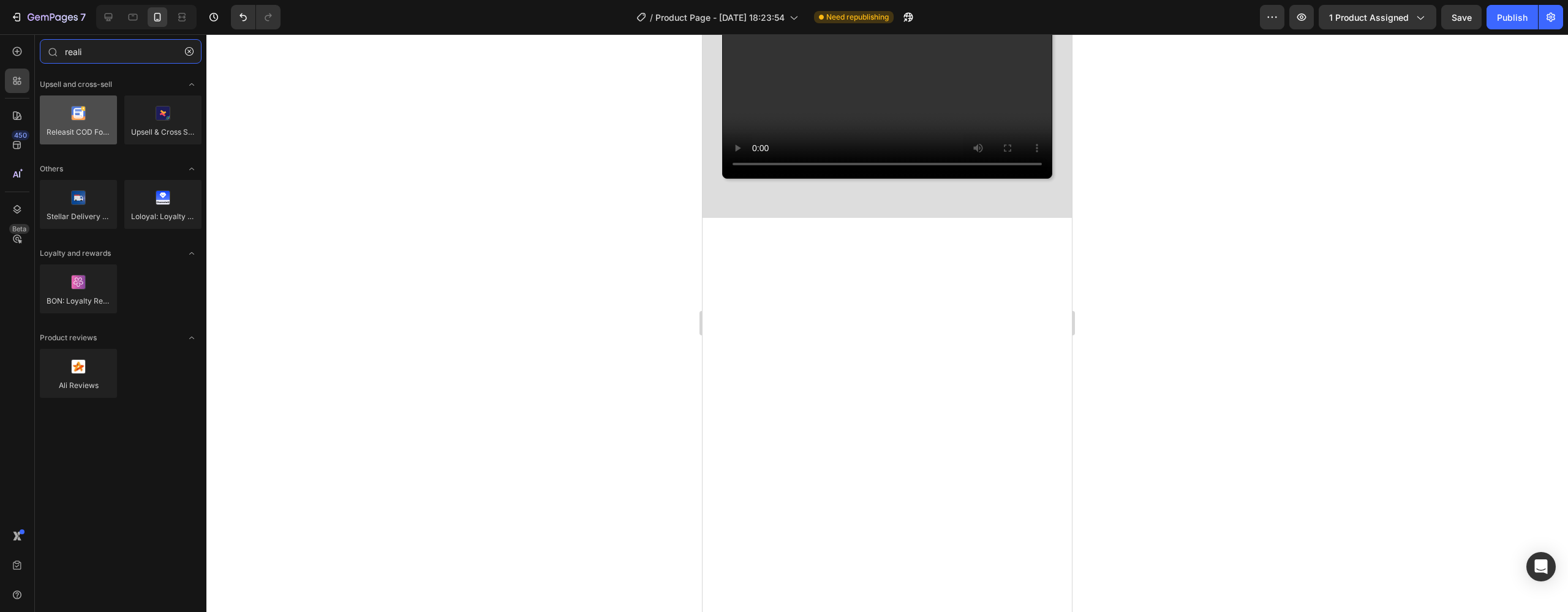
type input "reali"
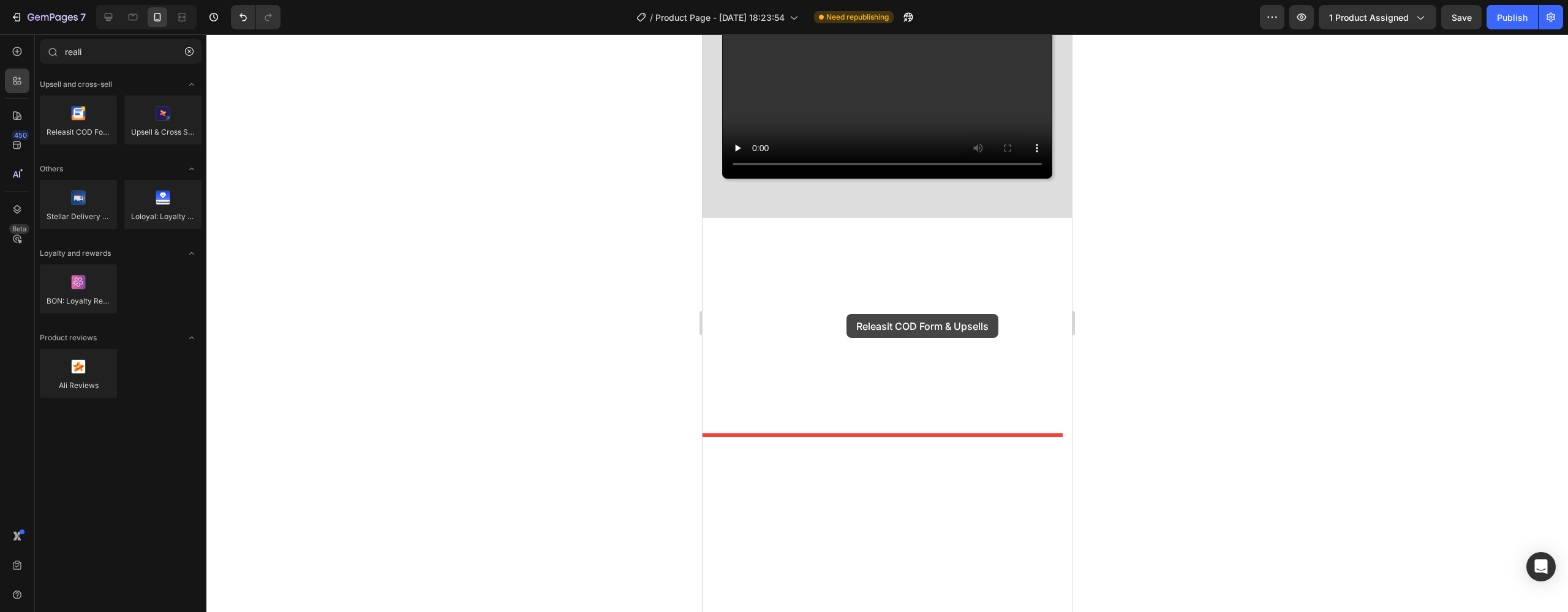
scroll to position [3385, 0]
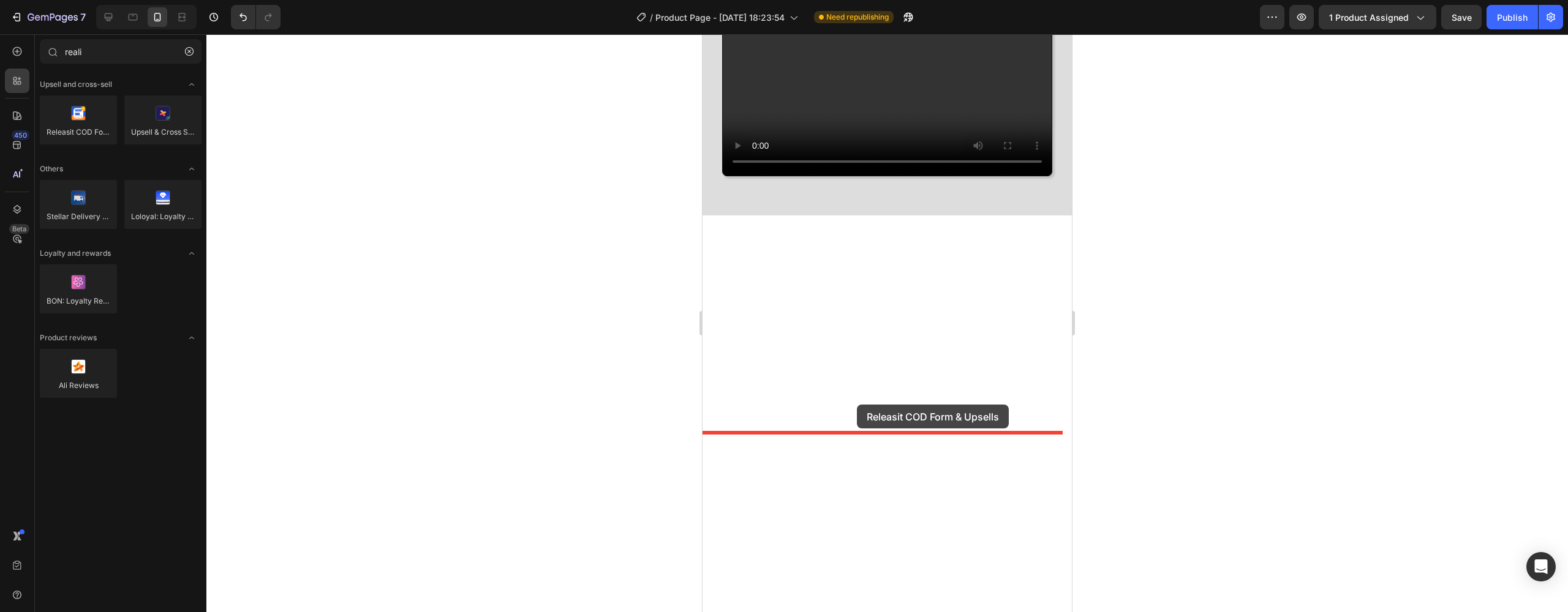
drag, startPoint x: 772, startPoint y: 153, endPoint x: 854, endPoint y: 420, distance: 279.3
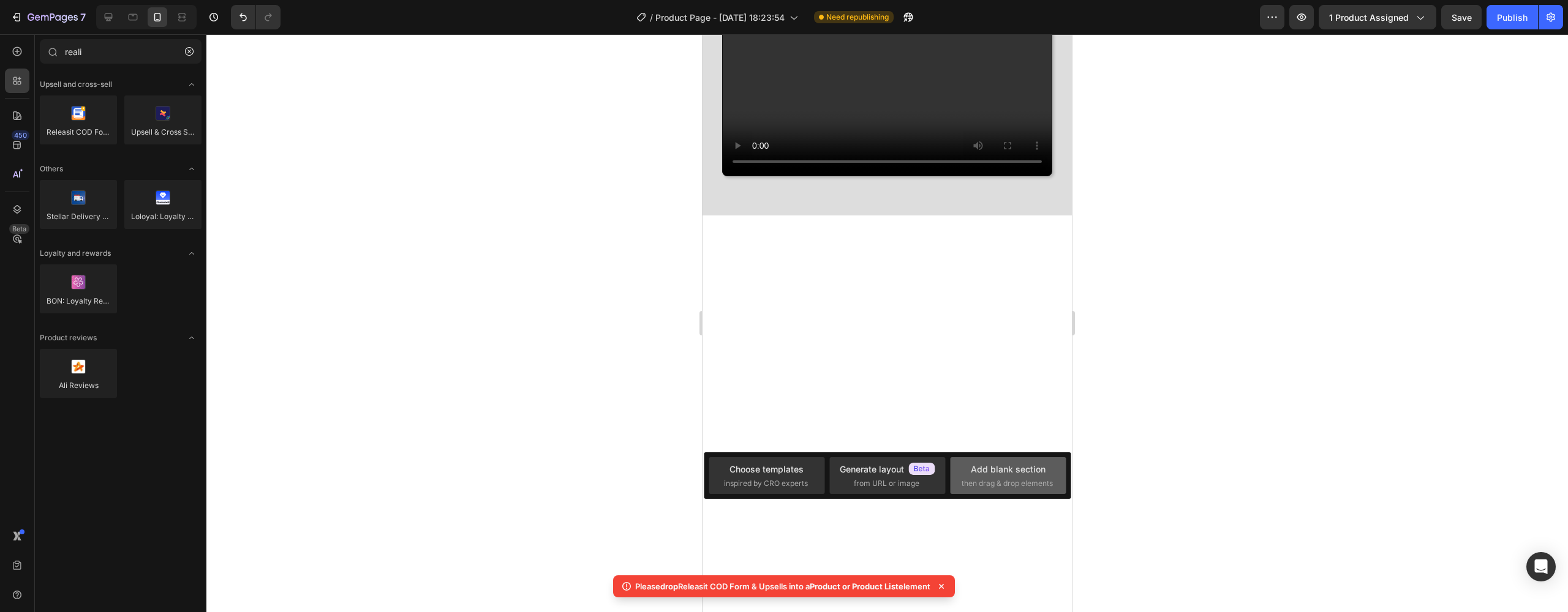
click at [985, 476] on div "Add blank section" at bounding box center [1008, 469] width 74 height 13
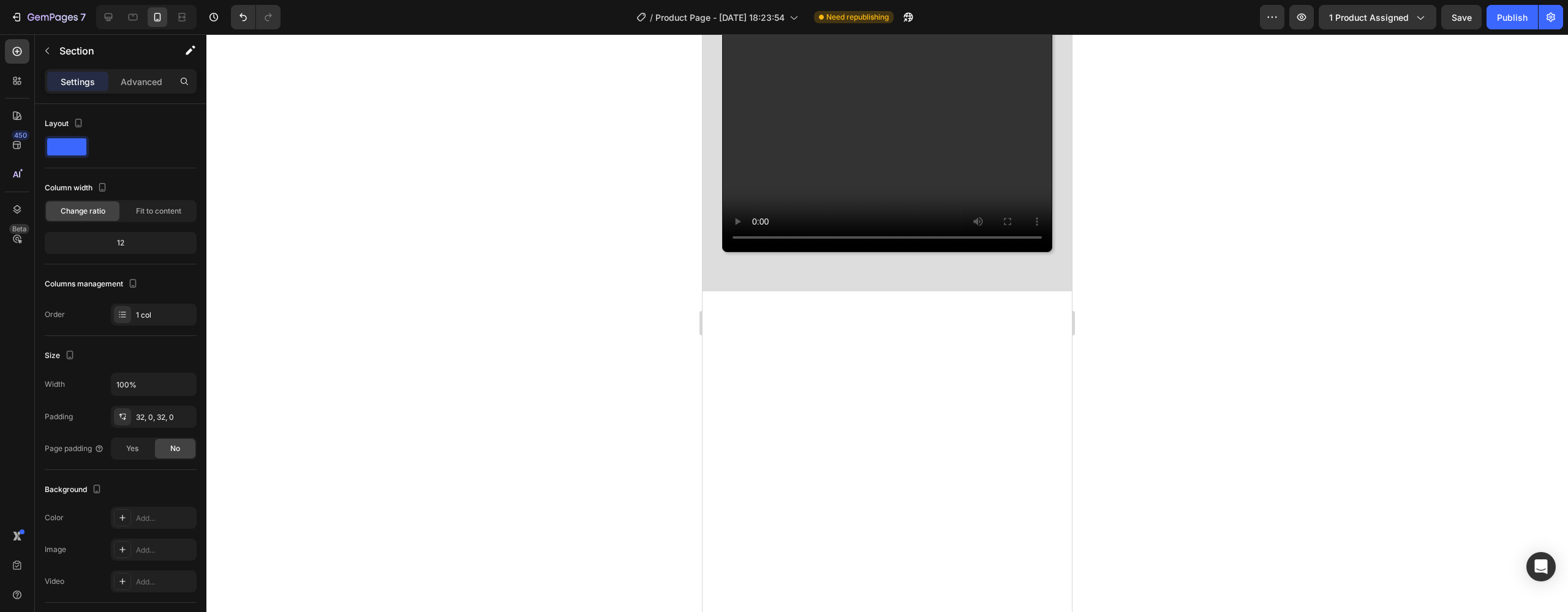
click at [189, 417] on button "button" at bounding box center [183, 416] width 14 height 14
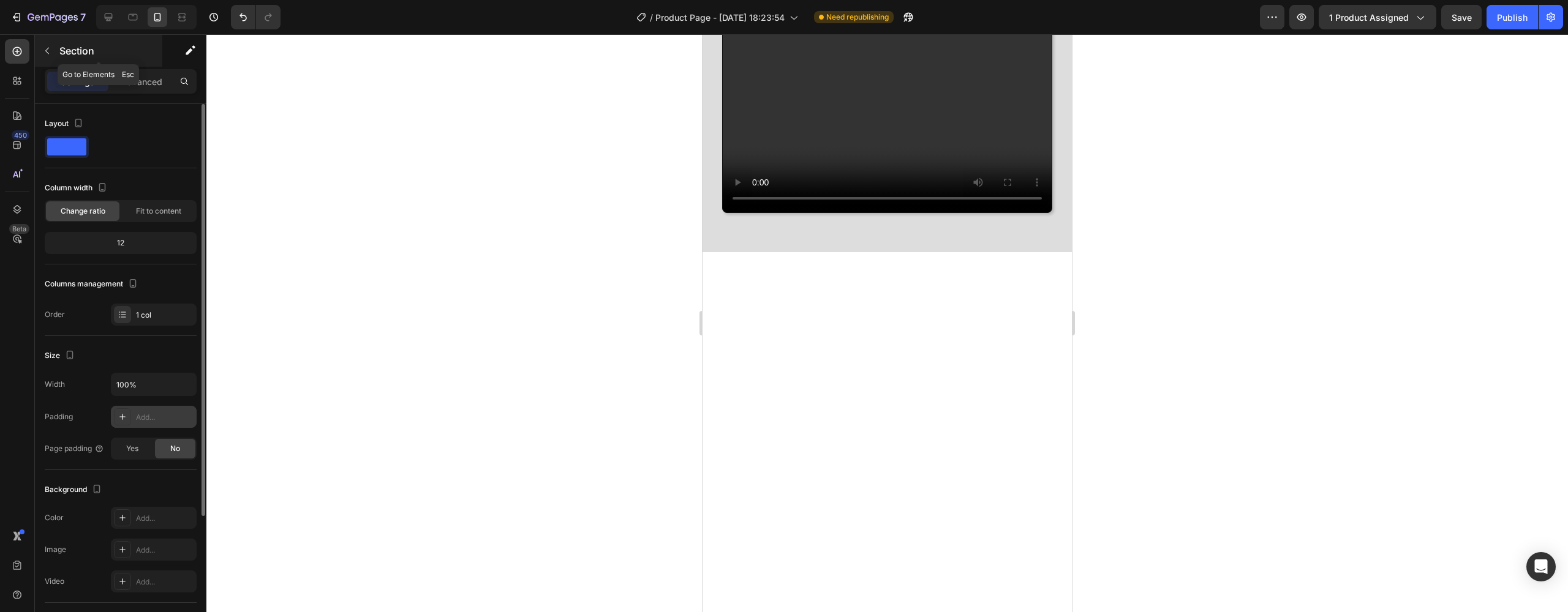
click at [48, 54] on icon "button" at bounding box center [47, 51] width 3 height 7
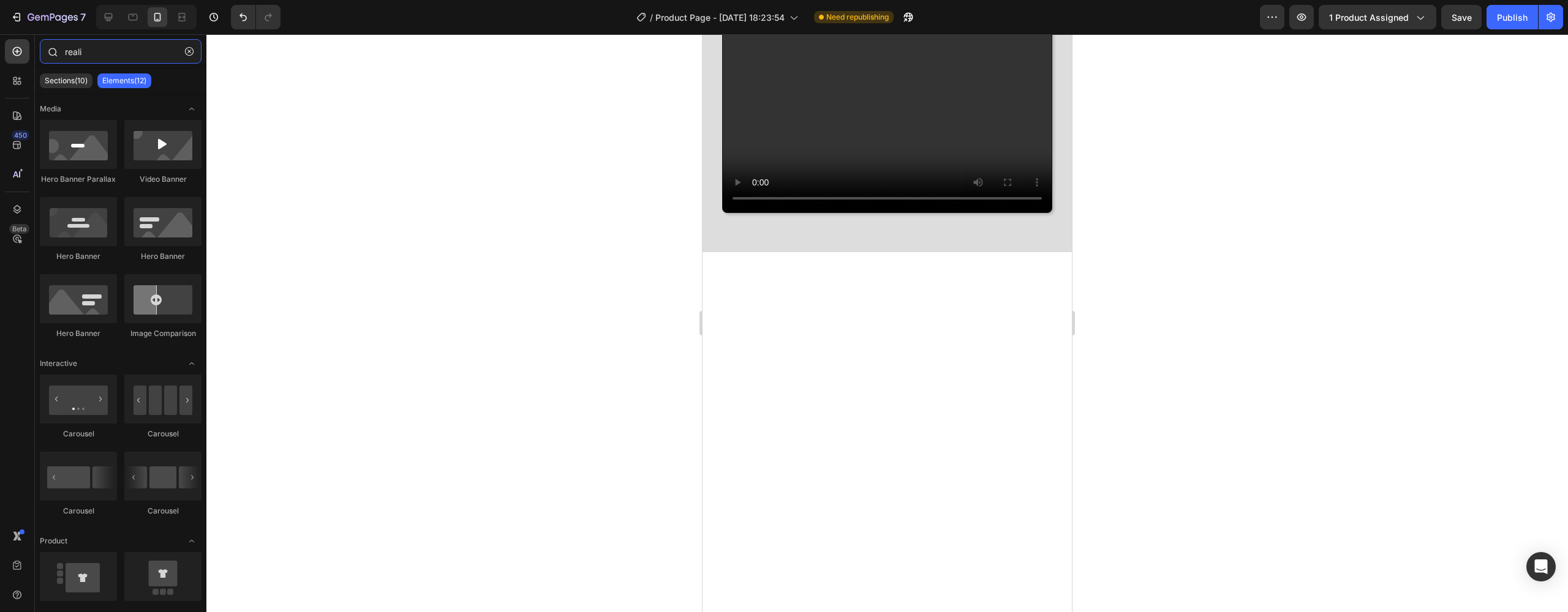
click at [101, 59] on input "reali" at bounding box center [121, 52] width 162 height 25
click at [19, 86] on icon at bounding box center [17, 81] width 12 height 12
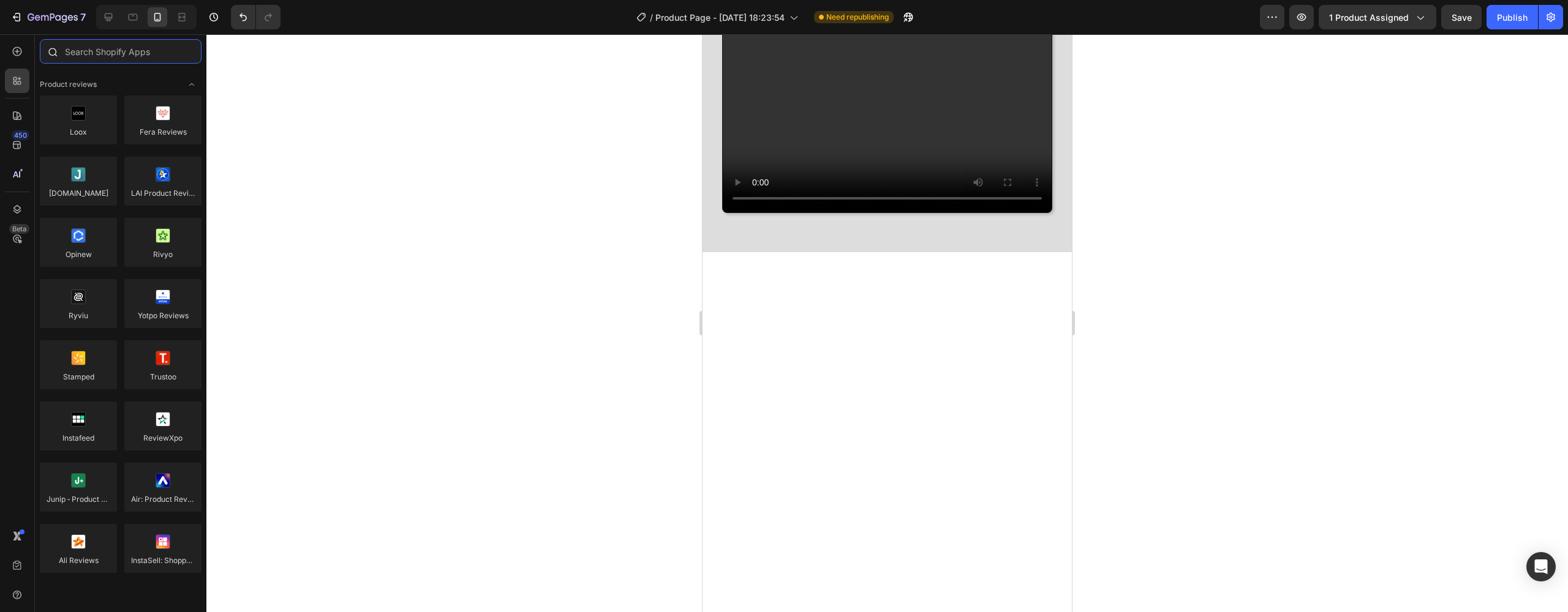
click at [86, 52] on input "text" at bounding box center [121, 52] width 162 height 25
click at [29, 54] on div at bounding box center [17, 52] width 25 height 25
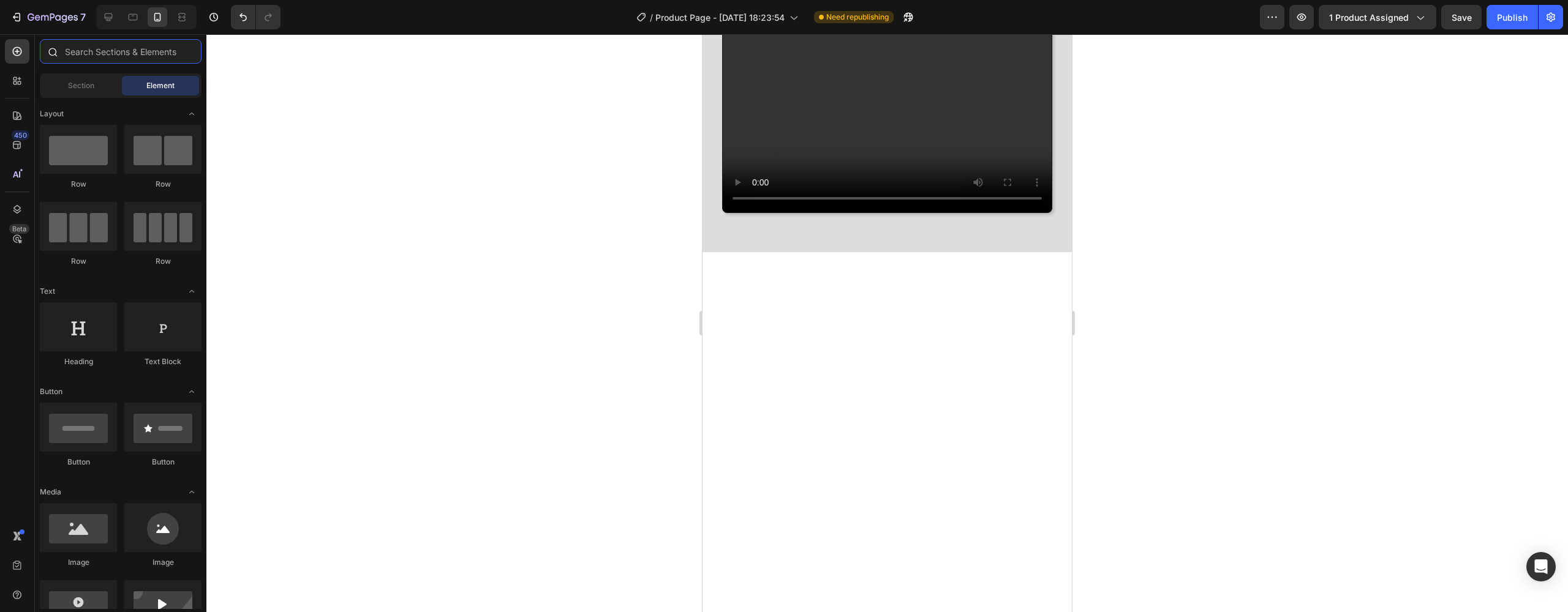
click at [77, 52] on input "text" at bounding box center [121, 52] width 162 height 25
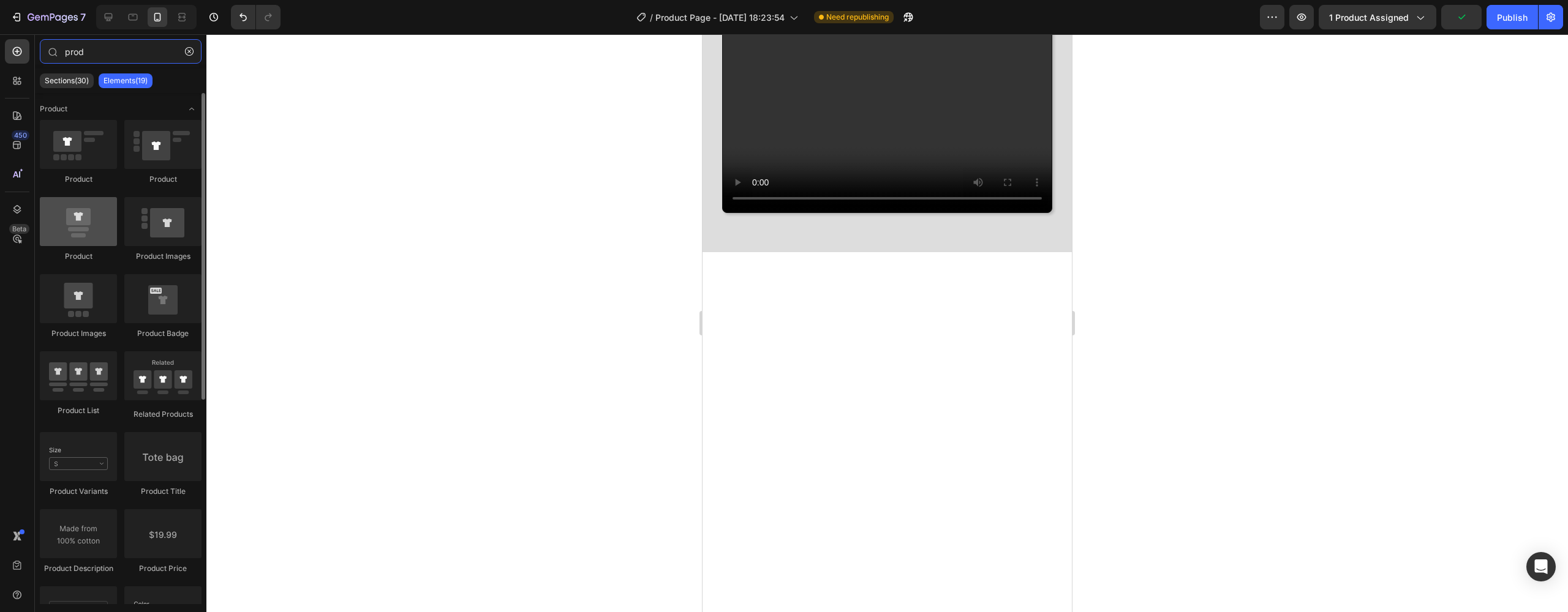
type input "prod"
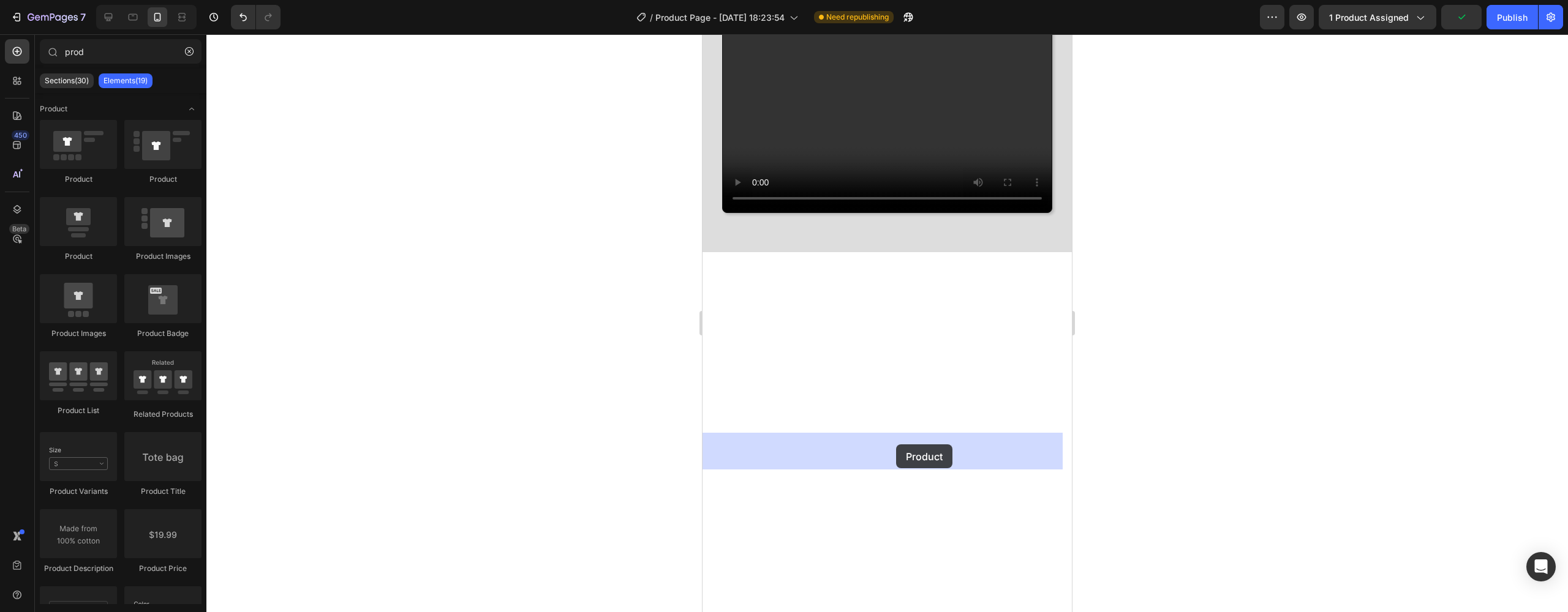
drag, startPoint x: 788, startPoint y: 247, endPoint x: 896, endPoint y: 445, distance: 225.5
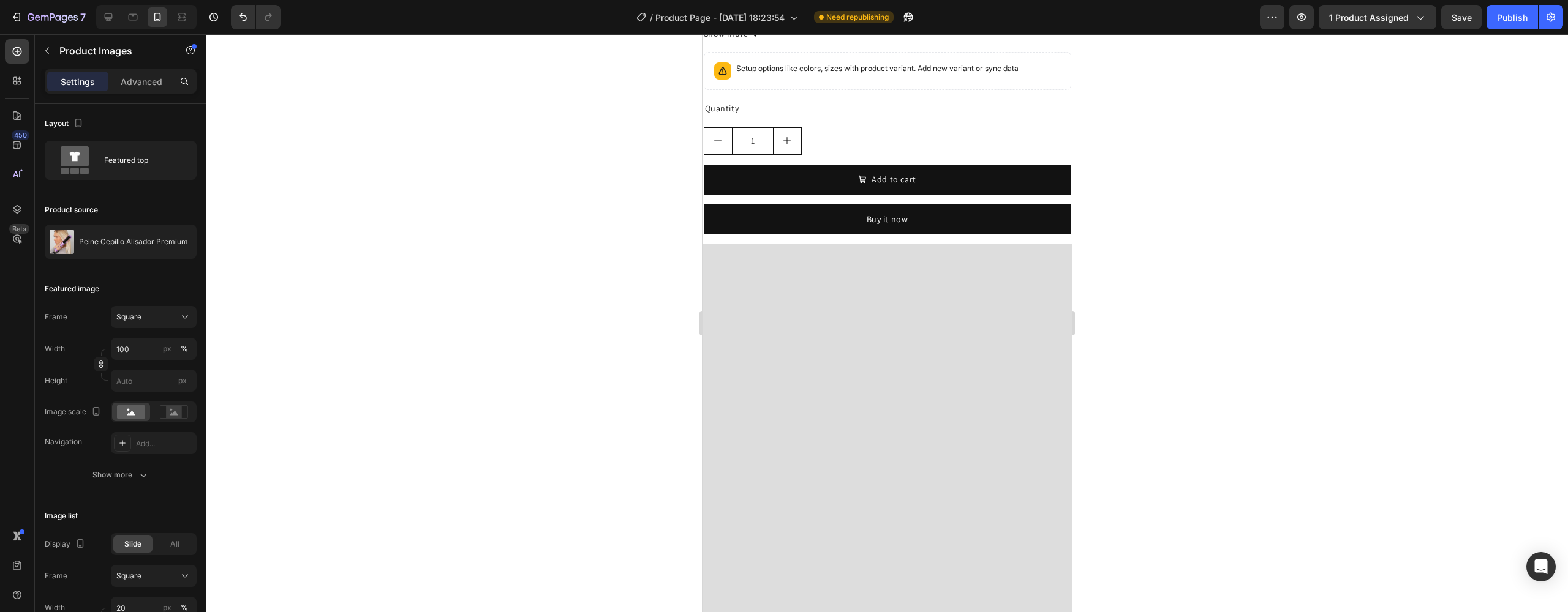
scroll to position [3576, 0]
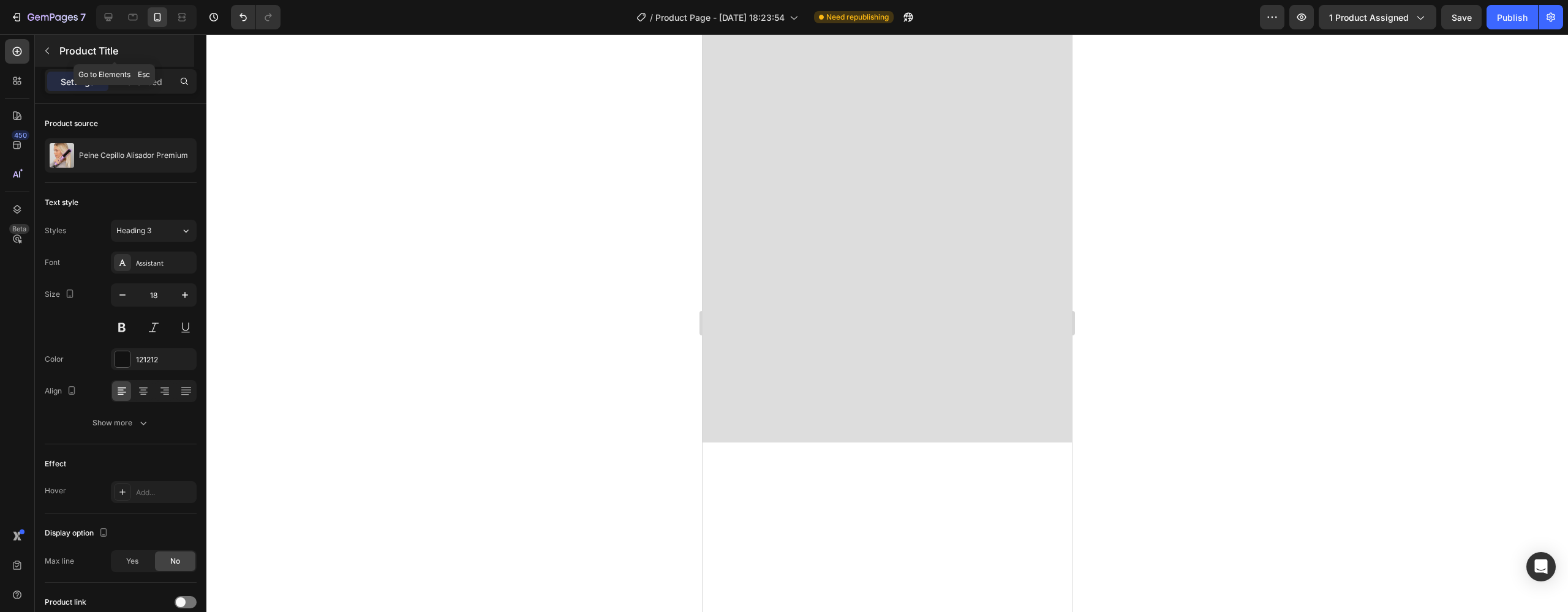
click at [44, 57] on button "button" at bounding box center [47, 51] width 19 height 19
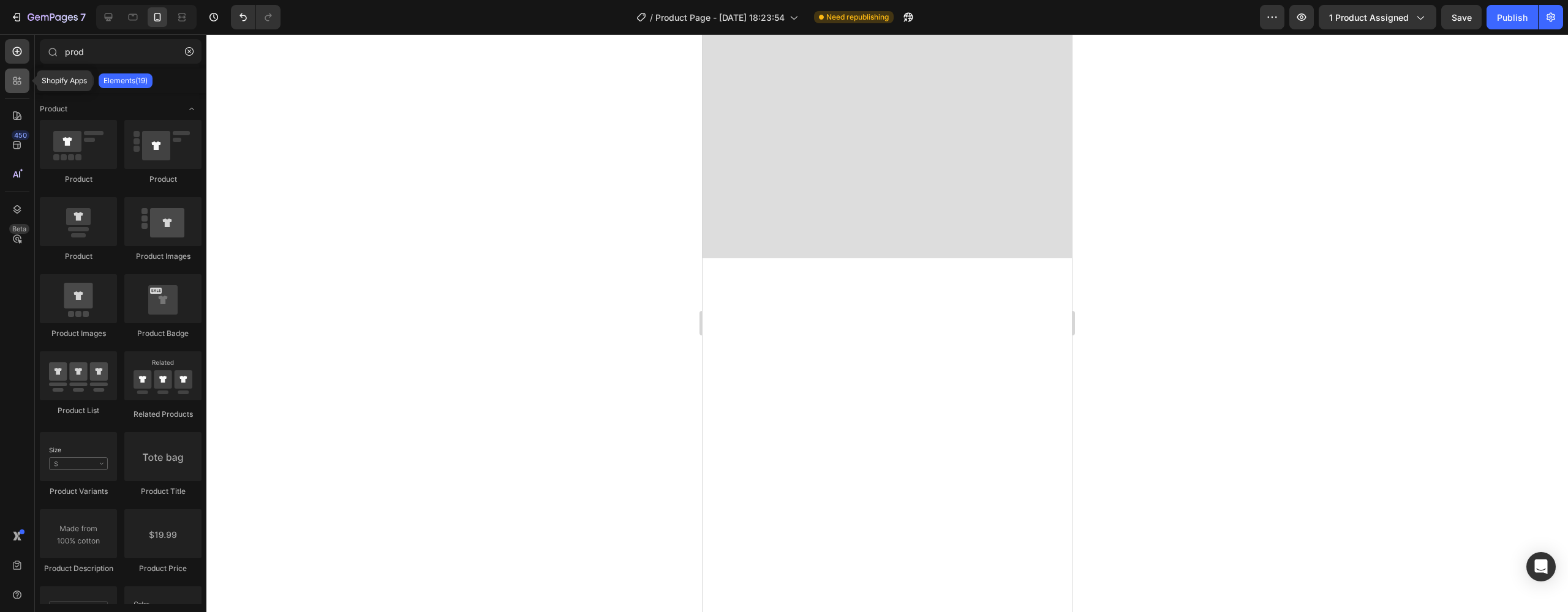
click at [20, 83] on icon at bounding box center [19, 83] width 3 height 3
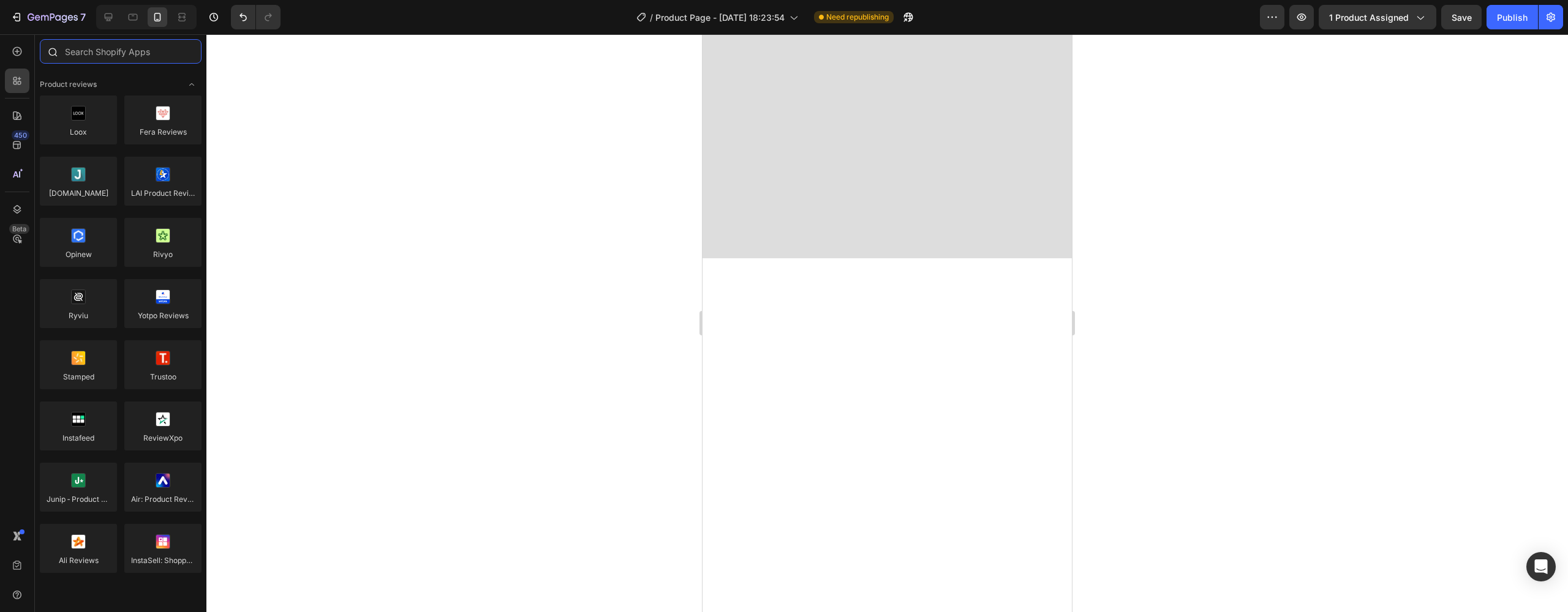
click at [83, 50] on input "text" at bounding box center [121, 52] width 162 height 25
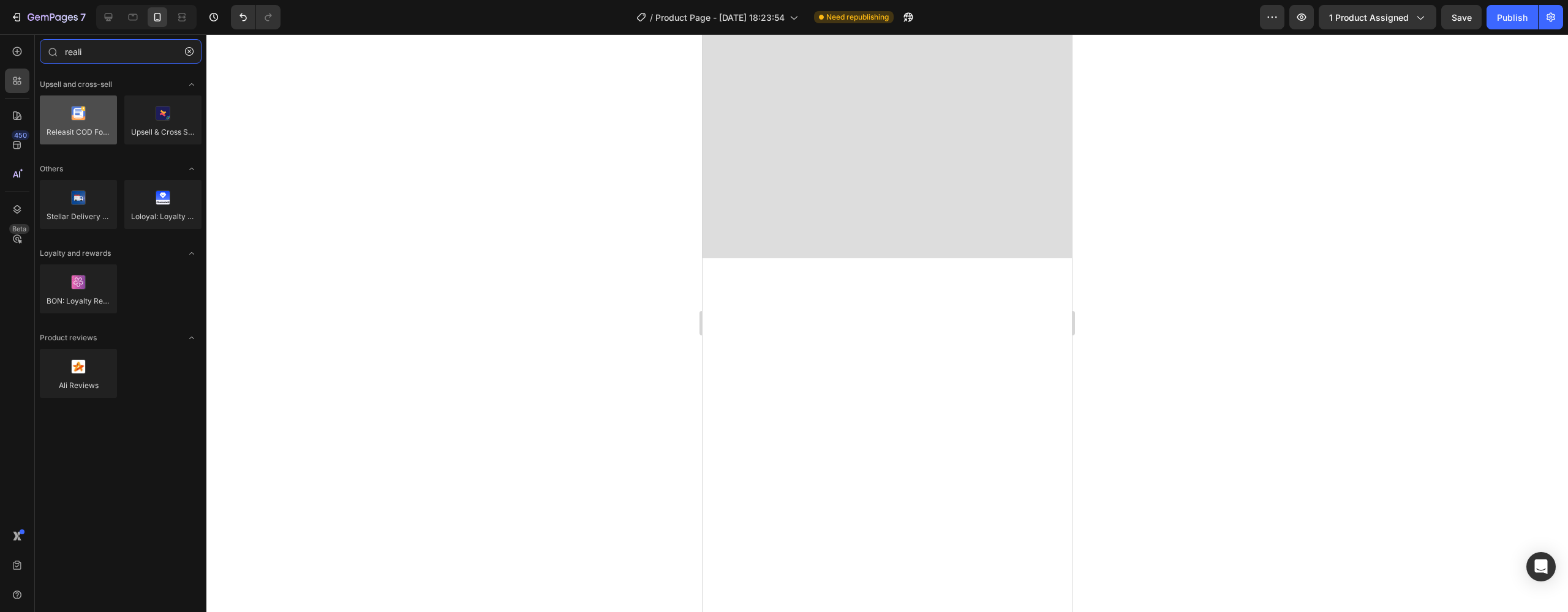
type input "reali"
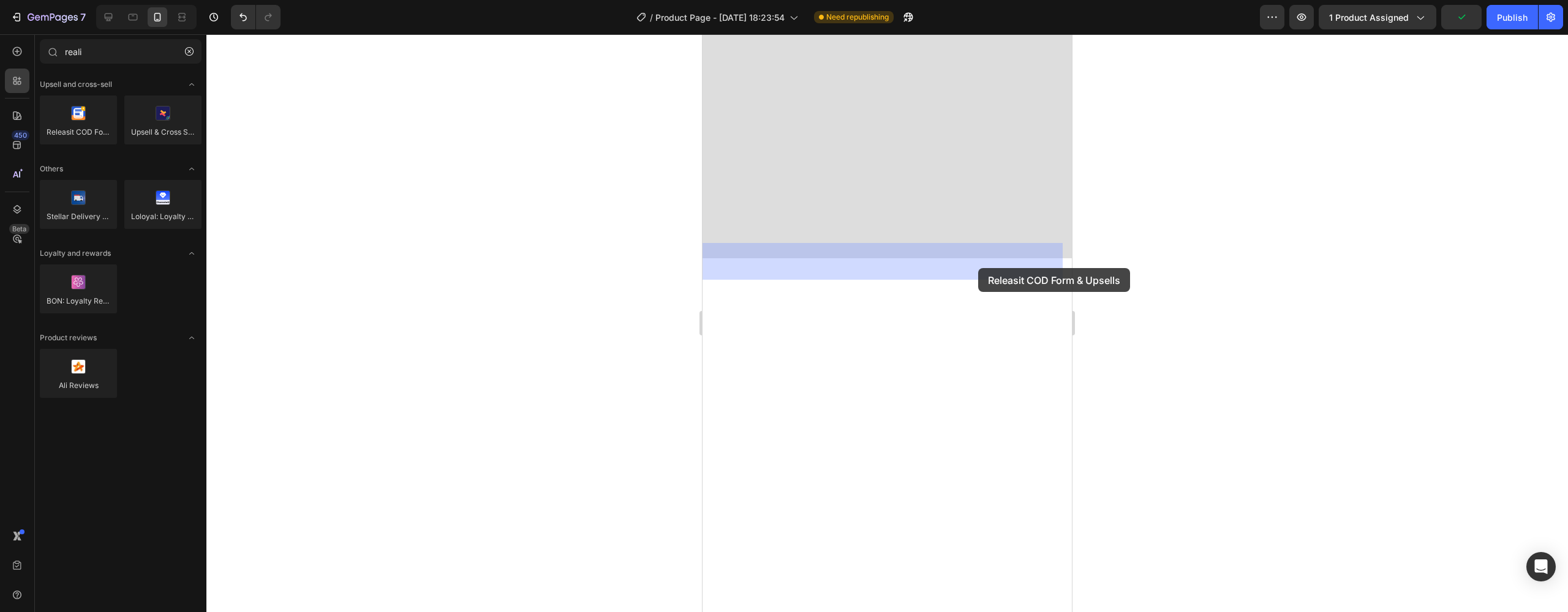
drag, startPoint x: 773, startPoint y: 151, endPoint x: 974, endPoint y: 269, distance: 233.1
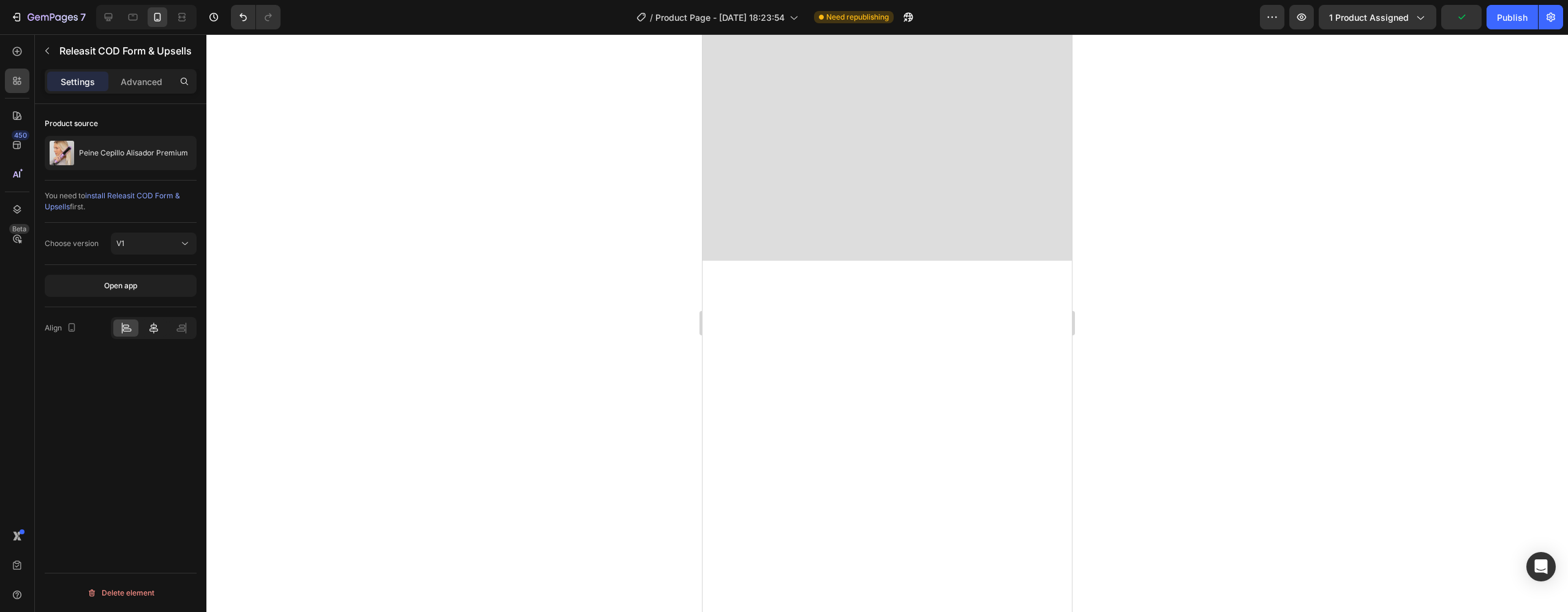
click at [146, 329] on div at bounding box center [153, 328] width 25 height 17
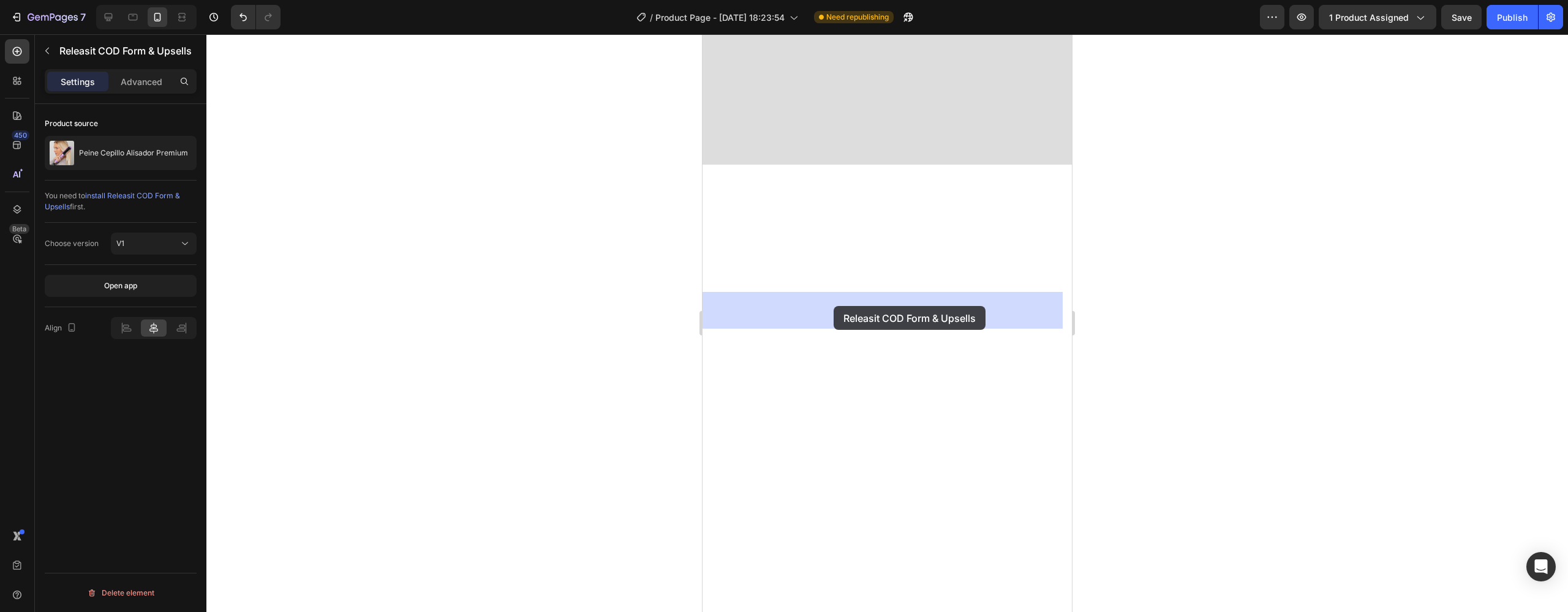
drag, startPoint x: 832, startPoint y: 272, endPoint x: 834, endPoint y: 306, distance: 34.1
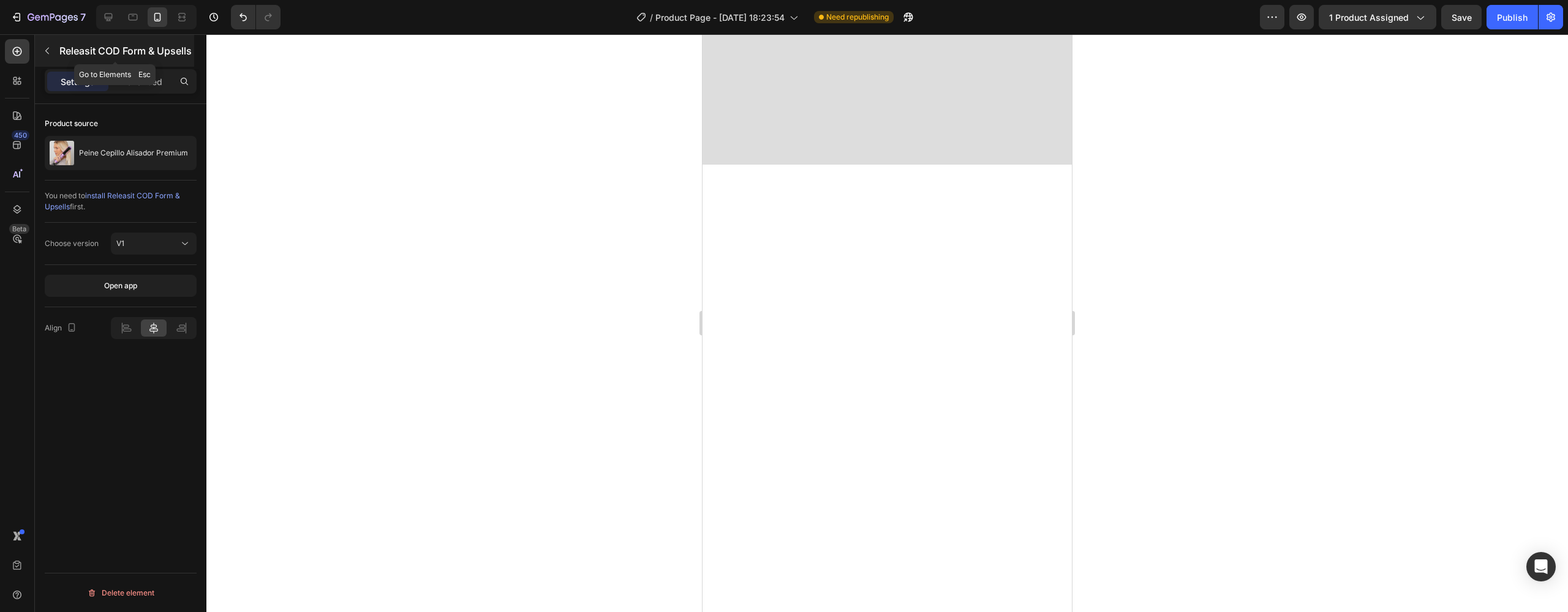
click at [54, 57] on button "button" at bounding box center [47, 51] width 19 height 19
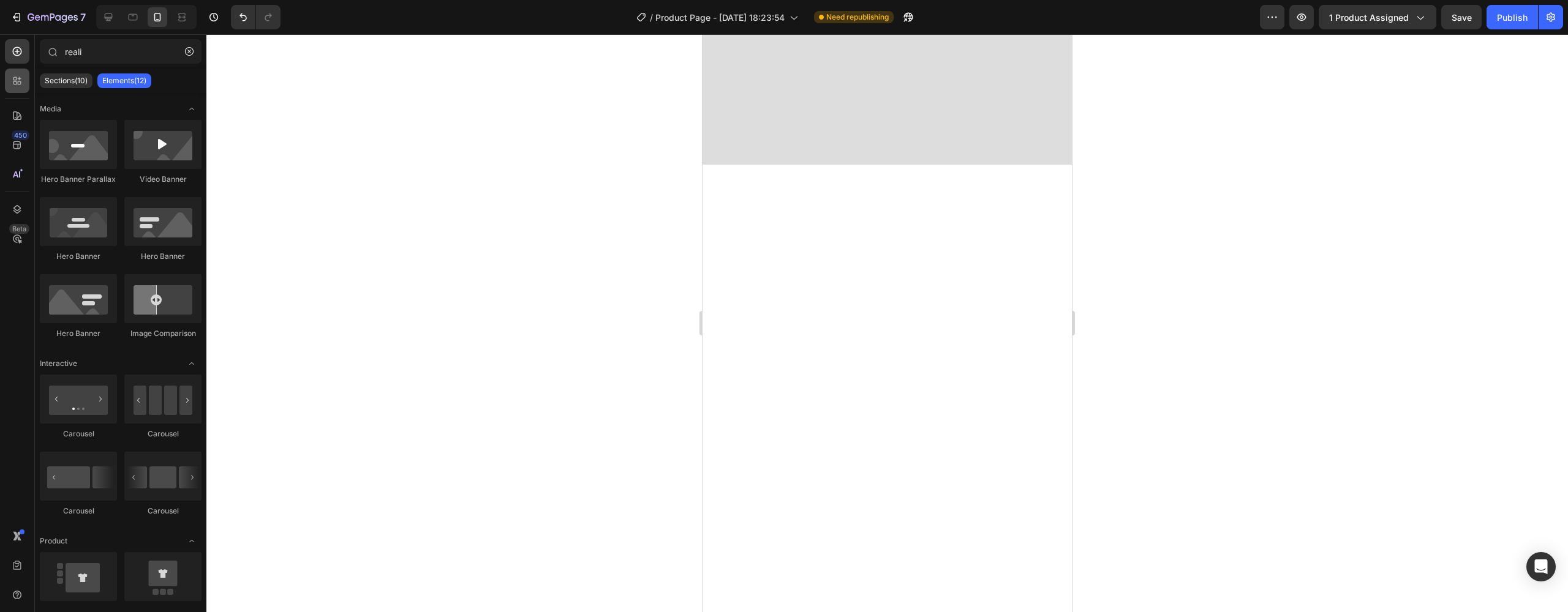
click at [15, 91] on div at bounding box center [17, 81] width 25 height 25
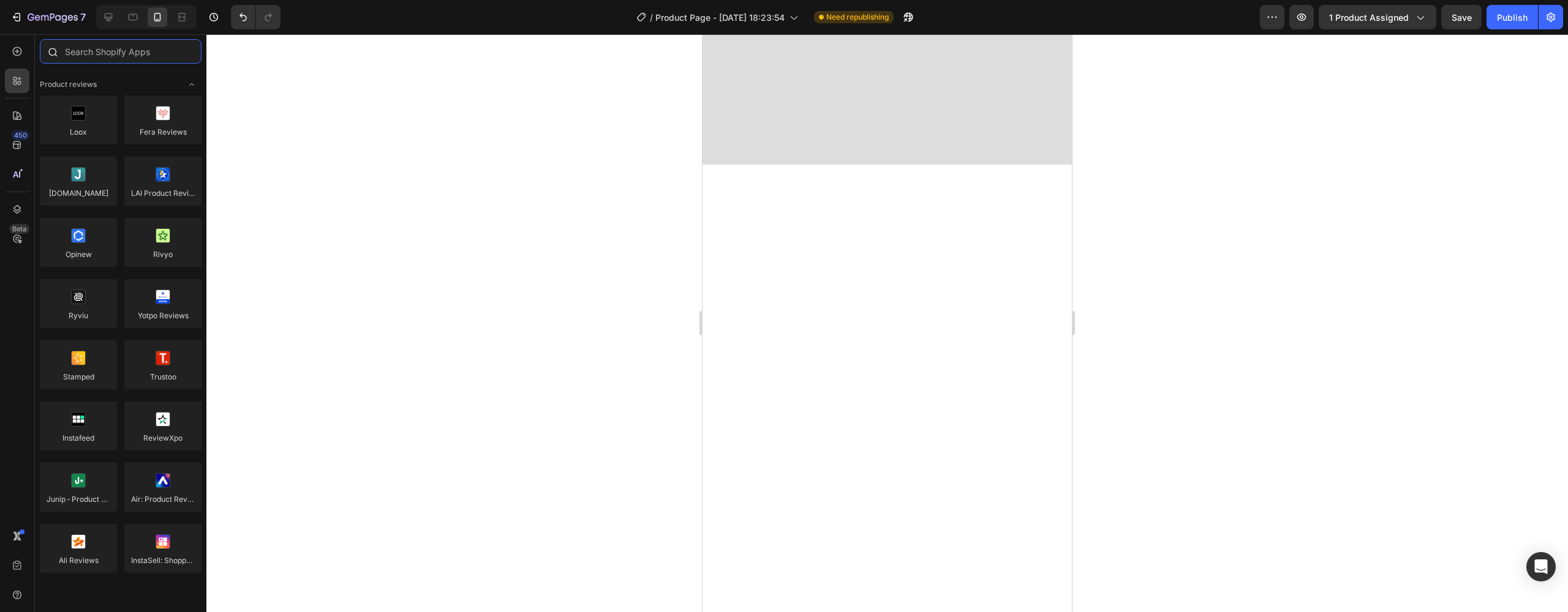
click at [83, 55] on input "text" at bounding box center [121, 52] width 162 height 25
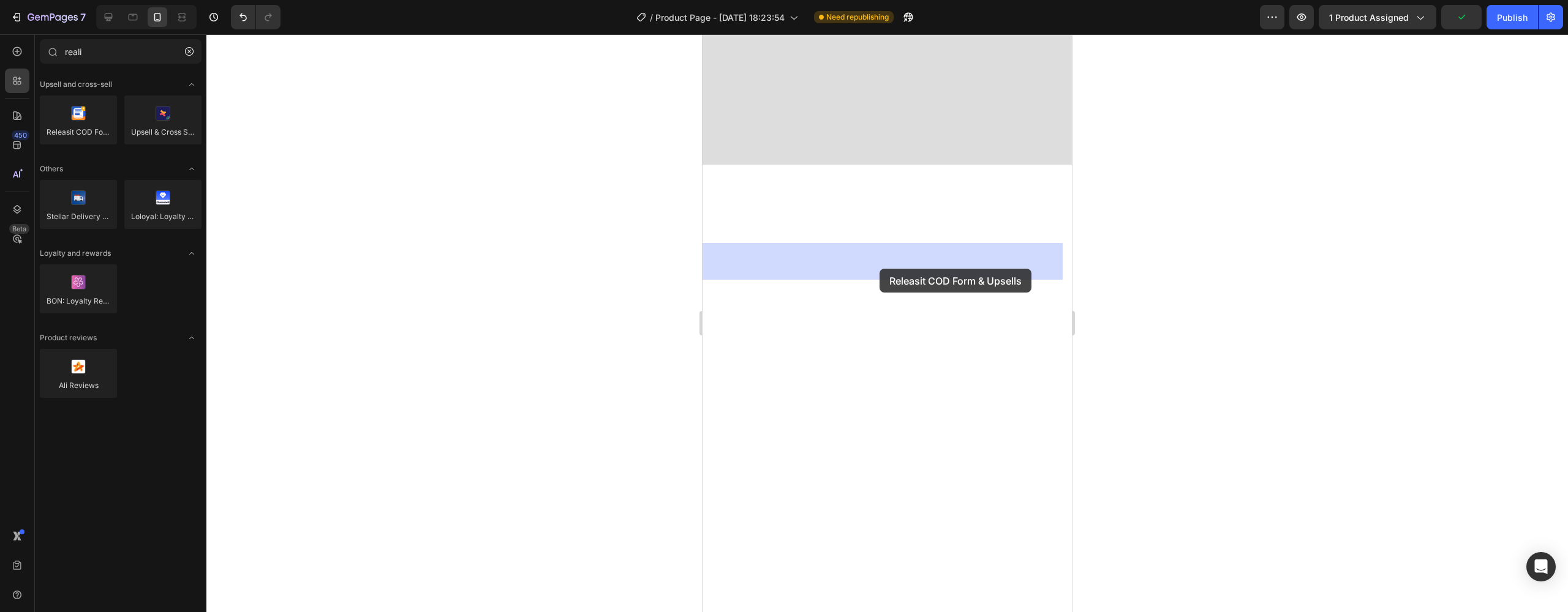
drag, startPoint x: 953, startPoint y: 183, endPoint x: 880, endPoint y: 269, distance: 112.8
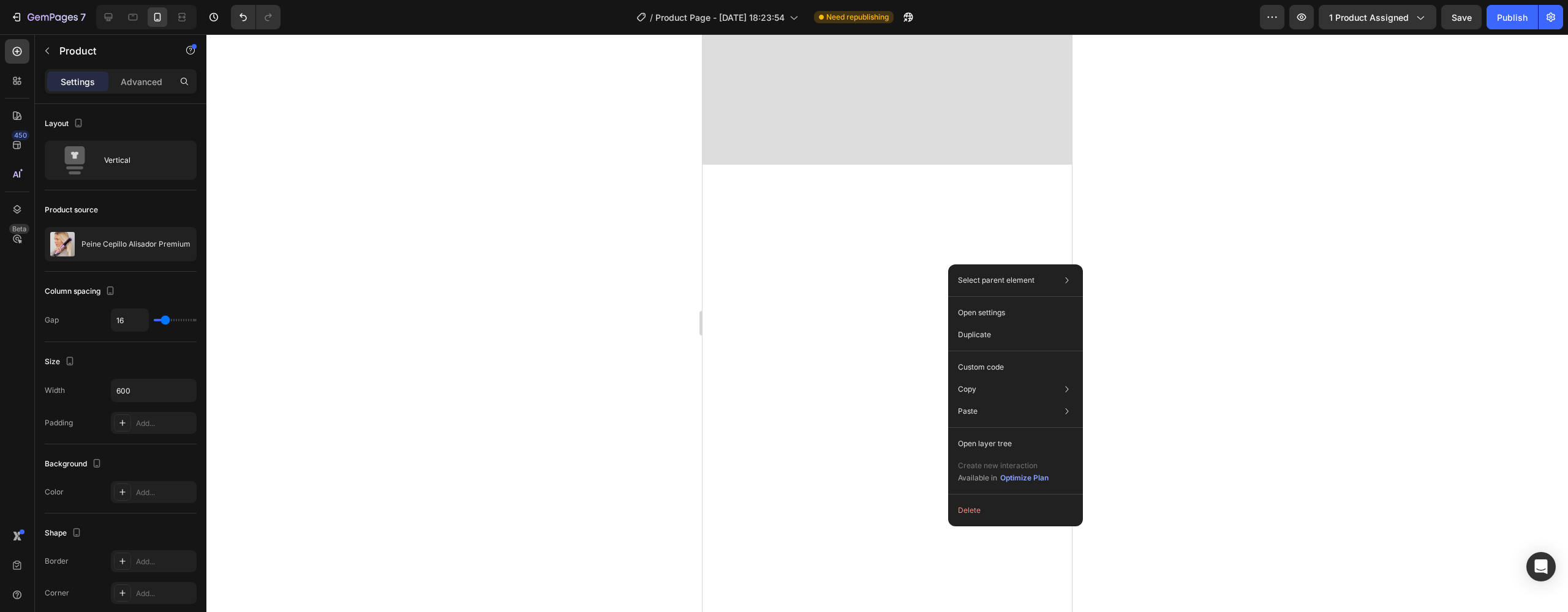
click at [1120, 462] on div at bounding box center [887, 323] width 1362 height 578
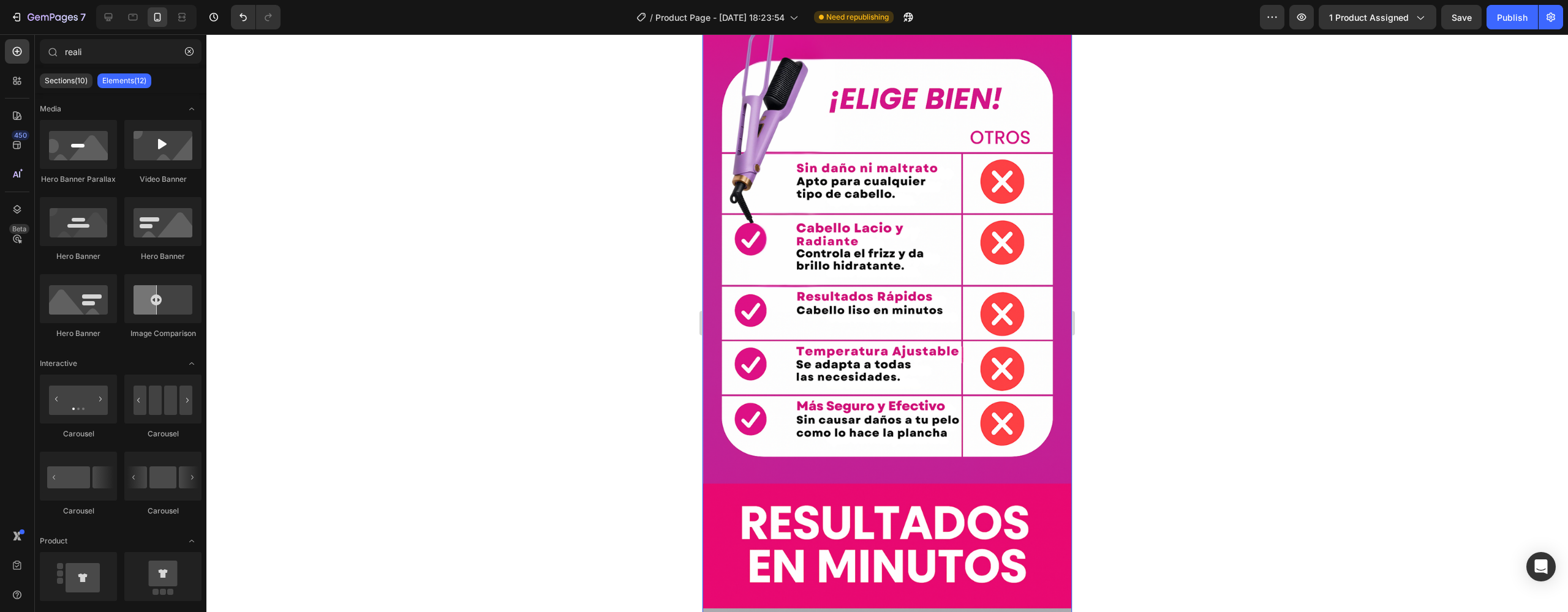
scroll to position [4458, 0]
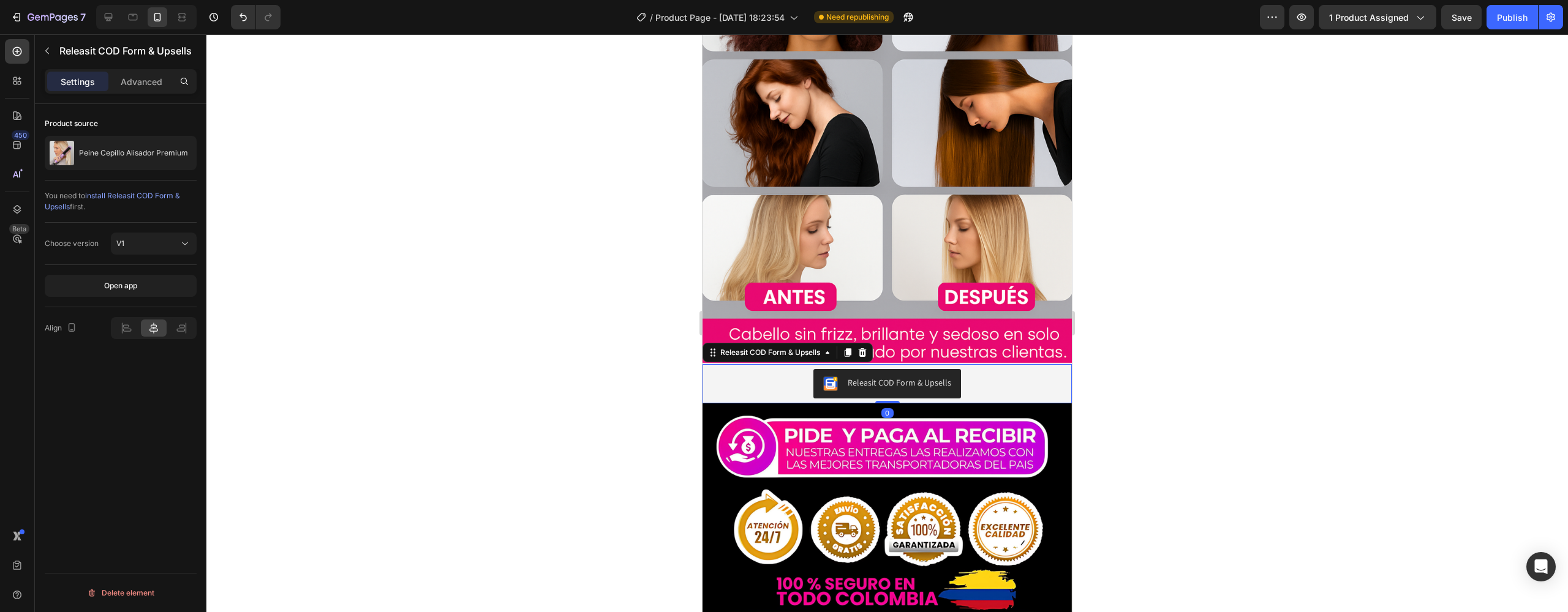
click at [731, 369] on div "Releasit COD Form & Upsells" at bounding box center [887, 384] width 360 height 30
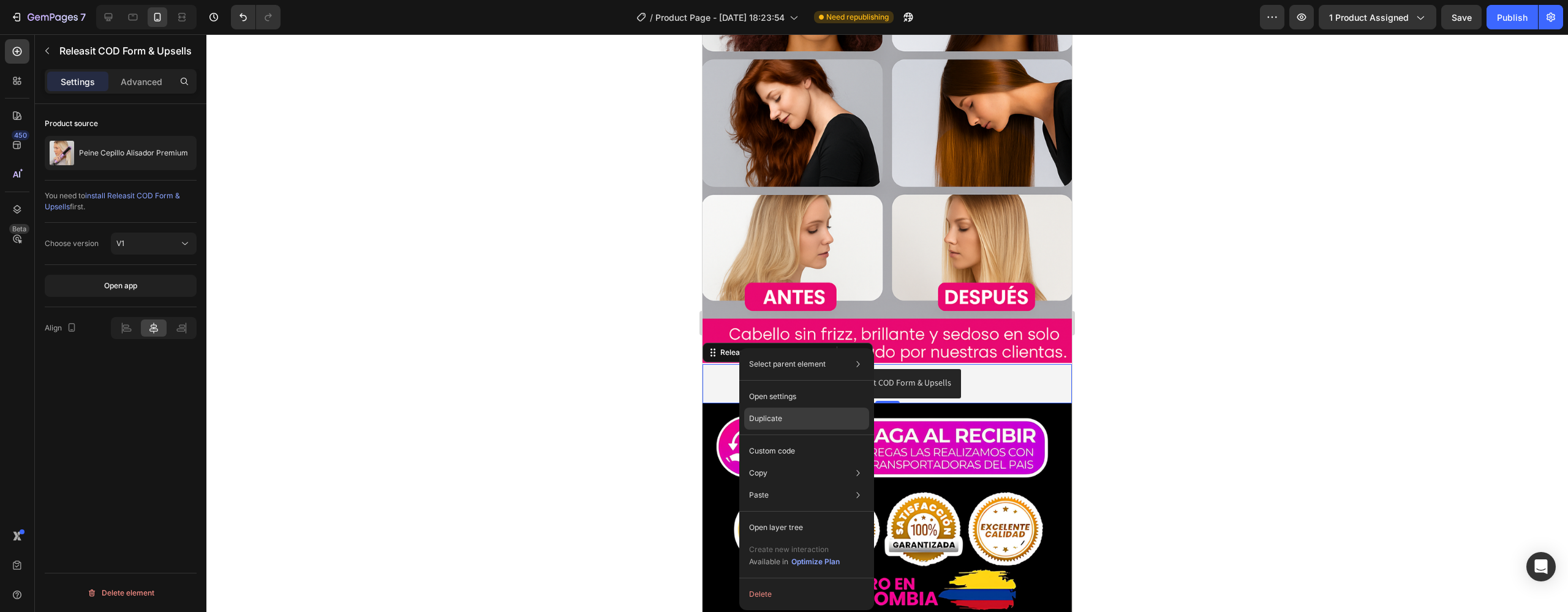
click at [792, 440] on div "Duplicate" at bounding box center [806, 451] width 125 height 22
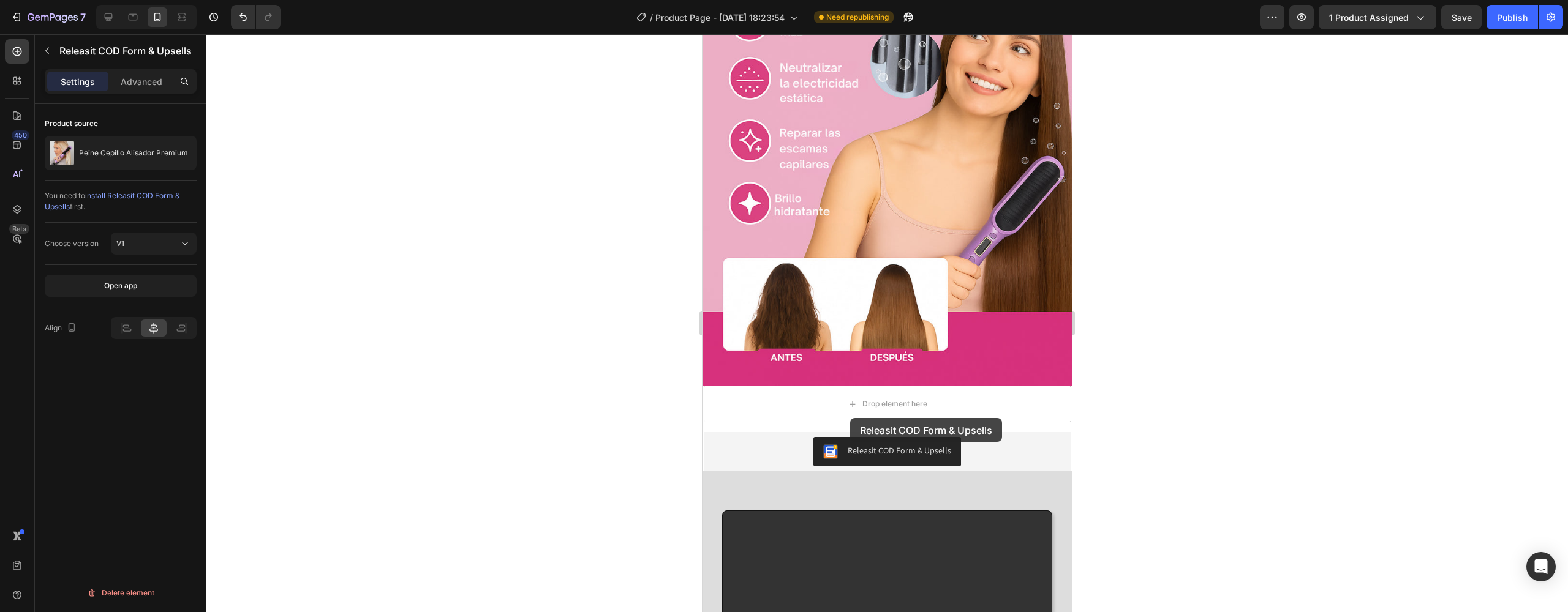
scroll to position [3457, 0]
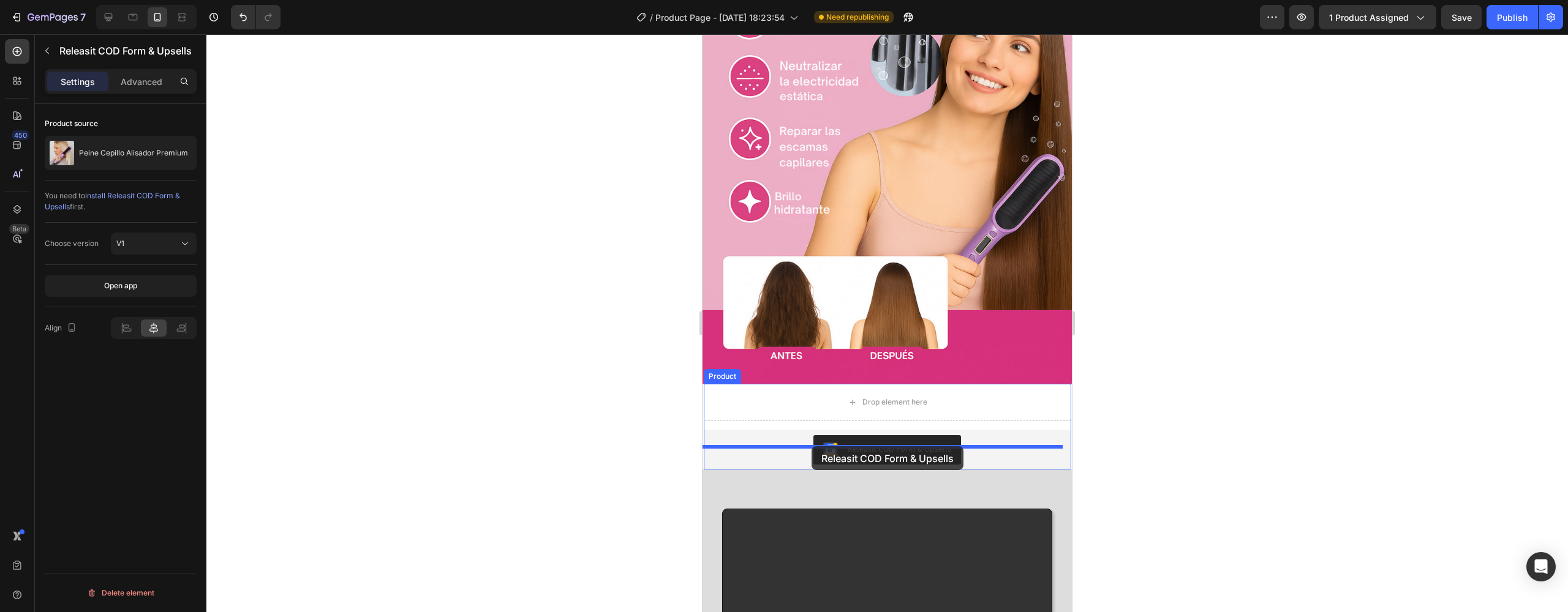
drag, startPoint x: 709, startPoint y: 367, endPoint x: 812, endPoint y: 447, distance: 130.4
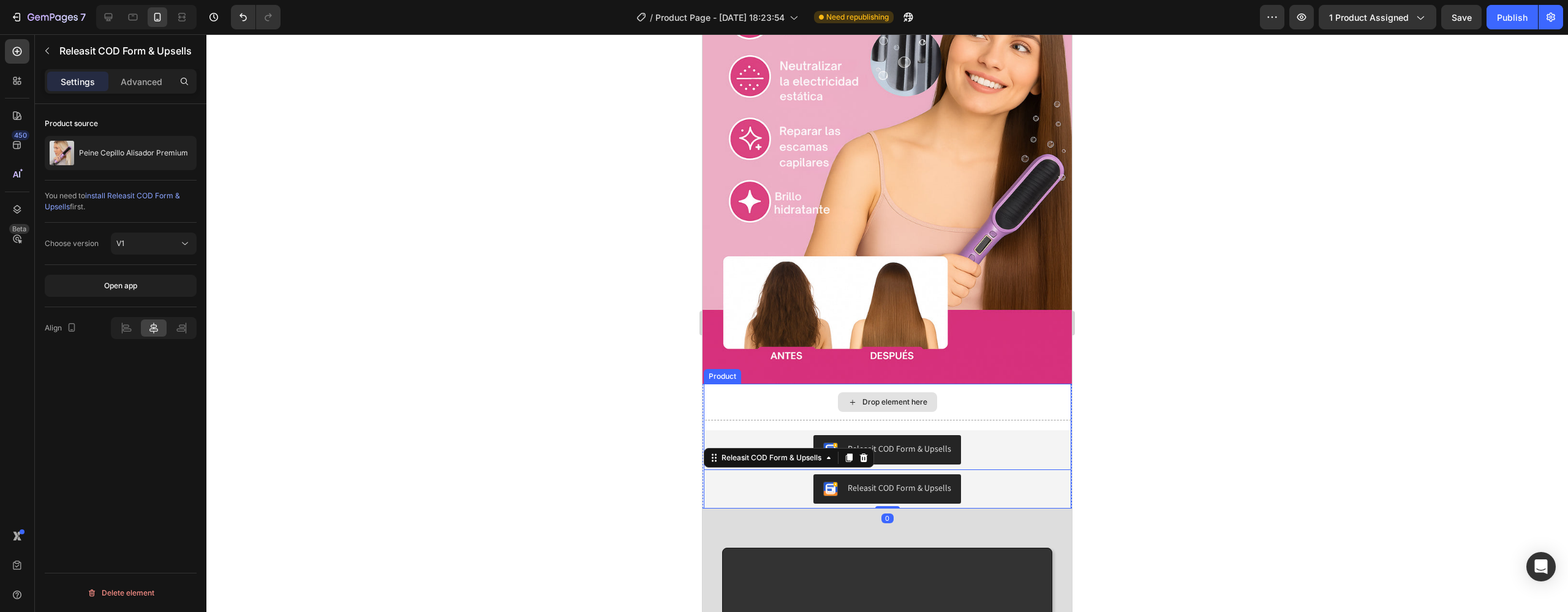
click at [847, 393] on div "Drop element here" at bounding box center [887, 402] width 99 height 19
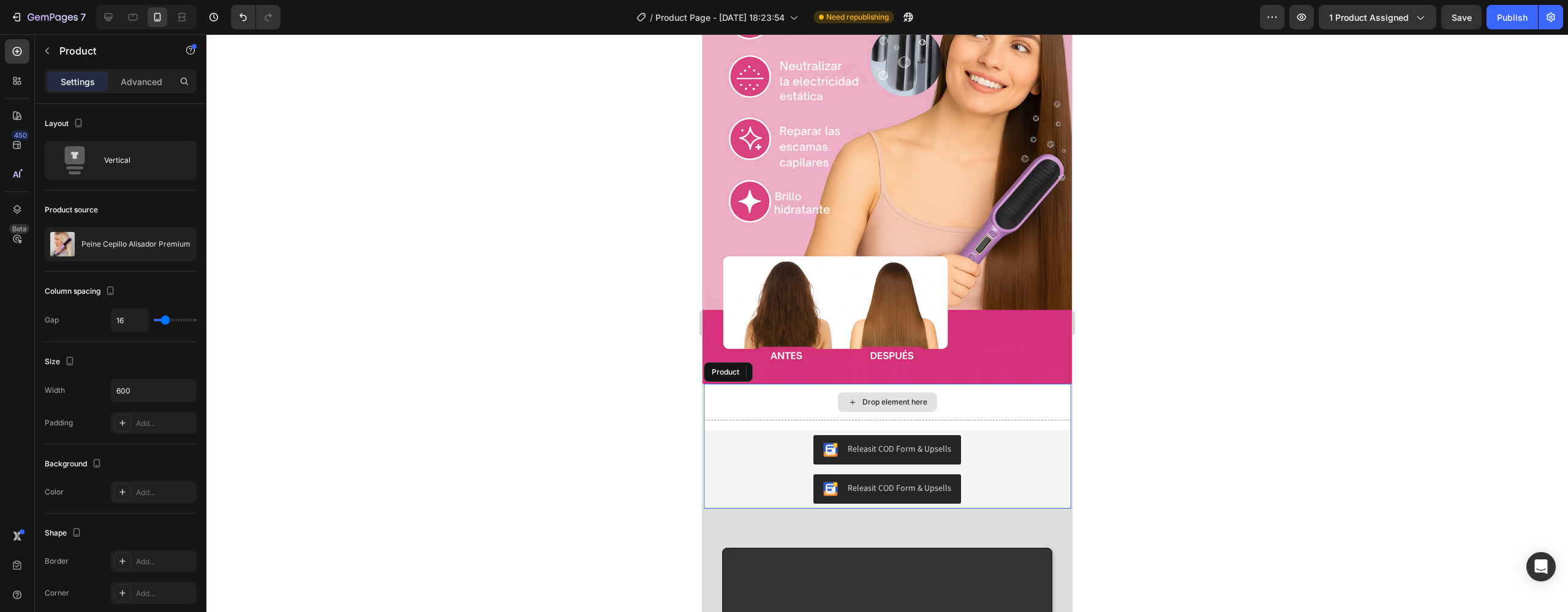
click at [774, 393] on div "Drop element here" at bounding box center [887, 402] width 368 height 37
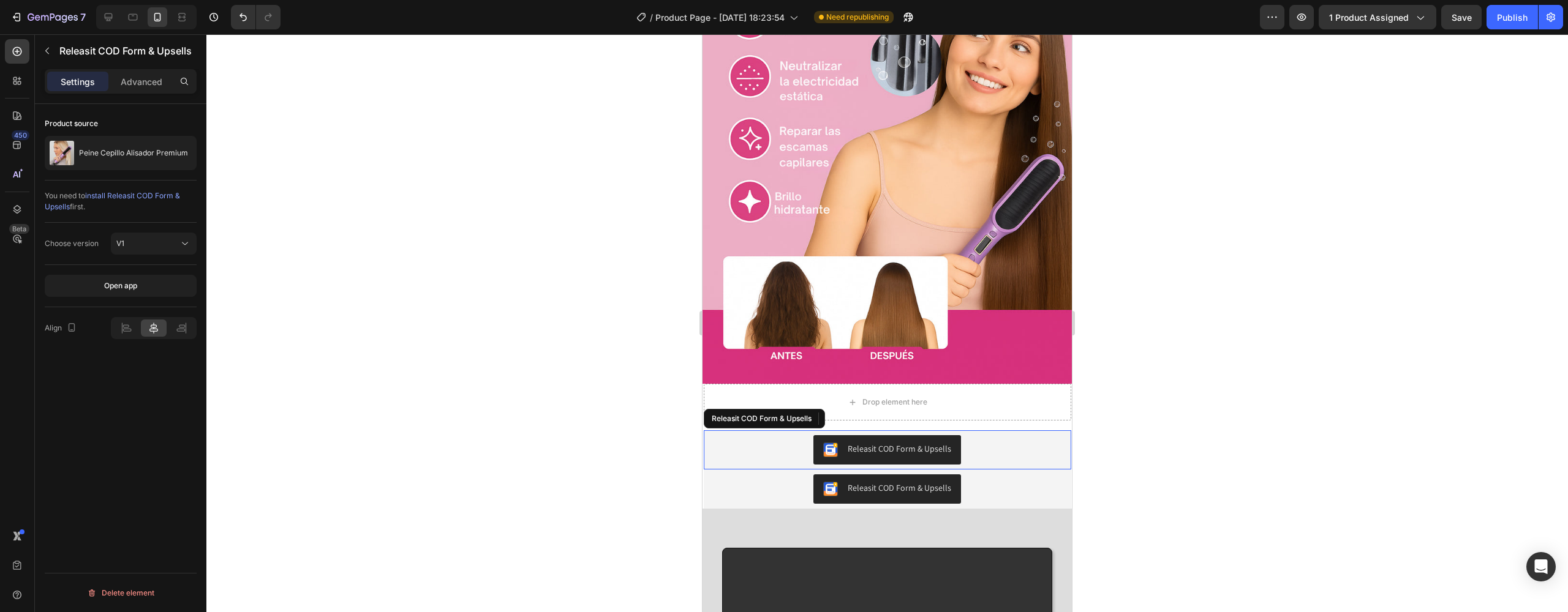
click at [773, 436] on div "Releasit COD Form & Upsells" at bounding box center [887, 450] width 358 height 30
click at [864, 414] on icon at bounding box center [864, 418] width 8 height 8
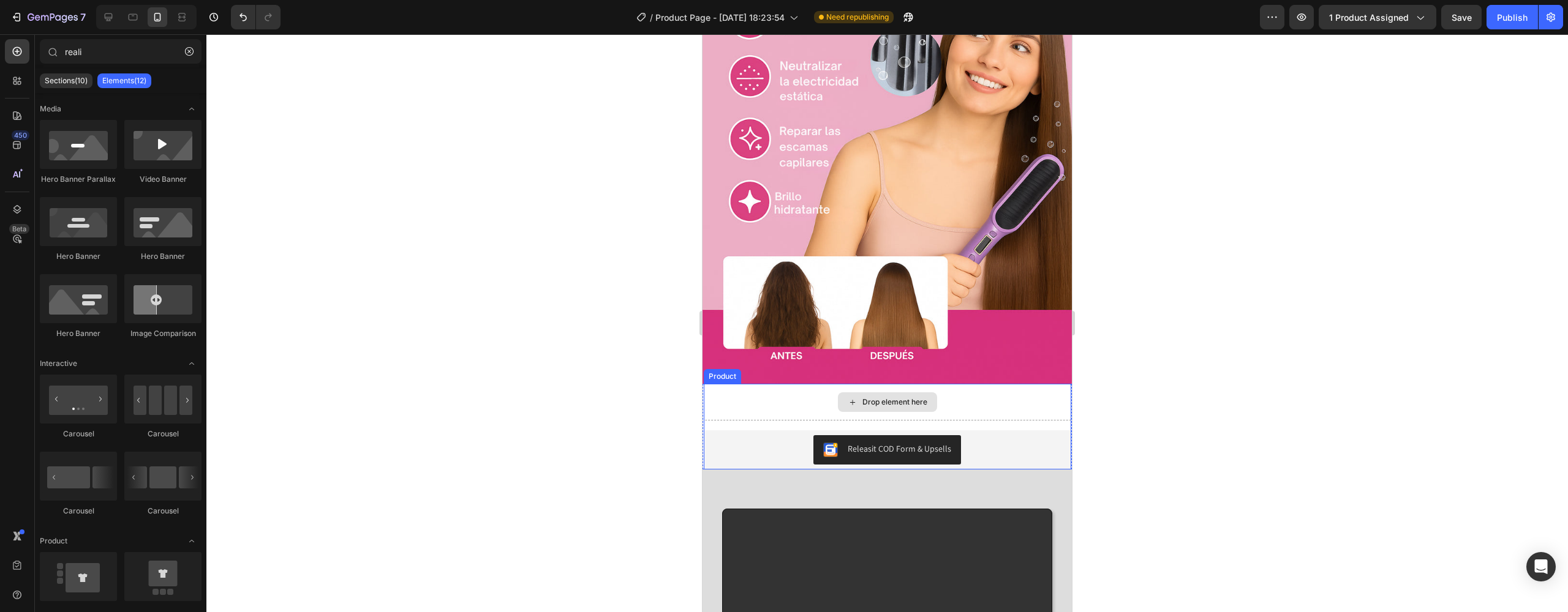
click at [812, 384] on div "Drop element here" at bounding box center [887, 402] width 368 height 37
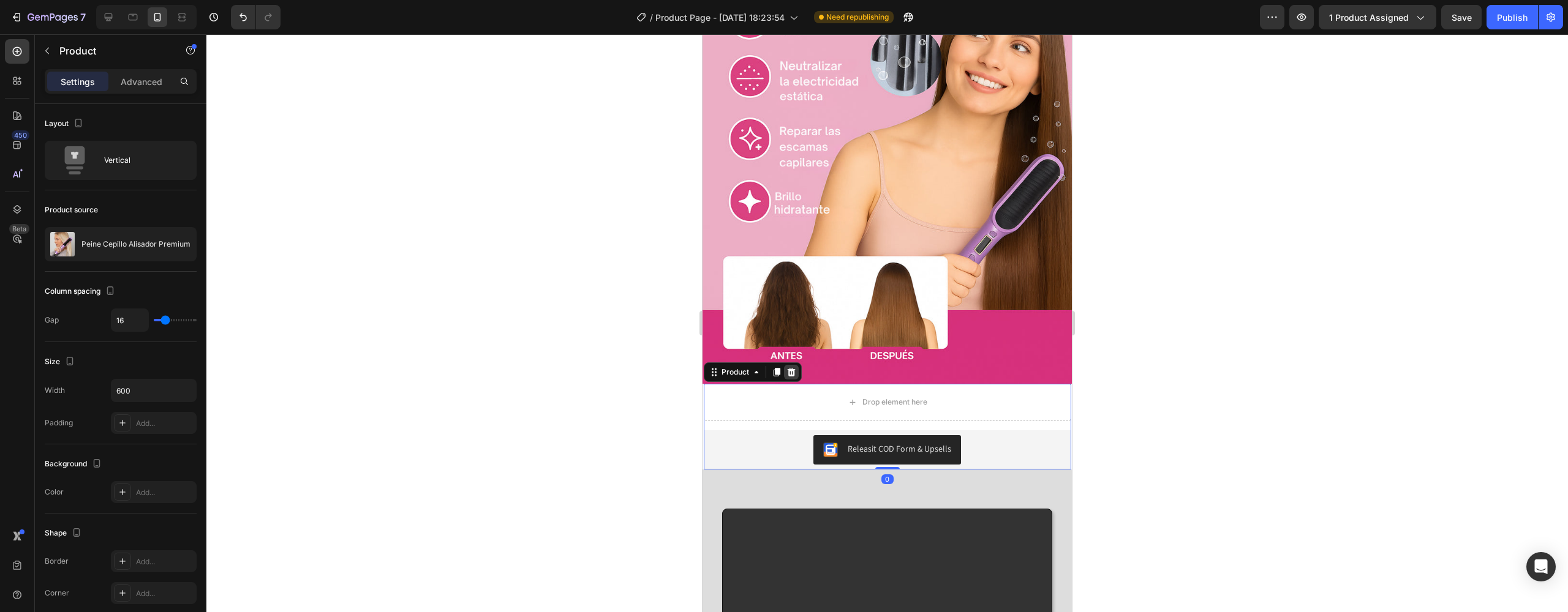
click at [795, 367] on icon at bounding box center [792, 372] width 10 height 10
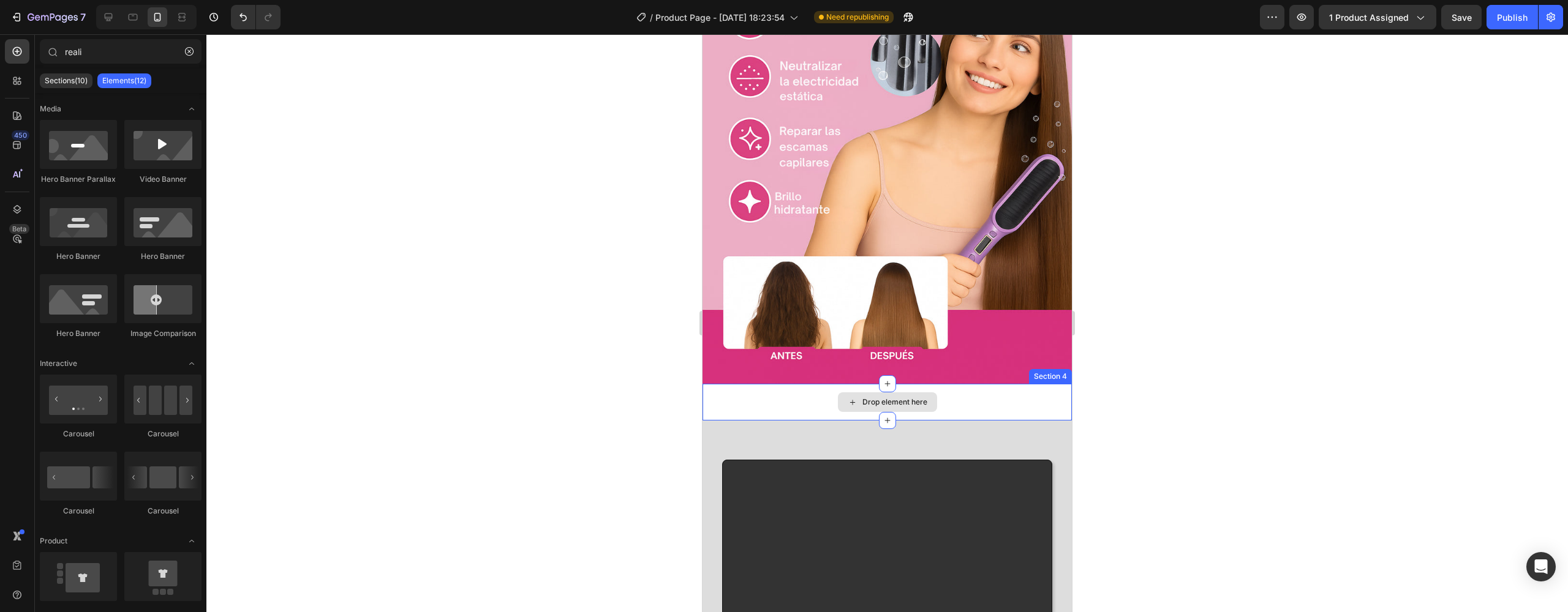
click at [796, 384] on div "Drop element here" at bounding box center [887, 402] width 370 height 37
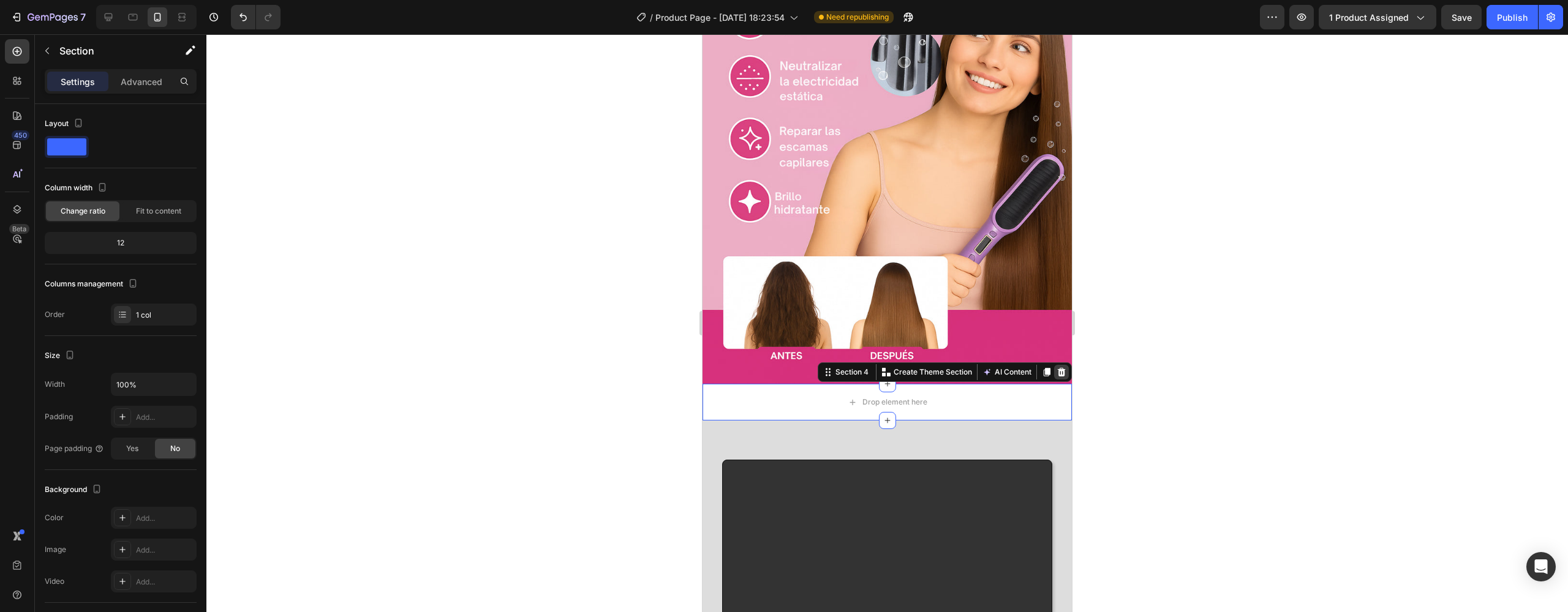
click at [1058, 368] on icon at bounding box center [1062, 372] width 8 height 8
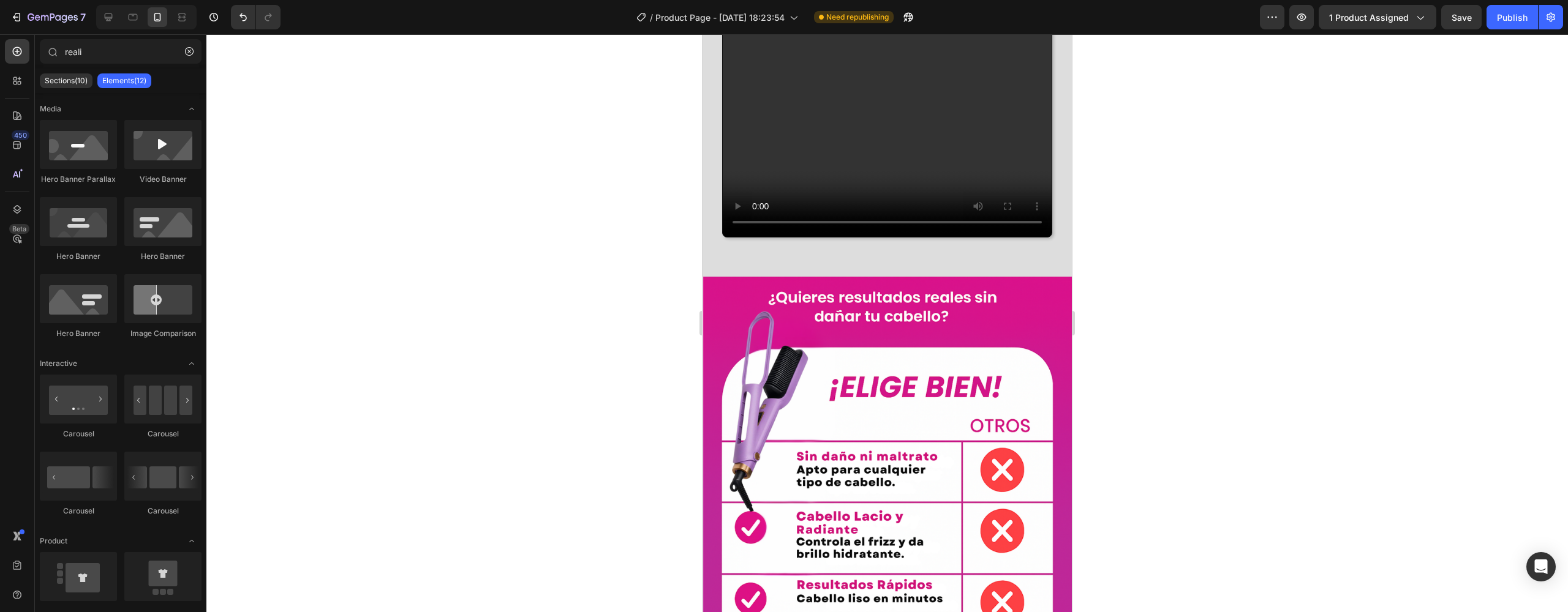
scroll to position [4208, 0]
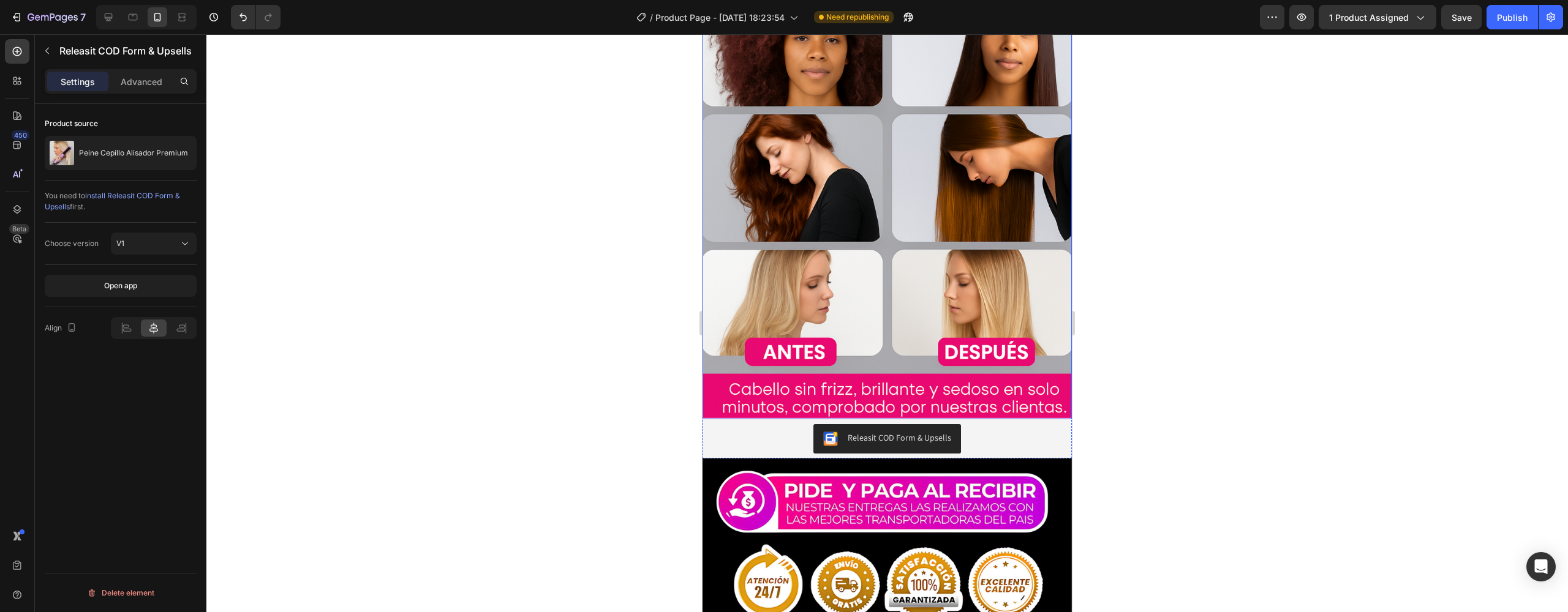
scroll to position [3123, 0]
click at [710, 425] on div "Releasit COD Form & Upsells" at bounding box center [887, 440] width 360 height 30
click at [712, 425] on div "Releasit COD Form & Upsells" at bounding box center [887, 440] width 360 height 30
click at [721, 420] on div "Releasit COD Form & Upsells" at bounding box center [887, 439] width 370 height 39
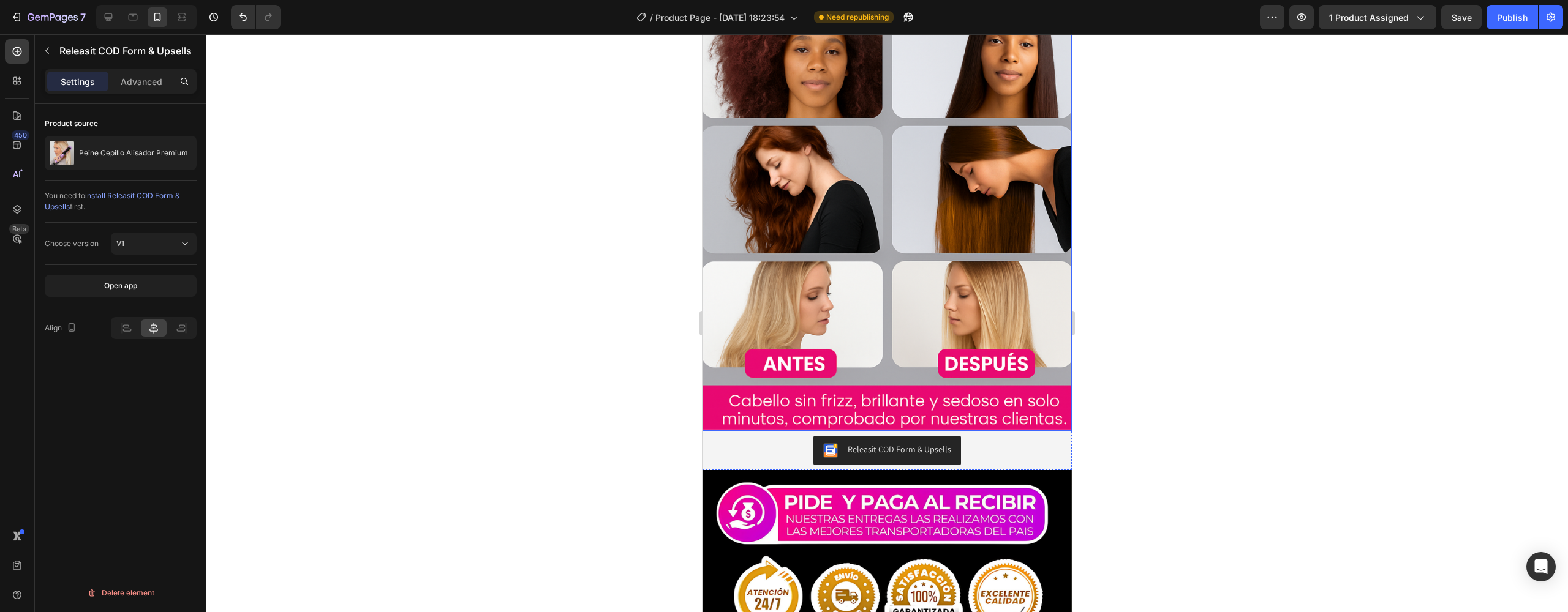
scroll to position [3110, 0]
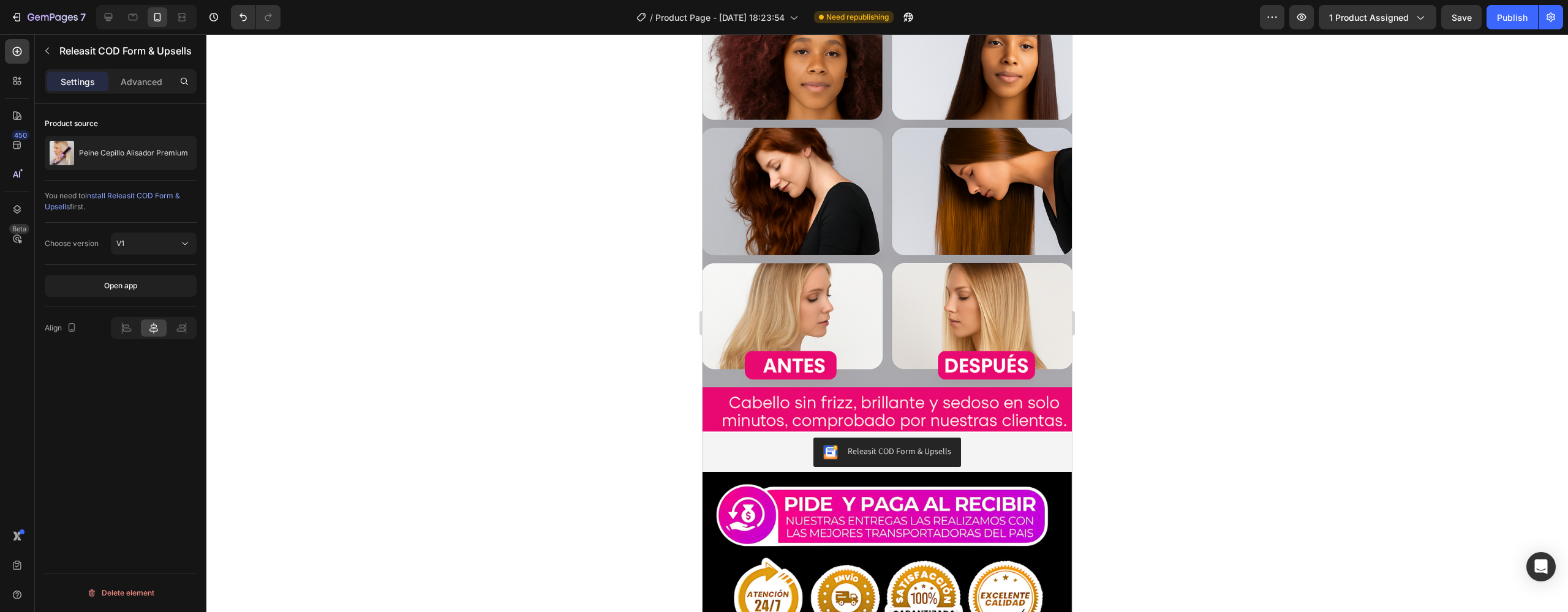
click at [761, 438] on div "Releasit COD Form & Upsells" at bounding box center [887, 452] width 360 height 30
drag, startPoint x: 763, startPoint y: 413, endPoint x: 771, endPoint y: 410, distance: 8.5
click at [763, 438] on div "Releasit COD Form & Upsells" at bounding box center [887, 452] width 360 height 30
click at [889, 445] on div "Releasit COD Form & Upsells" at bounding box center [900, 451] width 103 height 13
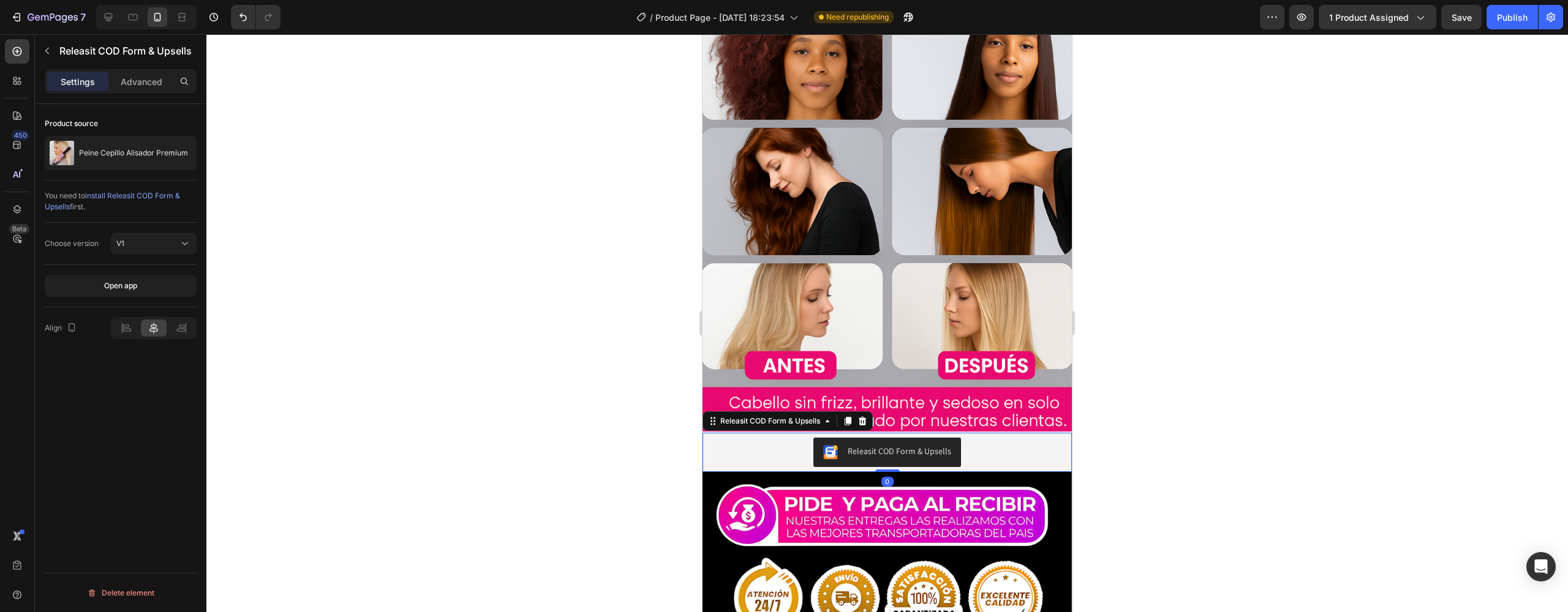
click at [777, 438] on div "Releasit COD Form & Upsells" at bounding box center [887, 452] width 360 height 30
click at [717, 416] on icon at bounding box center [713, 421] width 10 height 10
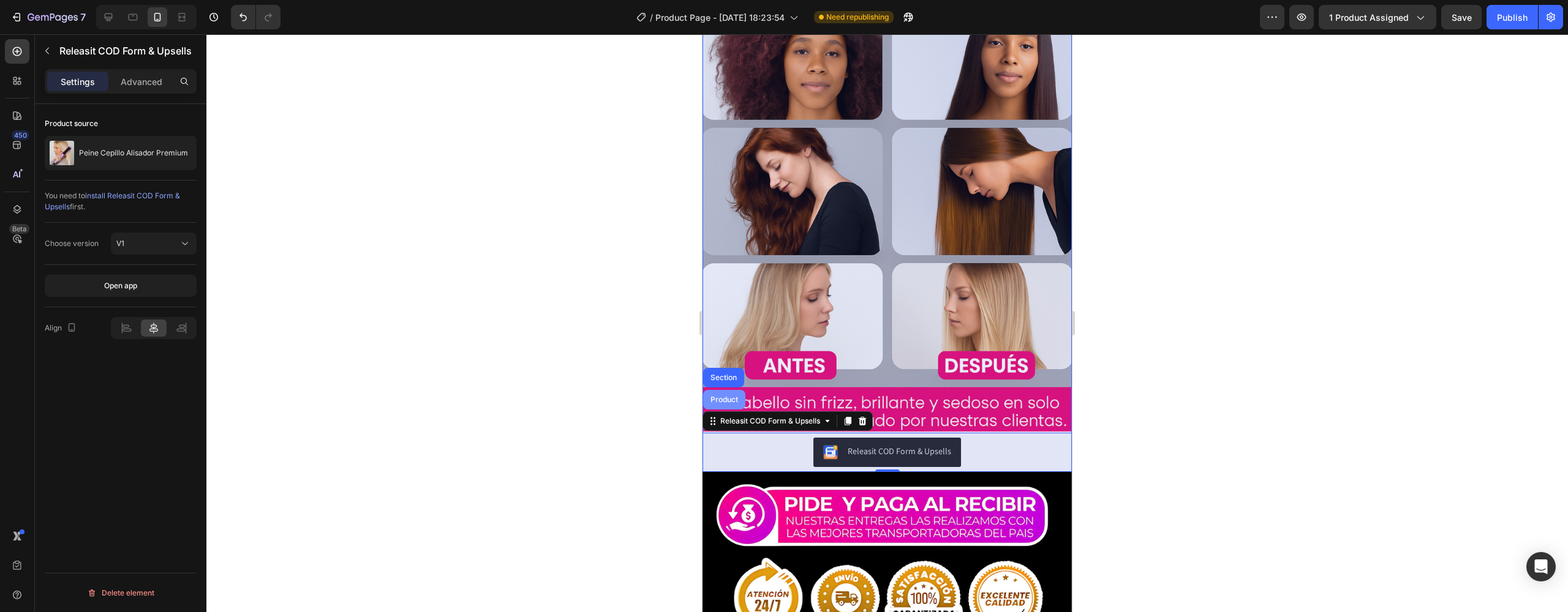
click at [727, 390] on div "Product" at bounding box center [724, 400] width 42 height 19
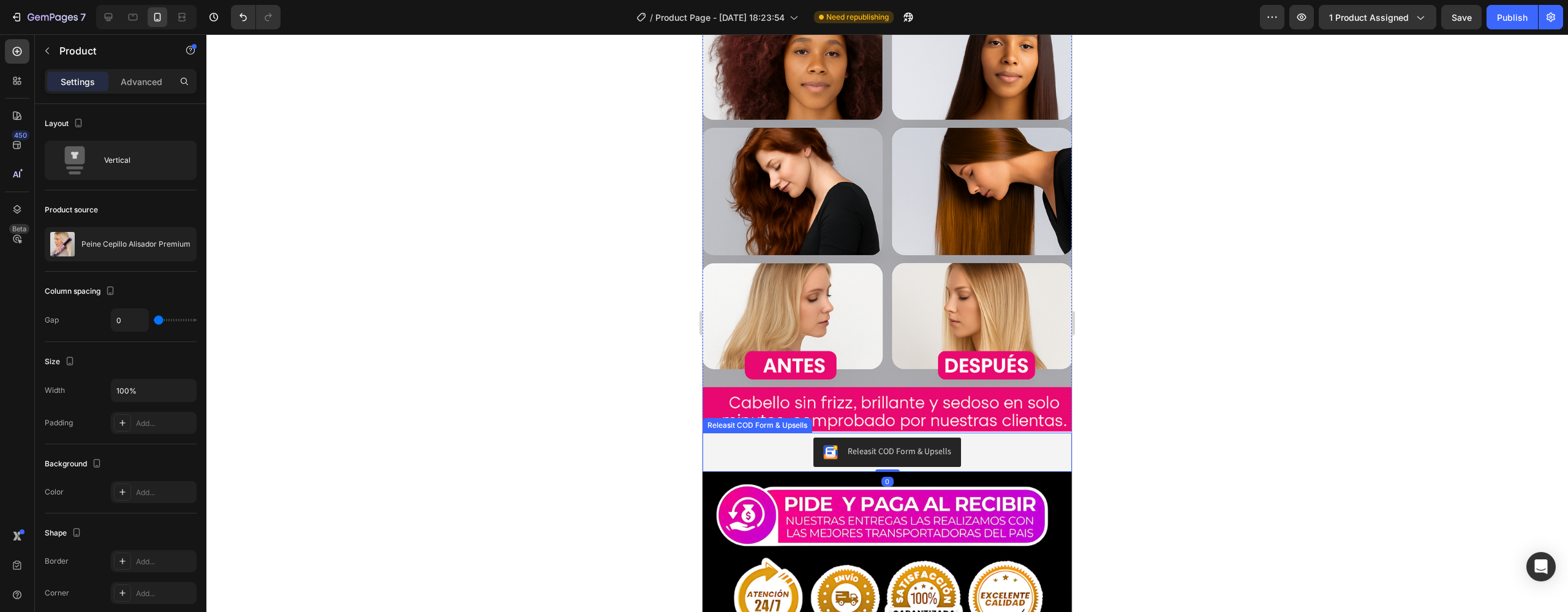
click at [748, 438] on div "Releasit COD Form & Upsells" at bounding box center [887, 452] width 360 height 30
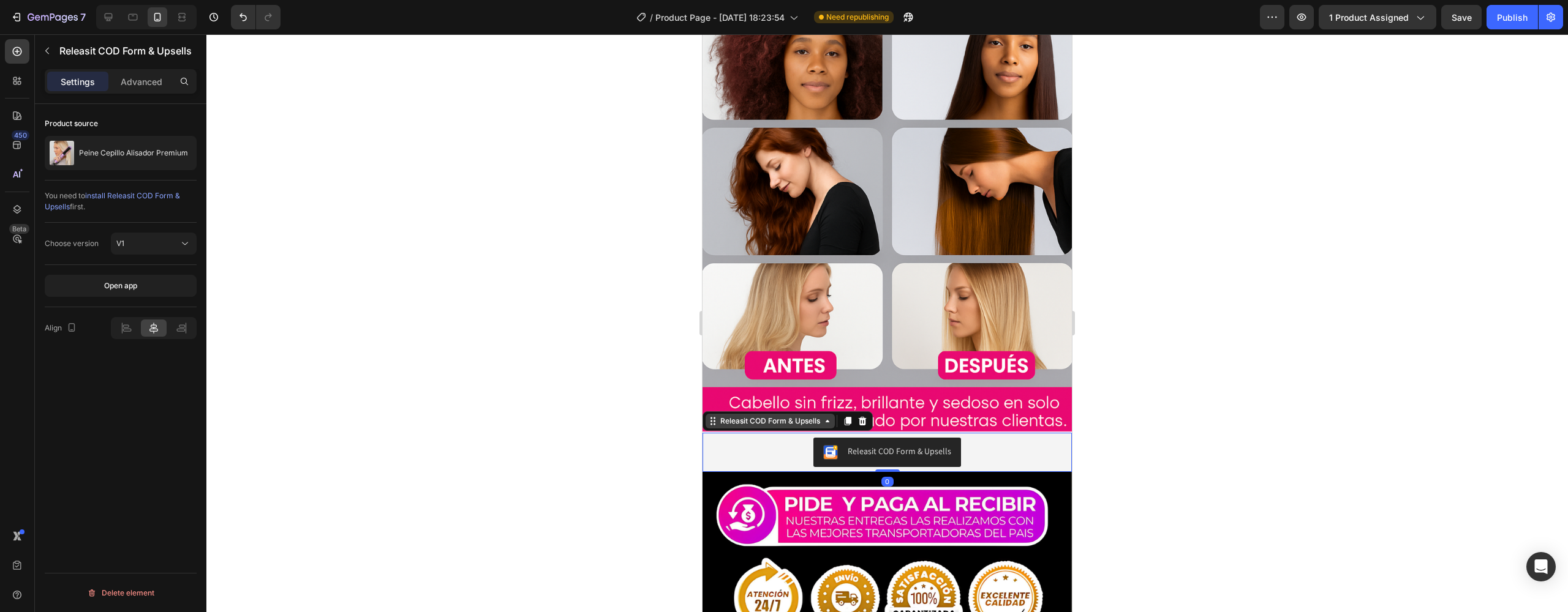
click at [713, 416] on icon at bounding box center [713, 421] width 10 height 10
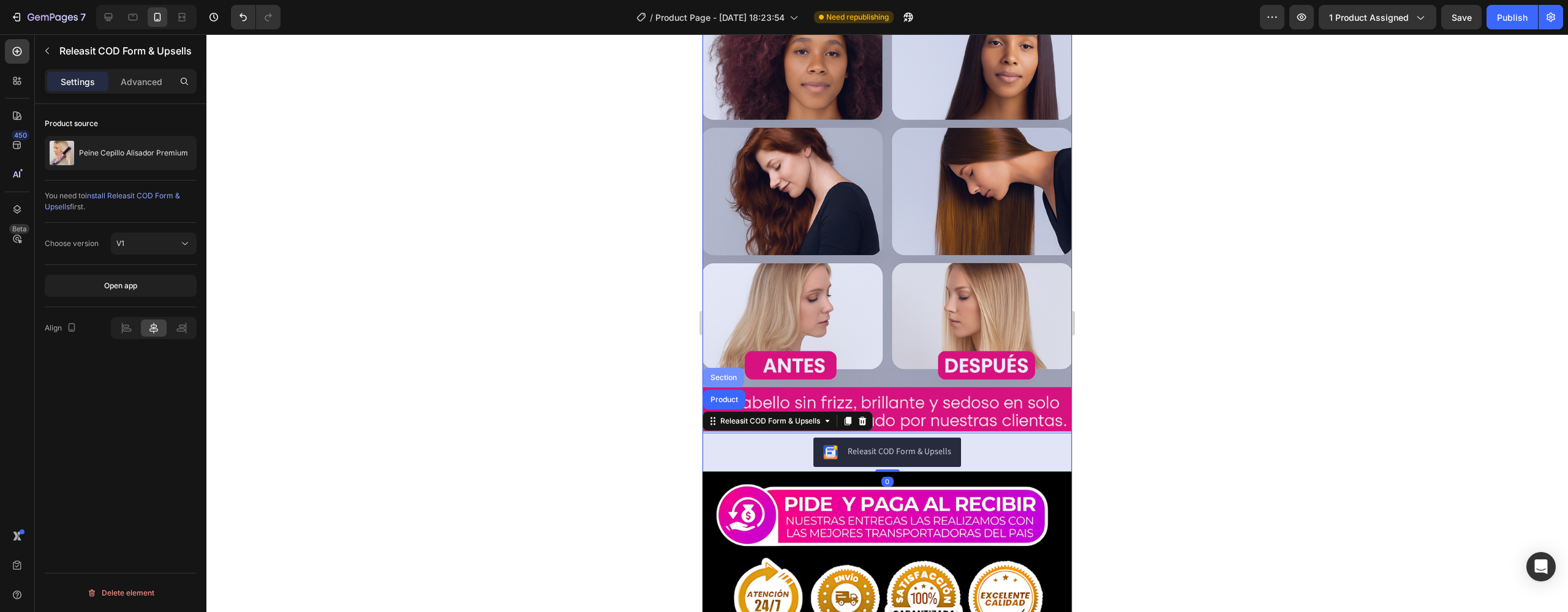
click at [721, 374] on div "Section" at bounding box center [723, 378] width 31 height 8
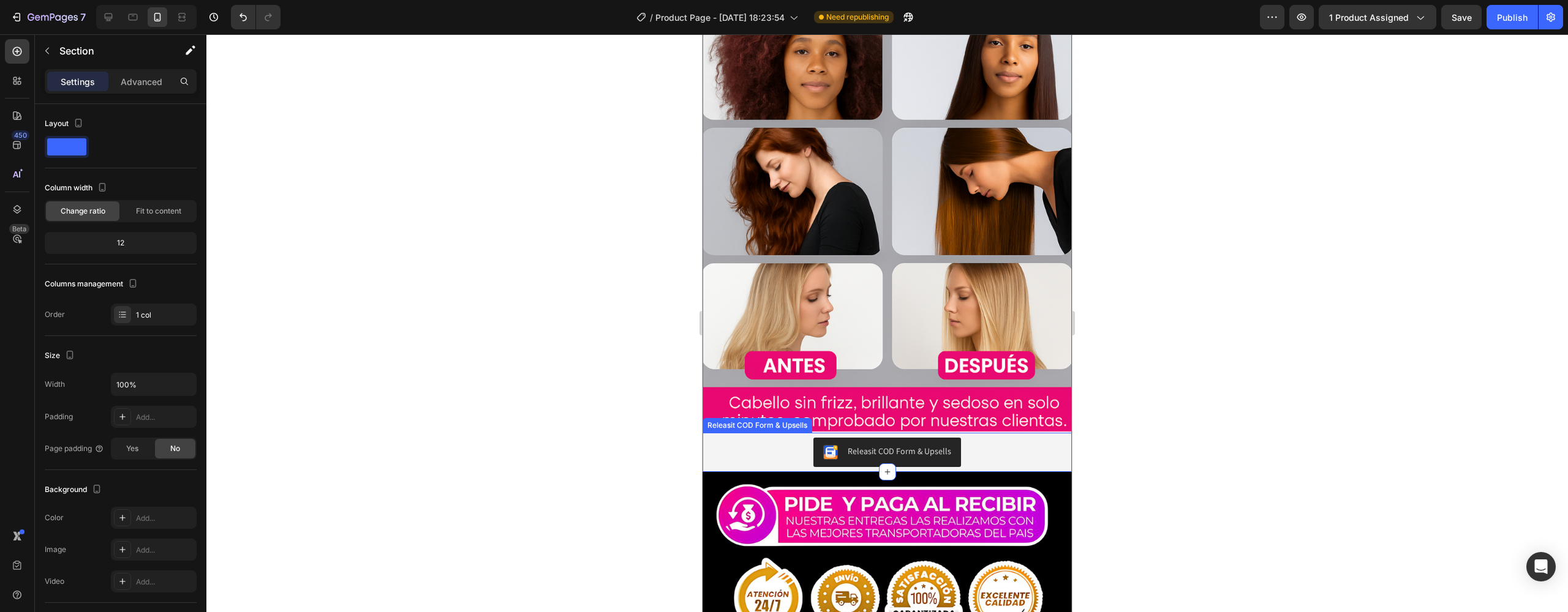
click at [732, 438] on div "Releasit COD Form & Upsells" at bounding box center [887, 452] width 360 height 30
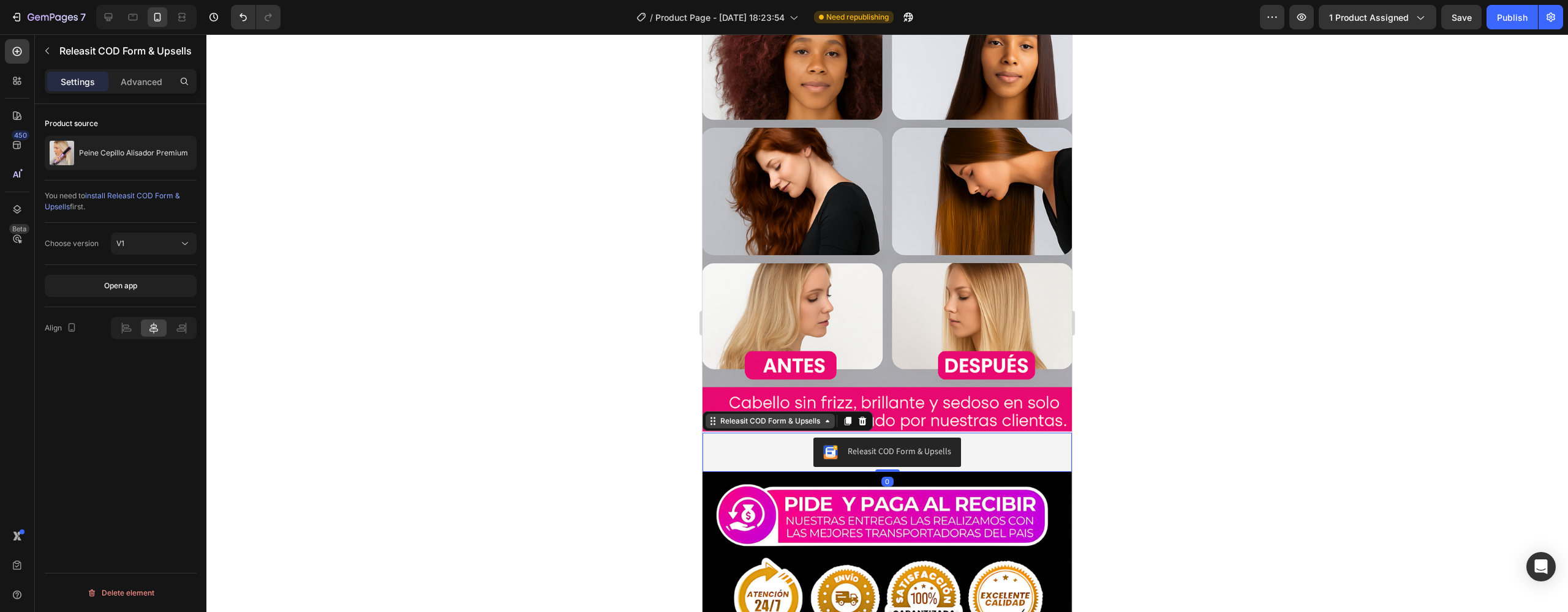
click at [713, 416] on icon at bounding box center [713, 421] width 10 height 10
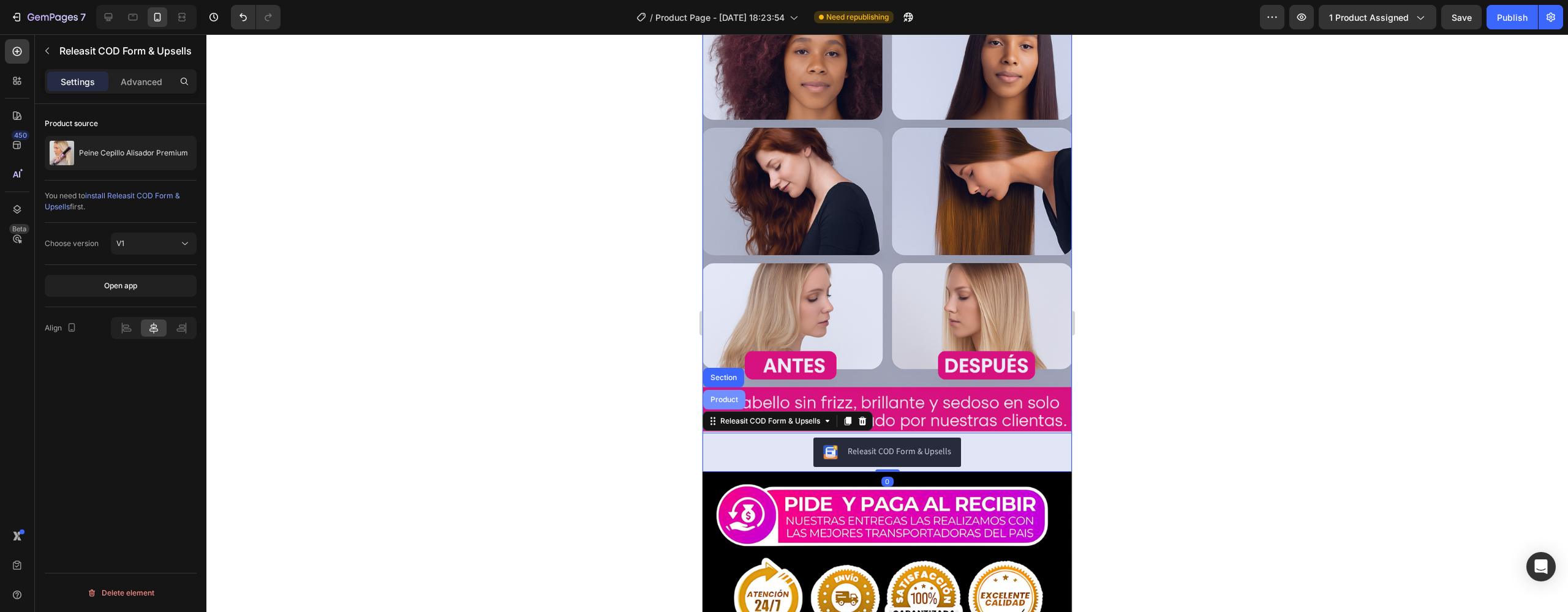
click at [731, 390] on div "Product" at bounding box center [724, 400] width 42 height 19
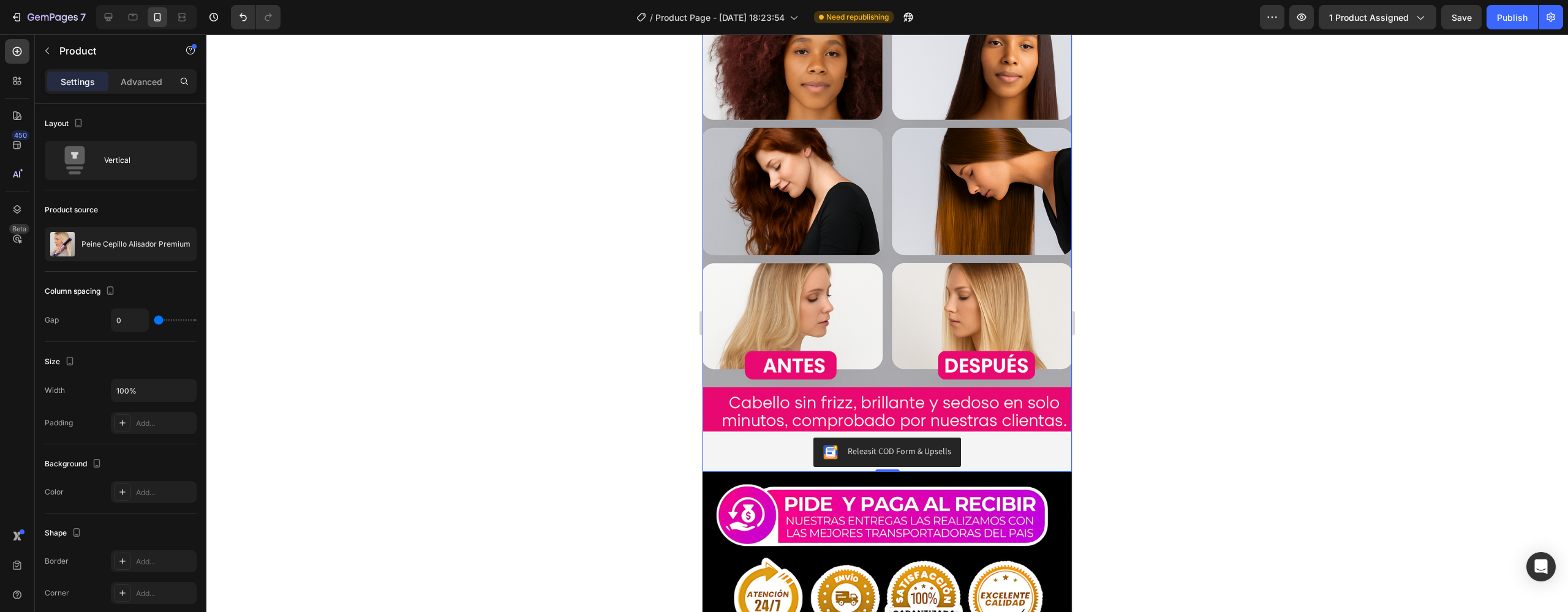
click at [607, 391] on div at bounding box center [887, 323] width 1362 height 578
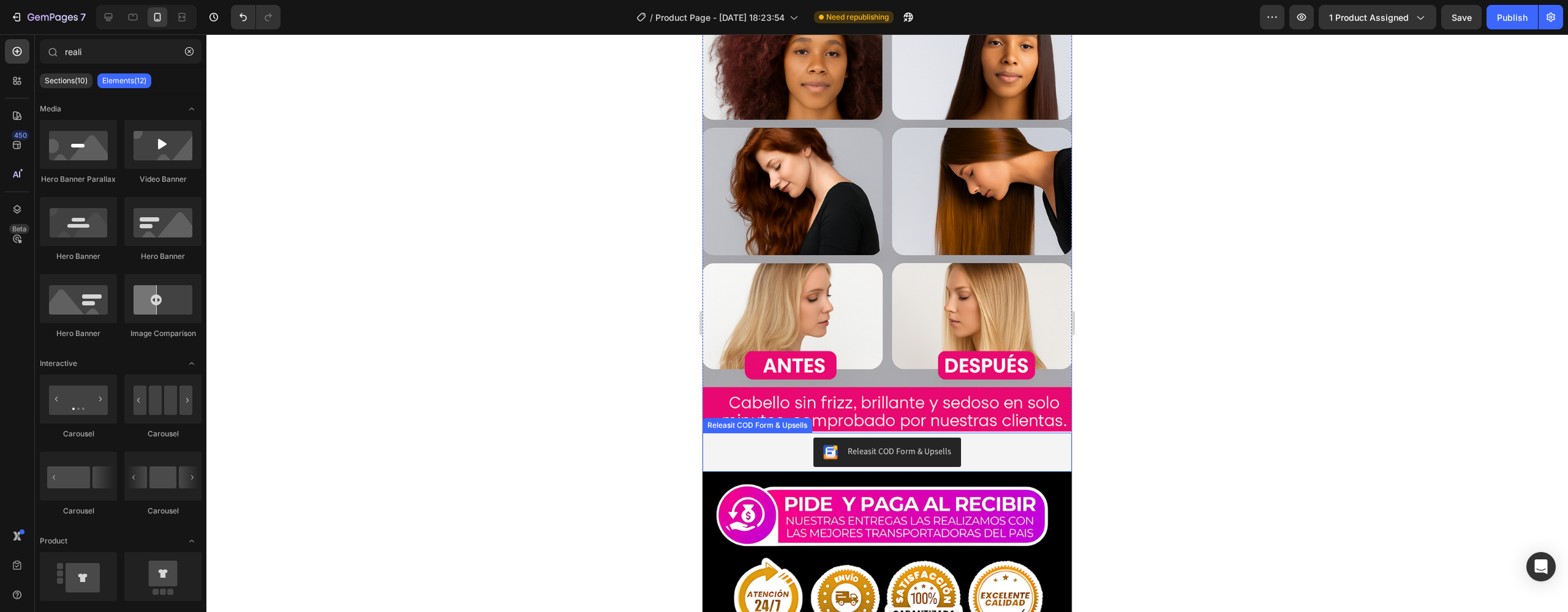
click at [787, 438] on div "Releasit COD Form & Upsells" at bounding box center [887, 452] width 360 height 30
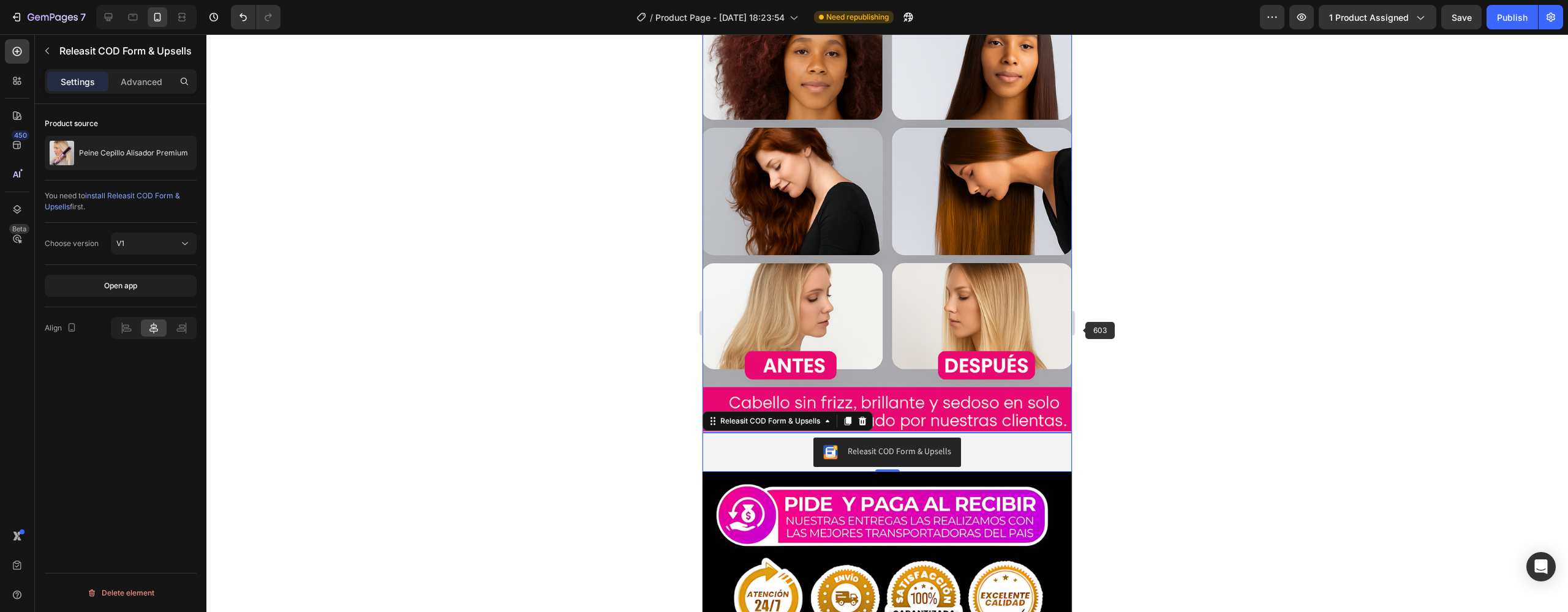
click at [1081, 332] on div at bounding box center [887, 323] width 1362 height 578
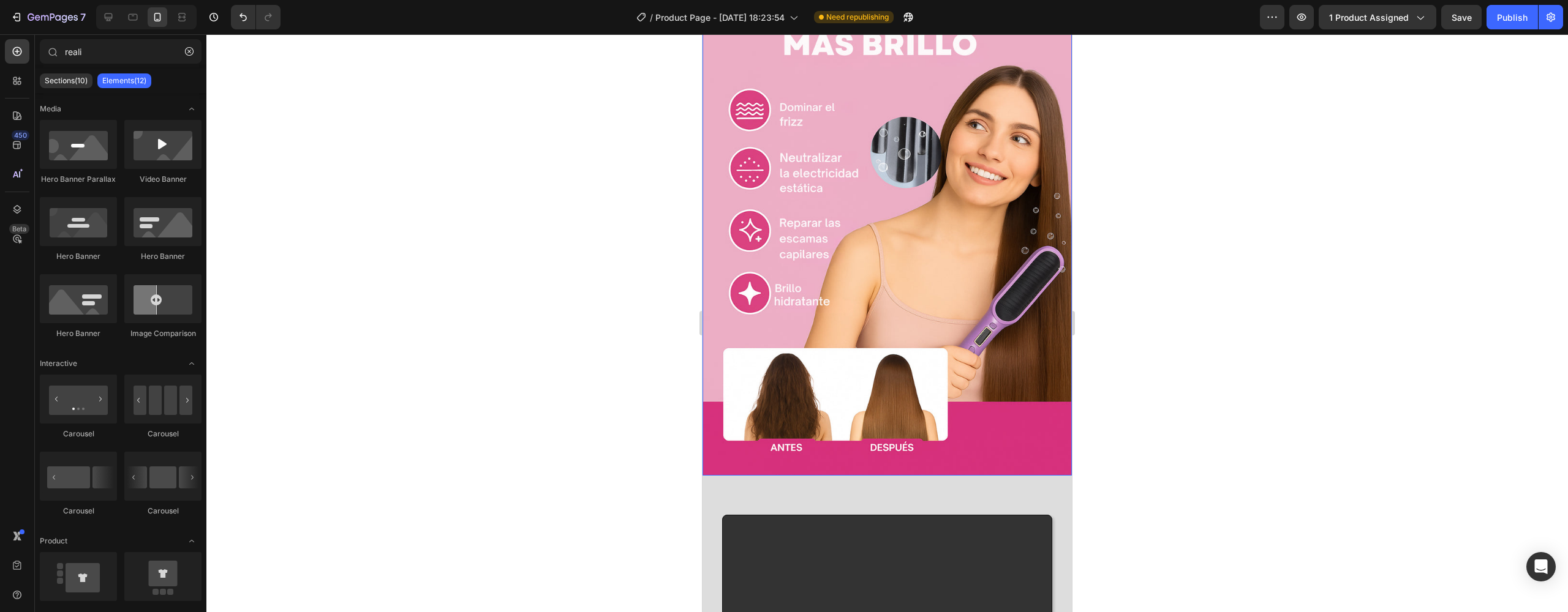
scroll to position [3366, 0]
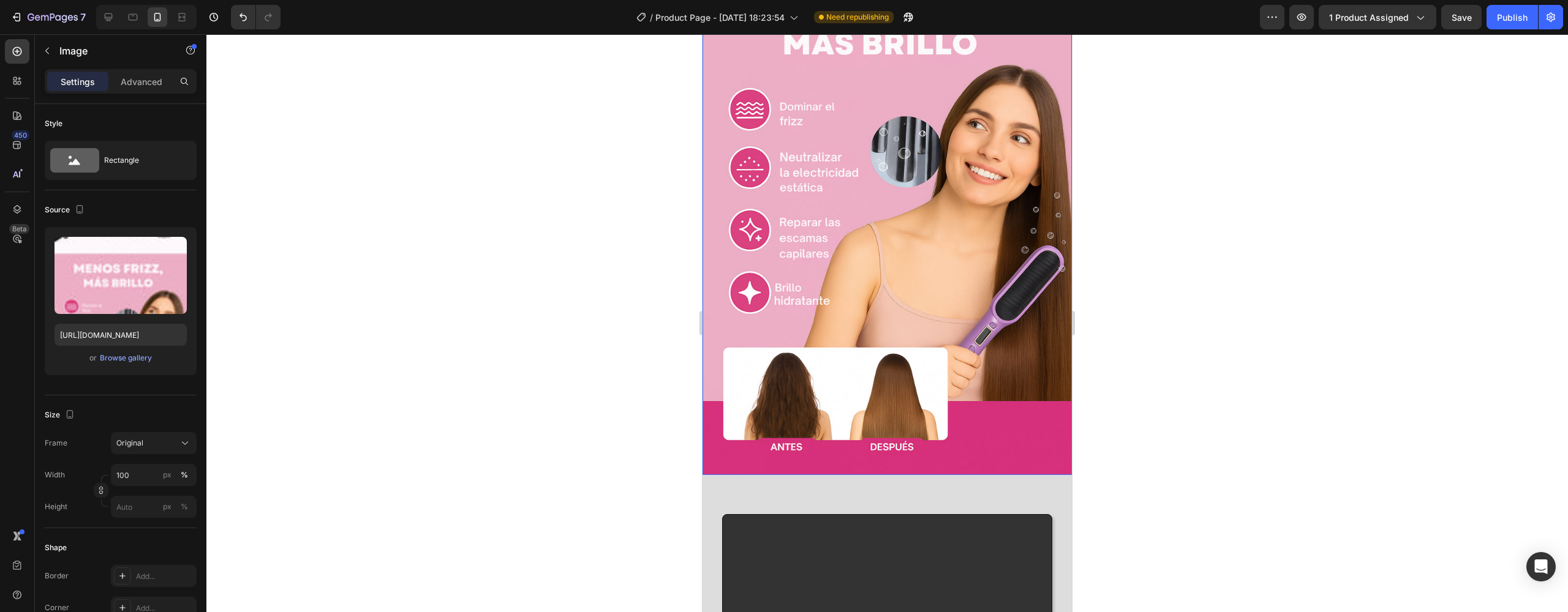
drag, startPoint x: 935, startPoint y: 386, endPoint x: 936, endPoint y: 377, distance: 9.1
click at [936, 382] on img at bounding box center [887, 22] width 370 height 905
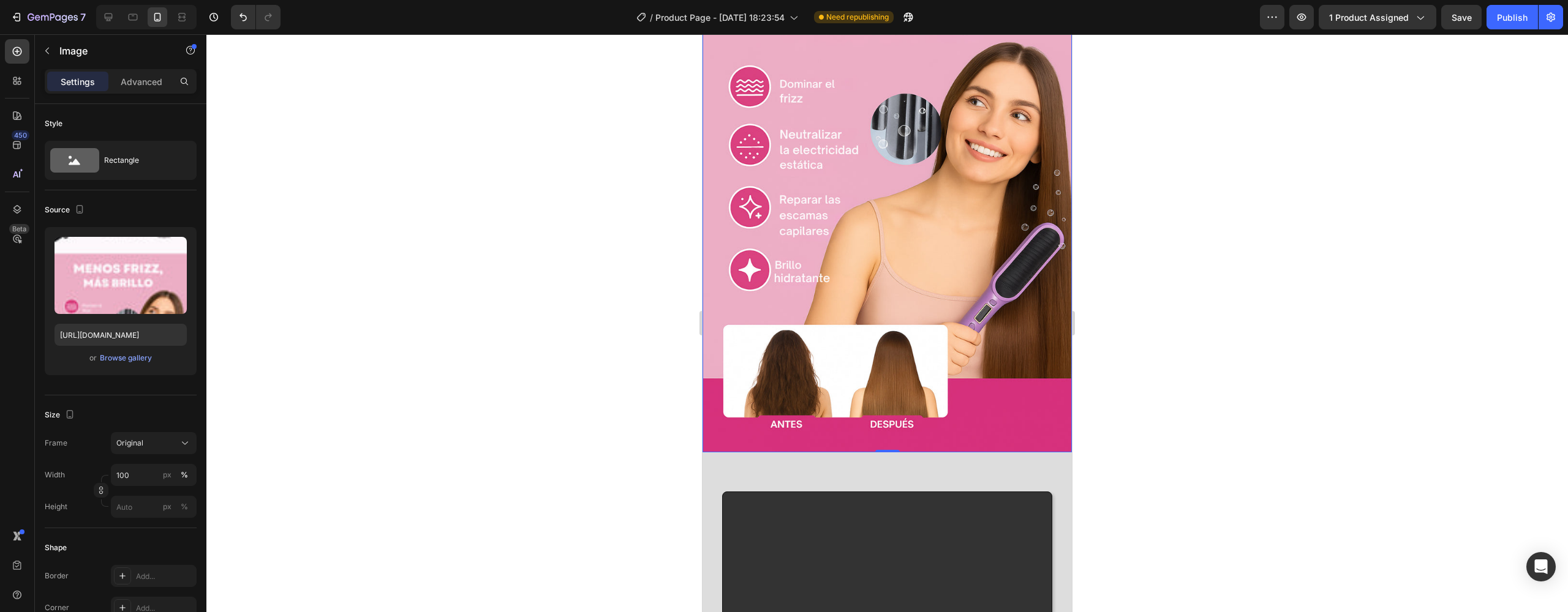
scroll to position [3391, 0]
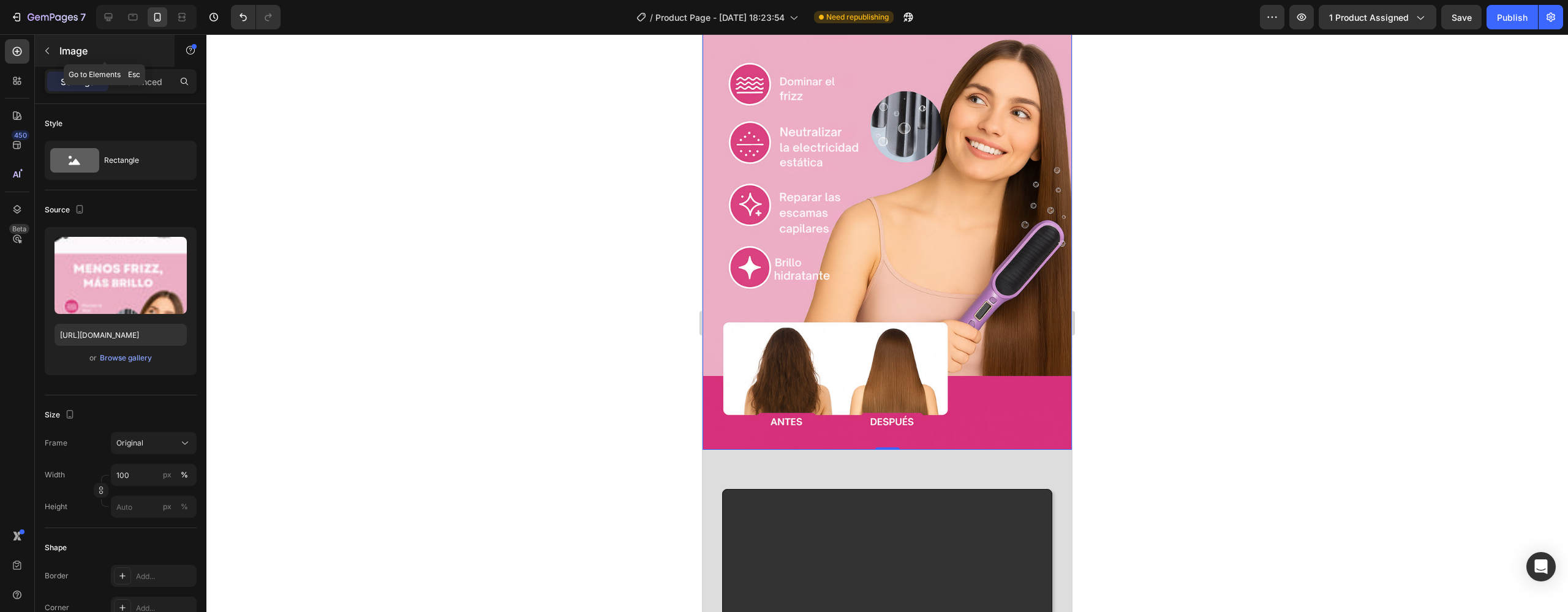
click at [46, 53] on icon "button" at bounding box center [47, 51] width 10 height 10
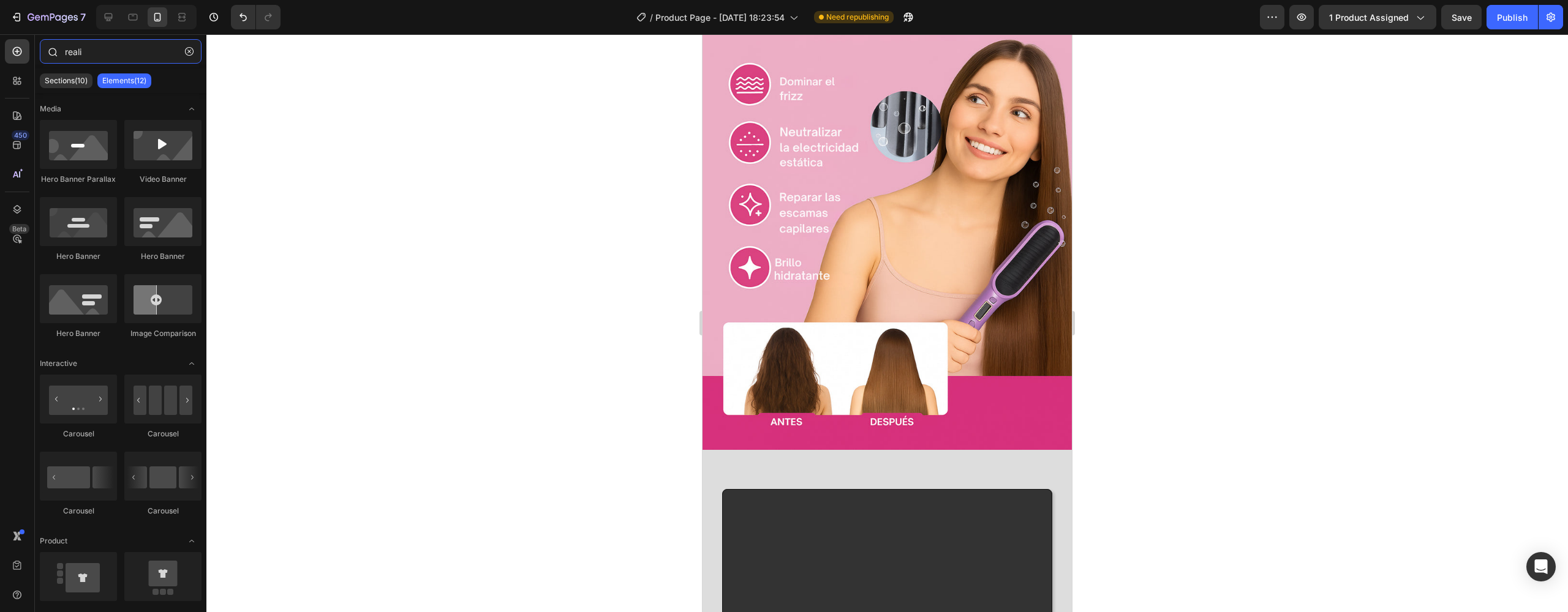
click at [88, 57] on input "reali" at bounding box center [121, 52] width 162 height 25
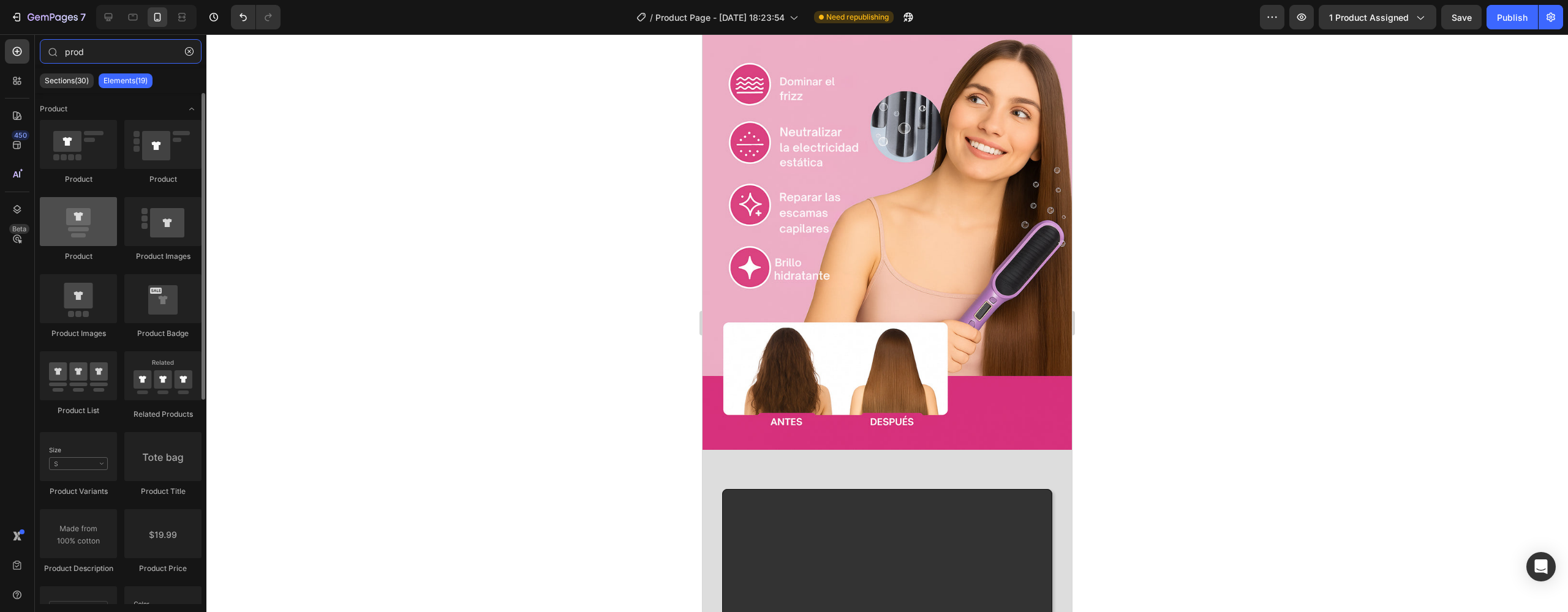
type input "prod"
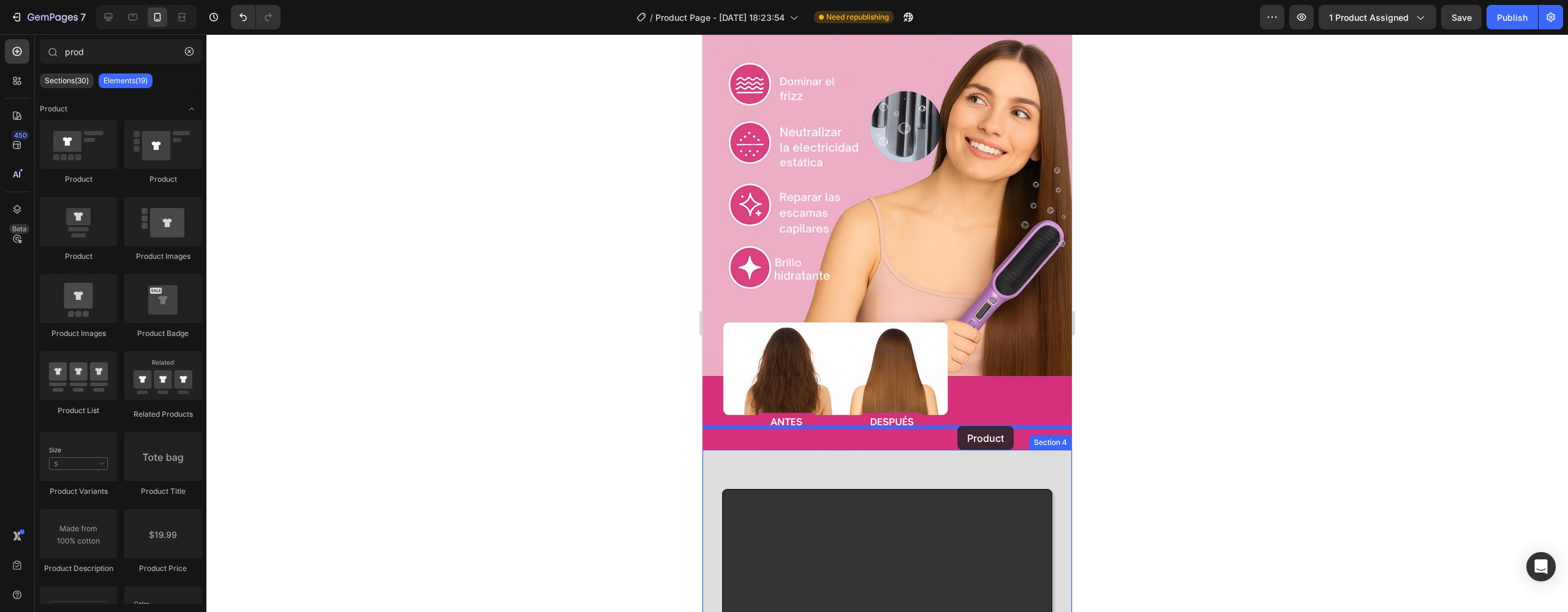
drag, startPoint x: 791, startPoint y: 265, endPoint x: 960, endPoint y: 429, distance: 235.5
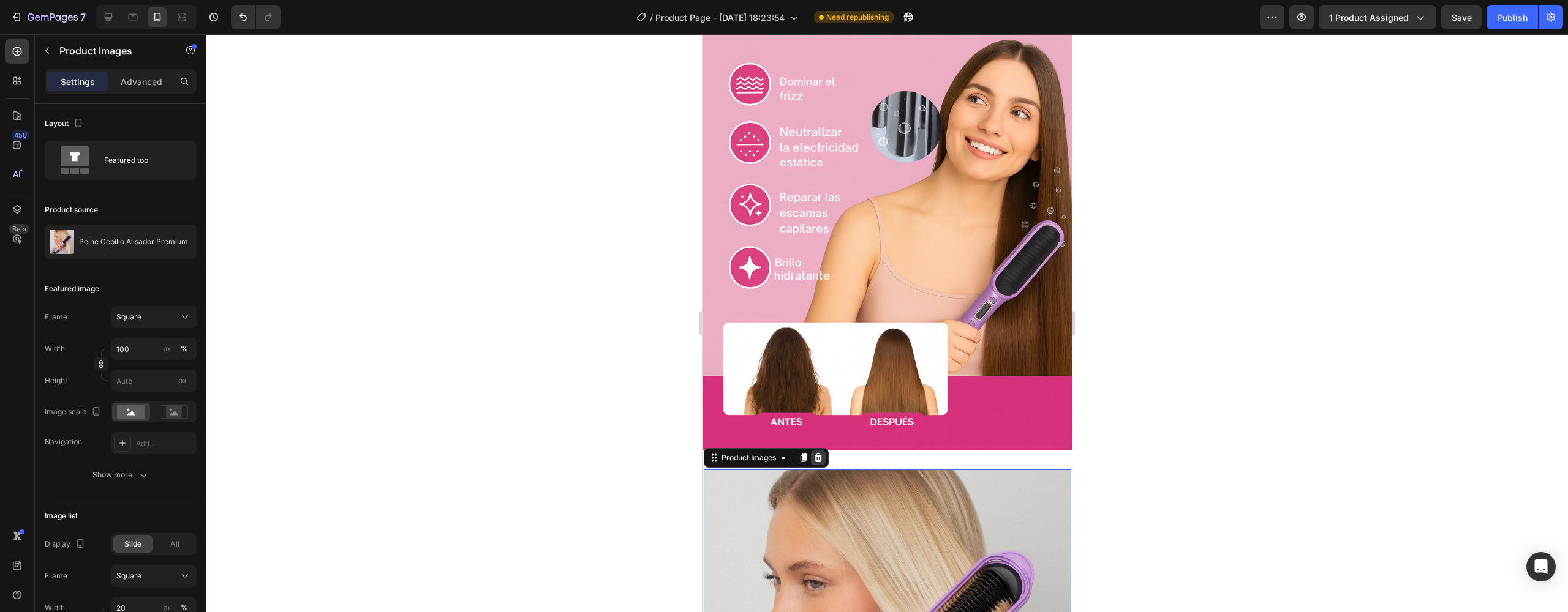
click at [819, 453] on icon at bounding box center [818, 458] width 10 height 10
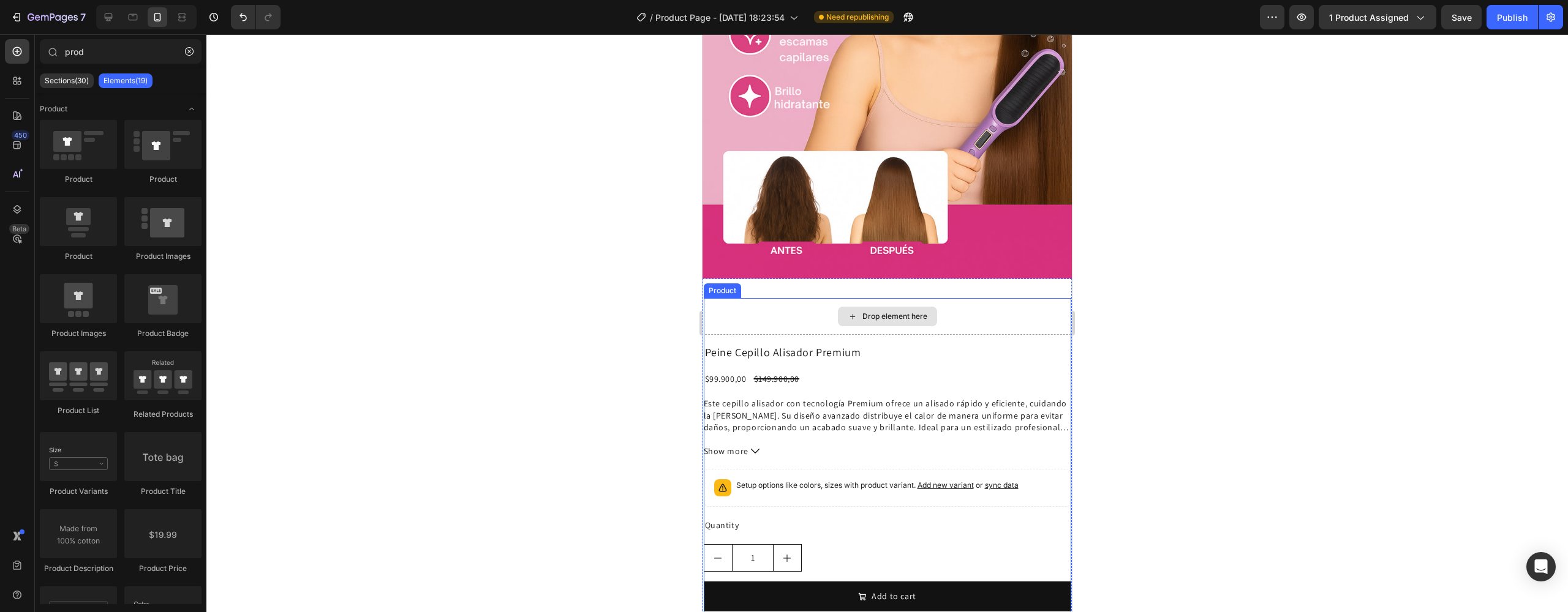
scroll to position [3594, 0]
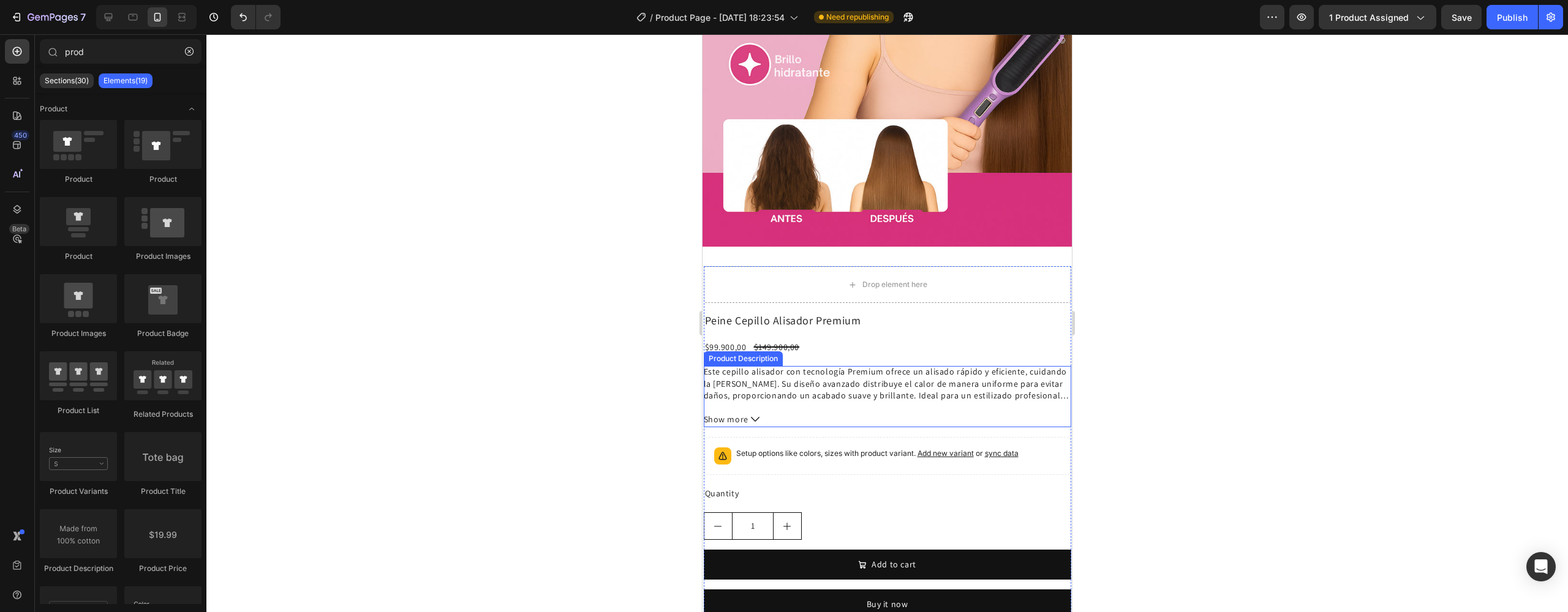
click at [823, 382] on div "Este cepillo alisador con tecnología Premium ofrece un alisado rápido y eficien…" at bounding box center [887, 396] width 368 height 61
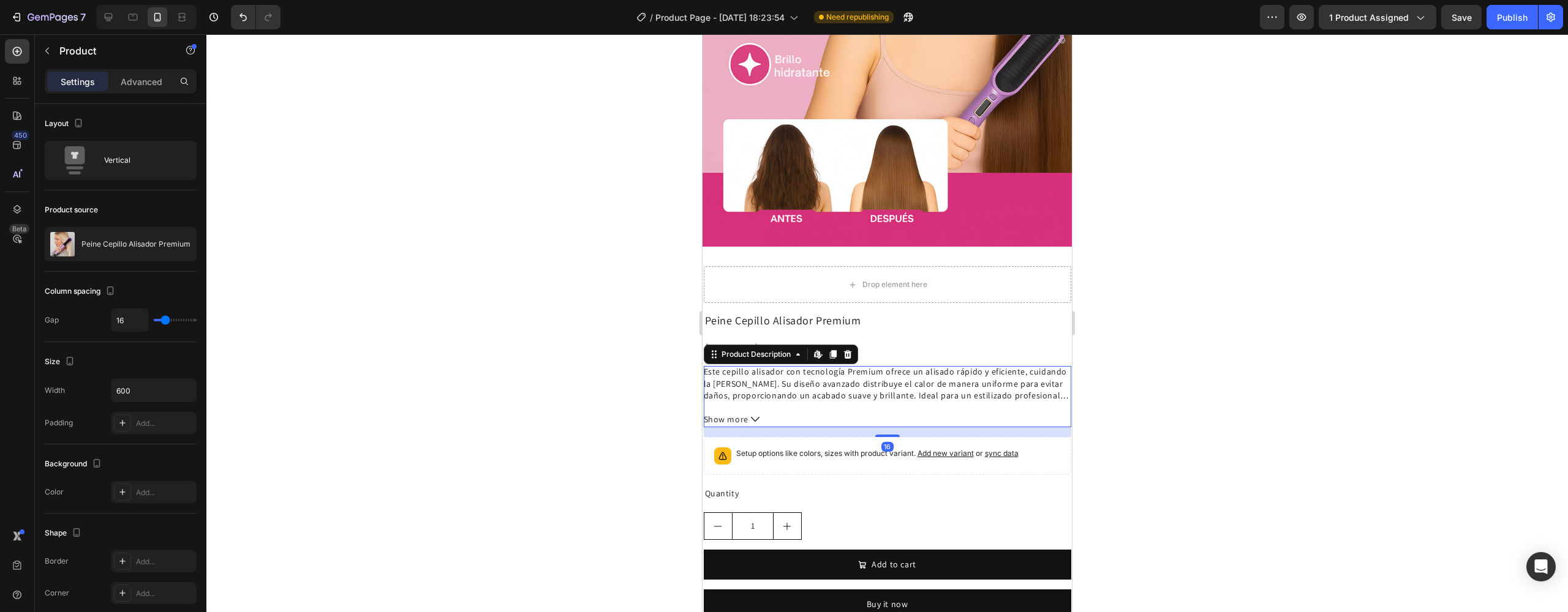
click at [832, 313] on div "Peine Cepillo Alisador Premium Product Title $99.900,00 Product Price Product P…" at bounding box center [887, 471] width 368 height 316
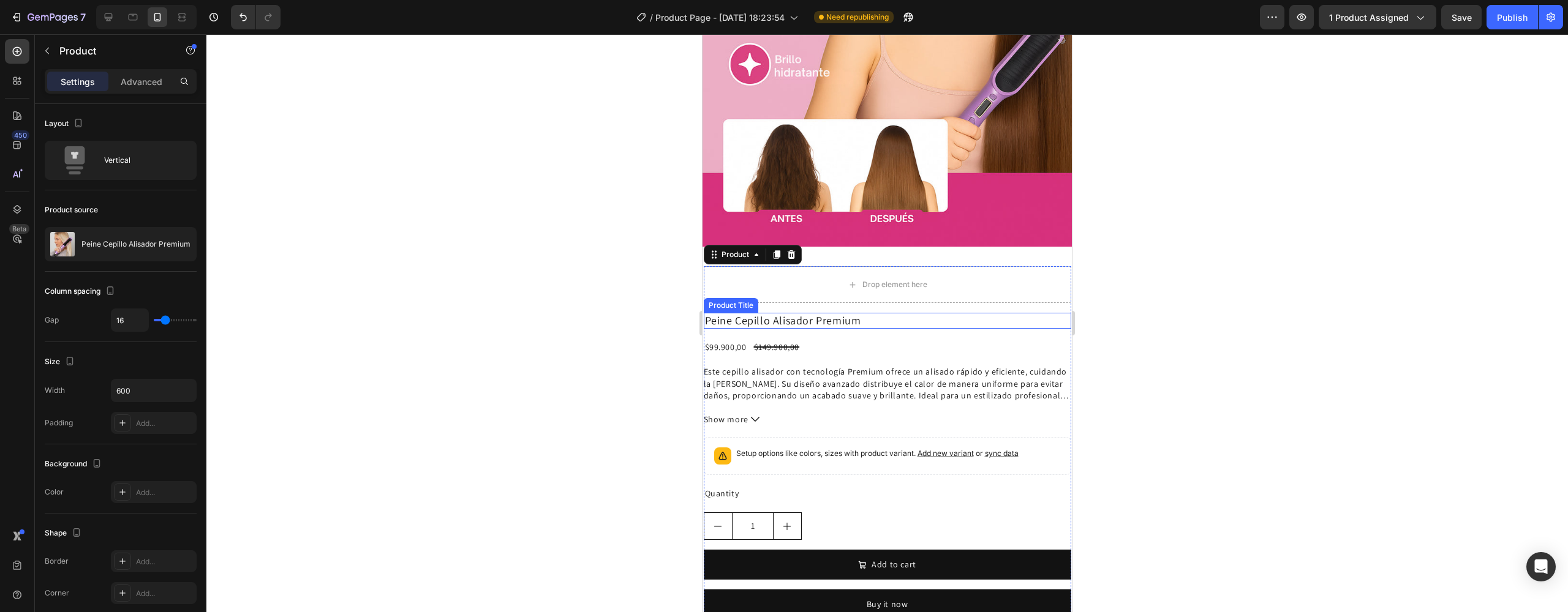
click at [836, 313] on h2 "Peine Cepillo Alisador Premium" at bounding box center [887, 320] width 368 height 16
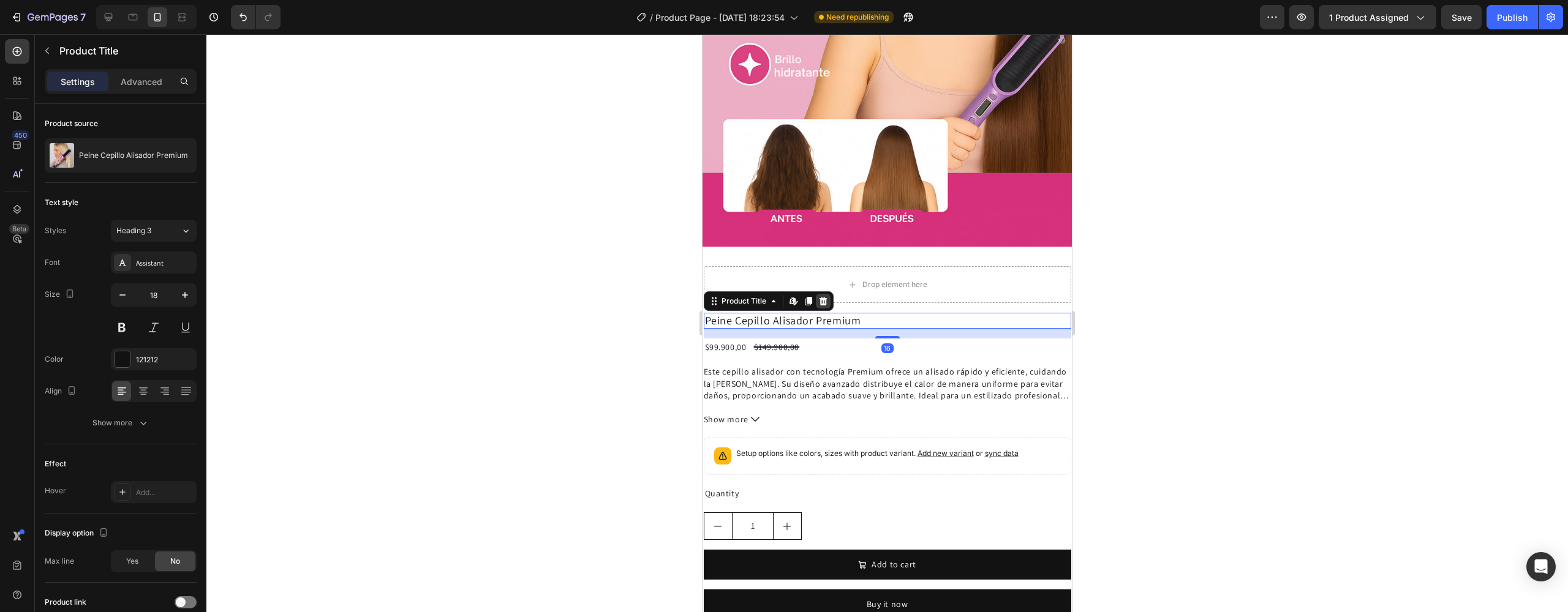
click at [823, 296] on icon at bounding box center [823, 301] width 10 height 10
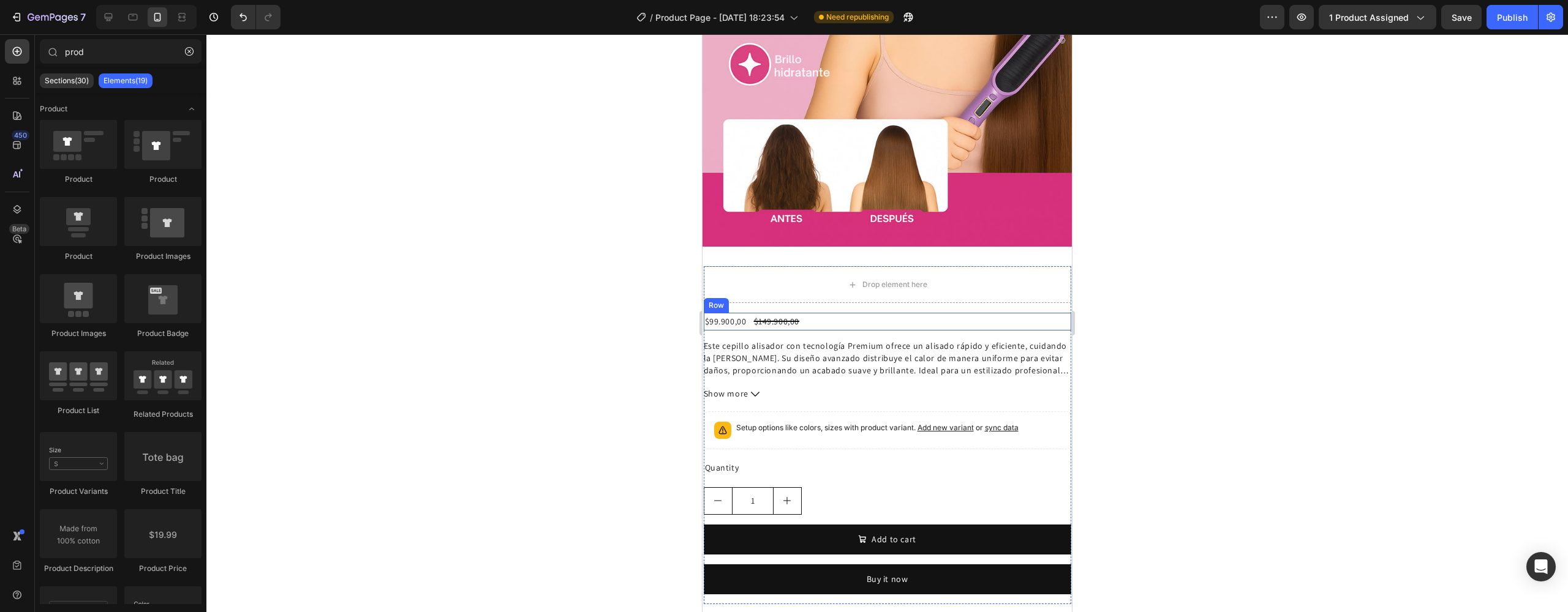
click at [807, 340] on p "Este cepillo alisador con tecnología Premium ofrece un alisado rápido y eficien…" at bounding box center [887, 358] width 368 height 36
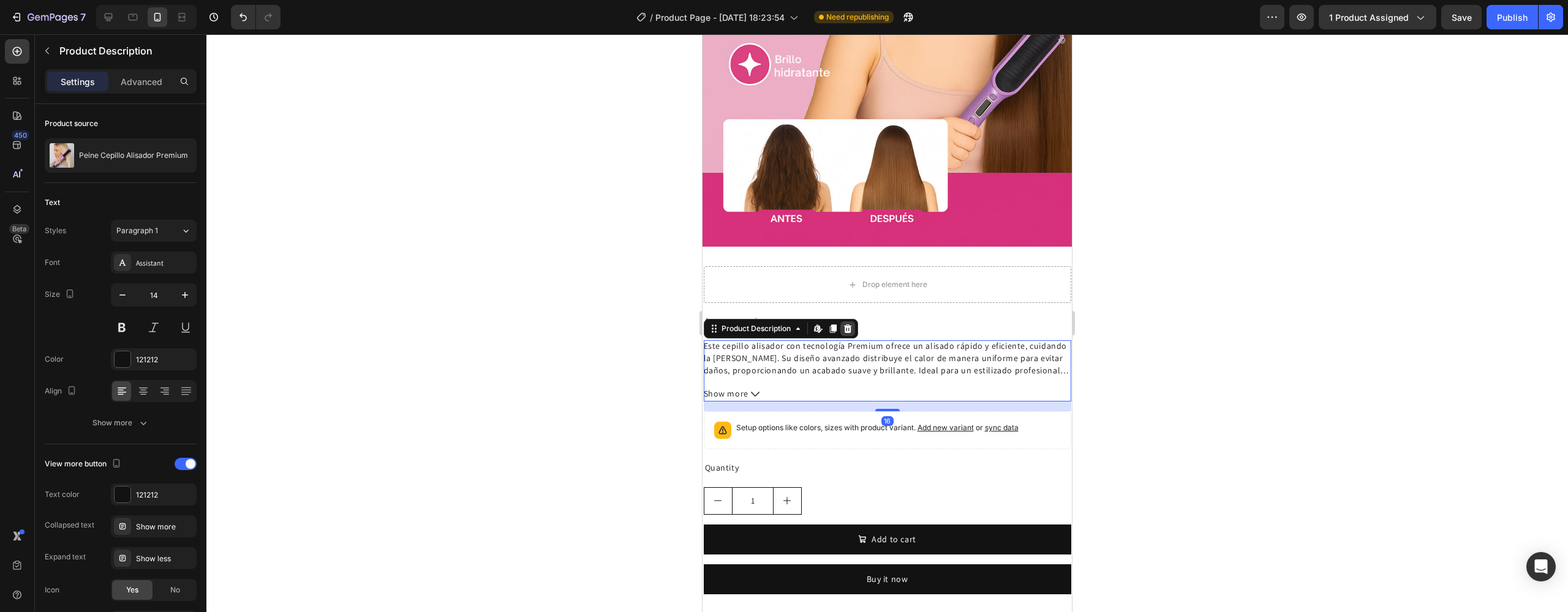
click at [849, 325] on icon at bounding box center [847, 329] width 8 height 8
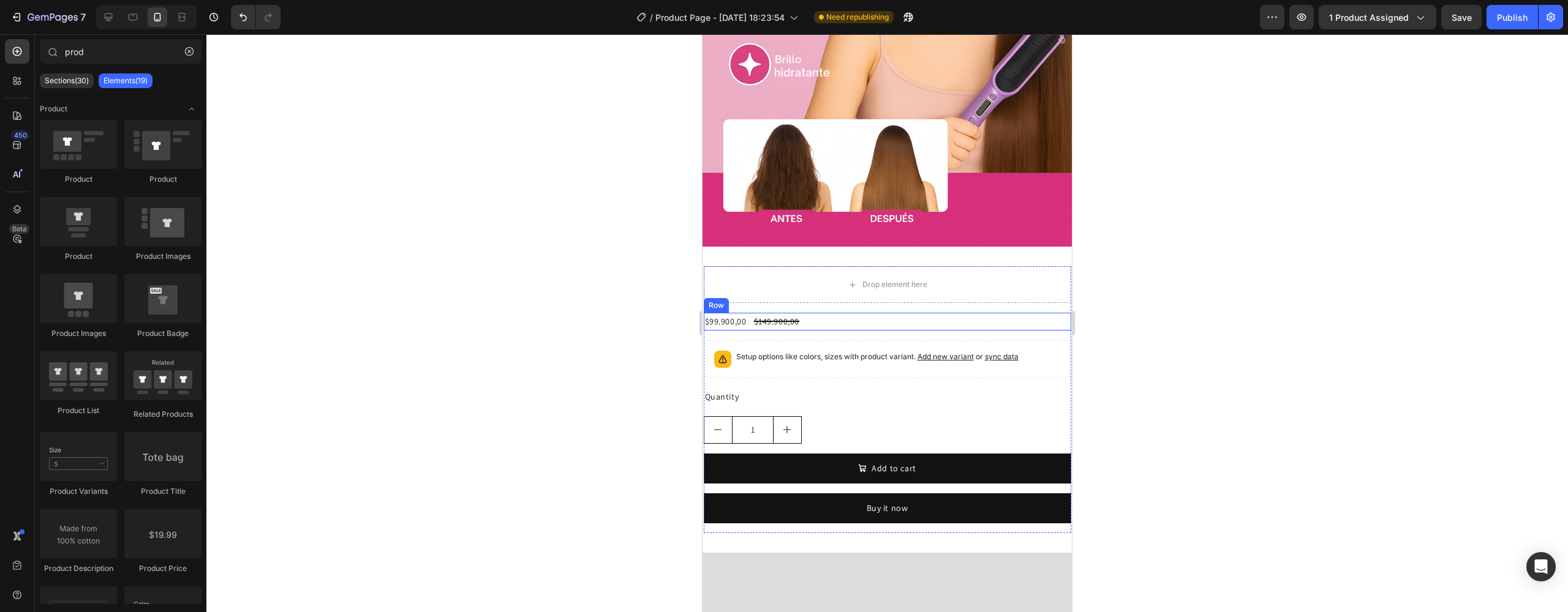
click at [807, 313] on div "$99.900,00 Product Price Product Price $149.900,00 Product Price Product Price …" at bounding box center [887, 322] width 368 height 18
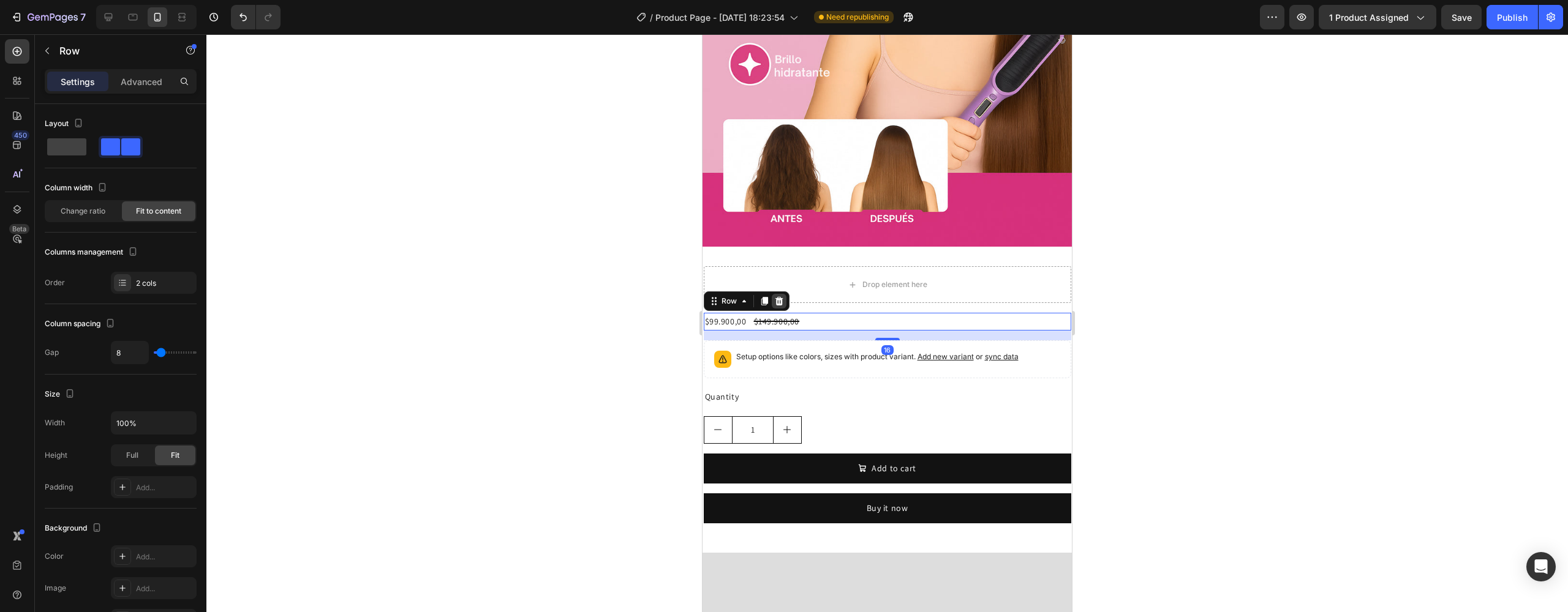
click at [782, 296] on icon at bounding box center [779, 301] width 10 height 10
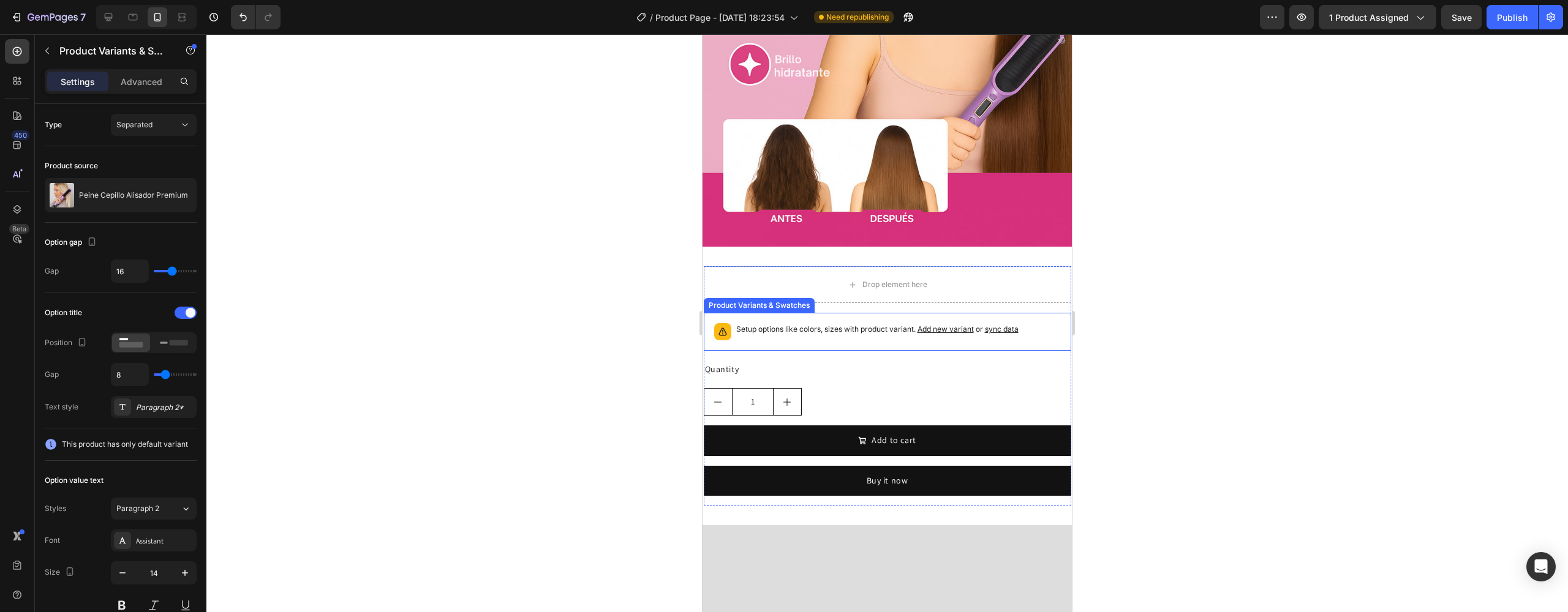
click at [805, 323] on p "Setup options like colors, sizes with product variant. Add new variant or sync …" at bounding box center [878, 329] width 283 height 12
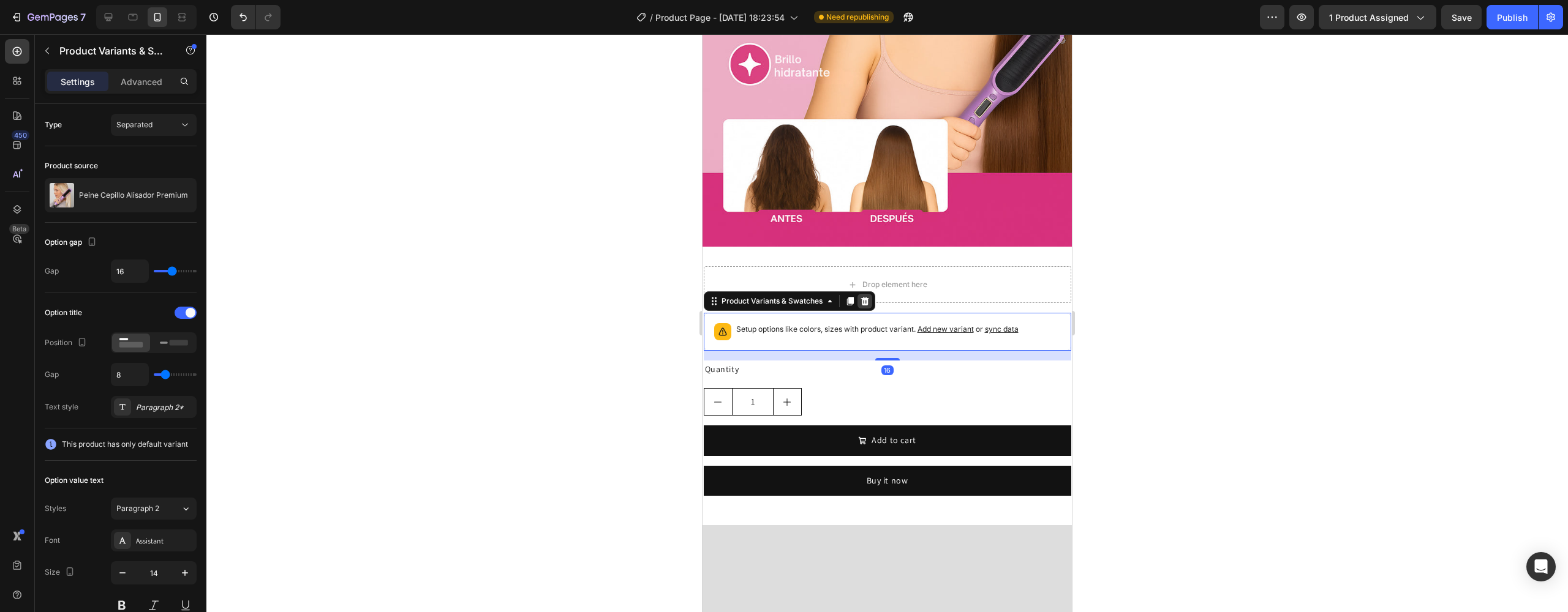
click at [870, 294] on div at bounding box center [865, 300] width 14 height 14
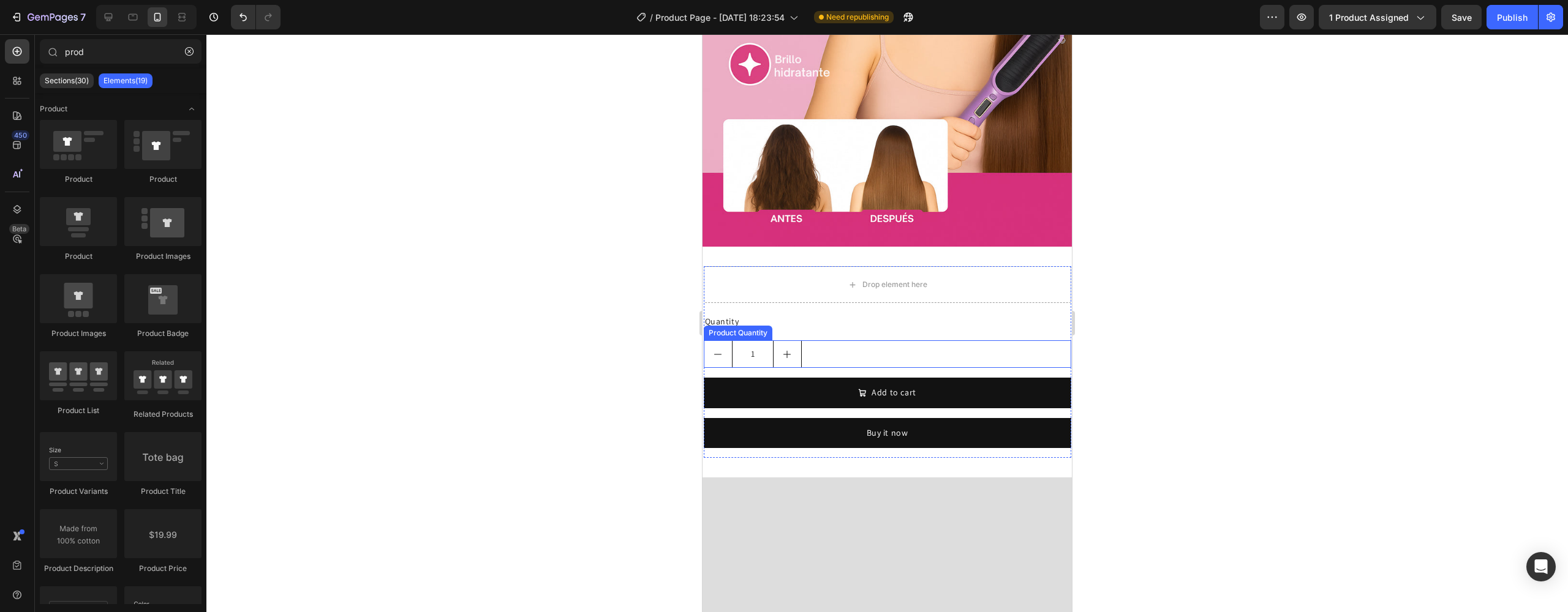
click at [829, 344] on div "1" at bounding box center [887, 354] width 368 height 28
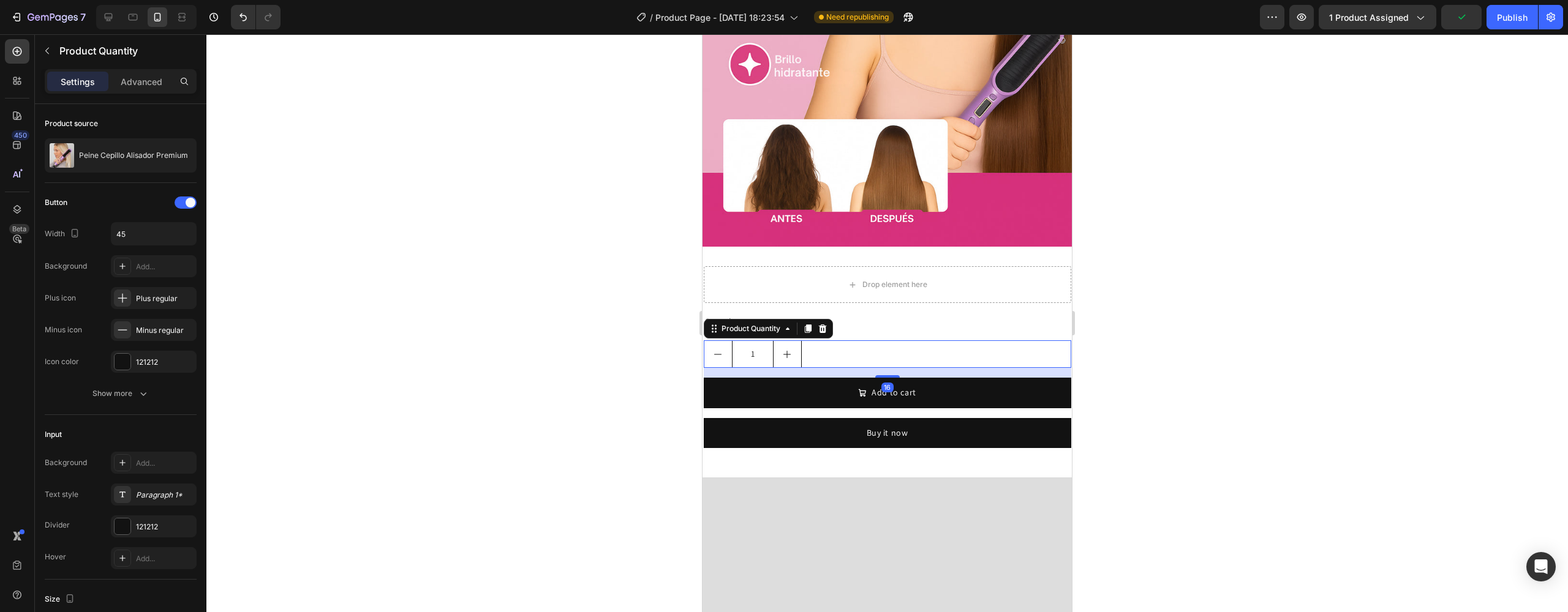
click at [821, 325] on icon at bounding box center [823, 329] width 8 height 8
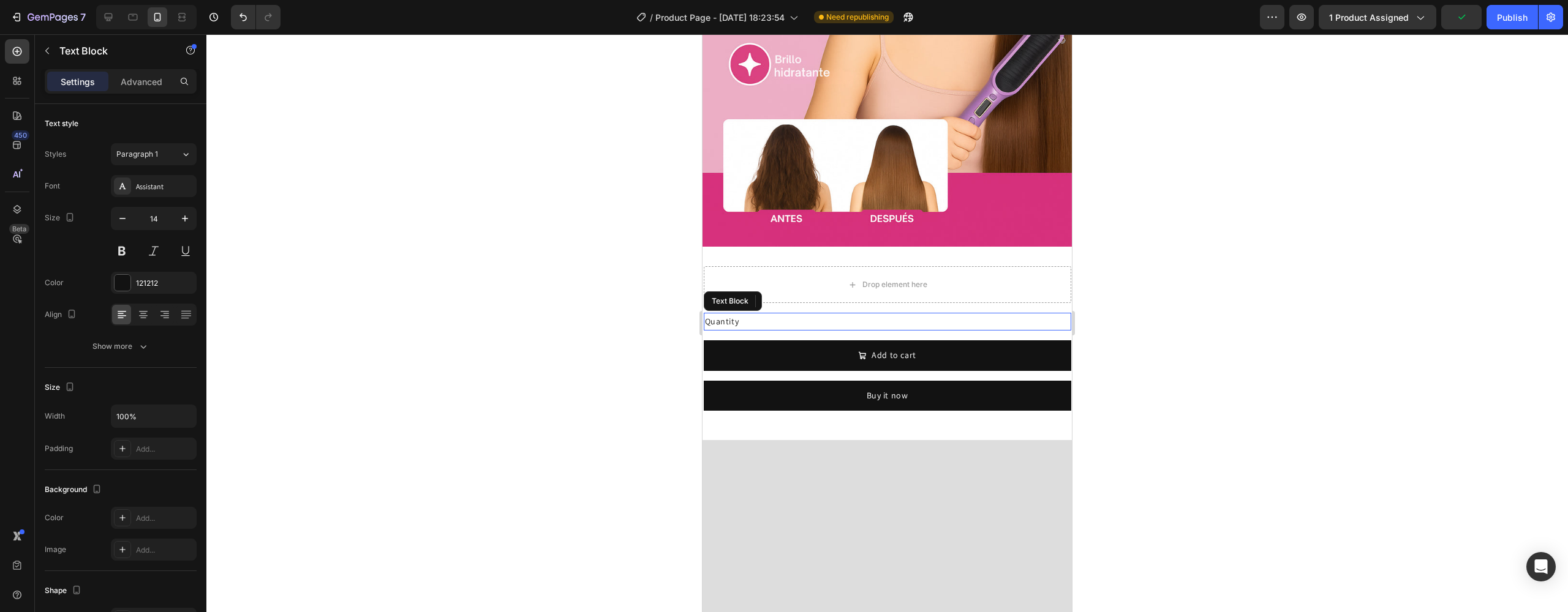
click at [790, 313] on div "Quantity" at bounding box center [887, 322] width 368 height 18
click at [799, 297] on icon at bounding box center [801, 301] width 8 height 8
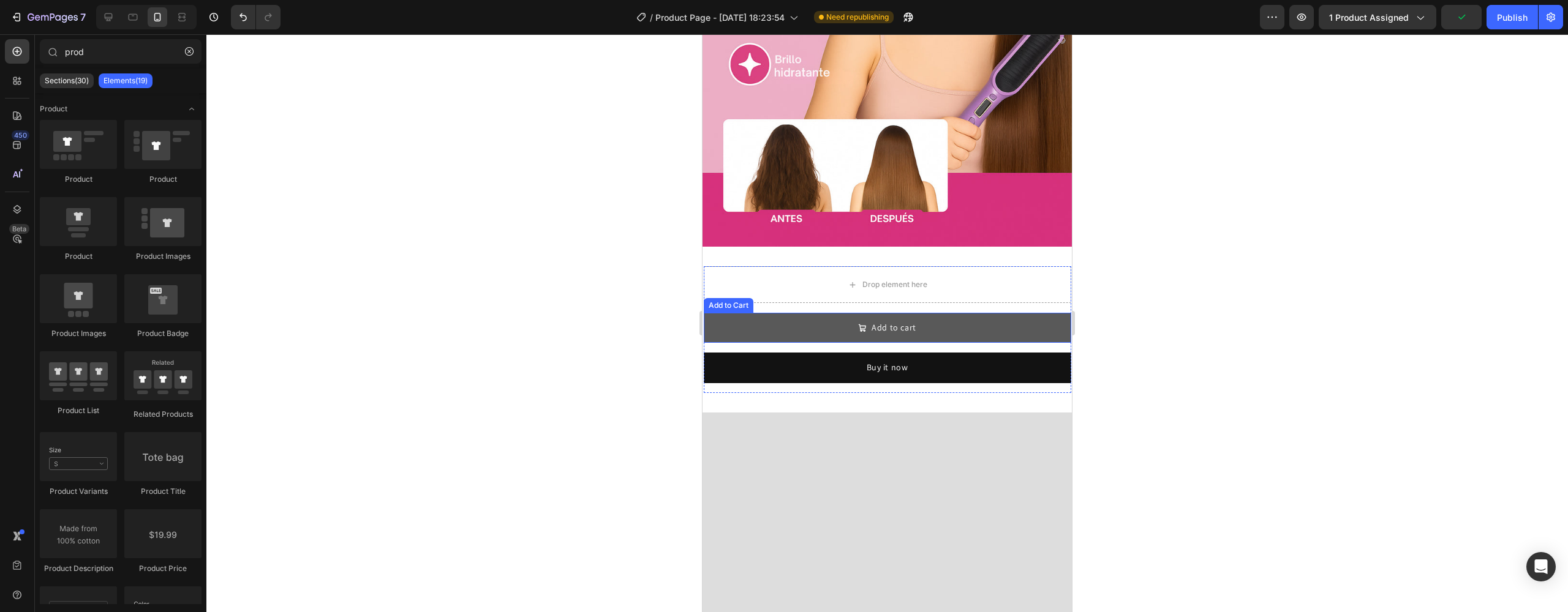
click at [794, 313] on button "Add to cart" at bounding box center [887, 328] width 368 height 30
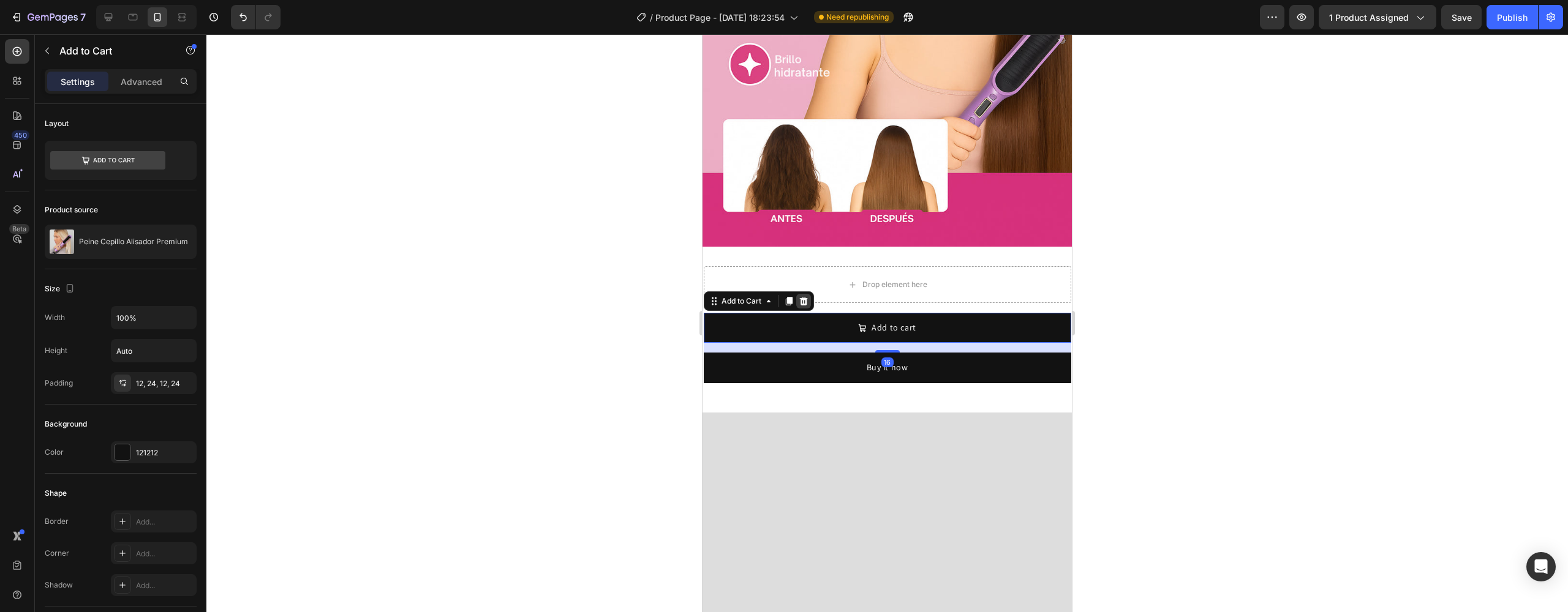
click at [801, 294] on div at bounding box center [803, 300] width 14 height 14
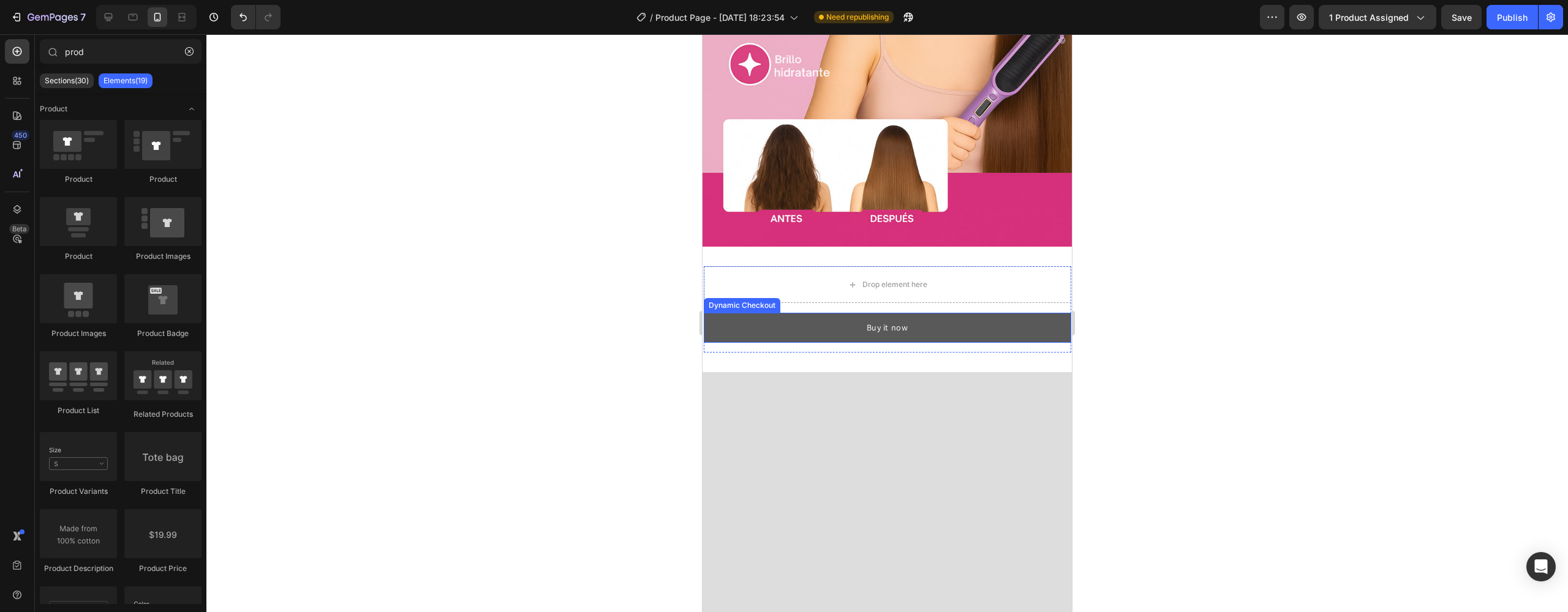
click at [800, 313] on button "Buy it now" at bounding box center [887, 328] width 368 height 30
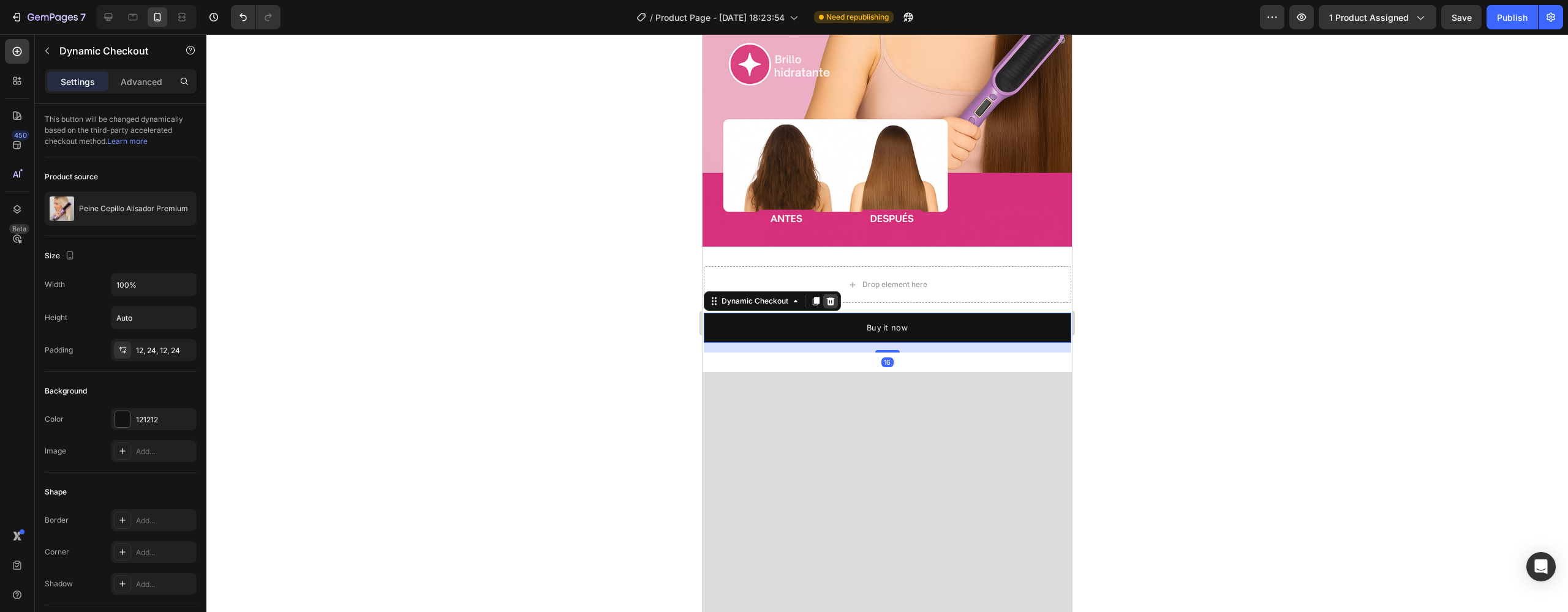
click at [828, 296] on icon at bounding box center [831, 301] width 10 height 10
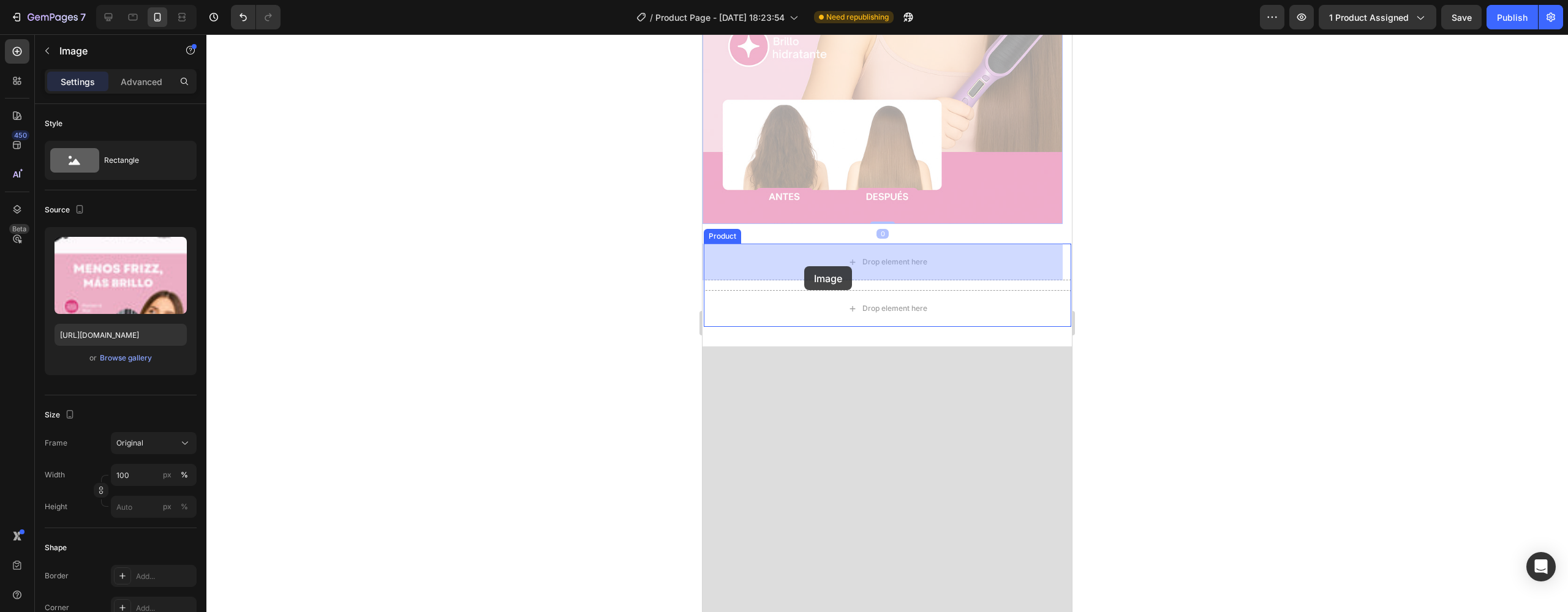
drag, startPoint x: 802, startPoint y: 121, endPoint x: 805, endPoint y: 266, distance: 145.0
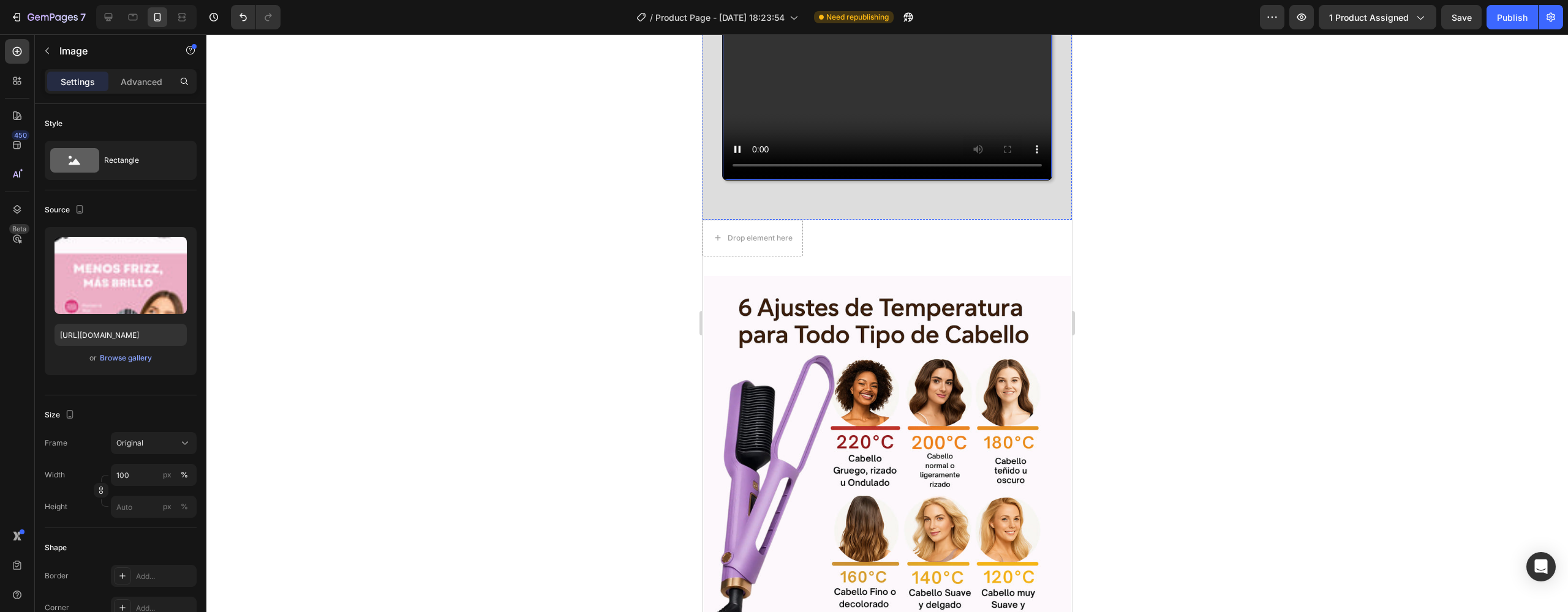
scroll to position [2671, 0]
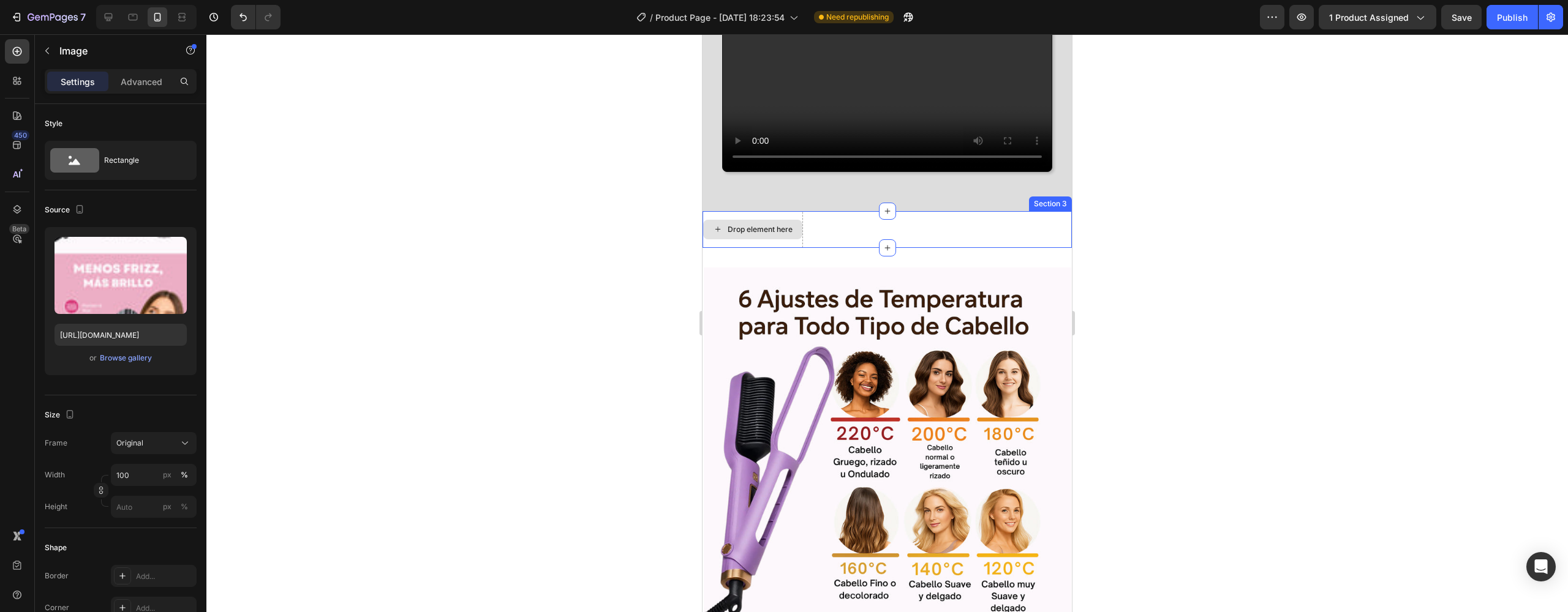
click at [773, 234] on div "Drop element here" at bounding box center [761, 229] width 65 height 10
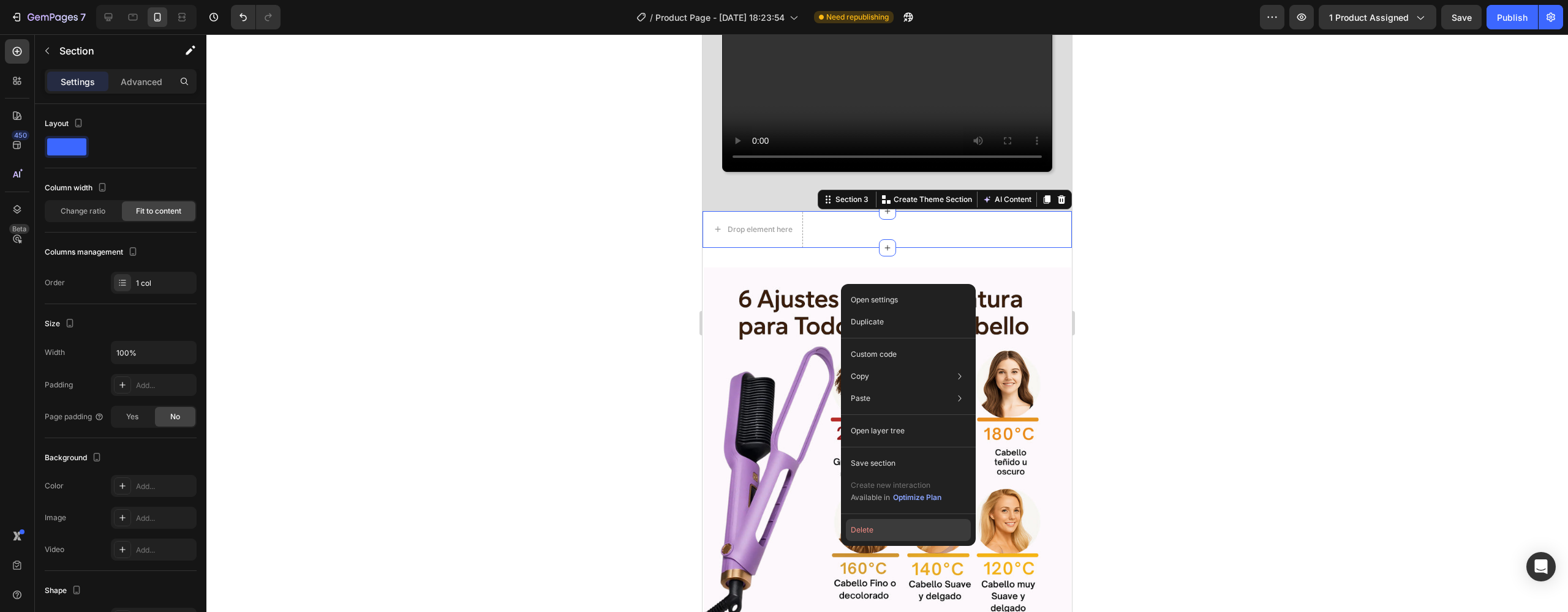
click at [887, 531] on button "Delete" at bounding box center [908, 530] width 125 height 22
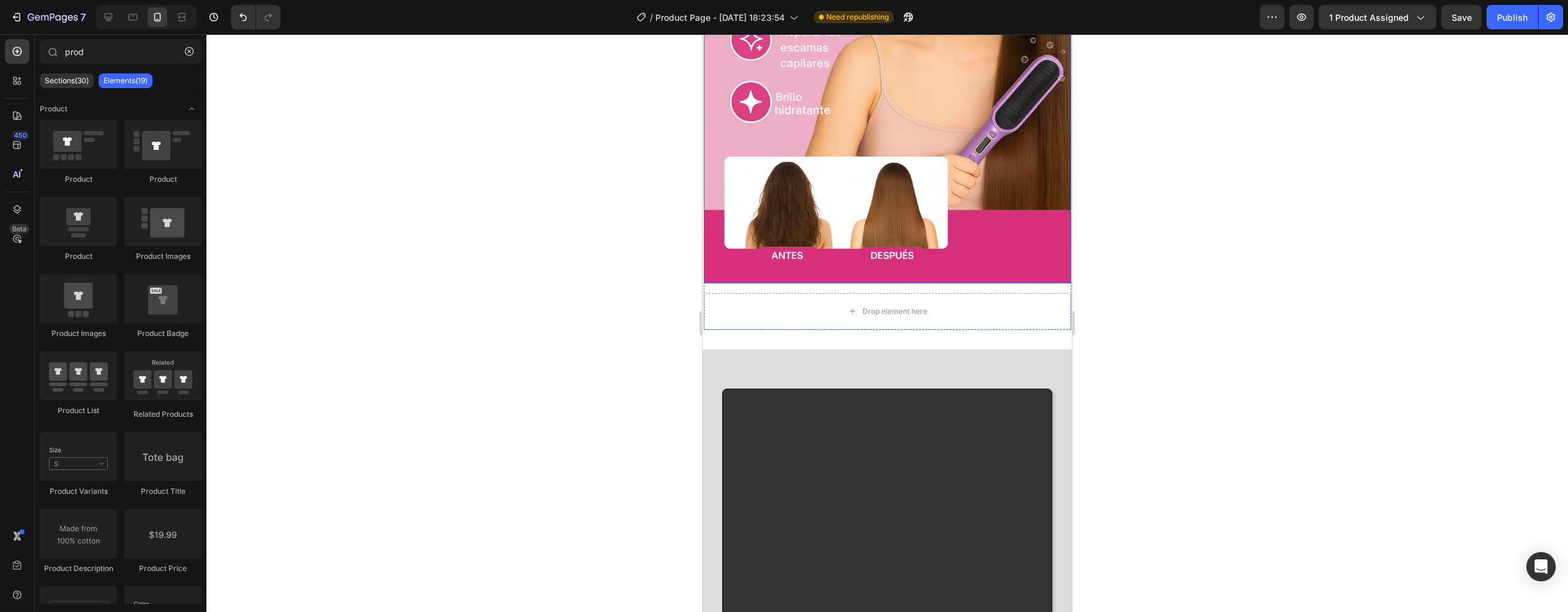
scroll to position [3575, 0]
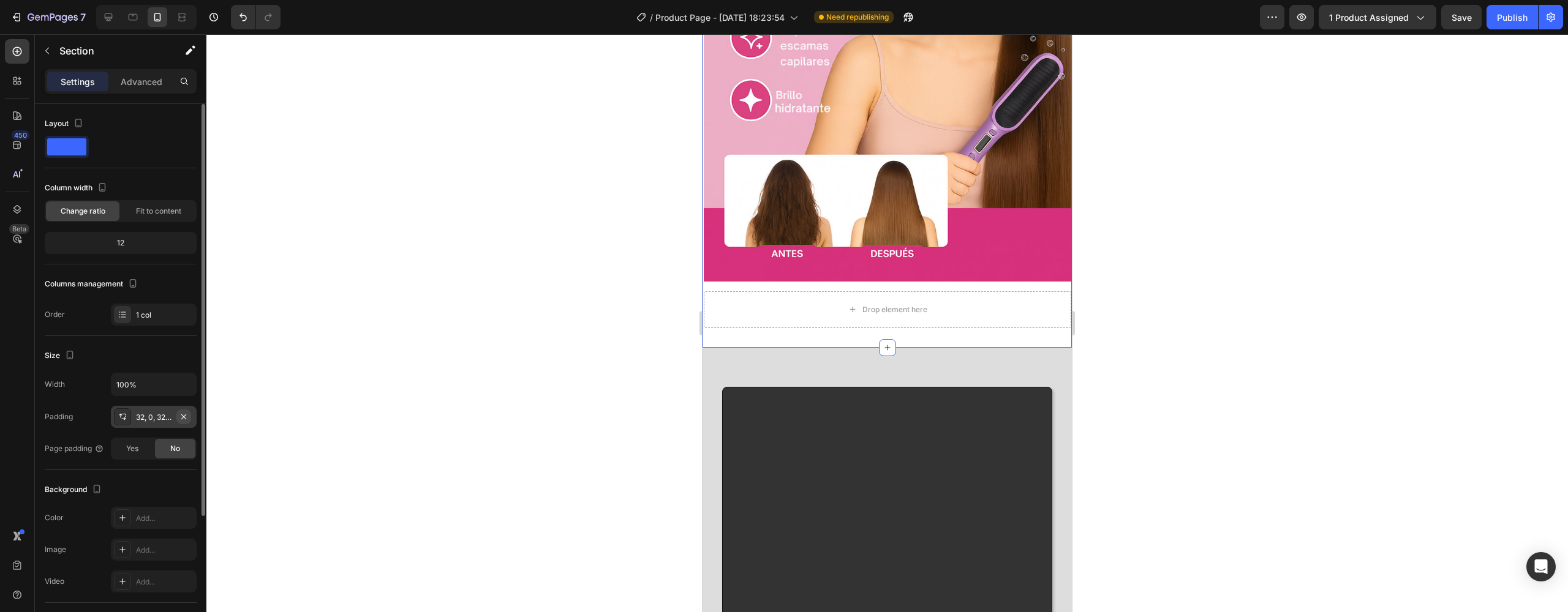
click at [185, 417] on icon "button" at bounding box center [183, 417] width 10 height 10
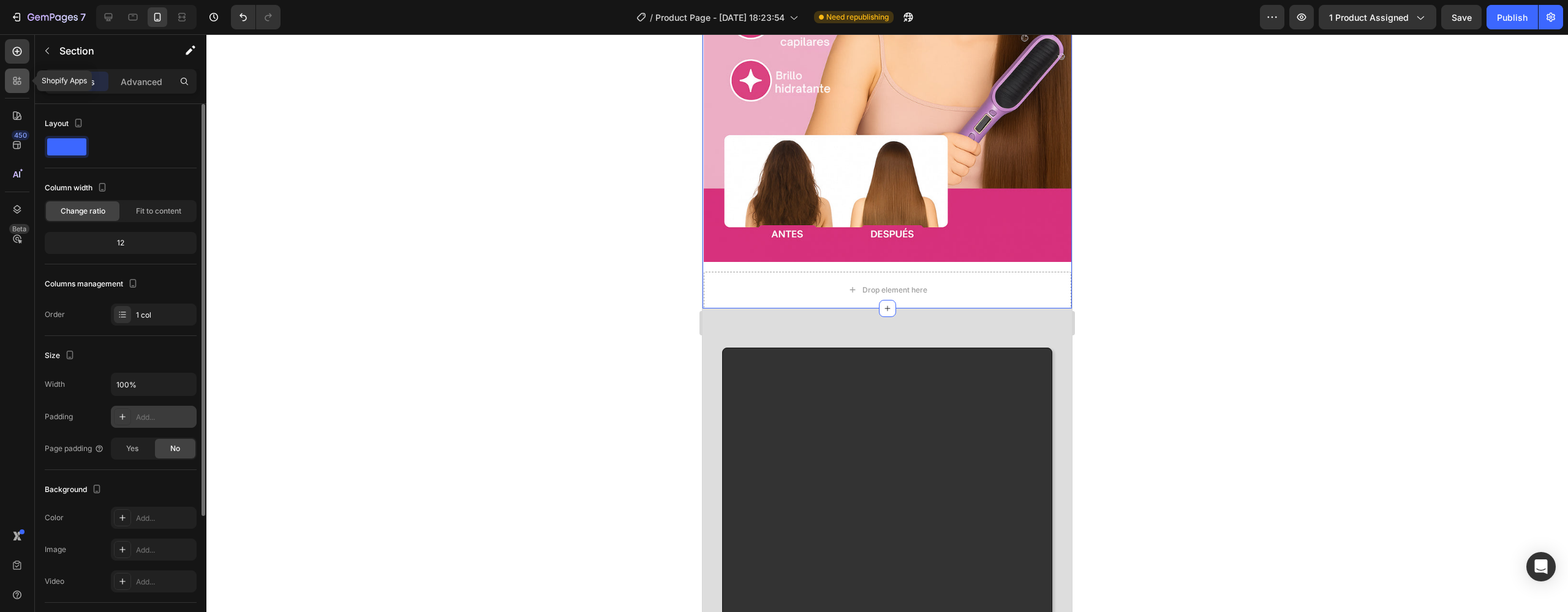
click at [19, 85] on icon at bounding box center [17, 81] width 12 height 12
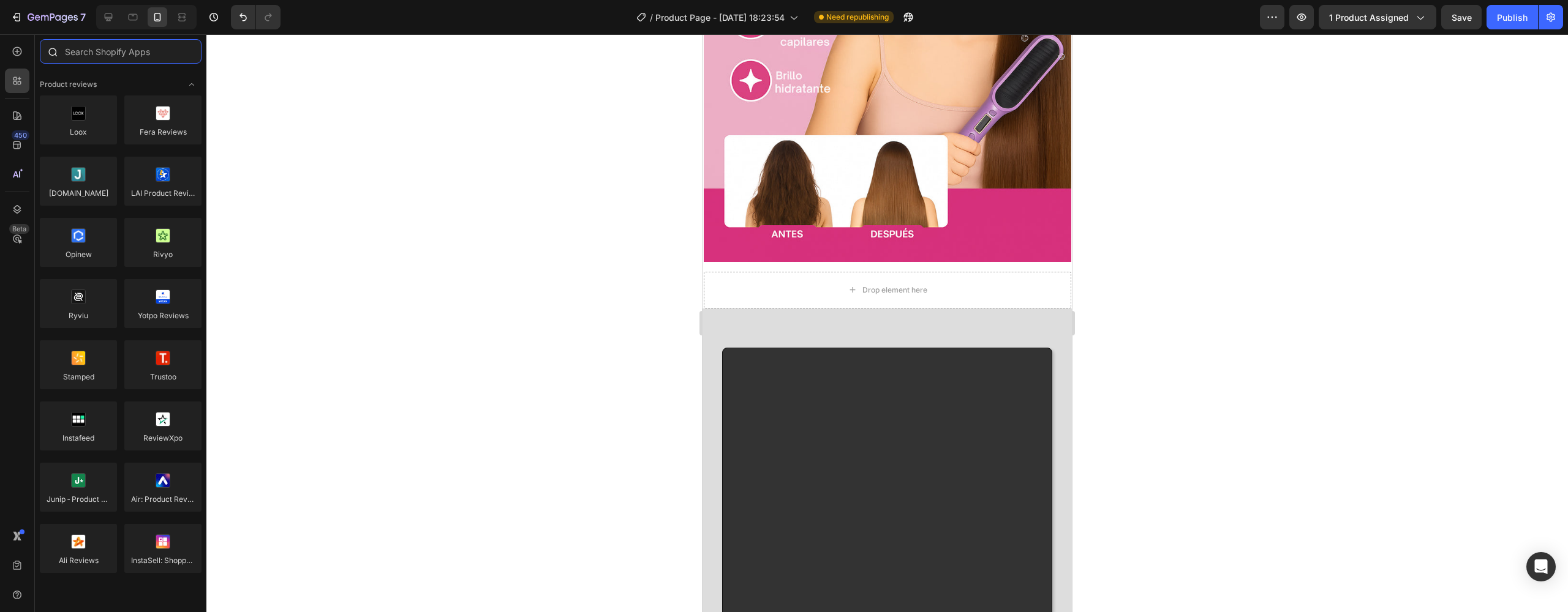
click at [103, 57] on input "text" at bounding box center [121, 52] width 162 height 25
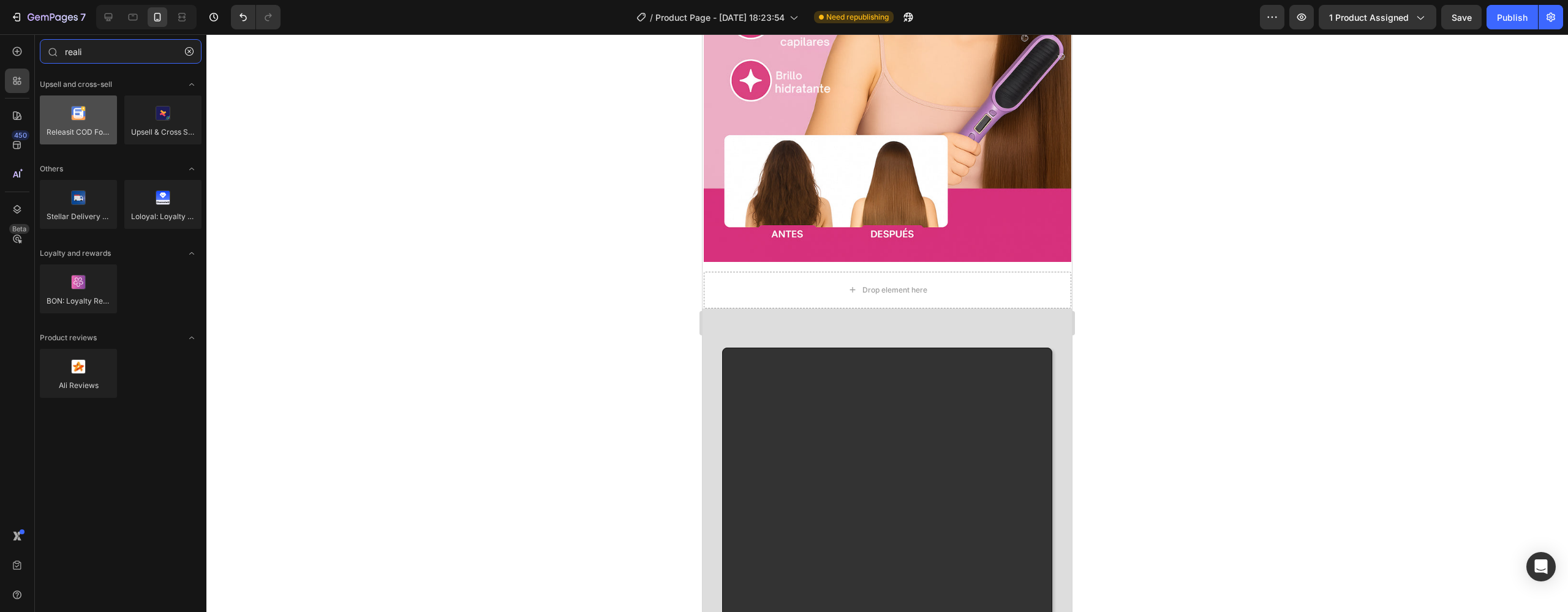
type input "reali"
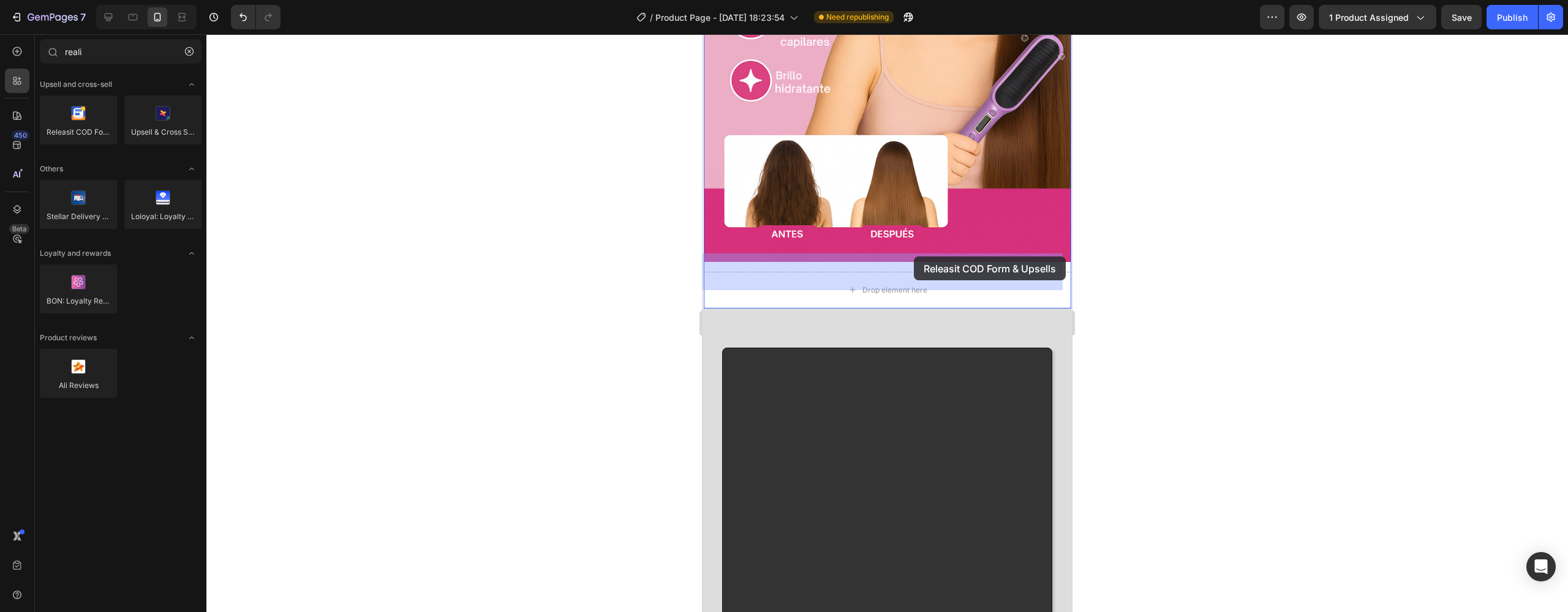
drag, startPoint x: 786, startPoint y: 151, endPoint x: 914, endPoint y: 256, distance: 165.6
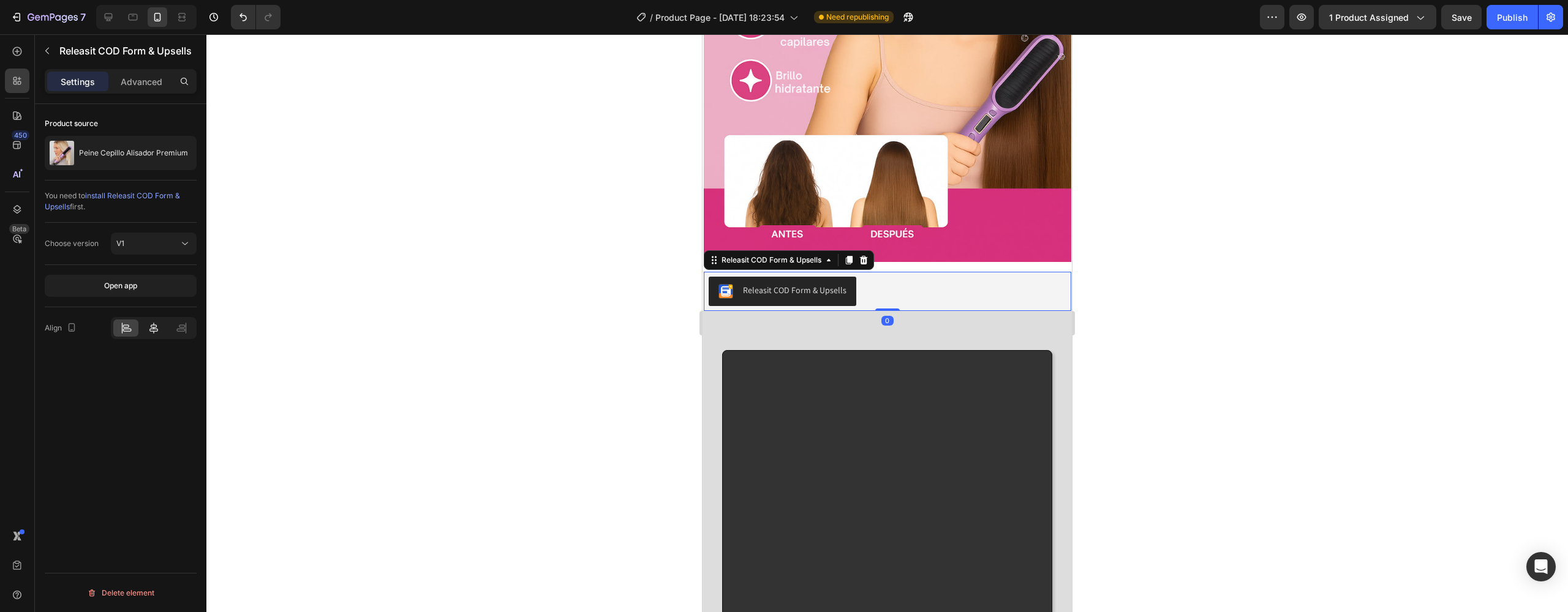
click at [159, 330] on icon at bounding box center [154, 328] width 12 height 12
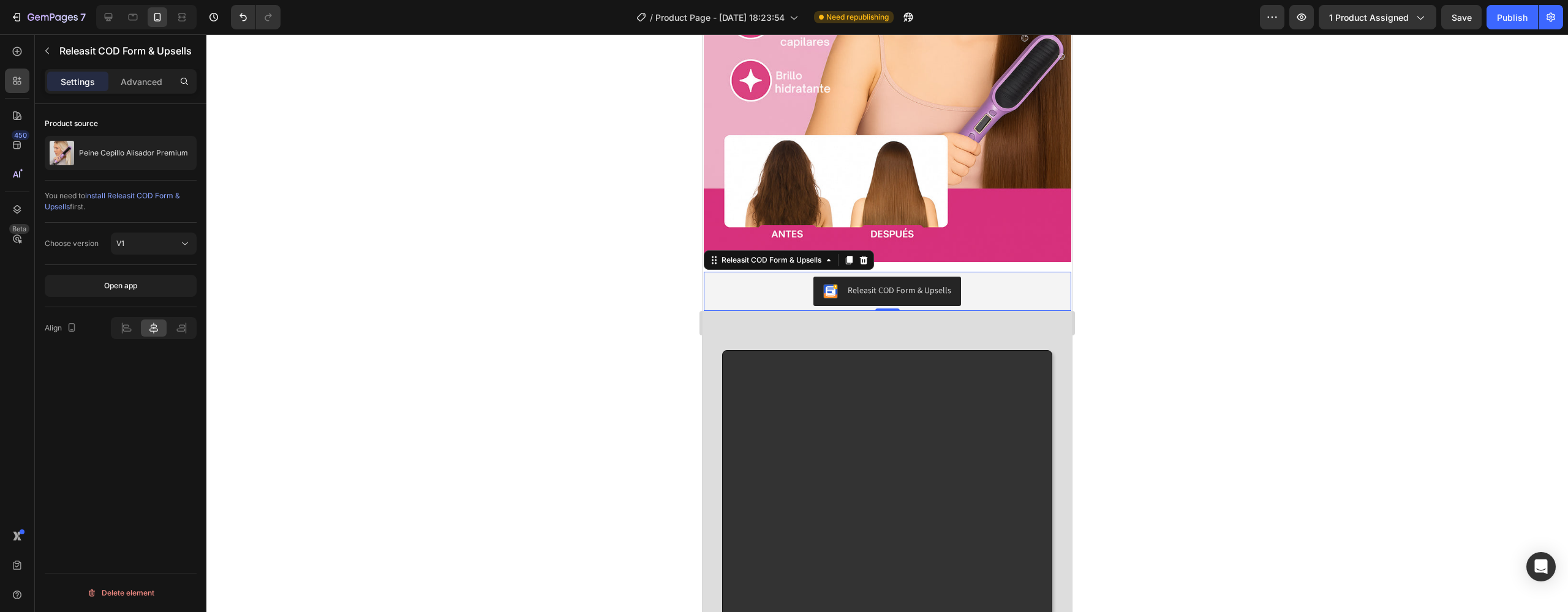
click at [536, 244] on div at bounding box center [887, 323] width 1362 height 578
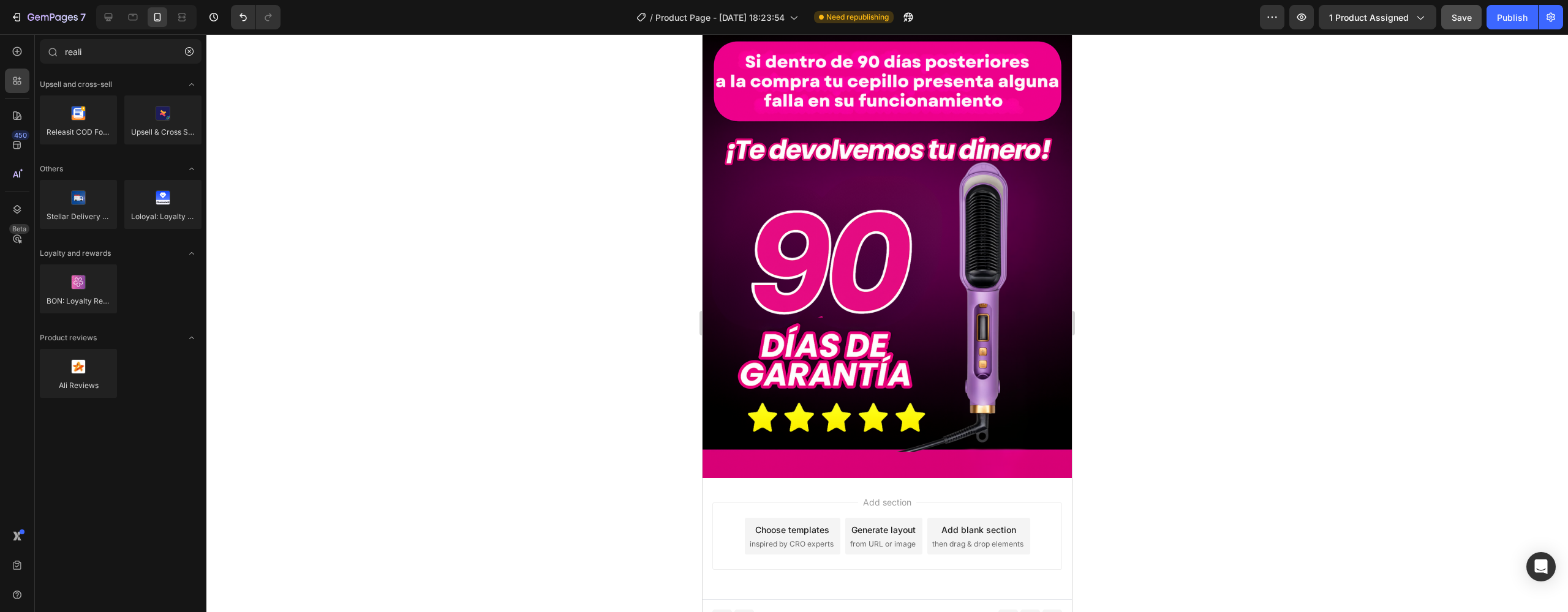
scroll to position [6616, 0]
click at [1469, 26] on button "Save" at bounding box center [1462, 17] width 41 height 25
click at [1514, 19] on div "Publish" at bounding box center [1512, 17] width 30 height 13
